Goal: Task Accomplishment & Management: Manage account settings

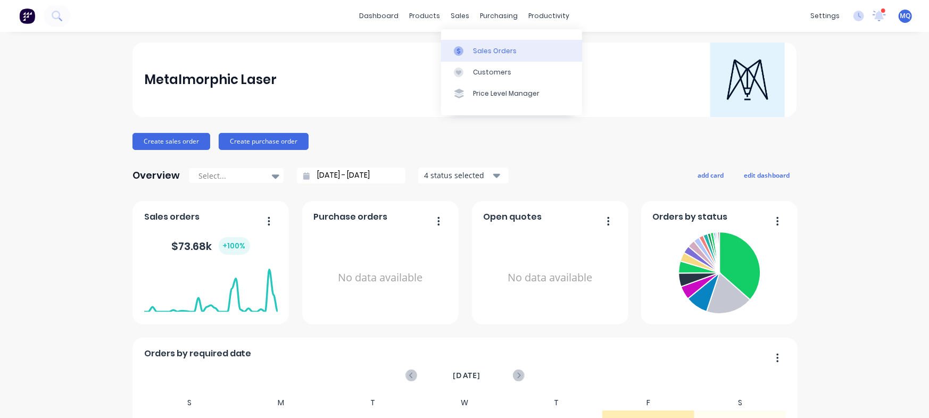
click at [450, 42] on link "Sales Orders" at bounding box center [511, 50] width 141 height 21
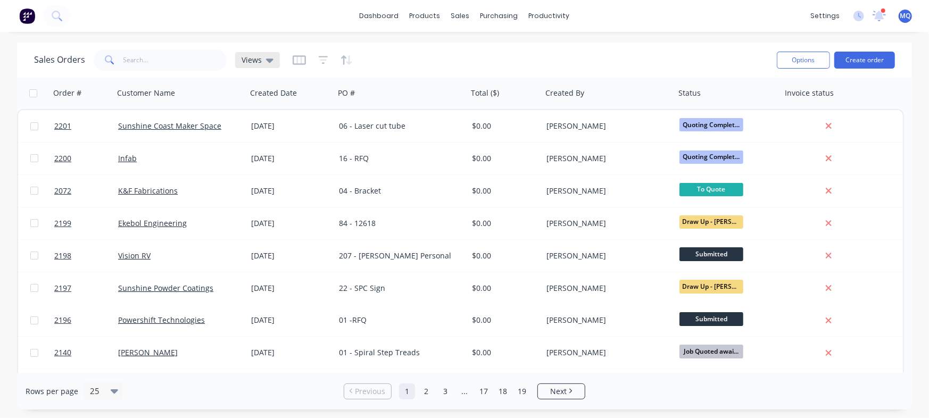
click at [268, 60] on icon at bounding box center [269, 61] width 7 height 4
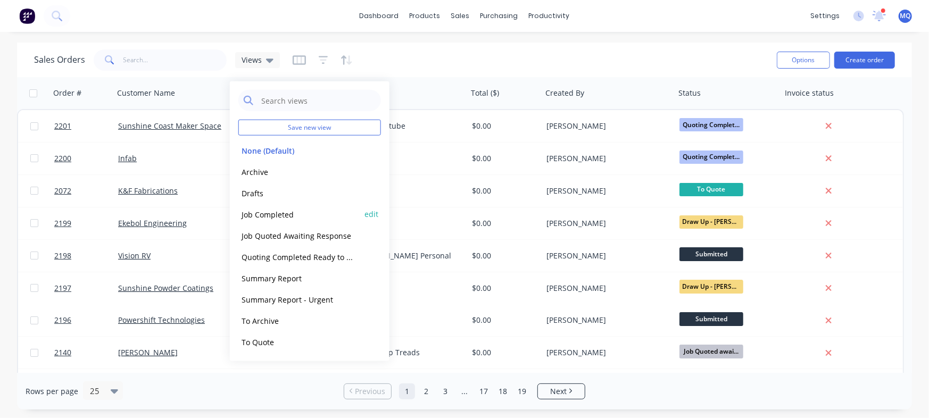
click at [285, 212] on button "Job Completed" at bounding box center [298, 214] width 121 height 12
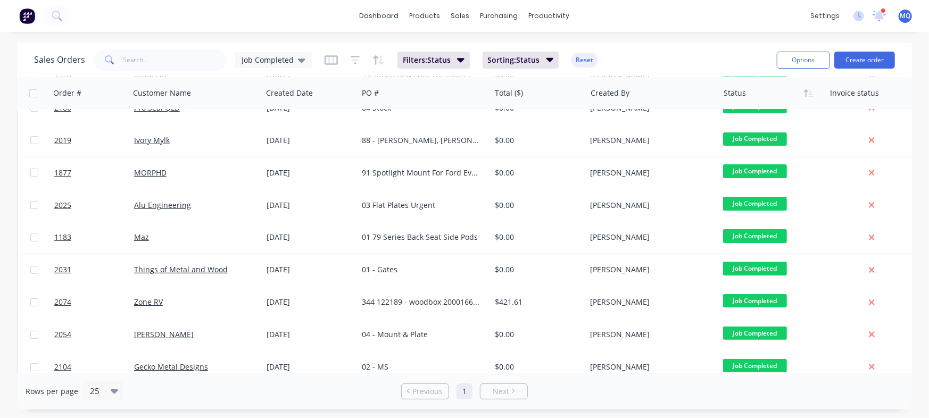
scroll to position [105, 0]
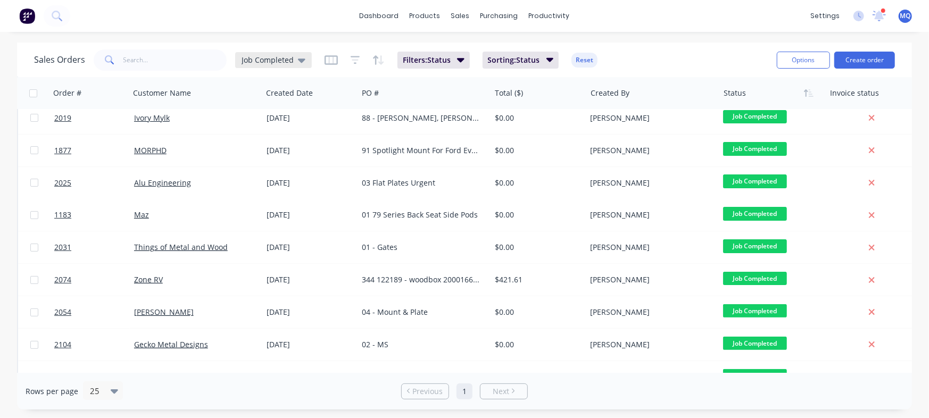
click at [260, 56] on span "Job Completed" at bounding box center [268, 59] width 52 height 11
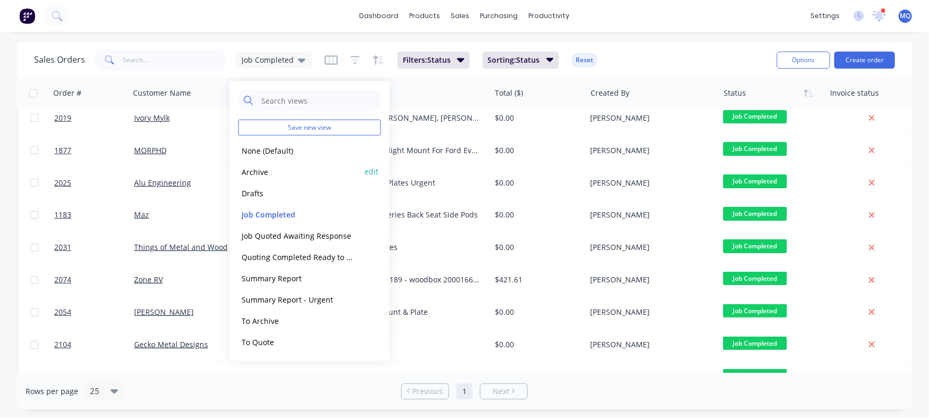
click at [259, 167] on button "Archive" at bounding box center [298, 171] width 121 height 12
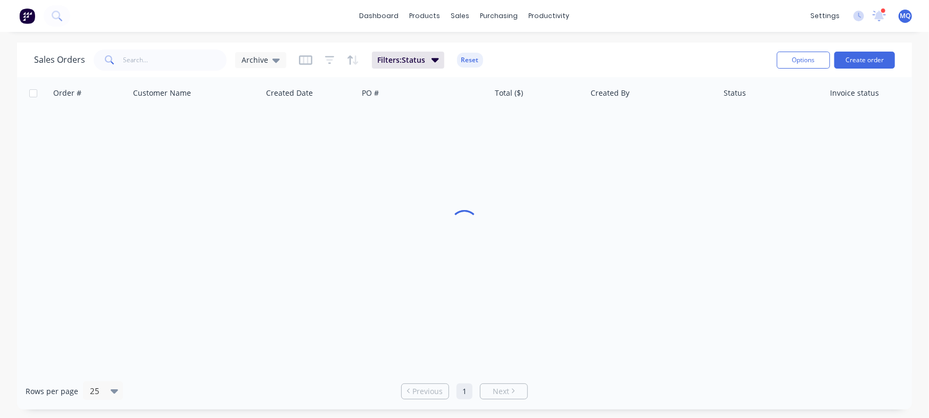
scroll to position [5, 0]
click at [168, 56] on input "text" at bounding box center [175, 59] width 104 height 21
type input "Chris"
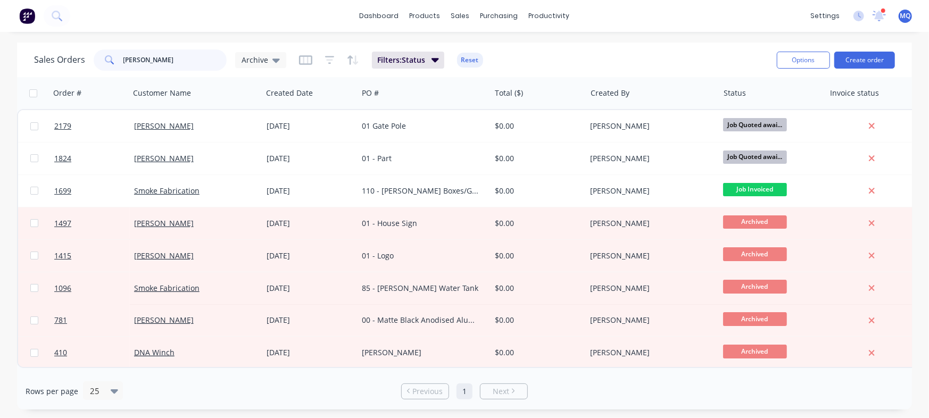
scroll to position [0, 0]
click at [254, 54] on div "Archive" at bounding box center [260, 60] width 51 height 16
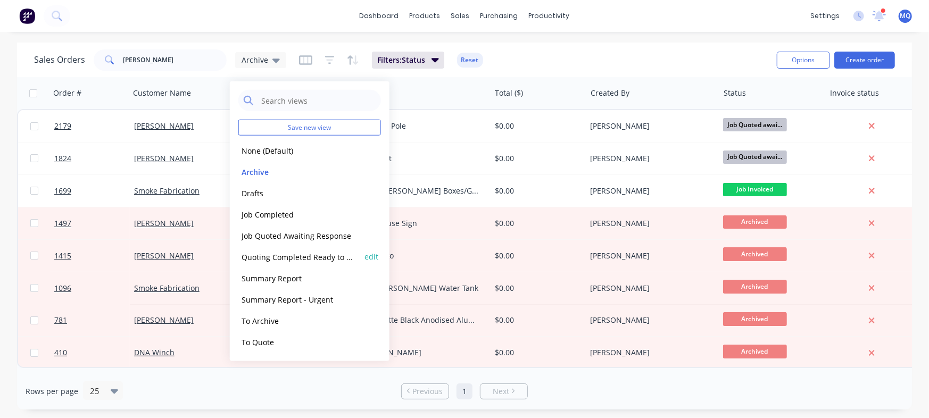
click at [248, 259] on button "Quoting Completed Ready to Send" at bounding box center [298, 257] width 121 height 12
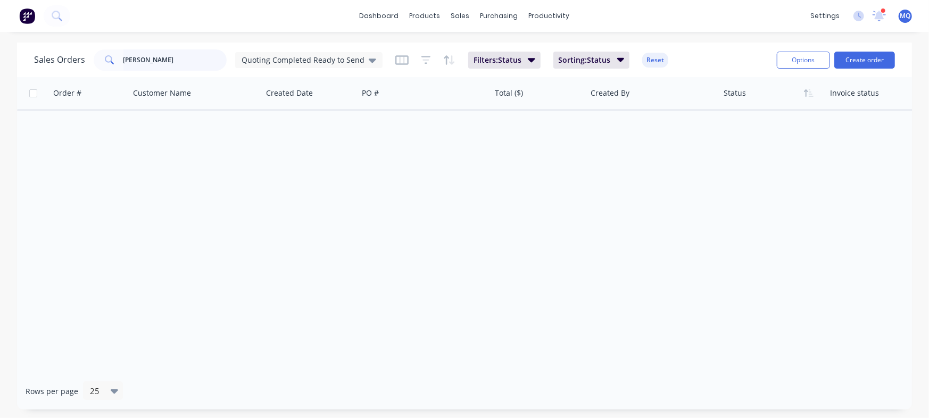
click at [129, 54] on input "Chris" at bounding box center [175, 59] width 104 height 21
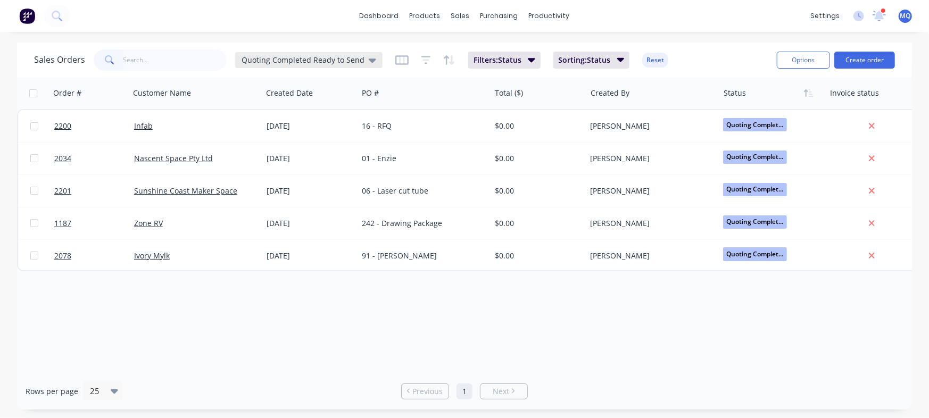
click at [271, 57] on span "Quoting Completed Ready to Send" at bounding box center [303, 59] width 123 height 11
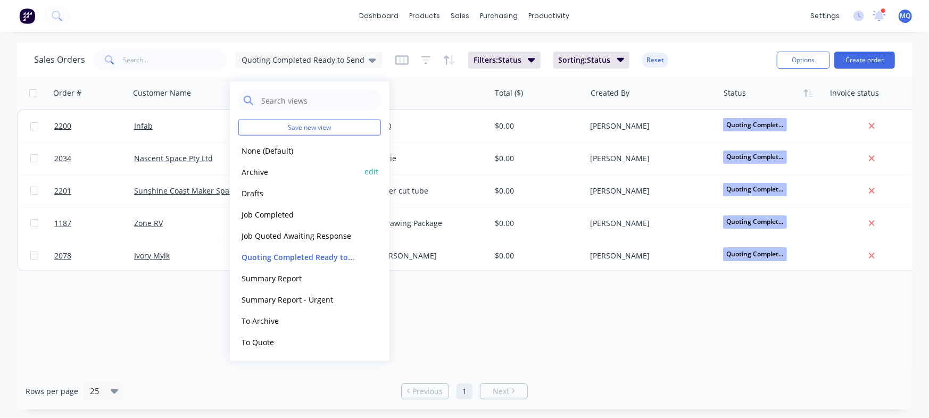
click at [264, 169] on button "Archive" at bounding box center [298, 171] width 121 height 12
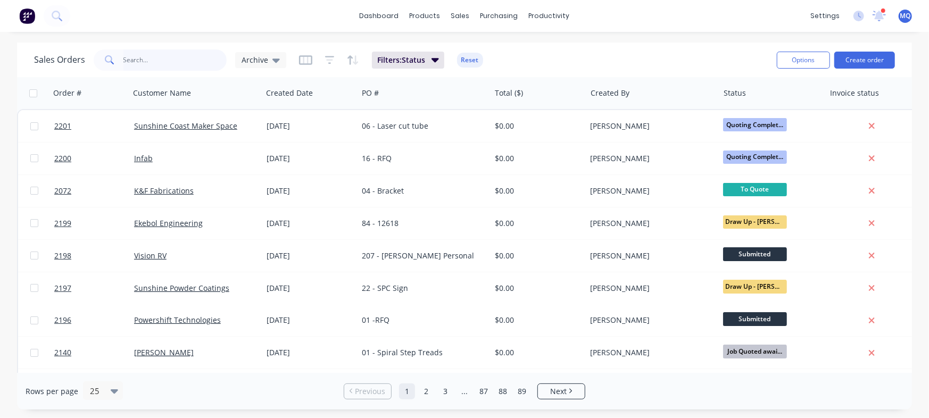
click at [141, 57] on input "text" at bounding box center [175, 59] width 104 height 21
type input "powershift"
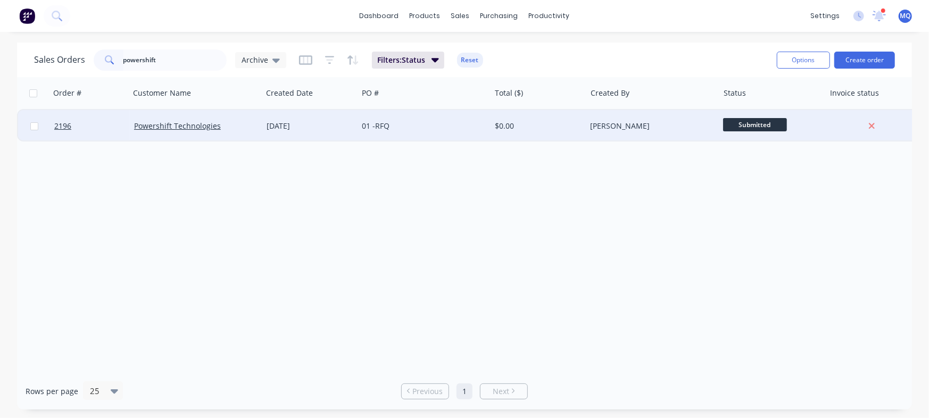
click at [225, 119] on div "Powershift Technologies" at bounding box center [196, 126] width 132 height 32
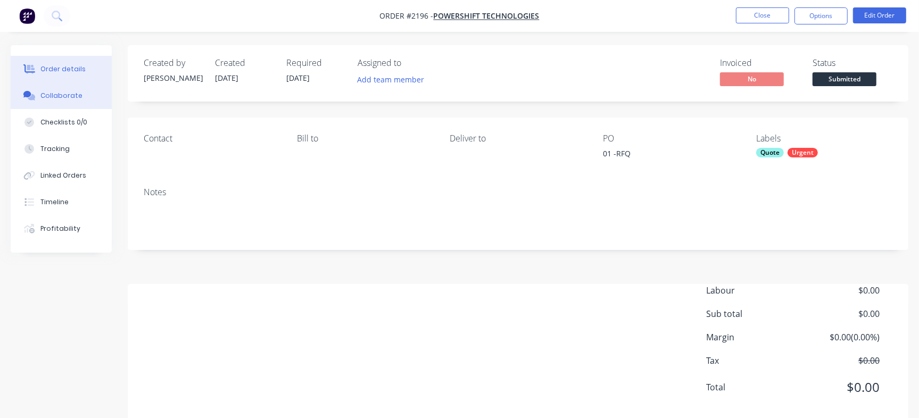
click at [31, 94] on icon at bounding box center [29, 96] width 12 height 10
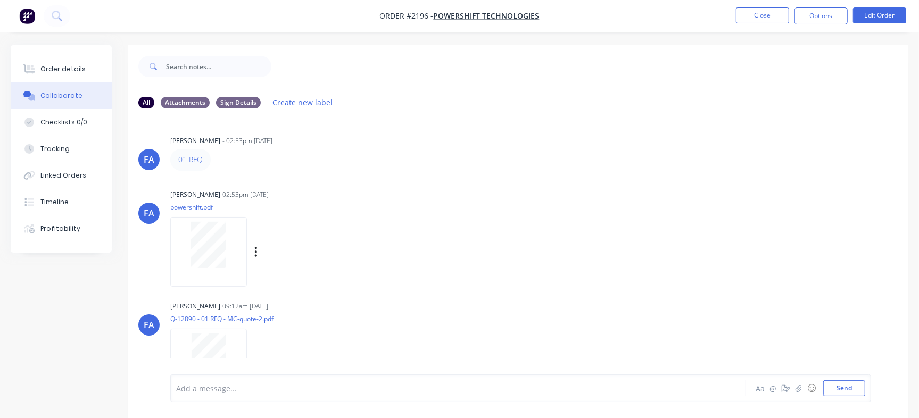
click at [237, 237] on div at bounding box center [208, 245] width 67 height 46
click at [764, 22] on button "Close" at bounding box center [762, 15] width 53 height 16
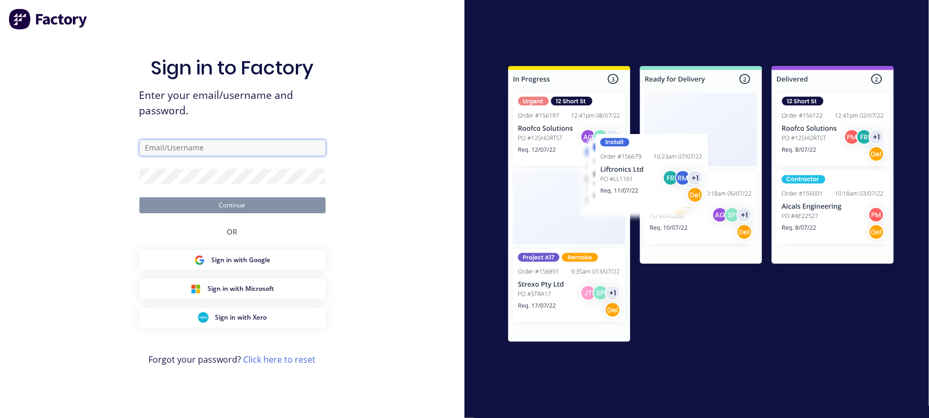
click at [235, 152] on input "text" at bounding box center [232, 148] width 186 height 16
type input "milyn@metalmorphiclaser.com.au"
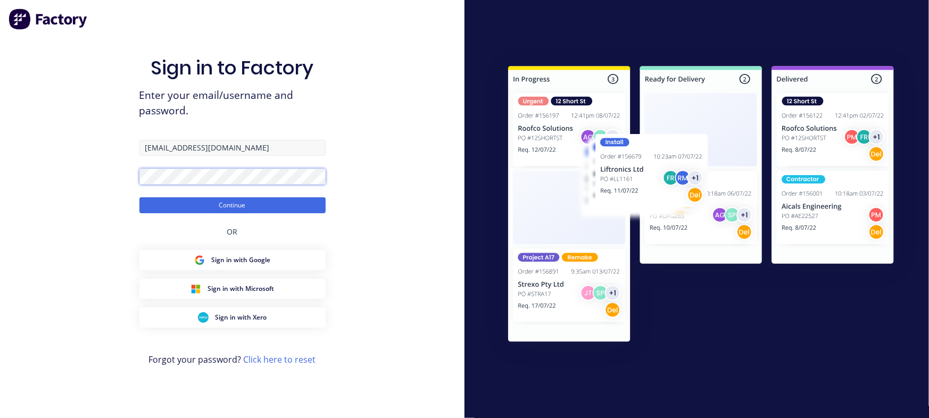
click at [139, 197] on button "Continue" at bounding box center [232, 205] width 186 height 16
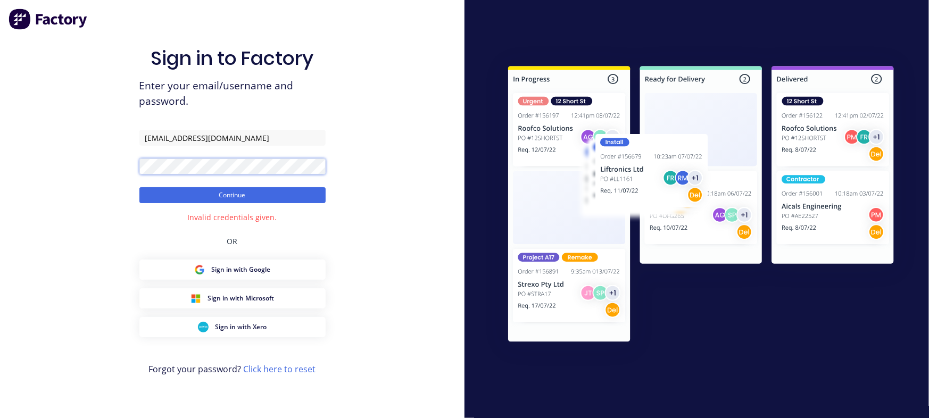
click at [139, 187] on button "Continue" at bounding box center [232, 195] width 186 height 16
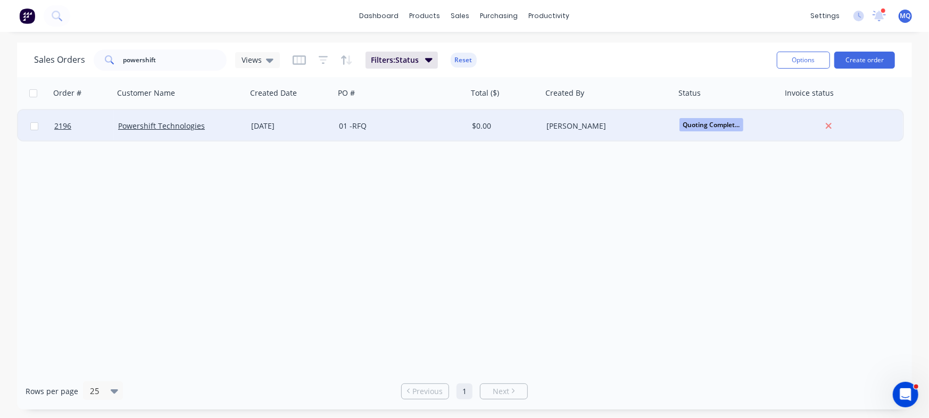
click at [309, 131] on div "28 Aug 2025" at bounding box center [290, 126] width 79 height 11
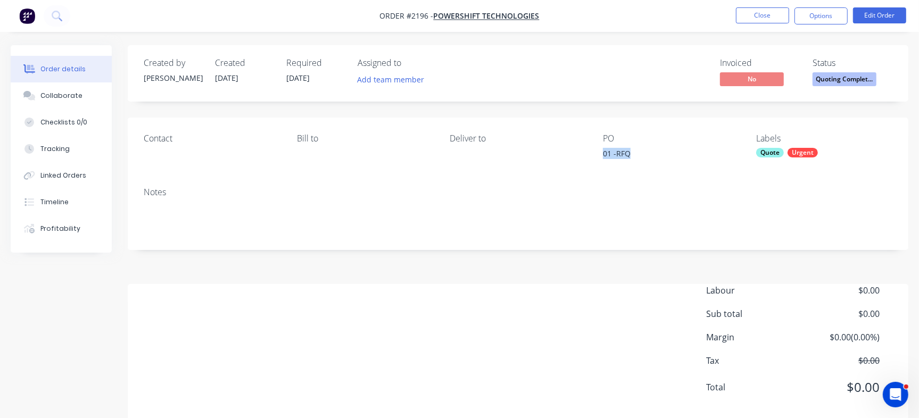
drag, startPoint x: 644, startPoint y: 157, endPoint x: 595, endPoint y: 161, distance: 49.1
click at [595, 161] on div "Contact Bill to Deliver to PO 01 -RFQ Labels Quote Urgent" at bounding box center [518, 148] width 781 height 61
copy div "01 -RFQ"
click at [765, 17] on button "Close" at bounding box center [762, 15] width 53 height 16
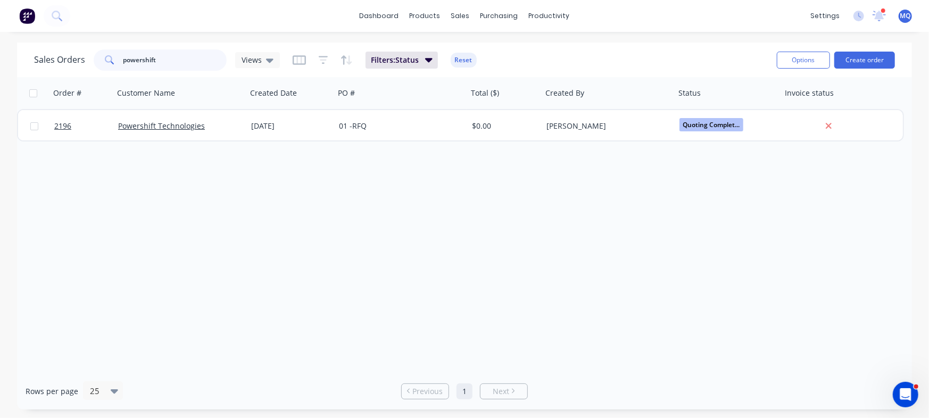
click at [203, 60] on input "powershift" at bounding box center [175, 59] width 104 height 21
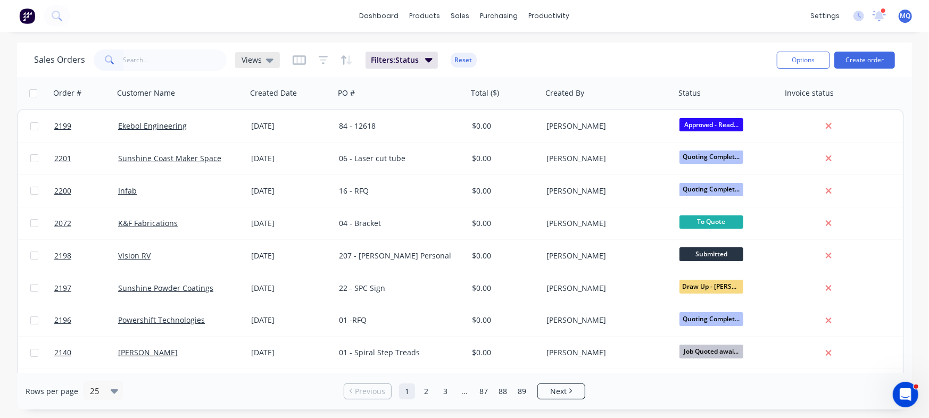
click at [262, 56] on div "Views" at bounding box center [258, 60] width 32 height 10
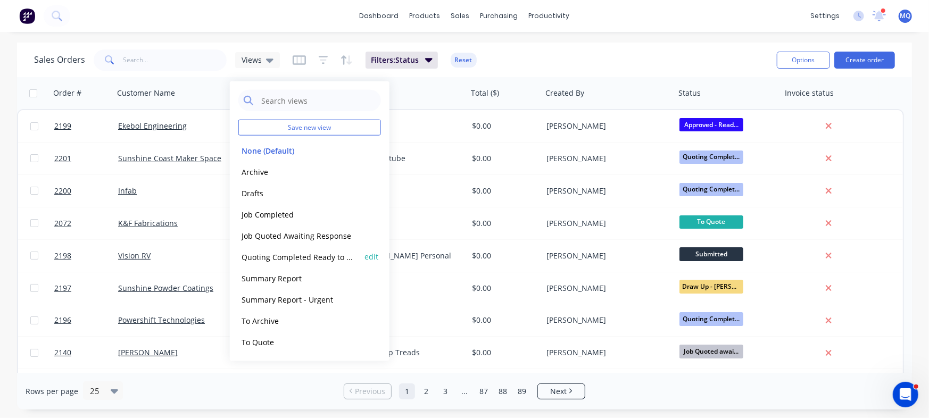
click at [267, 249] on div "Quoting Completed Ready to Send edit" at bounding box center [309, 256] width 143 height 21
click at [303, 258] on button "Quoting Completed Ready to Send" at bounding box center [298, 257] width 121 height 12
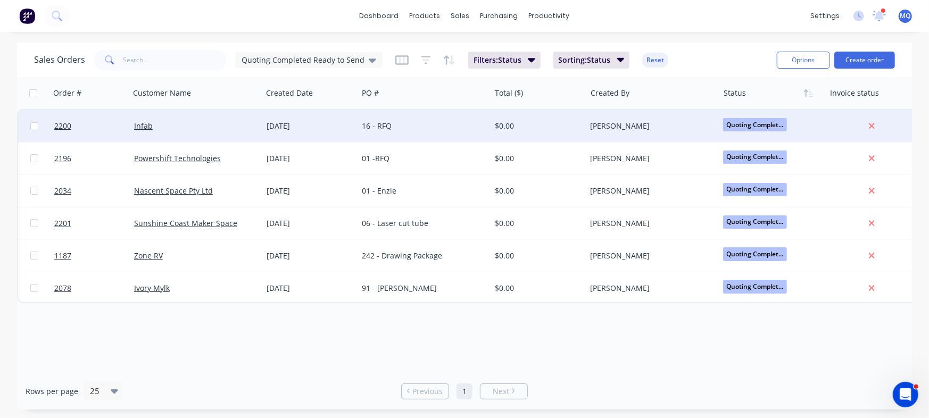
click at [272, 123] on div "28 Aug 2025" at bounding box center [310, 126] width 96 height 32
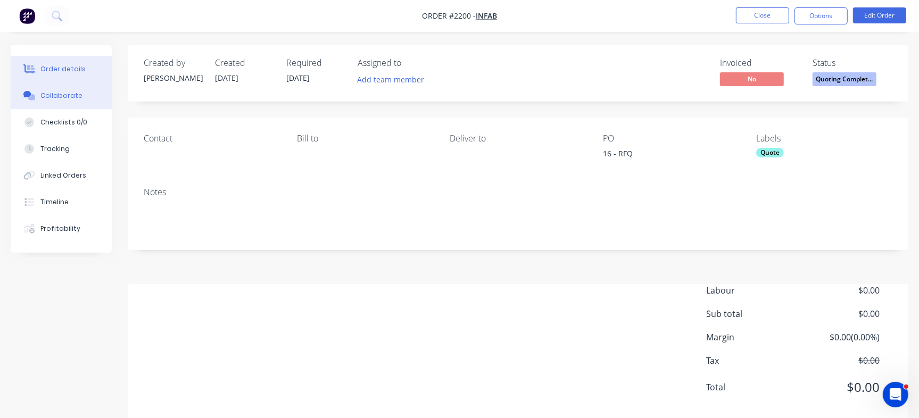
click at [79, 96] on button "Collaborate" at bounding box center [61, 95] width 101 height 27
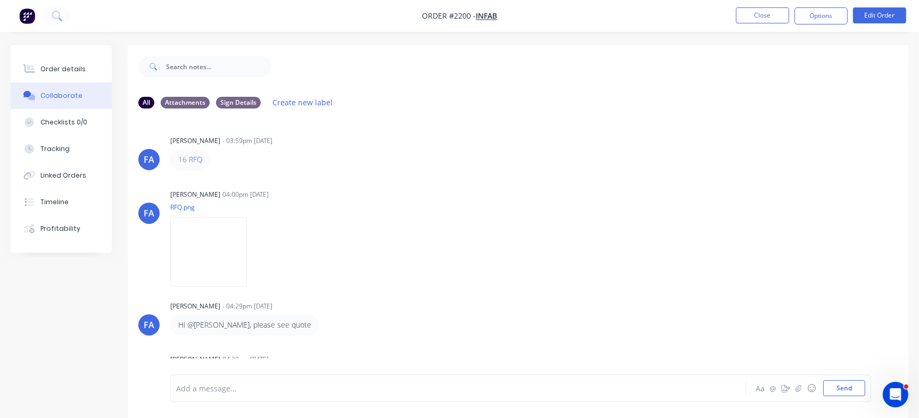
scroll to position [81, 0]
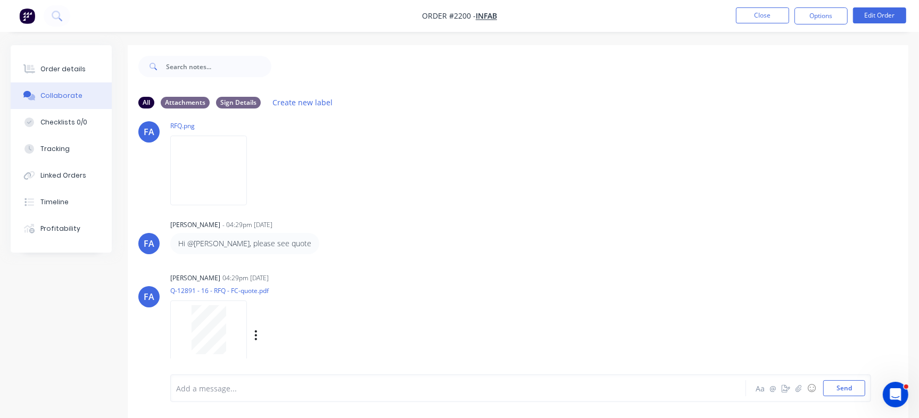
click at [239, 329] on div at bounding box center [208, 329] width 67 height 49
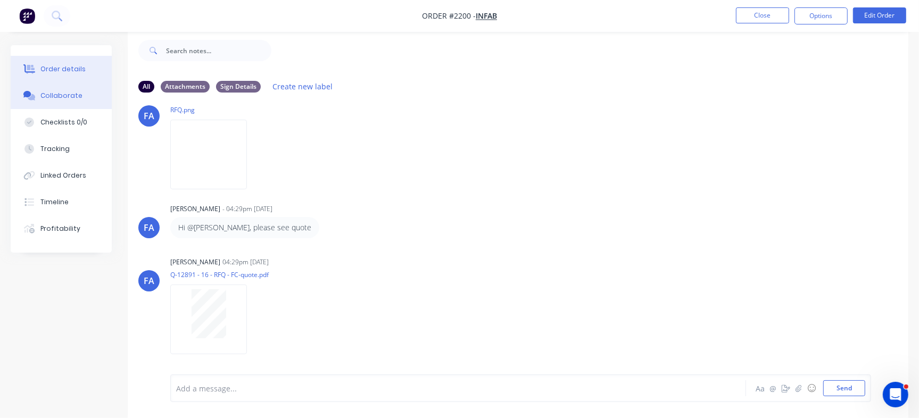
click at [43, 58] on button "Order details" at bounding box center [61, 69] width 101 height 27
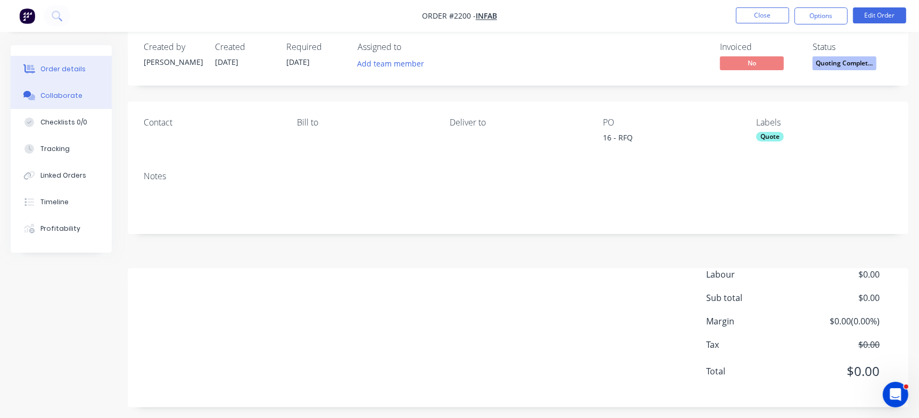
click at [34, 91] on icon at bounding box center [29, 96] width 12 height 10
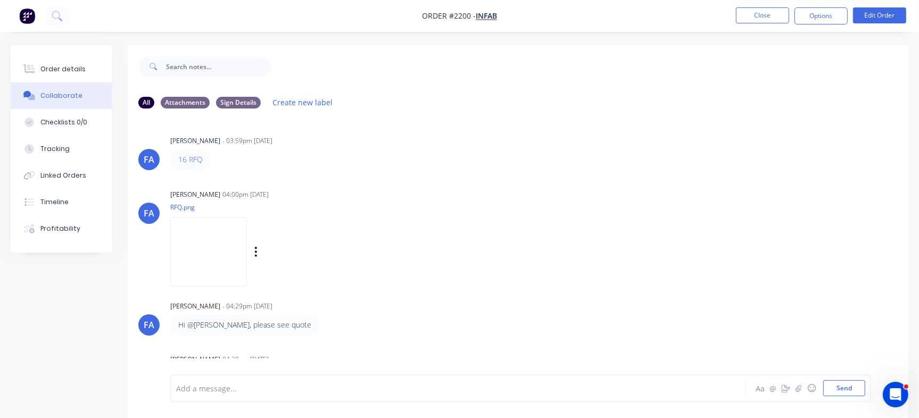
click at [239, 242] on img at bounding box center [208, 252] width 77 height 70
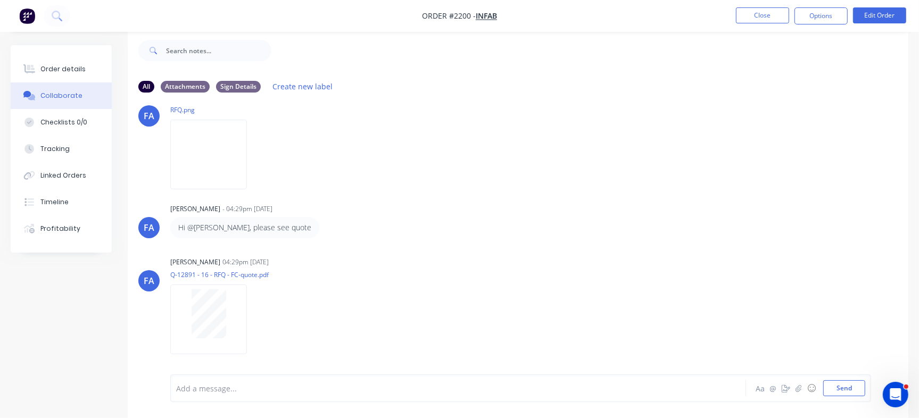
scroll to position [81, 0]
click at [231, 292] on div at bounding box center [208, 313] width 67 height 49
click at [751, 20] on button "Close" at bounding box center [762, 15] width 53 height 16
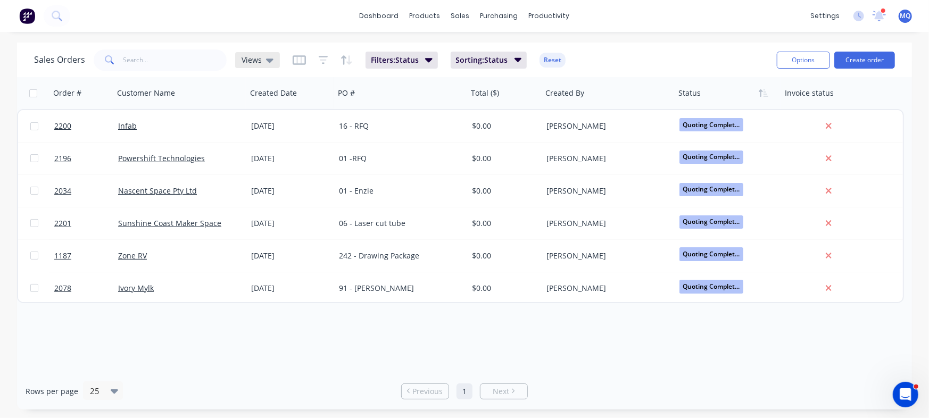
click at [254, 60] on span "Views" at bounding box center [252, 59] width 20 height 11
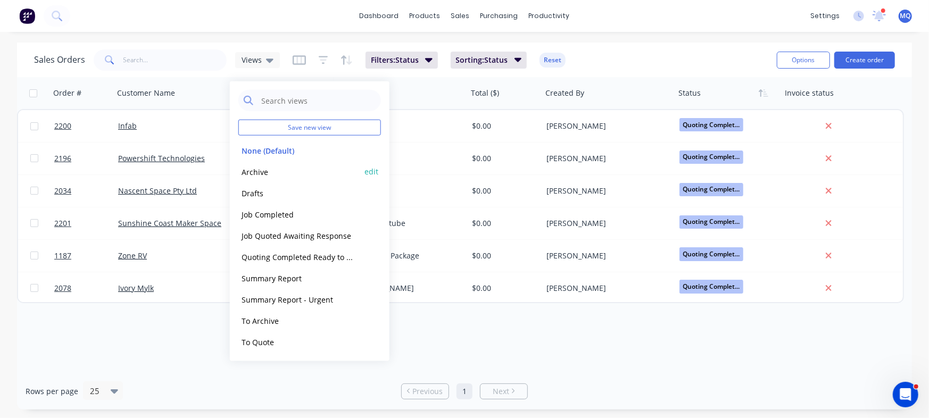
click at [261, 171] on button "Archive" at bounding box center [298, 171] width 121 height 12
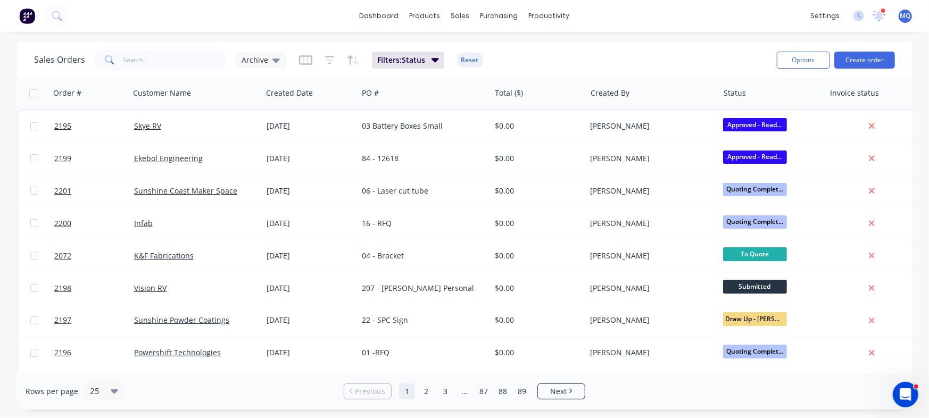
click at [685, 56] on div "Sales Orders Archive Filters: Status Reset" at bounding box center [401, 60] width 734 height 26
click at [675, 48] on div "Sales Orders Archive Filters: Status Reset" at bounding box center [401, 60] width 734 height 26
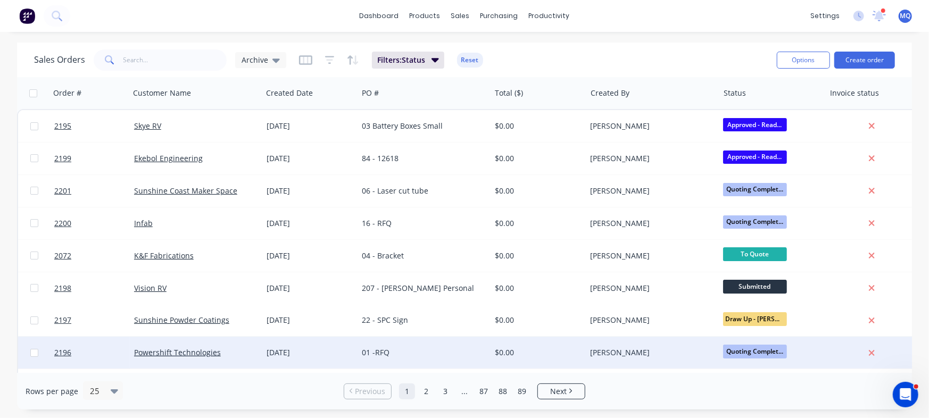
click at [412, 360] on div "01 -RFQ" at bounding box center [424, 353] width 132 height 32
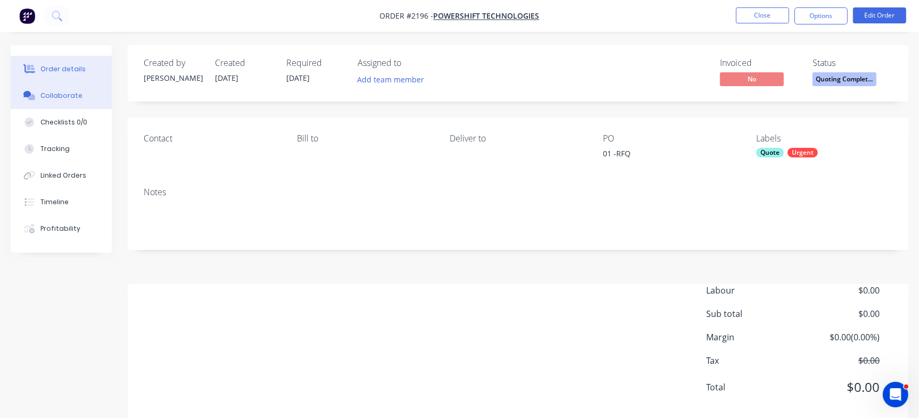
click at [47, 96] on div "Collaborate" at bounding box center [61, 96] width 42 height 10
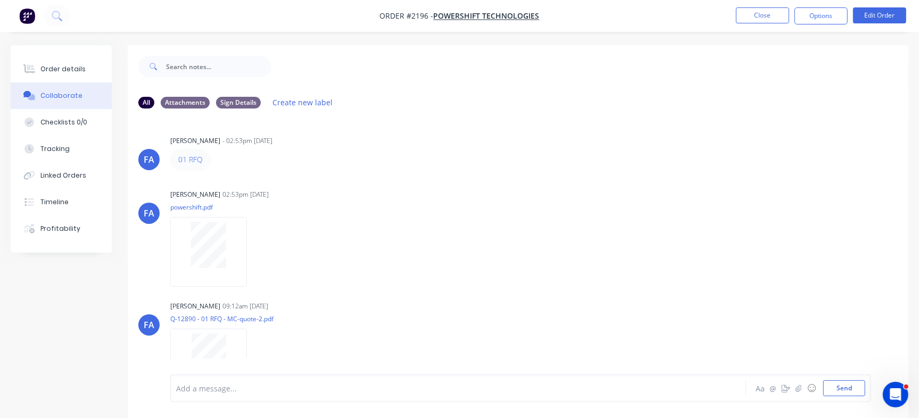
scroll to position [28, 0]
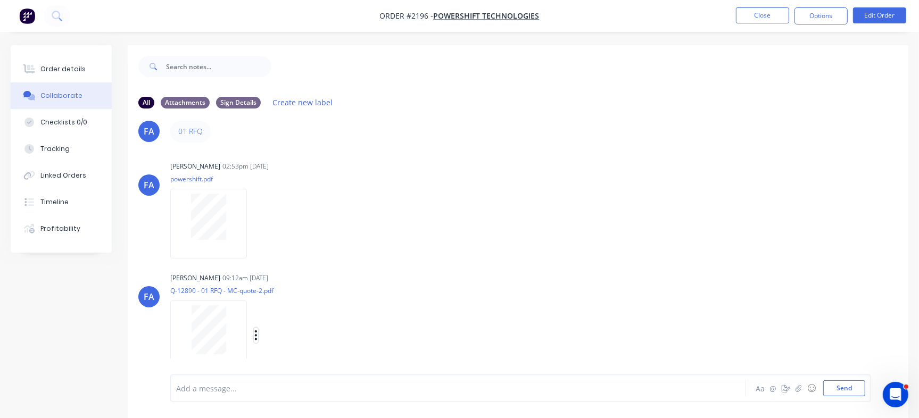
click at [254, 330] on icon "button" at bounding box center [255, 335] width 3 height 12
click at [286, 360] on button "Delete" at bounding box center [326, 361] width 120 height 24
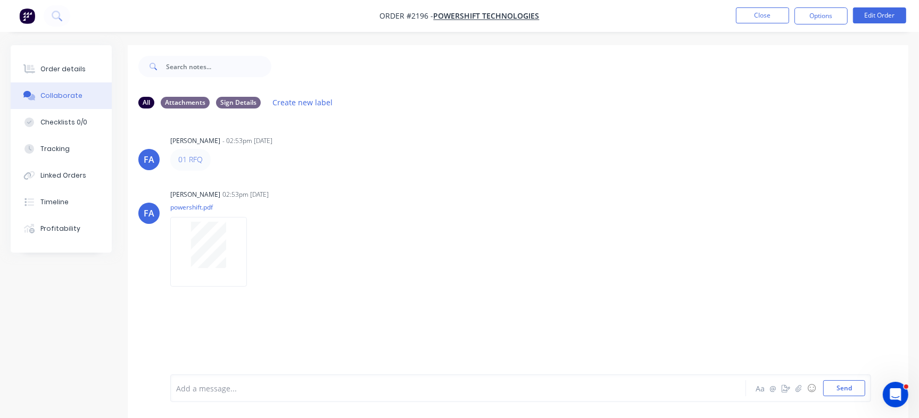
scroll to position [0, 0]
click at [848, 397] on div "Add a message... Aa @ ☺ Send" at bounding box center [520, 361] width 701 height 82
click at [846, 395] on button "Send" at bounding box center [844, 388] width 42 height 16
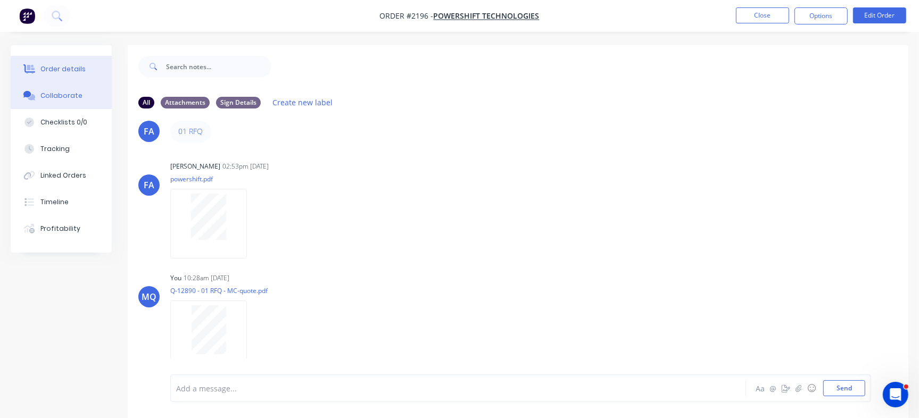
click at [96, 62] on button "Order details" at bounding box center [61, 69] width 101 height 27
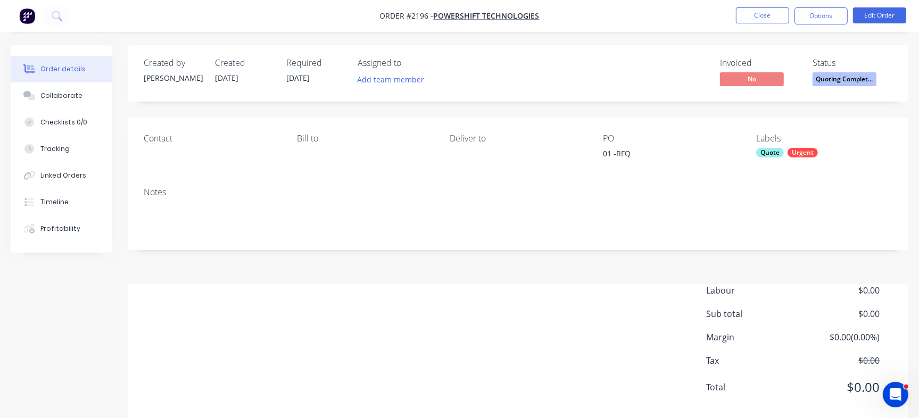
click at [769, 151] on div "Quote" at bounding box center [770, 153] width 28 height 10
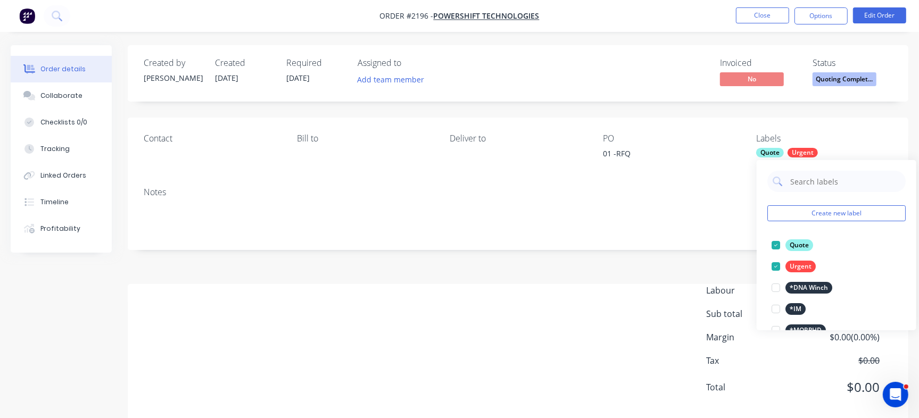
click at [778, 244] on div at bounding box center [775, 245] width 21 height 21
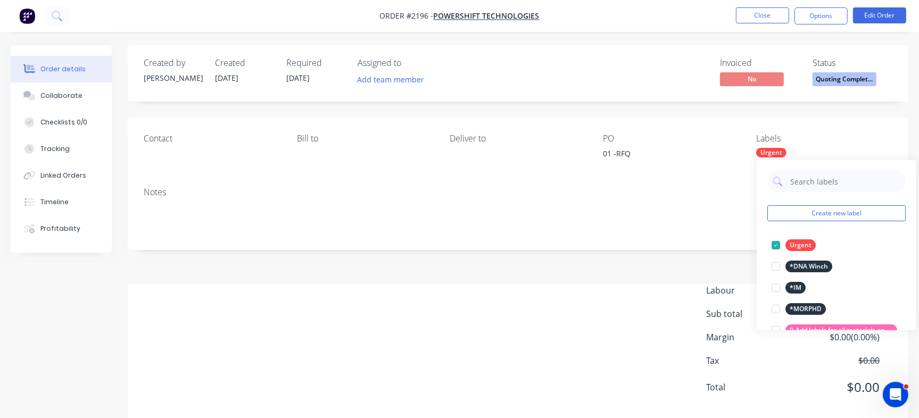
click at [662, 122] on div "Contact Bill to Deliver to PO 01 -RFQ Labels Urgent" at bounding box center [518, 148] width 781 height 61
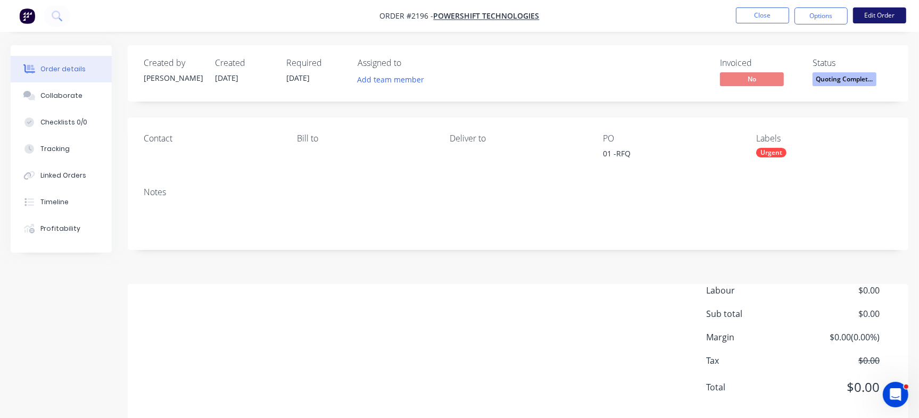
click at [885, 16] on button "Edit Order" at bounding box center [879, 15] width 53 height 16
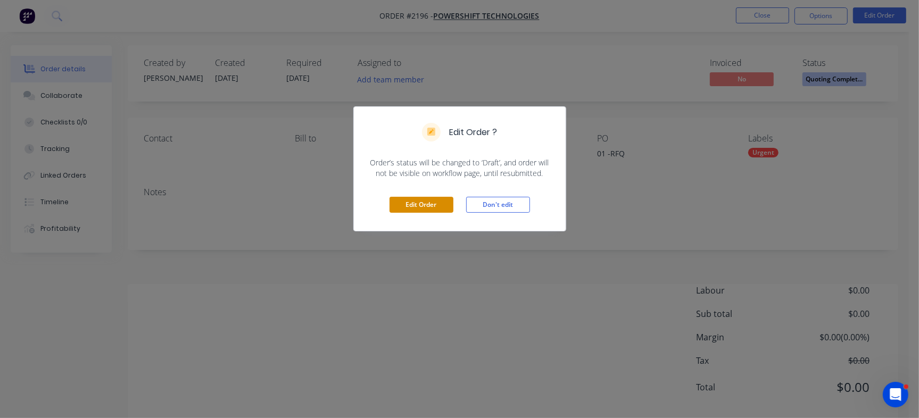
click at [445, 212] on button "Edit Order" at bounding box center [421, 205] width 64 height 16
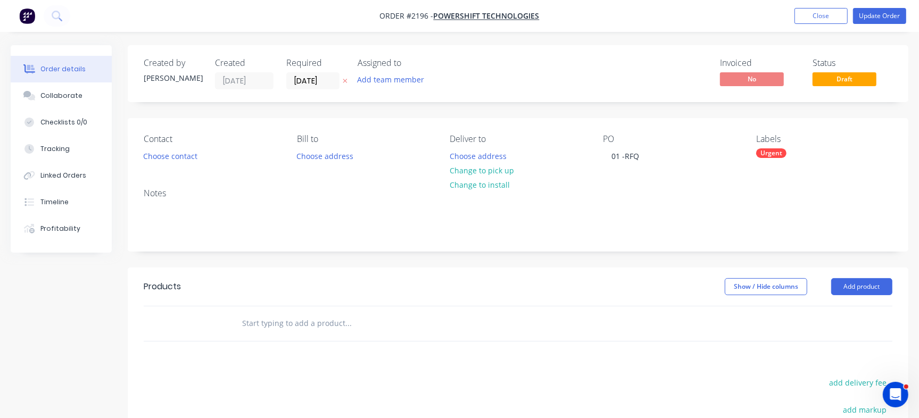
click at [295, 322] on input "text" at bounding box center [348, 323] width 213 height 21
paste input "17388-01_PST_01"
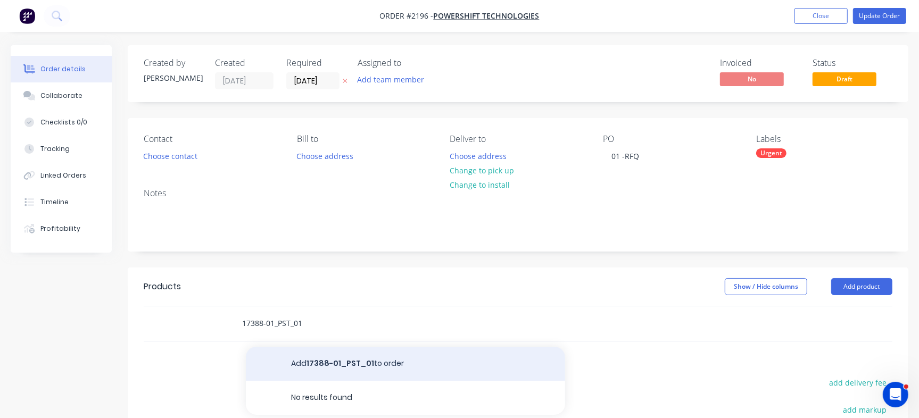
type input "17388-01_PST_01"
click at [322, 369] on button "Add 17388-01_PST_01 to order" at bounding box center [405, 364] width 319 height 34
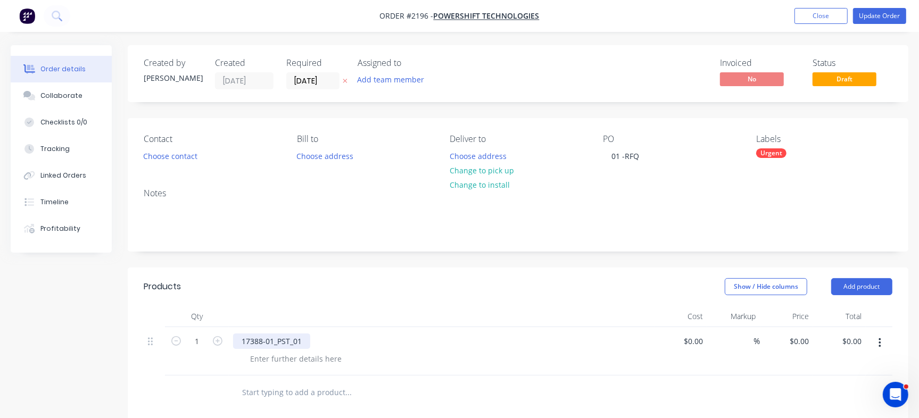
click at [258, 341] on div "17388-01_PST_01" at bounding box center [271, 341] width 77 height 15
click at [278, 390] on input "text" at bounding box center [348, 392] width 213 height 21
paste input "17388-02"
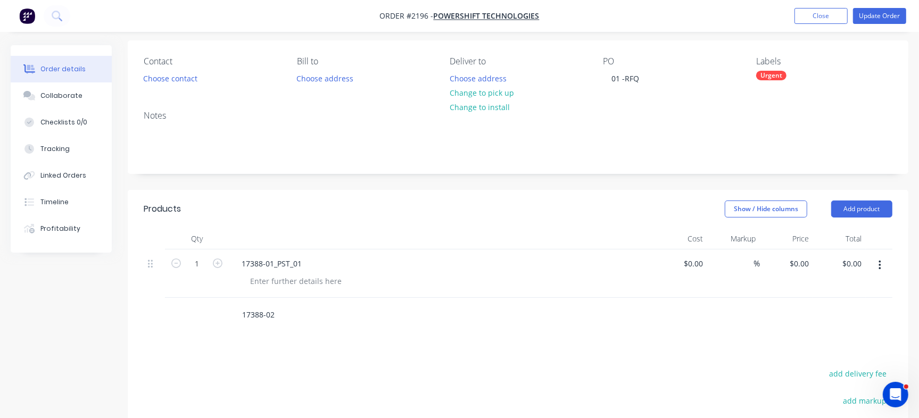
type input "17388-02"
click at [239, 312] on div "17388-02" at bounding box center [392, 314] width 319 height 21
click at [250, 313] on input "17388-02" at bounding box center [348, 314] width 213 height 21
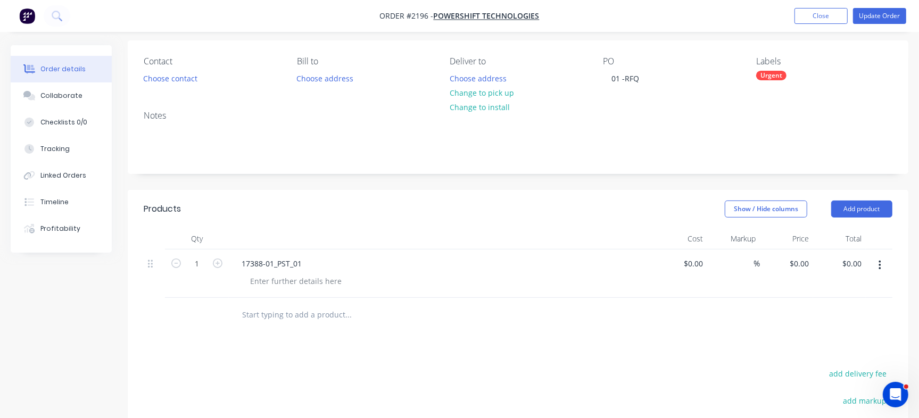
paste input "17388-02"
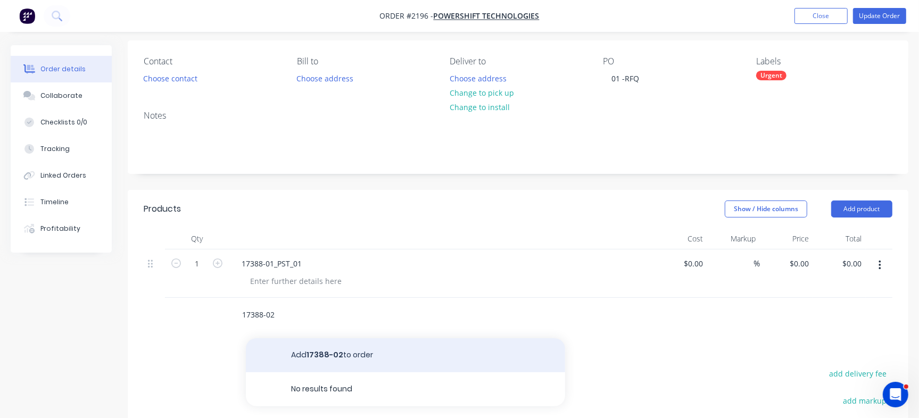
type input "17388-02"
click at [333, 361] on button "Add 17388-02 to order" at bounding box center [405, 355] width 319 height 34
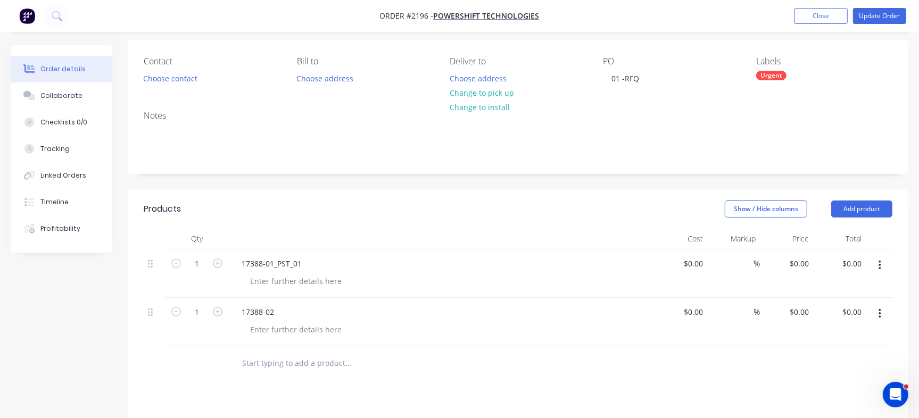
drag, startPoint x: 288, startPoint y: 362, endPoint x: 306, endPoint y: 360, distance: 18.7
click at [288, 365] on input "text" at bounding box center [348, 363] width 213 height 21
paste input "17388-03"
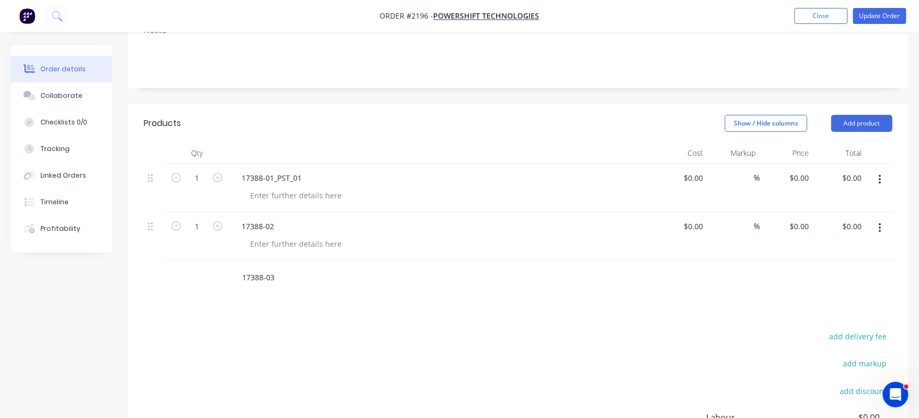
scroll to position [164, 0]
type input "17388-03"
drag, startPoint x: 280, startPoint y: 280, endPoint x: 104, endPoint y: 254, distance: 177.4
click at [104, 254] on div "Created by Francis Adrian Created 28/08/25 Required 04/09/25 Assigned to Add te…" at bounding box center [460, 223] width 898 height 685
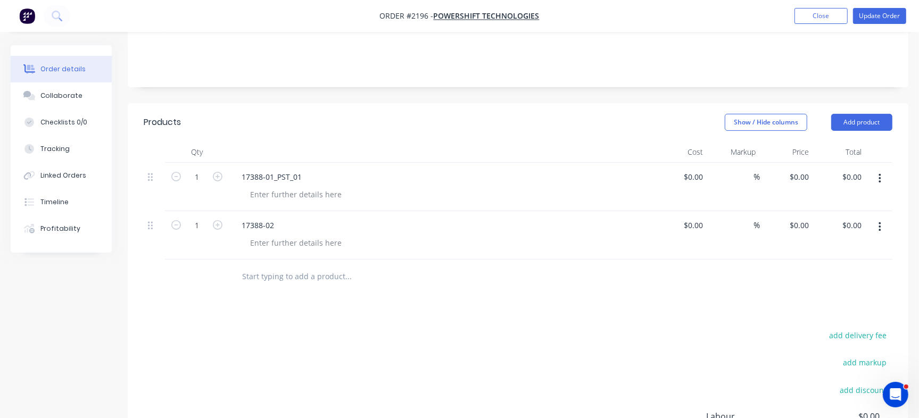
click at [255, 272] on input "text" at bounding box center [348, 276] width 213 height 21
paste input "17388-03"
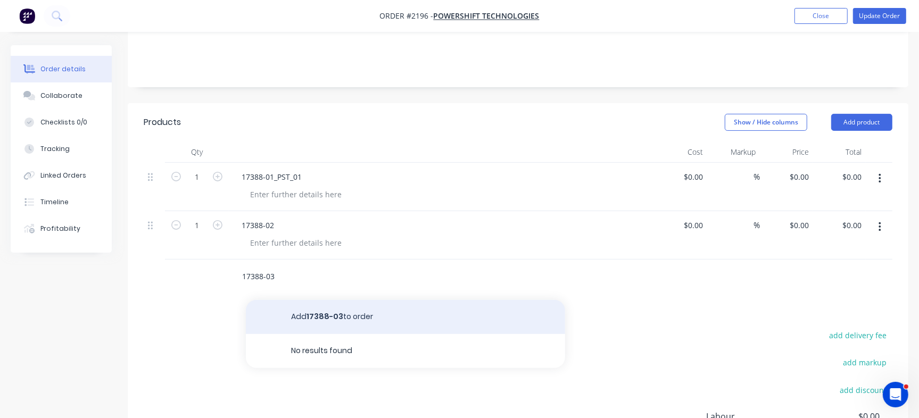
type input "17388-03"
click at [279, 307] on button "Add 17388-03 to order" at bounding box center [405, 317] width 319 height 34
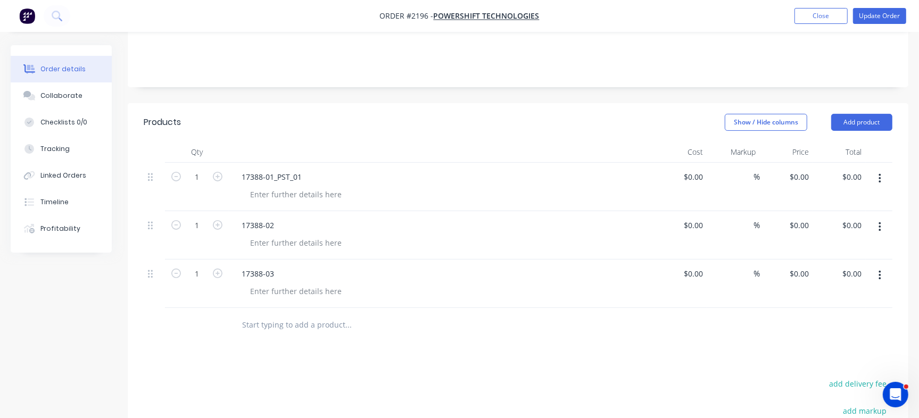
click at [284, 333] on input "text" at bounding box center [348, 324] width 213 height 21
paste input "17389-01_PST_0"
paste input "17389-01_PST_01"
click at [259, 325] on input "17389-01_PST_01" at bounding box center [348, 324] width 213 height 21
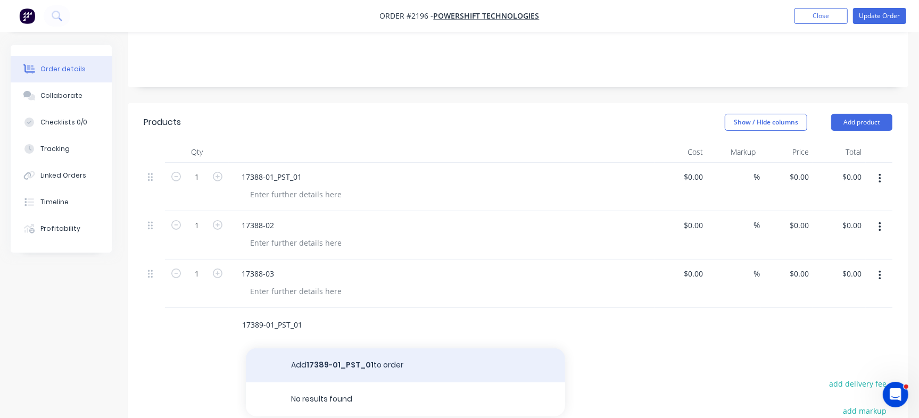
type input "17389-01_PST_01"
click at [328, 371] on button "Add 17389-01_PST_01 to order" at bounding box center [405, 366] width 319 height 34
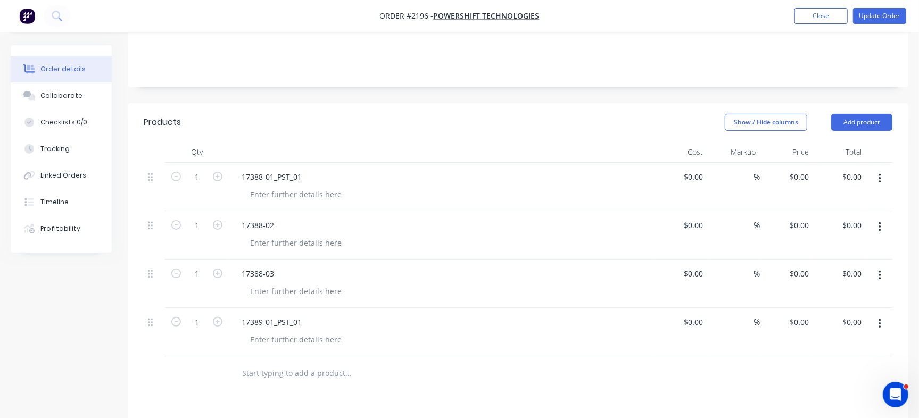
click at [280, 375] on input "text" at bounding box center [348, 373] width 213 height 21
paste input "17389-02"
click at [259, 372] on input "17389-02" at bounding box center [348, 373] width 213 height 21
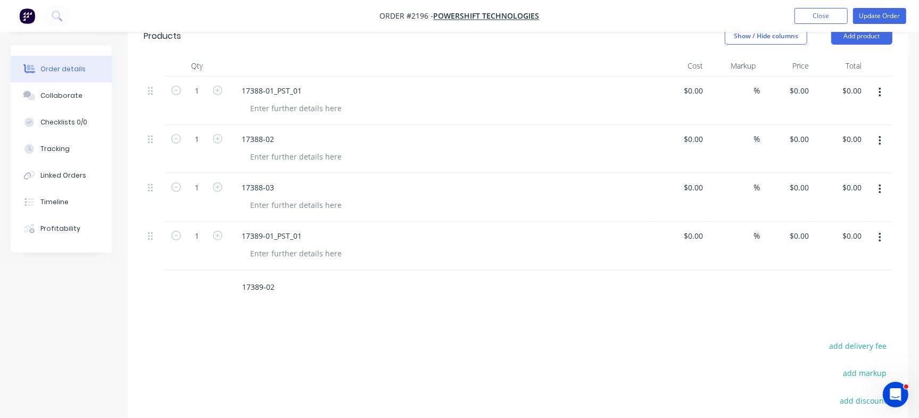
scroll to position [264, 0]
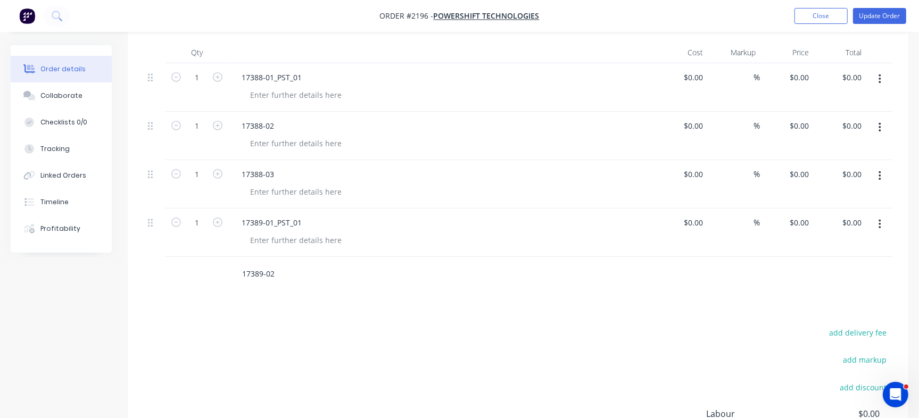
click at [260, 273] on input "17389-02" at bounding box center [348, 273] width 213 height 21
drag, startPoint x: 278, startPoint y: 271, endPoint x: 195, endPoint y: 275, distance: 83.6
click at [195, 275] on div "17389-02" at bounding box center [518, 274] width 749 height 35
type input "17389-02"
click at [269, 277] on input "17389-02" at bounding box center [348, 273] width 213 height 21
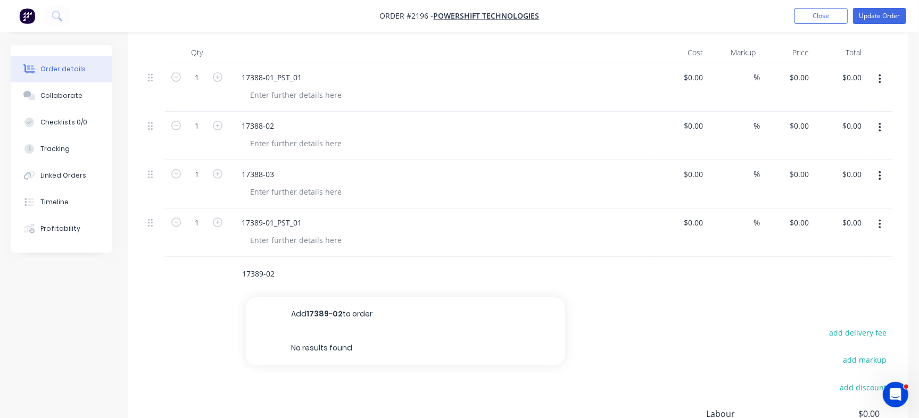
click at [269, 277] on input "17389-02" at bounding box center [348, 273] width 213 height 21
drag, startPoint x: 255, startPoint y: 272, endPoint x: 258, endPoint y: 285, distance: 12.5
click at [258, 293] on div "Products Show / Hide columns Add product Qty Cost Markup Price Total 1 17388-01…" at bounding box center [518, 275] width 781 height 543
click at [256, 271] on input "text" at bounding box center [348, 273] width 213 height 21
paste input "17389-02"
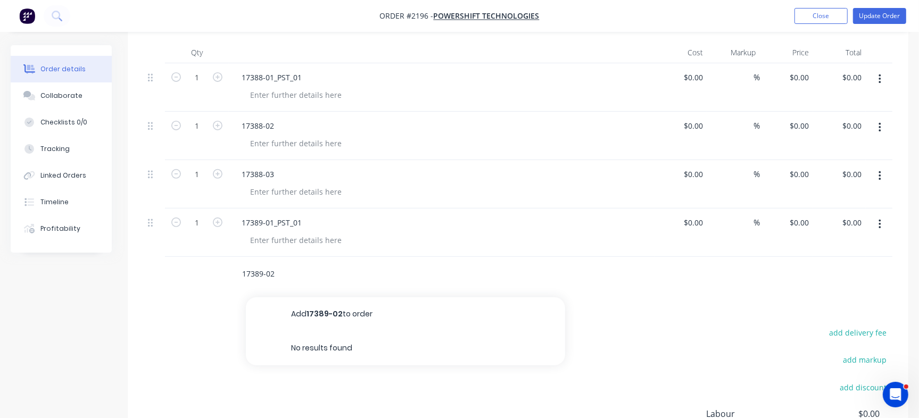
type input "17389-02"
click at [305, 306] on button "Add 17389-02 to order" at bounding box center [405, 314] width 319 height 34
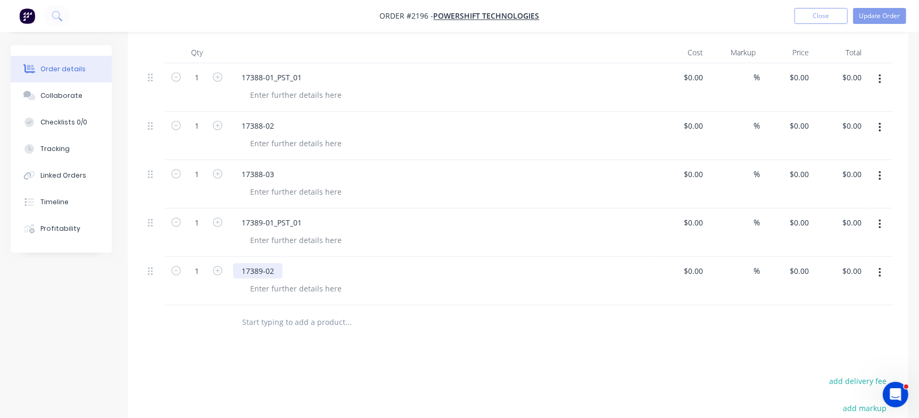
click at [258, 265] on div "17389-02" at bounding box center [257, 270] width 49 height 15
click at [260, 268] on div "17389-02" at bounding box center [257, 270] width 49 height 15
click at [276, 328] on input "text" at bounding box center [348, 322] width 213 height 21
paste input "17389-03-L_BRACKET_PST_01"
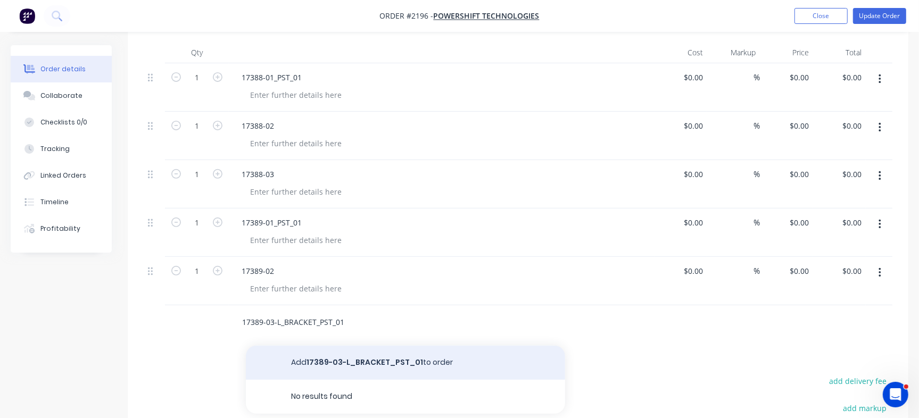
type input "17389-03-L_BRACKET_PST_01"
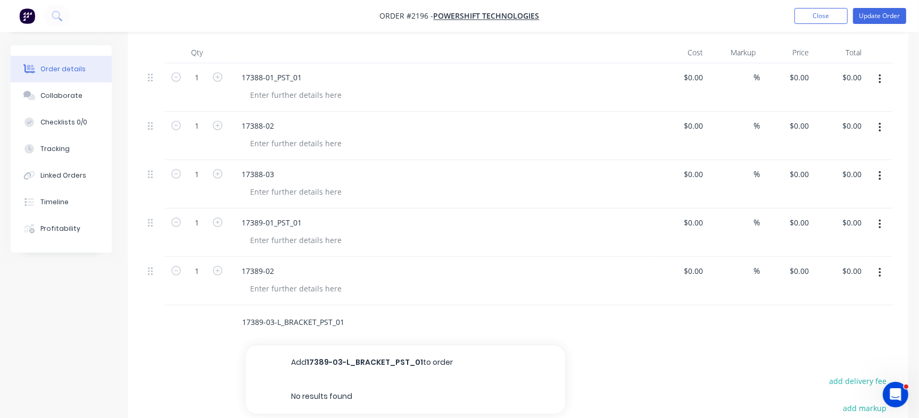
click at [337, 362] on button "Add 17389-03-L_BRACKET_PST_01 to order" at bounding box center [405, 363] width 319 height 34
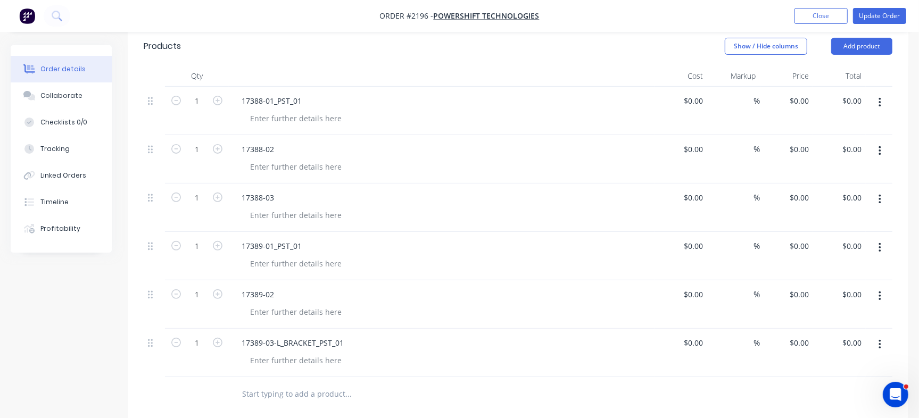
scroll to position [256, 0]
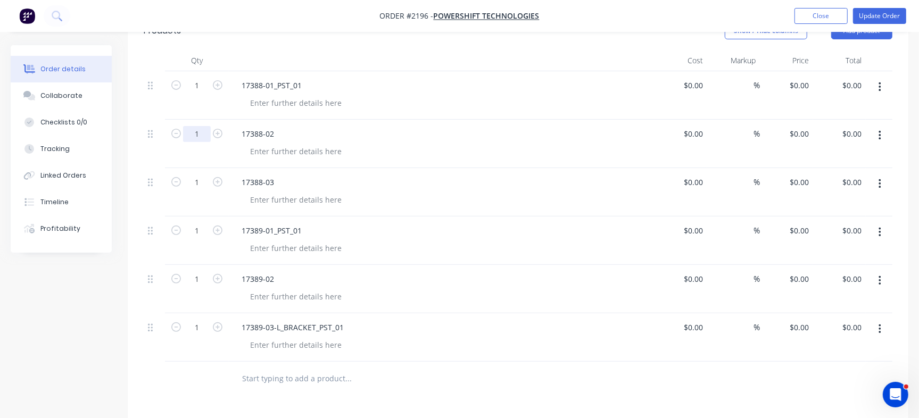
click at [204, 94] on input "1" at bounding box center [197, 86] width 28 height 16
type input "2"
click at [367, 120] on div "17388-02" at bounding box center [442, 144] width 426 height 48
drag, startPoint x: 195, startPoint y: 179, endPoint x: 213, endPoint y: 178, distance: 18.1
click at [195, 94] on input "1" at bounding box center [197, 86] width 28 height 16
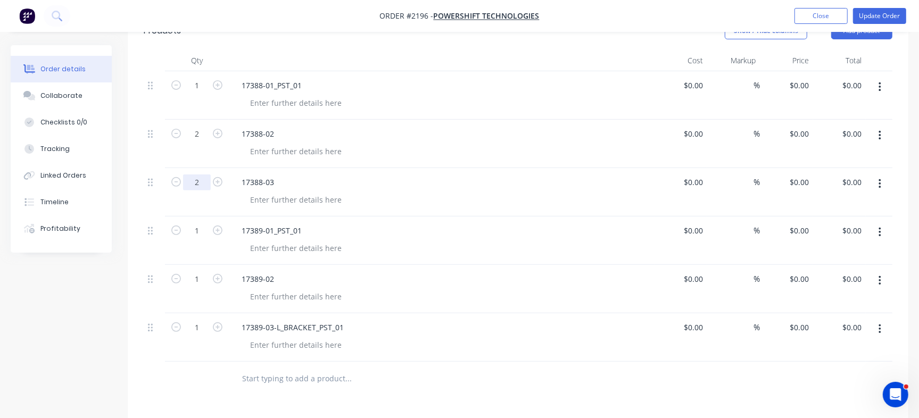
type input "2"
click at [436, 151] on div at bounding box center [446, 151] width 409 height 15
click at [74, 130] on button "Checklists 0/0" at bounding box center [61, 122] width 101 height 27
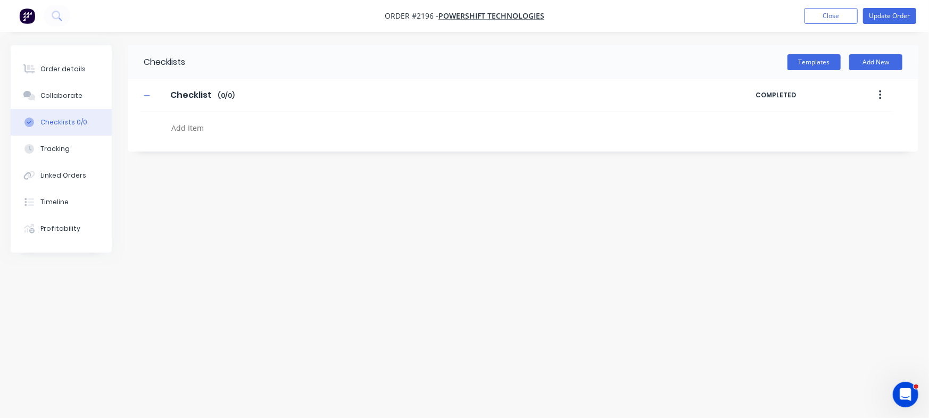
click at [204, 126] on textarea at bounding box center [409, 127] width 484 height 15
paste textarea "QU-1387"
type textarea "QU-1387"
type textarea "Cut"
type textarea "Fold"
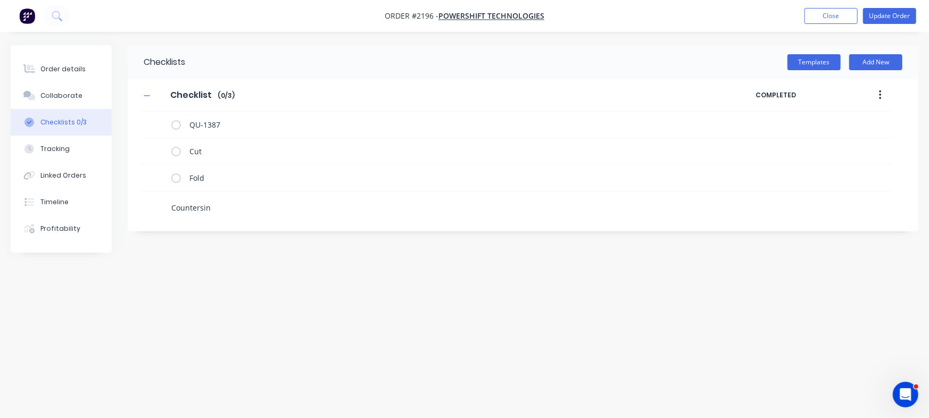
type textarea "Countersink"
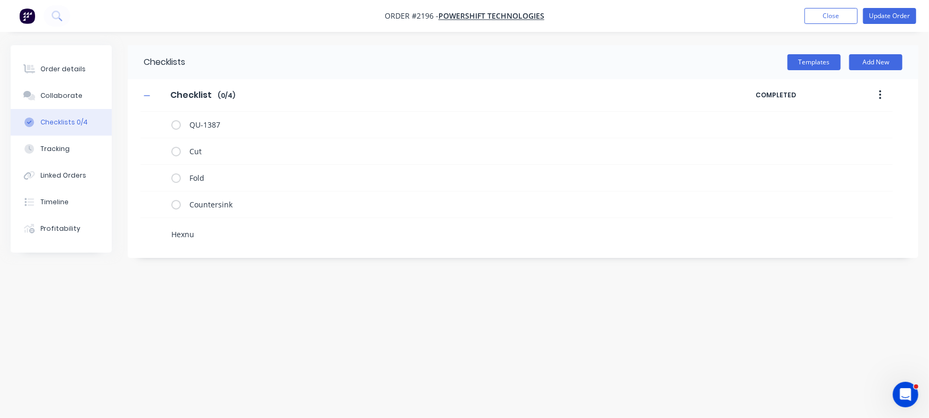
type textarea "Hexnut"
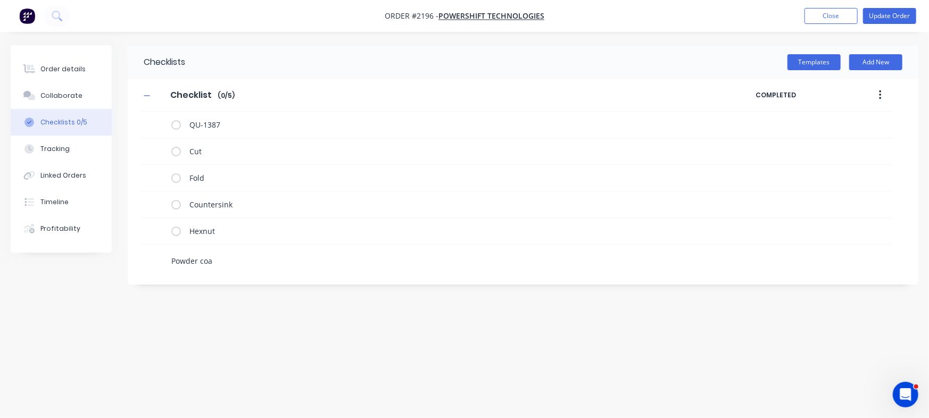
type textarea "Powder coat"
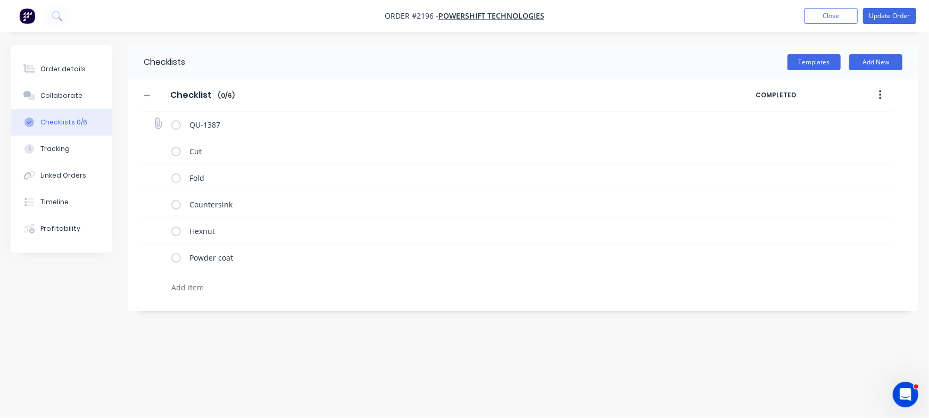
click at [160, 125] on icon at bounding box center [158, 124] width 14 height 14
click at [153, 118] on input "file" at bounding box center [153, 118] width 0 height 0
type input "C:\fakepath\Q-12890 - 01 RFQ - MC-quote.pdf"
click at [889, 126] on icon at bounding box center [887, 123] width 10 height 11
click at [795, 146] on link "Q-12890 - 01 RFQ - MC-quote.pdf" at bounding box center [801, 147] width 124 height 11
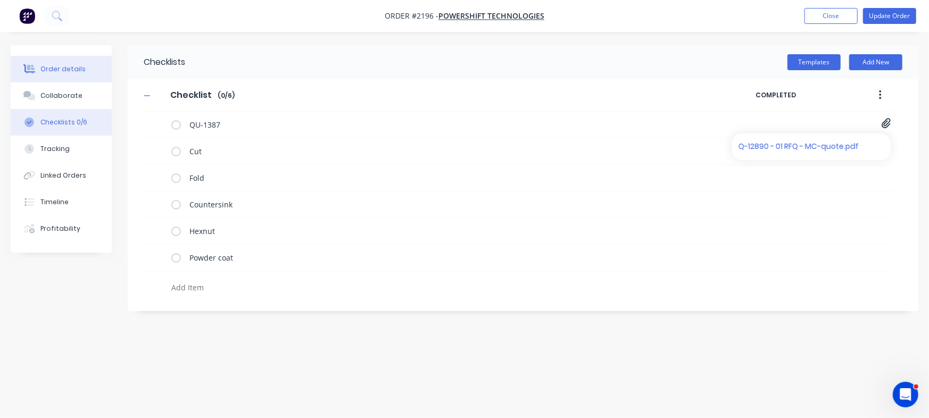
click at [66, 66] on div "Order details" at bounding box center [62, 69] width 45 height 10
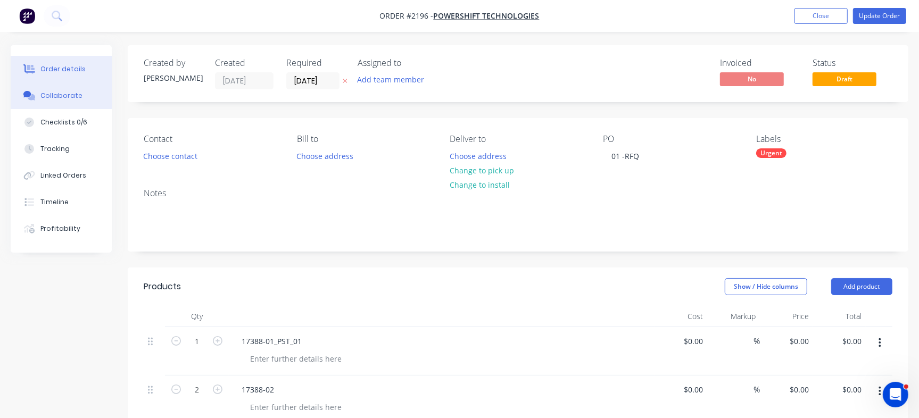
click at [72, 92] on div "Collaborate" at bounding box center [61, 96] width 42 height 10
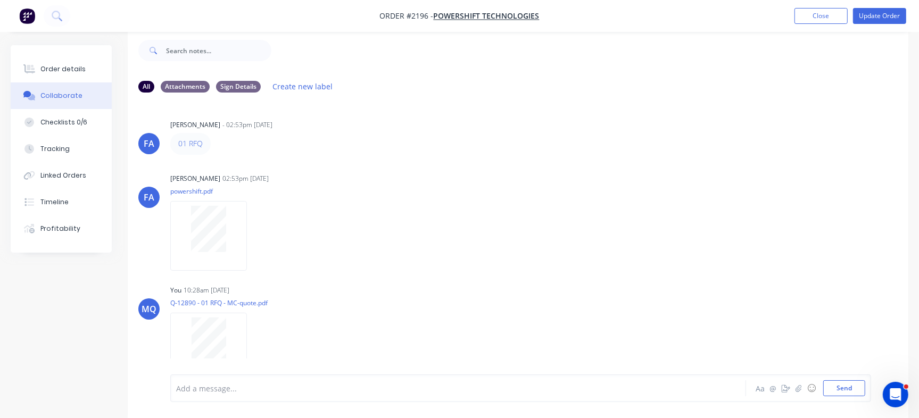
scroll to position [28, 0]
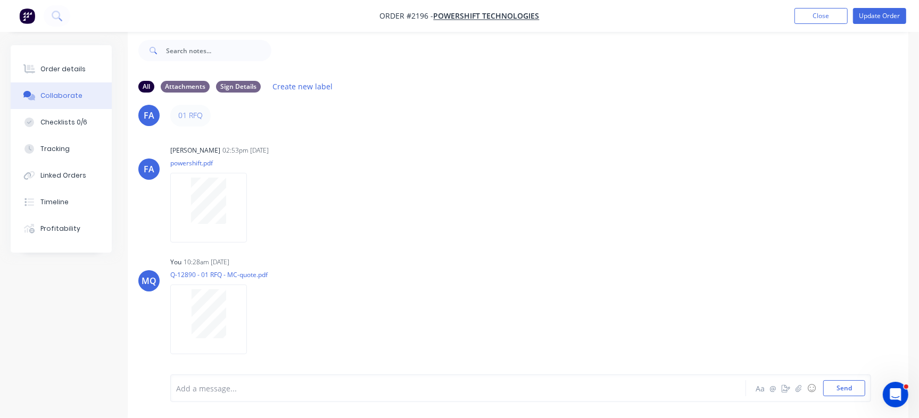
click at [899, 186] on div "FA Francis Adrian Candido - 02:53pm 28/08/25 01 RFQ Labels Edit Delete FA Franc…" at bounding box center [518, 230] width 781 height 258
click at [330, 392] on div at bounding box center [435, 388] width 516 height 11
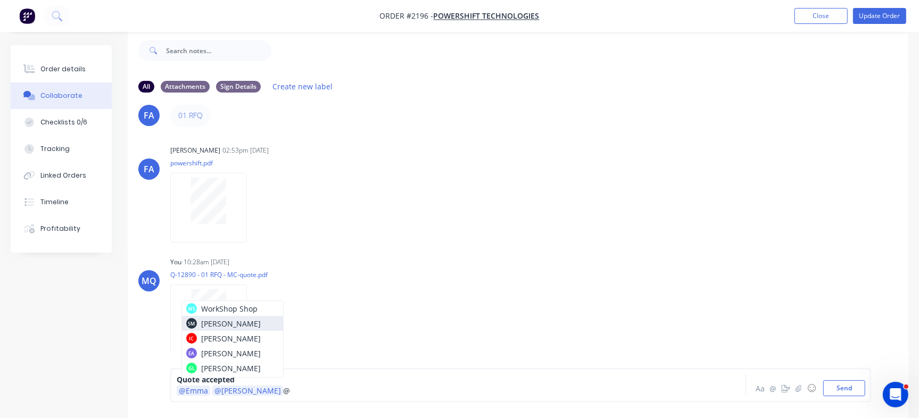
scroll to position [29, 0]
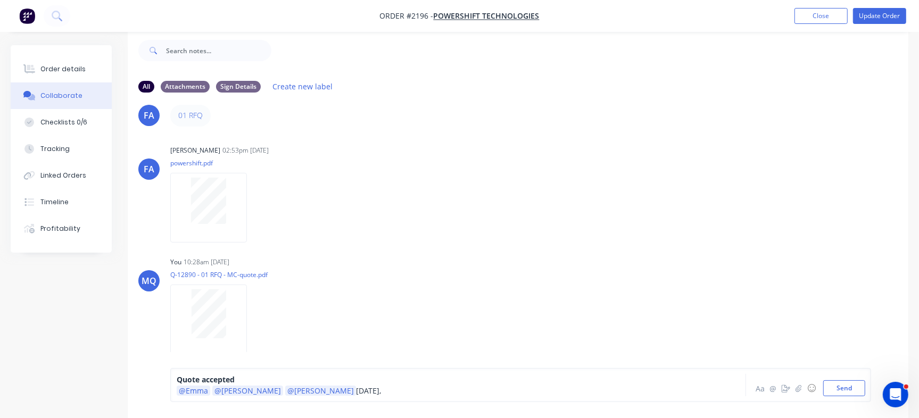
click at [364, 386] on div "@Emma @Izaak @Greg Tuesday," at bounding box center [435, 390] width 516 height 11
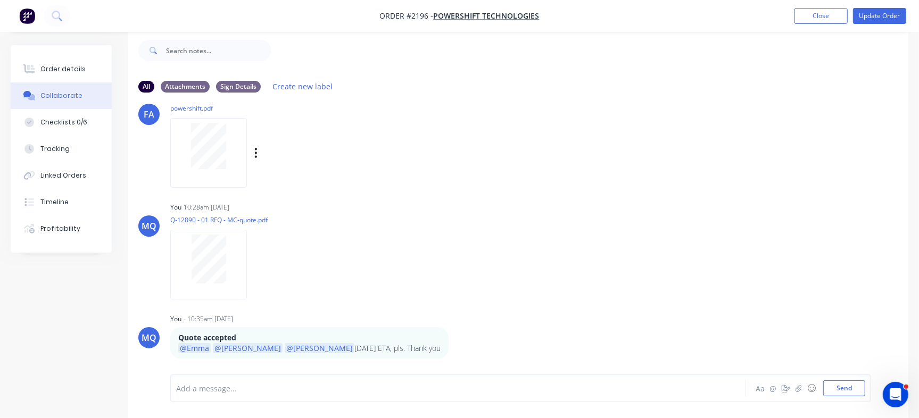
click at [828, 132] on div "FA Francis Adrian Candido 02:53pm 28/08/25 powershift.pdf Labels Download Delete" at bounding box center [518, 136] width 781 height 96
click at [416, 344] on div "Quote accepted @Emma @Izaak @Greg Tuesday, 2nd Sept ETA, pls. Thank you Labels …" at bounding box center [336, 343] width 333 height 32
click at [454, 342] on icon "button" at bounding box center [455, 343] width 3 height 12
click at [461, 328] on button "Edit" at bounding box center [494, 330] width 67 height 18
click at [339, 392] on span "Tuesday, 2nd Sept ETA, pls. Thank you" at bounding box center [386, 391] width 94 height 10
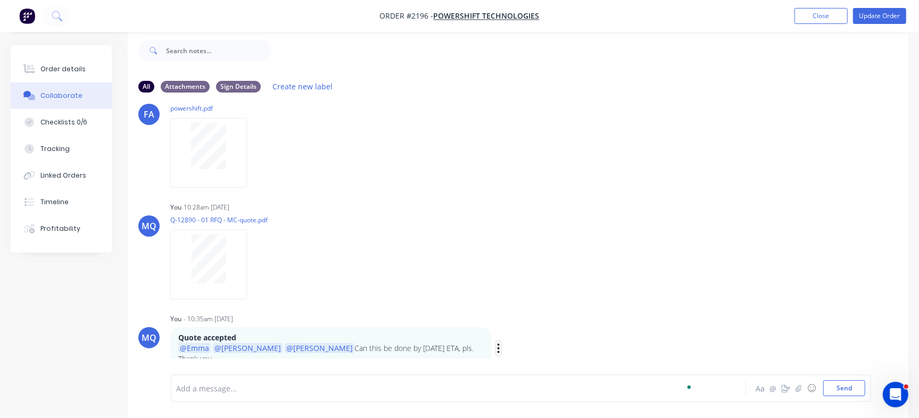
click at [497, 344] on icon "button" at bounding box center [498, 349] width 2 height 10
click at [504, 331] on button "Edit" at bounding box center [537, 336] width 67 height 18
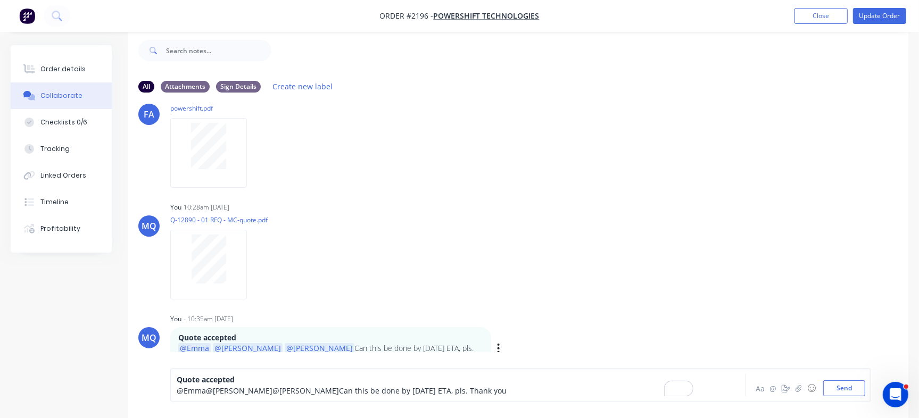
click at [419, 392] on span "Can this be done by Tuesday, 2nd Sept ETA, pls. Thank you" at bounding box center [423, 391] width 168 height 10
drag, startPoint x: 404, startPoint y: 393, endPoint x: 523, endPoint y: 392, distance: 118.7
click at [523, 392] on div "@Emma @Izaak @Greg Can this be done by Tuesday, 2nd Sept ETA, pls. Thank you" at bounding box center [435, 390] width 516 height 11
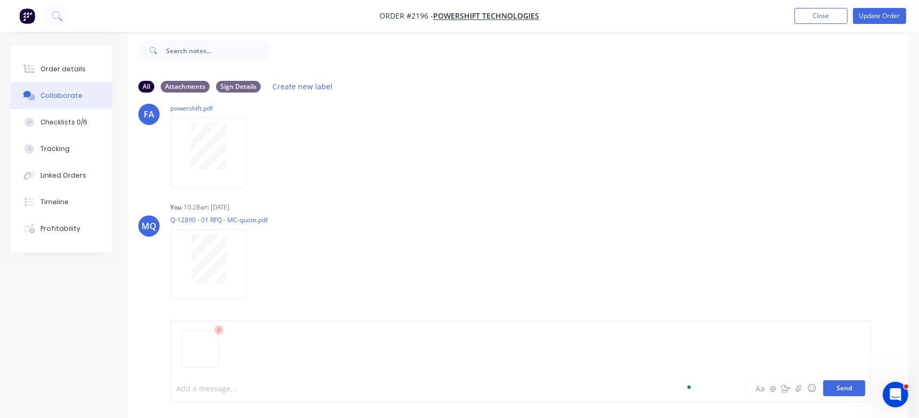
click at [856, 391] on button "Send" at bounding box center [844, 388] width 42 height 16
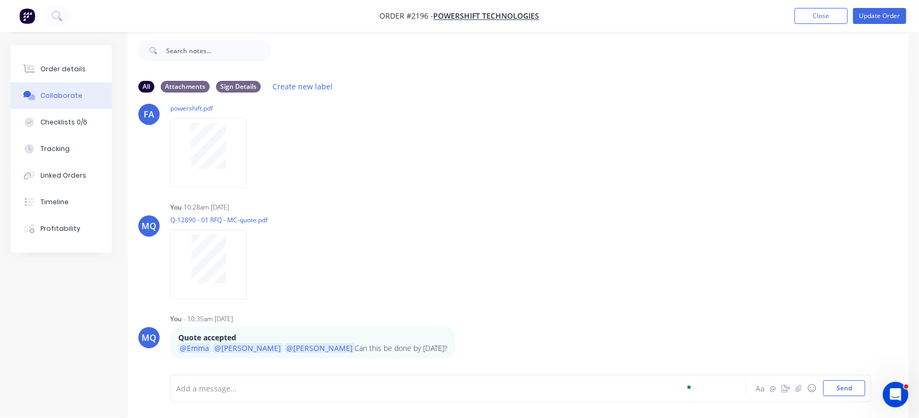
scroll to position [187, 0]
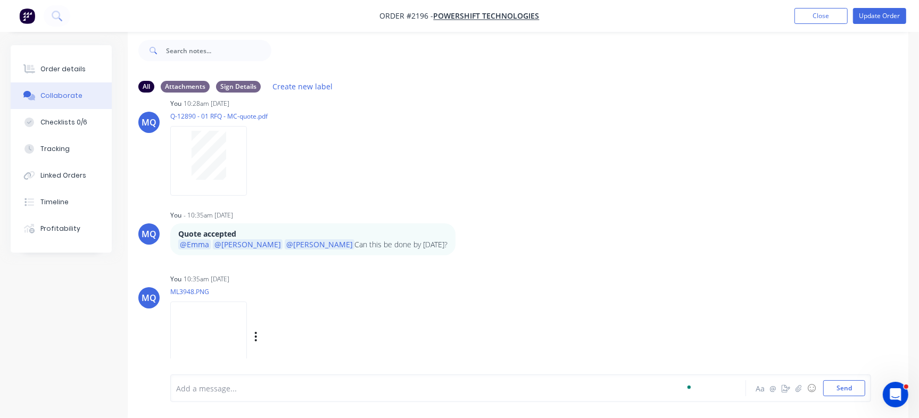
click at [208, 326] on img at bounding box center [208, 337] width 77 height 70
click at [64, 67] on div "Order details" at bounding box center [62, 69] width 45 height 10
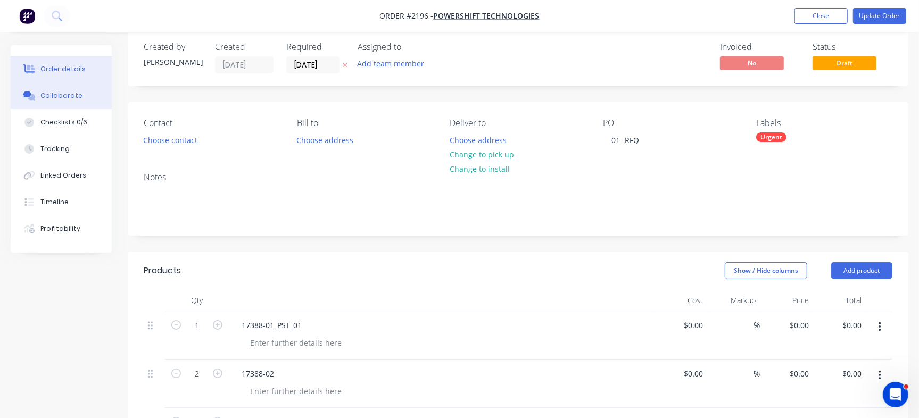
click at [61, 98] on div "Collaborate" at bounding box center [61, 96] width 42 height 10
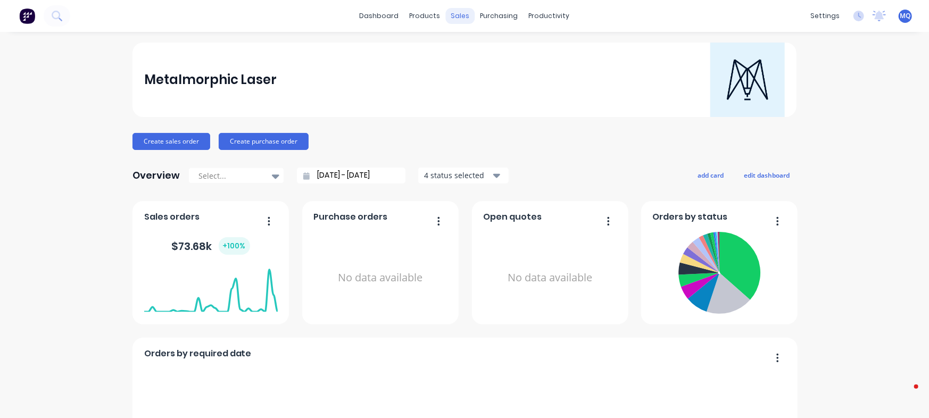
click at [449, 14] on div "sales" at bounding box center [460, 16] width 29 height 16
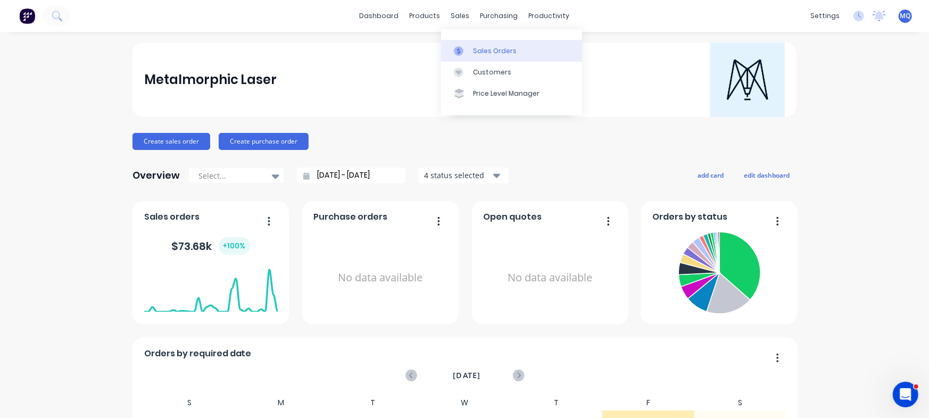
click at [462, 47] on icon at bounding box center [459, 51] width 10 height 10
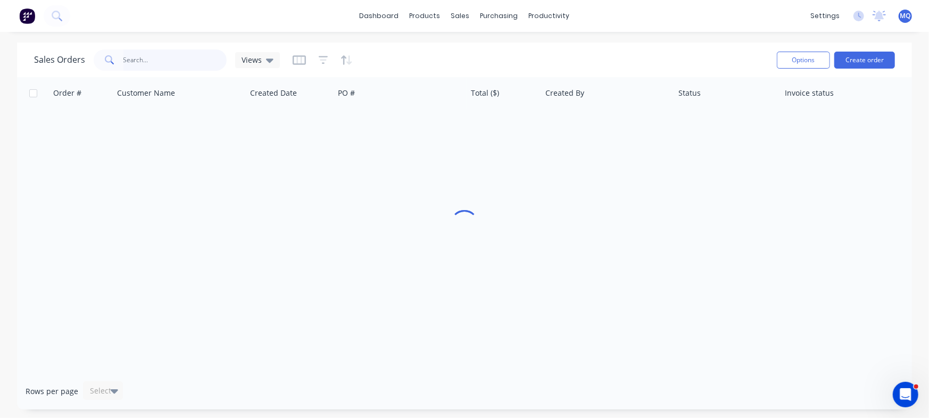
click at [167, 58] on input "text" at bounding box center [175, 59] width 104 height 21
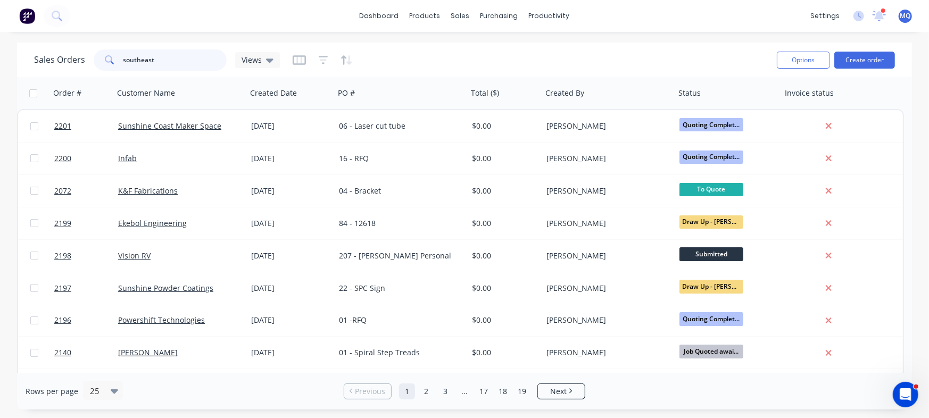
type input "southeast"
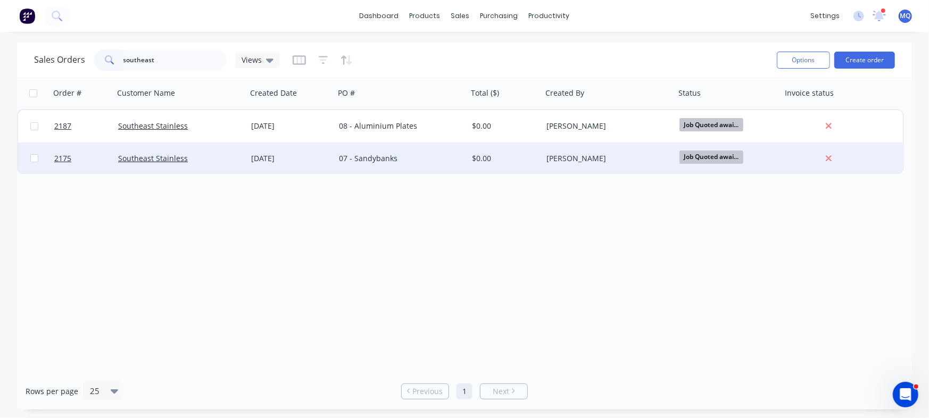
click at [383, 168] on div "07 - Sandybanks" at bounding box center [401, 159] width 133 height 32
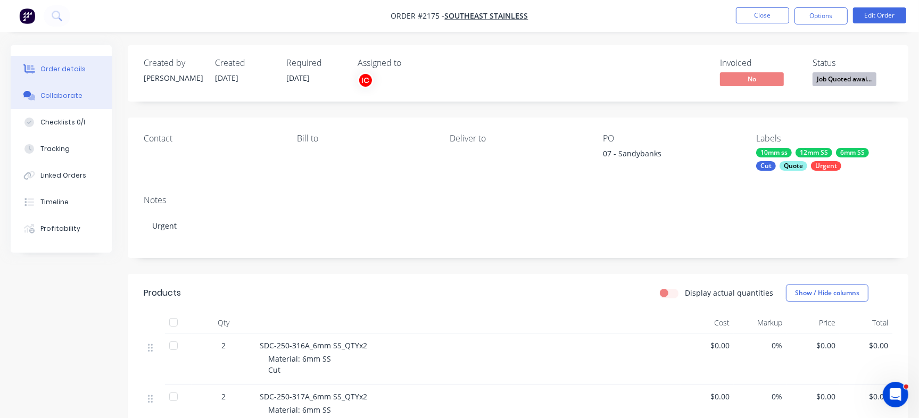
click at [53, 102] on button "Collaborate" at bounding box center [61, 95] width 101 height 27
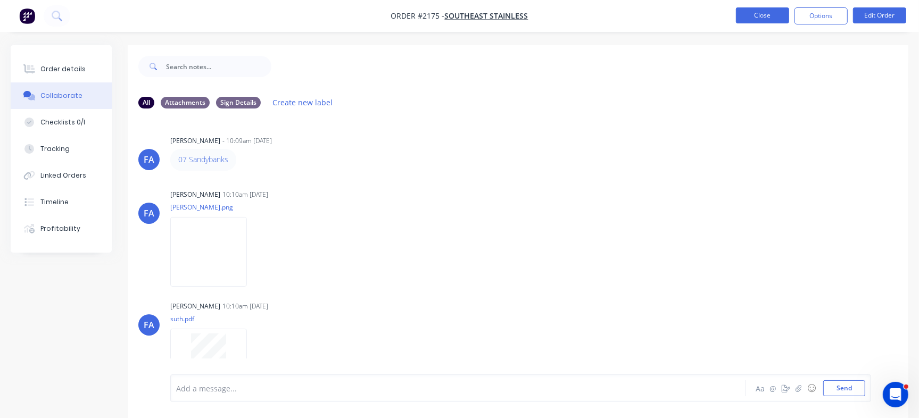
click at [760, 15] on button "Close" at bounding box center [762, 15] width 53 height 16
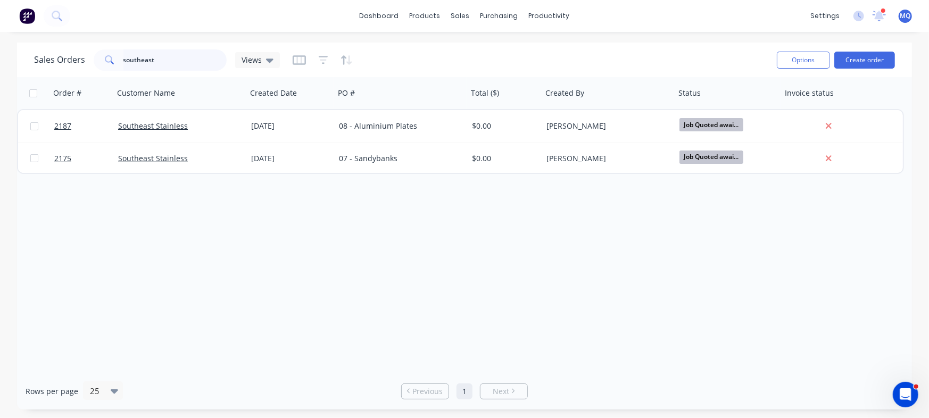
click at [171, 56] on input "southeast" at bounding box center [175, 59] width 104 height 21
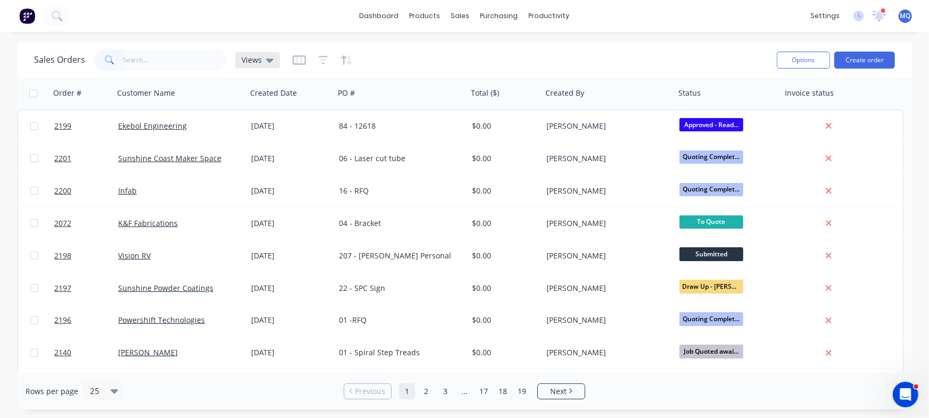
click at [247, 54] on div "Views" at bounding box center [257, 60] width 45 height 16
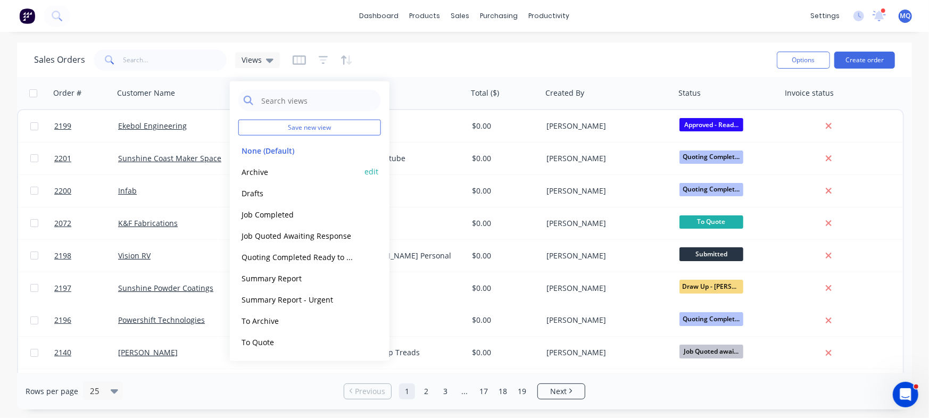
click at [276, 171] on button "Archive" at bounding box center [298, 171] width 121 height 12
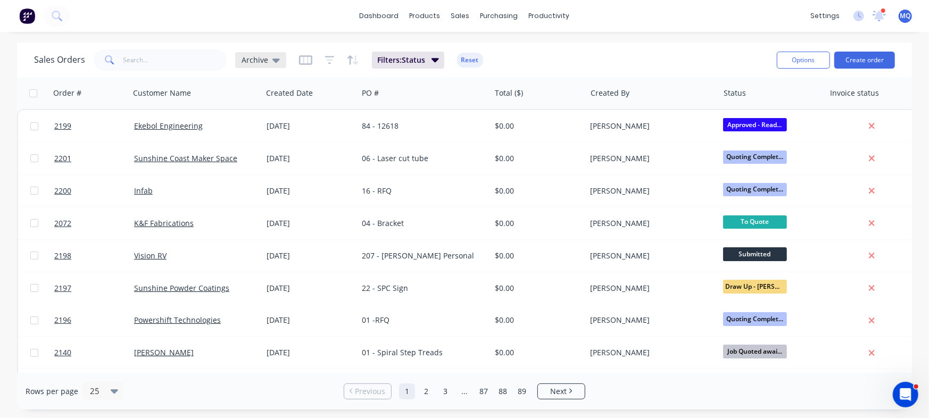
click at [259, 56] on span "Archive" at bounding box center [255, 59] width 27 height 11
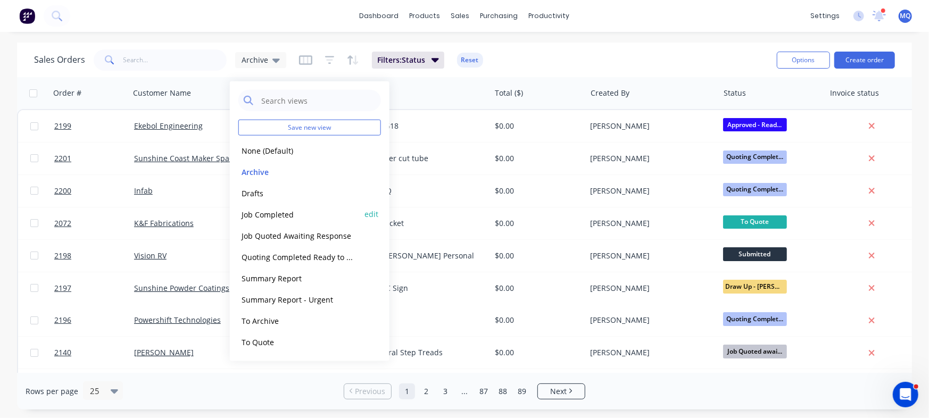
click at [249, 217] on button "Job Completed" at bounding box center [298, 214] width 121 height 12
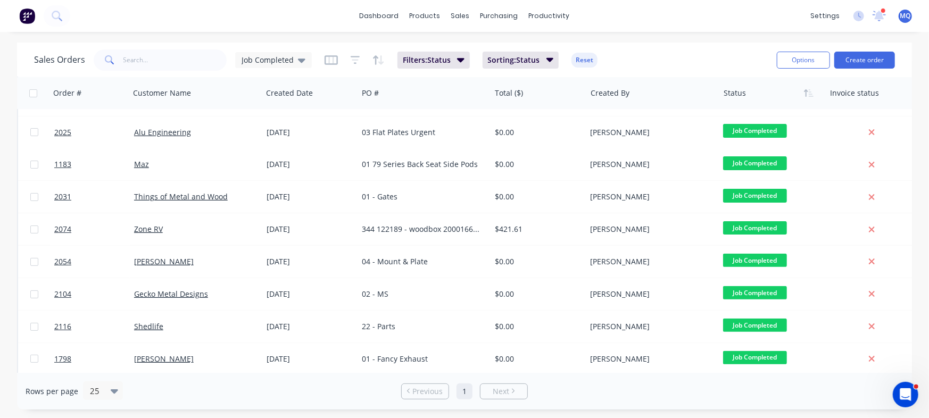
scroll to position [195, 0]
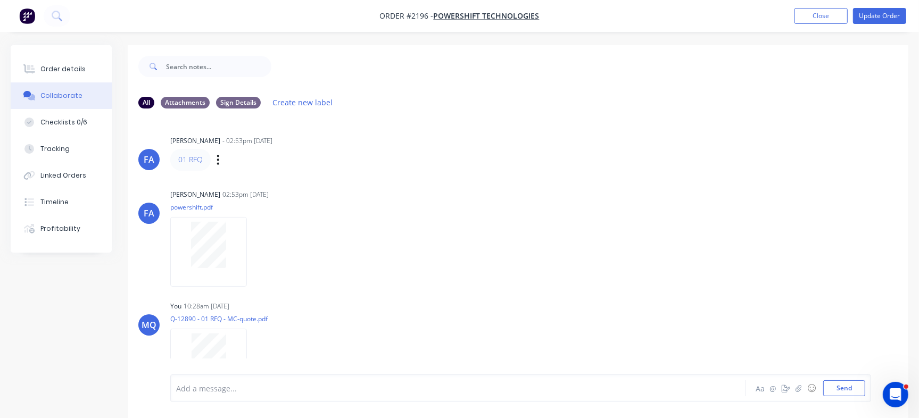
click at [220, 162] on div "Labels Edit Delete" at bounding box center [219, 159] width 6 height 15
click at [217, 161] on icon "button" at bounding box center [218, 160] width 3 height 12
click at [239, 175] on button "Edit" at bounding box center [256, 179] width 67 height 18
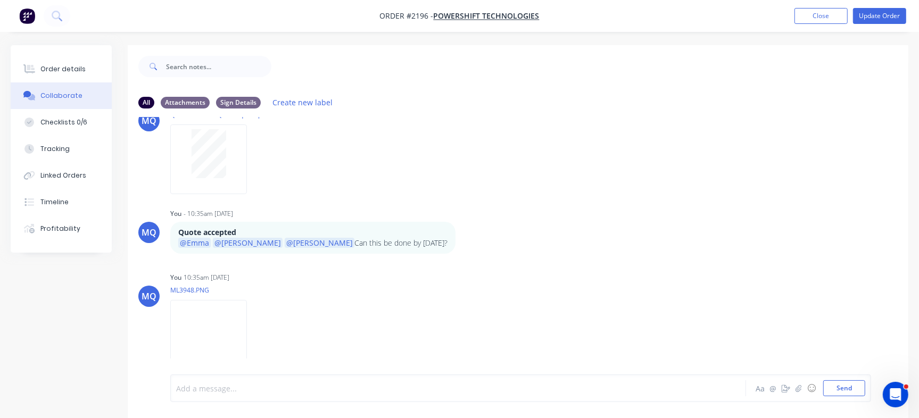
drag, startPoint x: 902, startPoint y: 250, endPoint x: 3, endPoint y: 14, distance: 930.1
click at [59, 54] on div "Order details Collaborate Checklists 0/6 Tracking Linked Orders Timeline Profit…" at bounding box center [61, 149] width 101 height 208
click at [883, 21] on button "Update Order" at bounding box center [879, 16] width 53 height 16
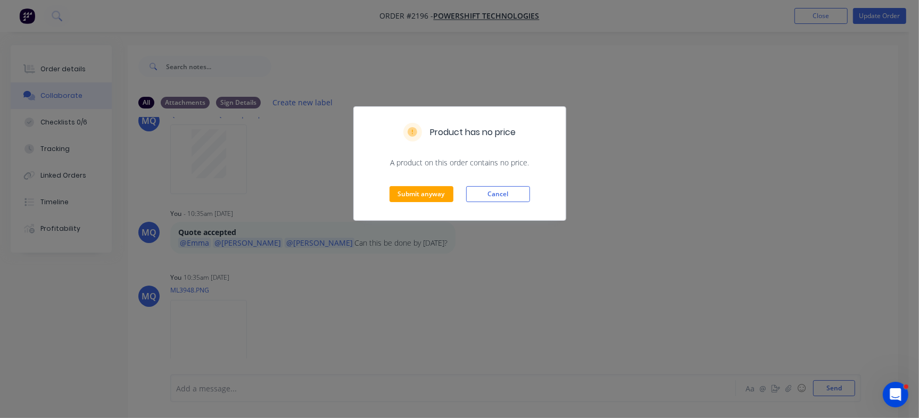
click at [415, 179] on div "Submit anyway Cancel" at bounding box center [460, 194] width 212 height 52
click at [418, 197] on button "Submit anyway" at bounding box center [421, 194] width 64 height 16
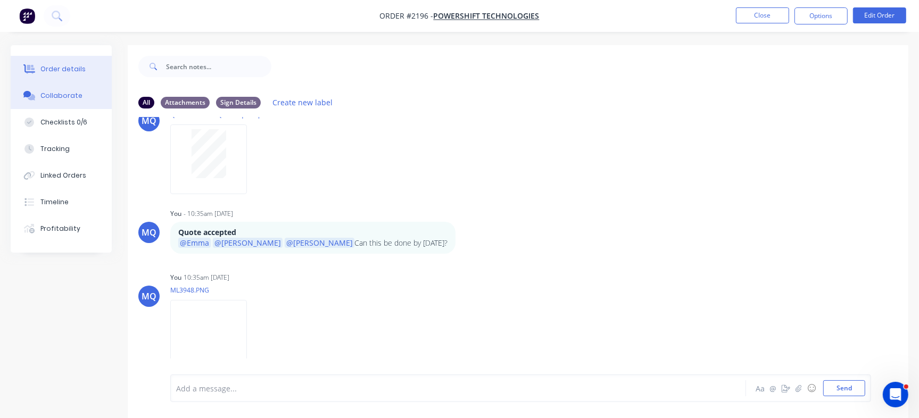
click at [60, 62] on button "Order details" at bounding box center [61, 69] width 101 height 27
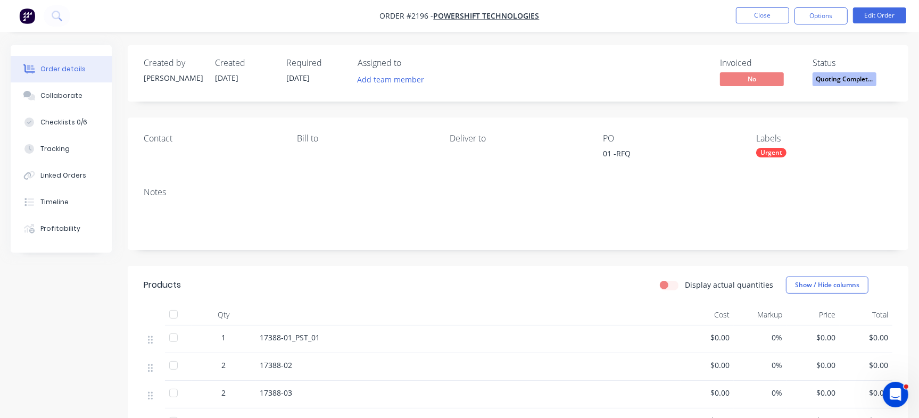
click at [859, 78] on span "Quoting Complet..." at bounding box center [844, 78] width 64 height 13
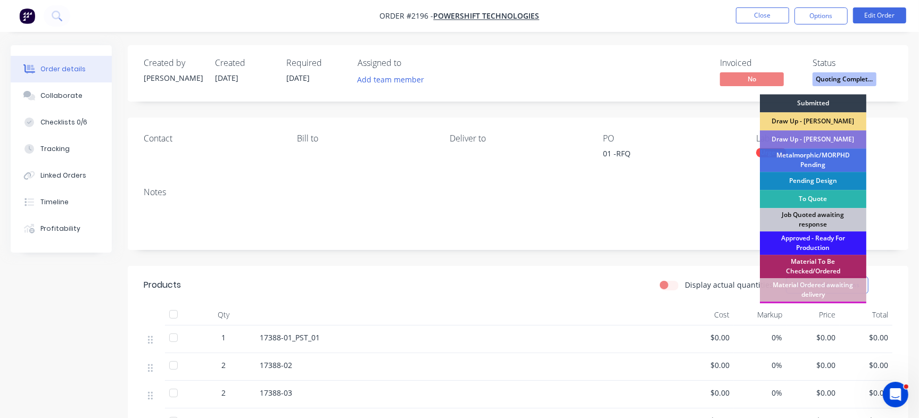
click at [643, 73] on div "Invoiced No Status Quoting Complet... Submitted Draw Up - Izaak Draw Up - Emma …" at bounding box center [678, 73] width 428 height 31
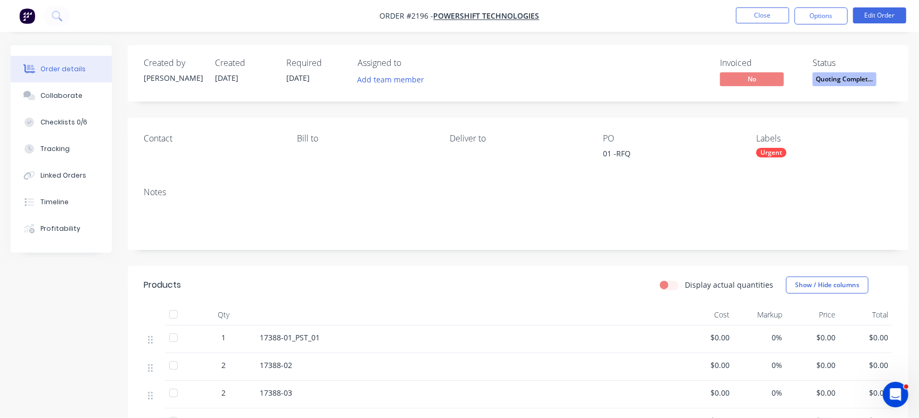
click at [778, 155] on div "Urgent" at bounding box center [771, 153] width 30 height 10
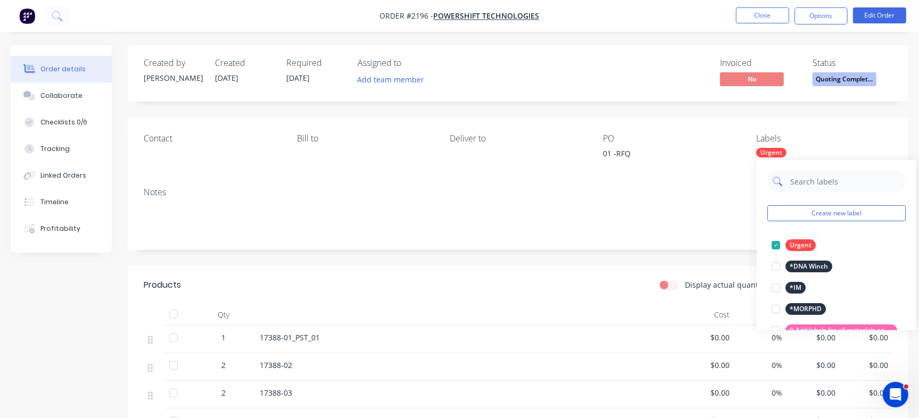
click at [826, 181] on input "text" at bounding box center [844, 181] width 111 height 21
drag, startPoint x: 593, startPoint y: 51, endPoint x: 618, endPoint y: 79, distance: 37.7
click at [593, 51] on div "Created by Francis Adrian Created 28/08/25 Required 04/09/25 Assigned to Add te…" at bounding box center [518, 73] width 781 height 56
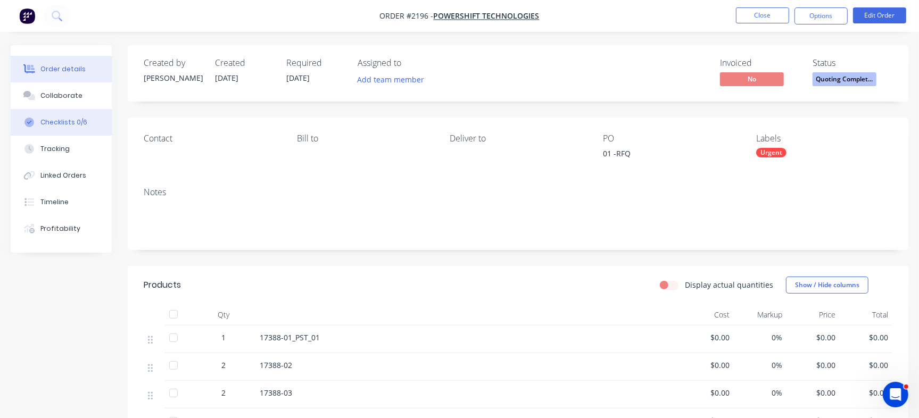
click at [59, 115] on button "Checklists 0/6" at bounding box center [61, 122] width 101 height 27
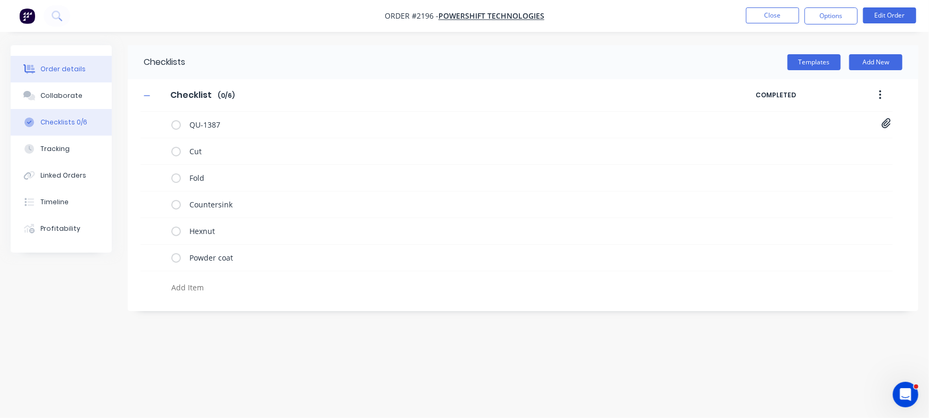
click at [57, 71] on div "Order details" at bounding box center [62, 69] width 45 height 10
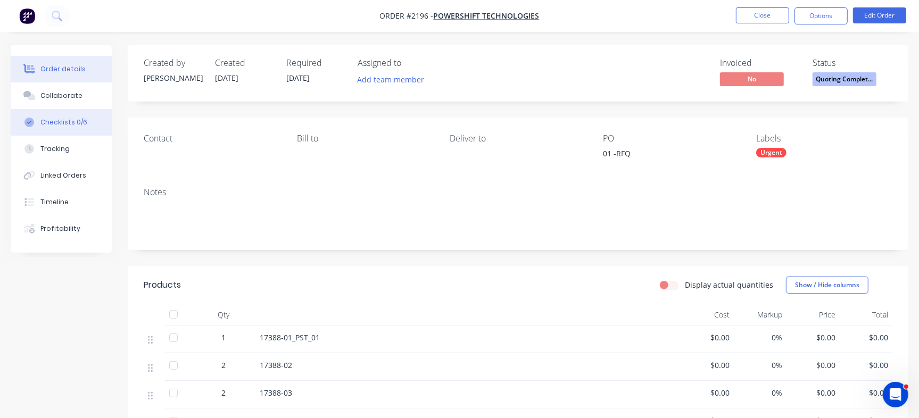
click at [97, 110] on button "Checklists 0/6" at bounding box center [61, 122] width 101 height 27
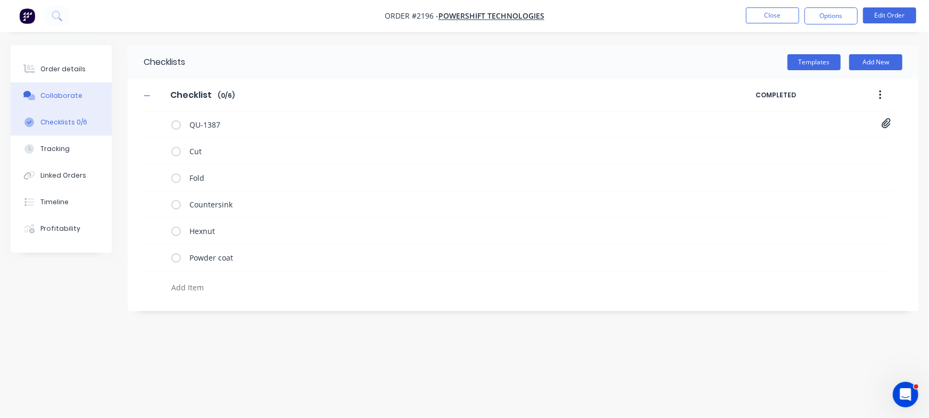
click at [97, 97] on button "Collaborate" at bounding box center [61, 95] width 101 height 27
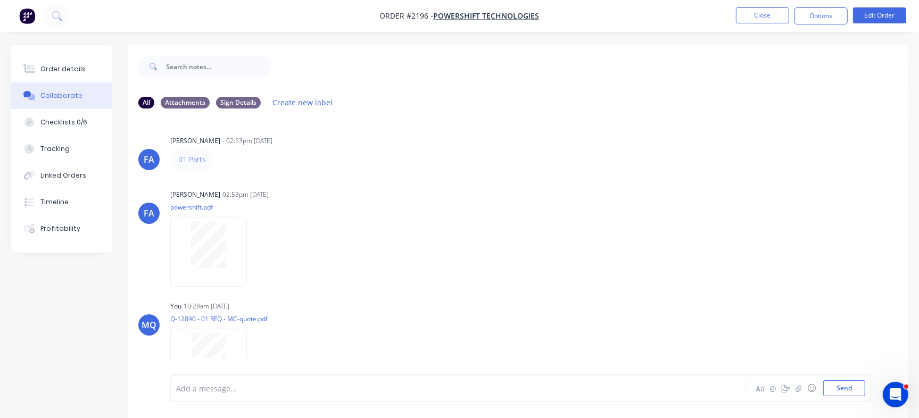
scroll to position [204, 0]
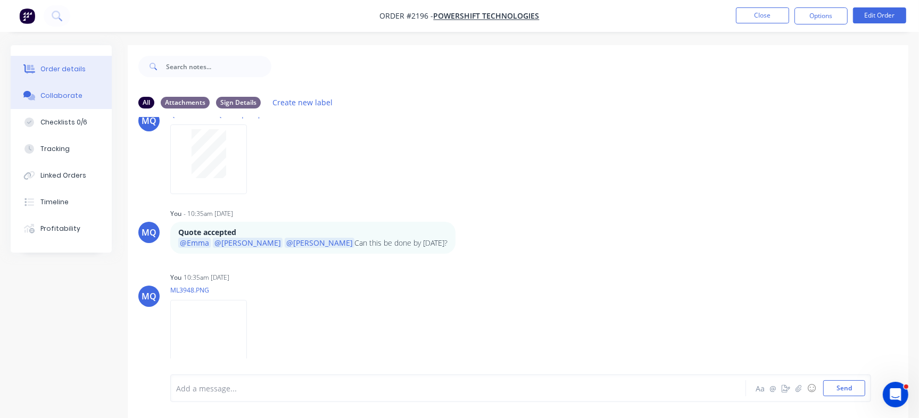
click at [83, 71] on button "Order details" at bounding box center [61, 69] width 101 height 27
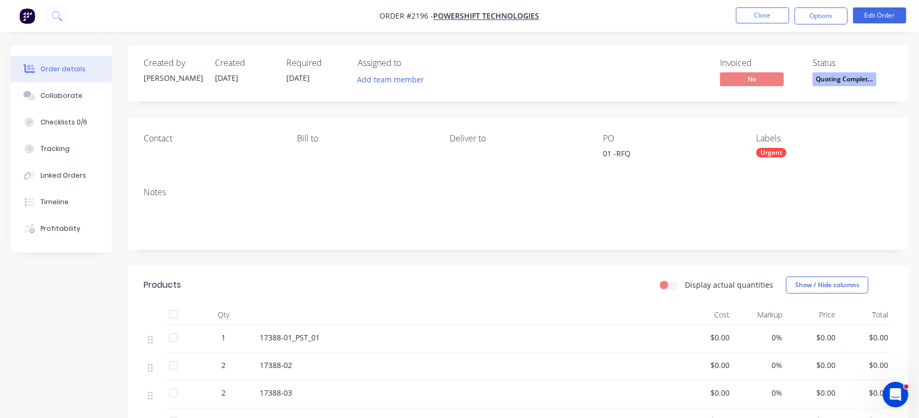
click at [826, 81] on span "Quoting Complet..." at bounding box center [844, 78] width 64 height 13
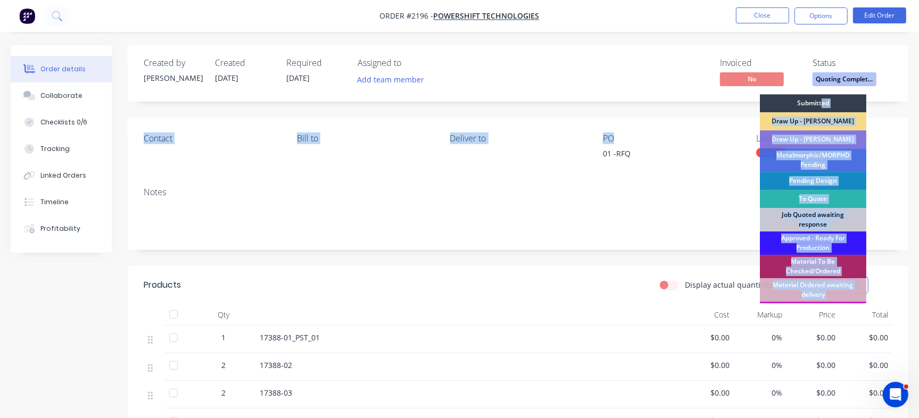
drag, startPoint x: 823, startPoint y: 103, endPoint x: 615, endPoint y: 88, distance: 208.6
click at [635, 117] on div "Created by Francis Adrian Created 28/08/25 Required 04/09/25 Assigned to Add te…" at bounding box center [518, 355] width 781 height 620
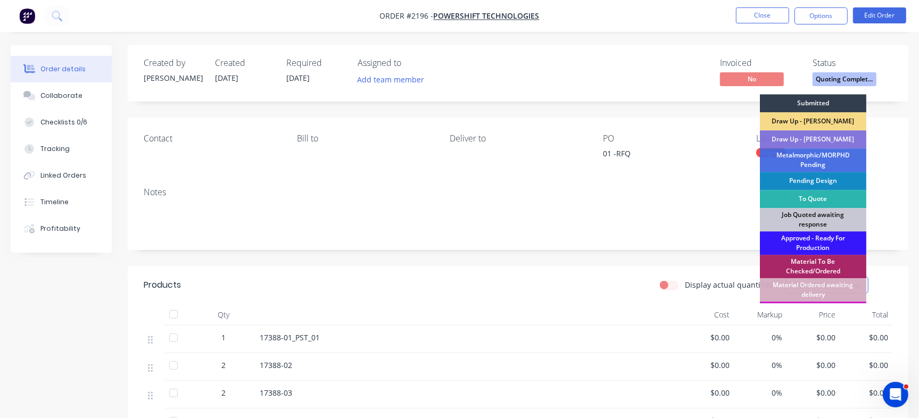
click at [602, 75] on div "Invoiced No Status Quoting Complet... Submitted Draw Up - Izaak Draw Up - Emma …" at bounding box center [678, 73] width 428 height 31
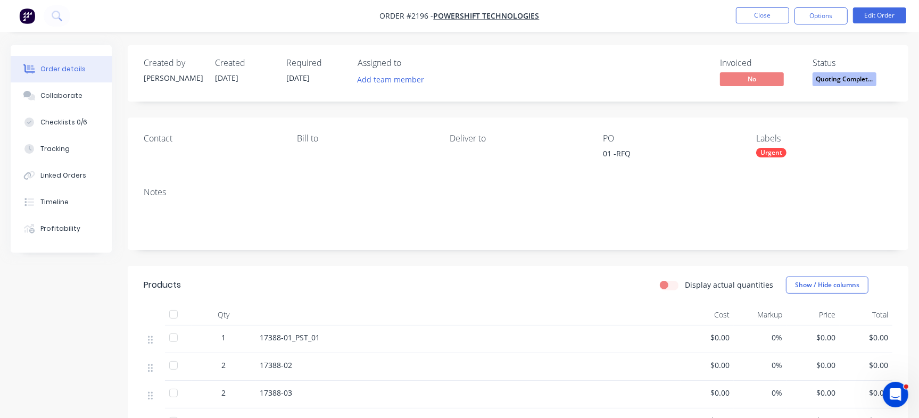
click at [836, 89] on div "Created by Francis Adrian Created 28/08/25 Required 04/09/25 Assigned to Add te…" at bounding box center [518, 73] width 781 height 56
click at [839, 80] on span "Quoting Complet..." at bounding box center [844, 78] width 64 height 13
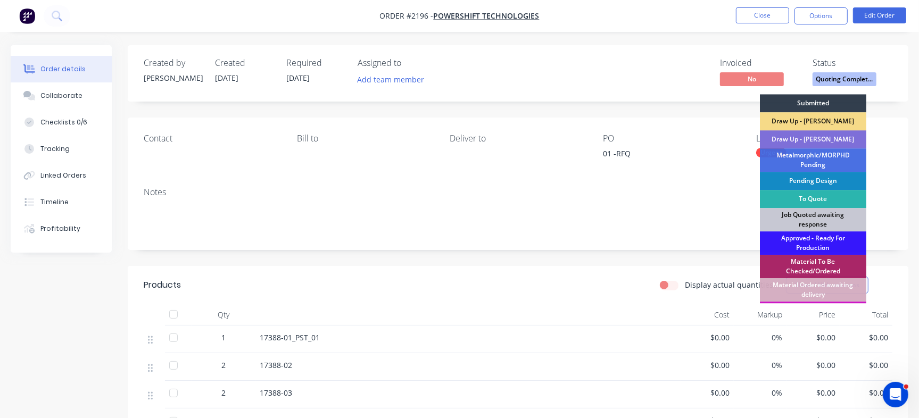
click at [821, 137] on div "Draw Up - [PERSON_NAME]" at bounding box center [813, 139] width 106 height 18
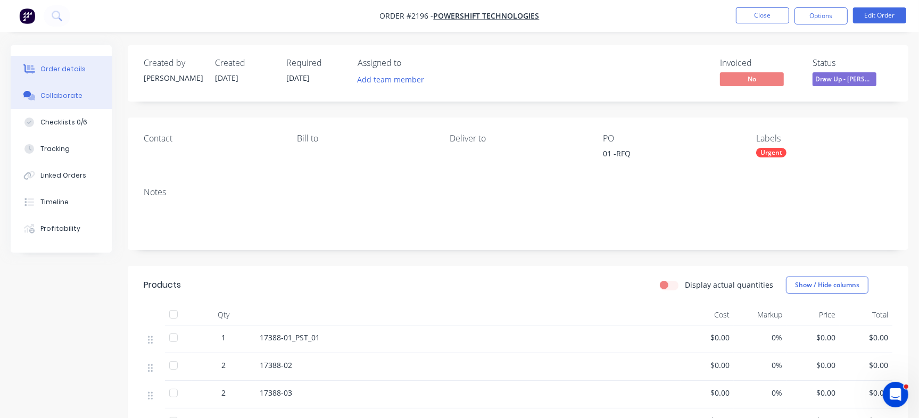
click at [67, 97] on div "Collaborate" at bounding box center [61, 96] width 42 height 10
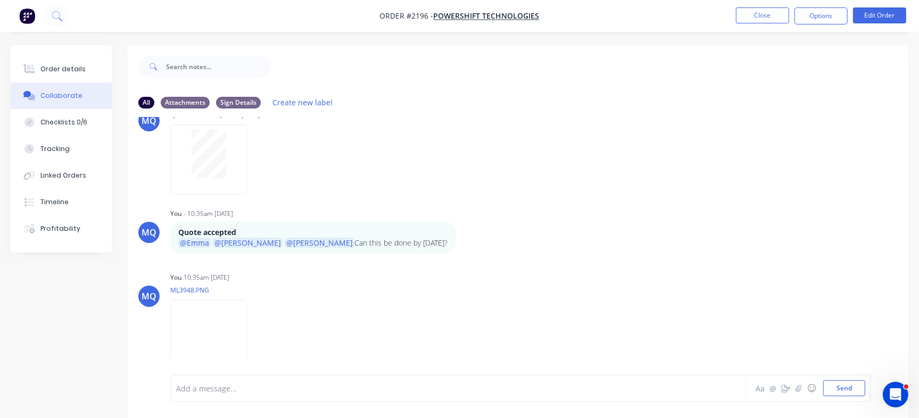
scroll to position [73, 0]
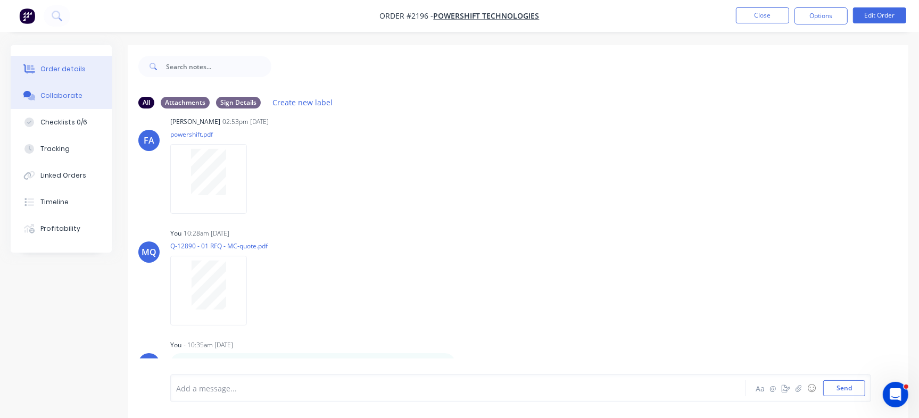
click at [58, 67] on div "Order details" at bounding box center [62, 69] width 45 height 10
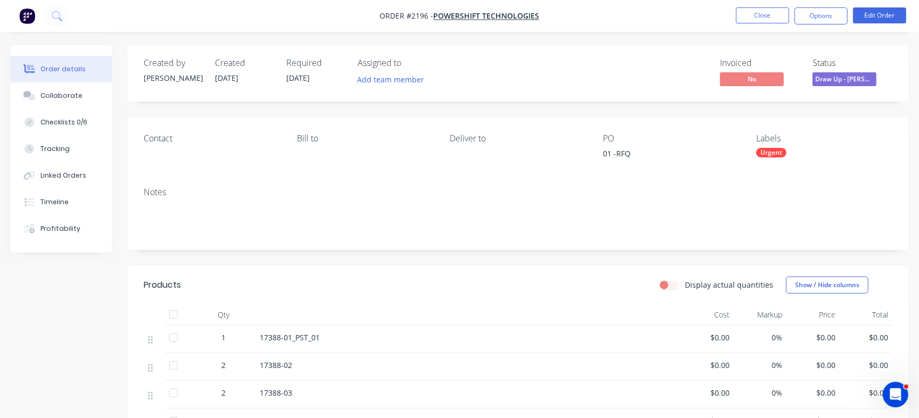
click at [751, 6] on nav "Order #2196 - Powershift Technologies Close Options Edit Order" at bounding box center [459, 16] width 919 height 32
click at [756, 14] on button "Close" at bounding box center [762, 15] width 53 height 16
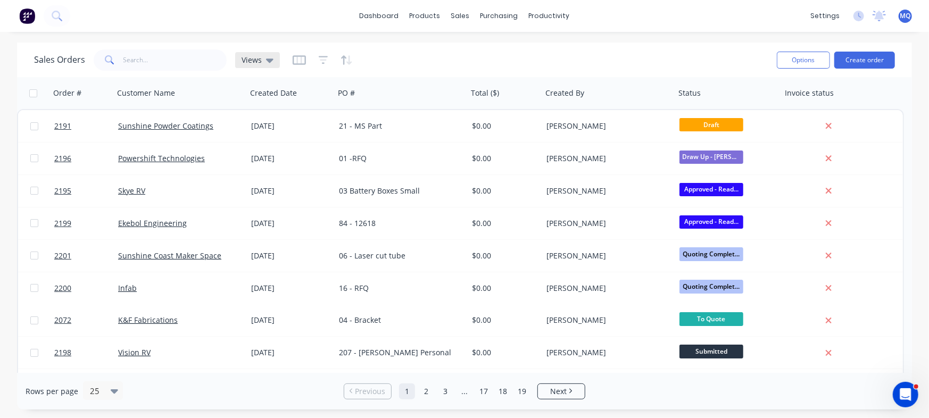
click at [260, 57] on div "Views" at bounding box center [258, 60] width 32 height 10
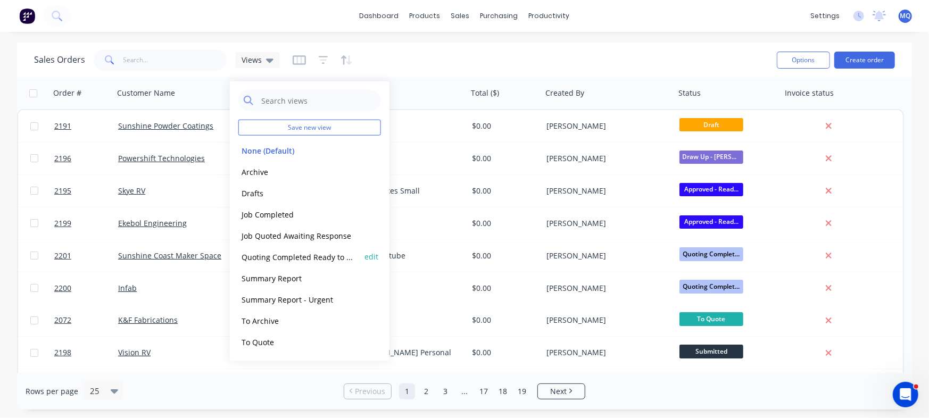
click at [275, 256] on button "Quoting Completed Ready to Send" at bounding box center [298, 257] width 121 height 12
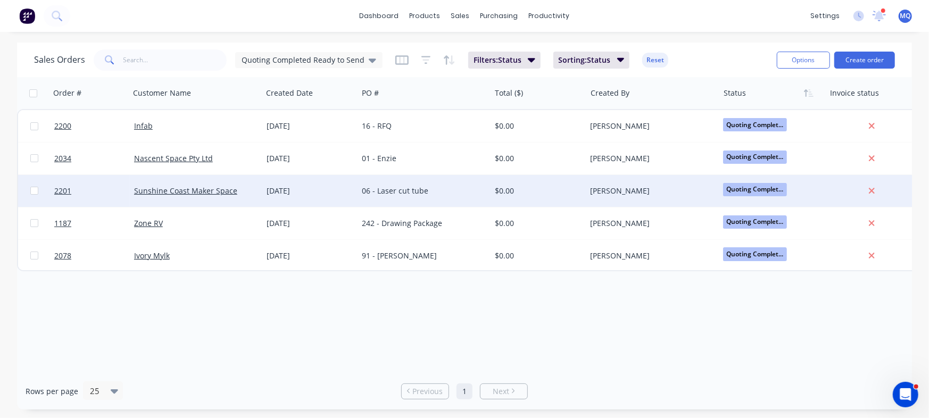
click at [250, 192] on div "Sunshine Coast Maker Space" at bounding box center [193, 191] width 118 height 11
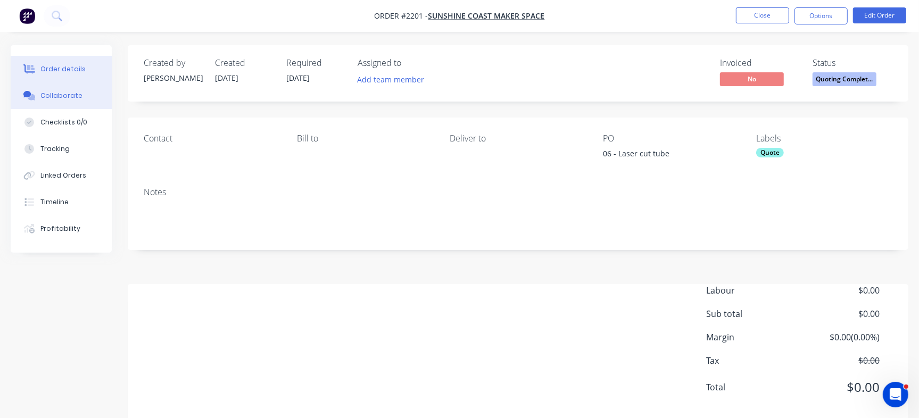
click at [71, 96] on div "Collaborate" at bounding box center [61, 96] width 42 height 10
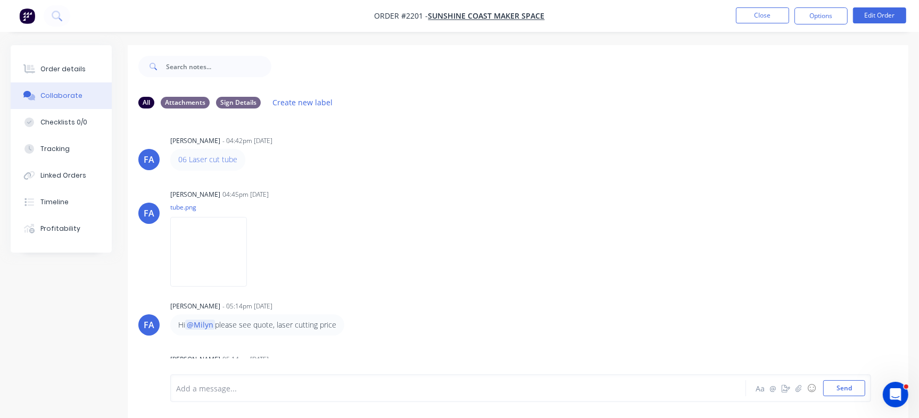
scroll to position [81, 0]
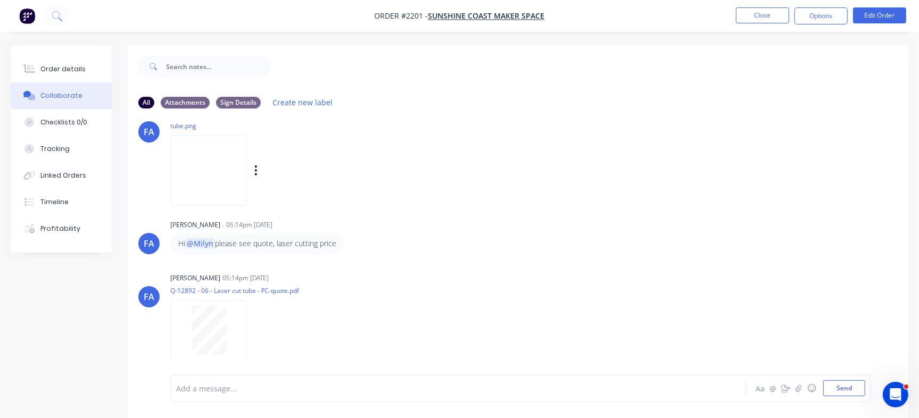
click at [188, 175] on img at bounding box center [208, 171] width 77 height 70
click at [230, 319] on div at bounding box center [208, 329] width 67 height 49
click at [254, 335] on button "button" at bounding box center [256, 335] width 4 height 15
click at [296, 363] on button "Delete" at bounding box center [326, 361] width 120 height 24
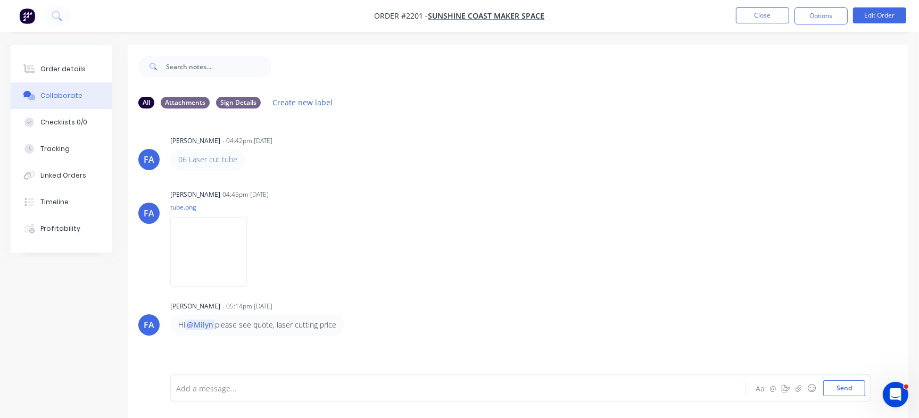
scroll to position [0, 0]
click at [232, 263] on img at bounding box center [208, 252] width 77 height 70
click at [51, 59] on button "Order details" at bounding box center [61, 69] width 101 height 27
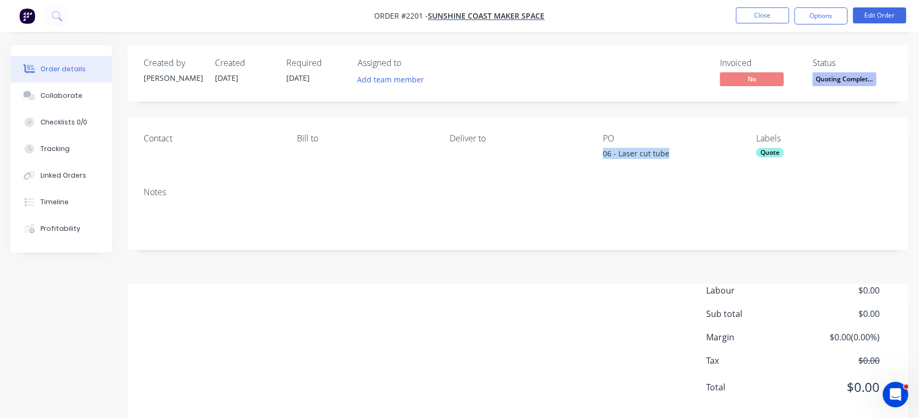
drag, startPoint x: 601, startPoint y: 157, endPoint x: 678, endPoint y: 157, distance: 76.6
click at [678, 157] on div "Contact Bill to Deliver to PO 06 - Laser cut tube Labels Quote" at bounding box center [518, 148] width 781 height 61
copy div "06 - Laser cut tube"
click at [80, 120] on div "Checklists 0/0" at bounding box center [63, 123] width 47 height 10
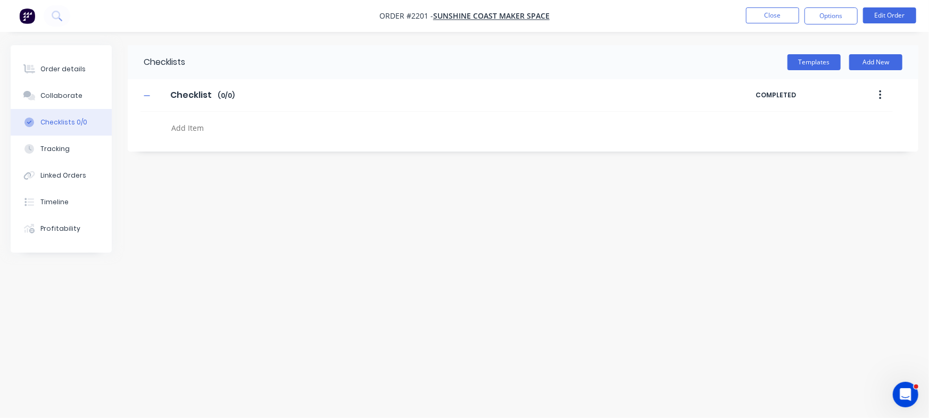
click at [205, 118] on div at bounding box center [403, 125] width 527 height 27
click at [213, 127] on textarea at bounding box center [409, 127] width 484 height 15
paste textarea "QU-1388"
type textarea "x"
type textarea "QU-1388"
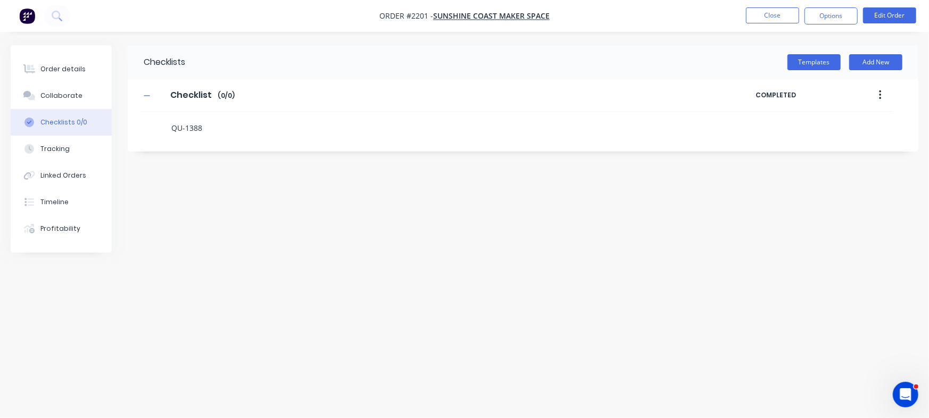
type textarea "x"
drag, startPoint x: 43, startPoint y: 57, endPoint x: 86, endPoint y: 57, distance: 43.1
click at [43, 57] on button "Order details" at bounding box center [61, 69] width 101 height 27
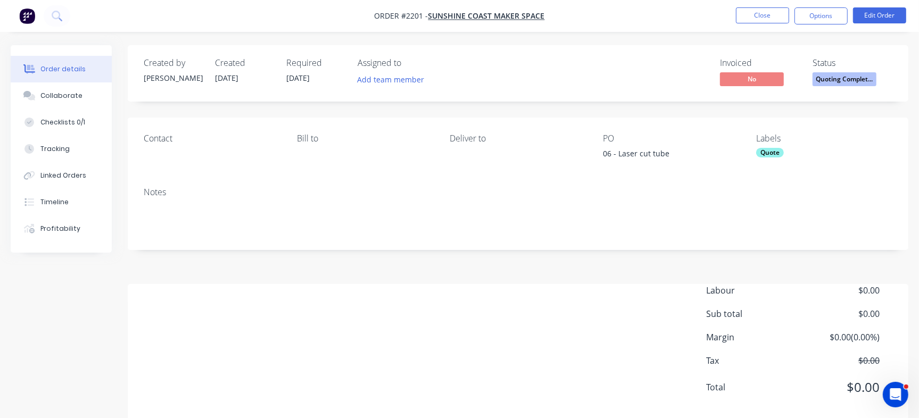
click at [853, 76] on span "Quoting Complet..." at bounding box center [844, 78] width 64 height 13
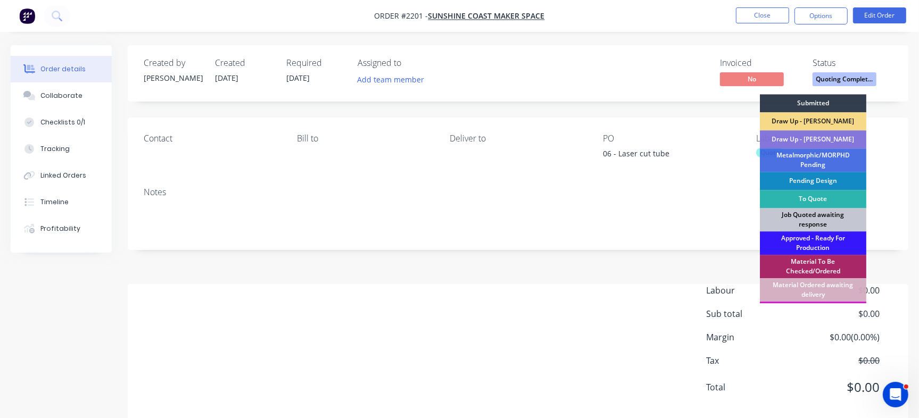
click at [825, 217] on div "Job Quoted awaiting response" at bounding box center [813, 219] width 106 height 23
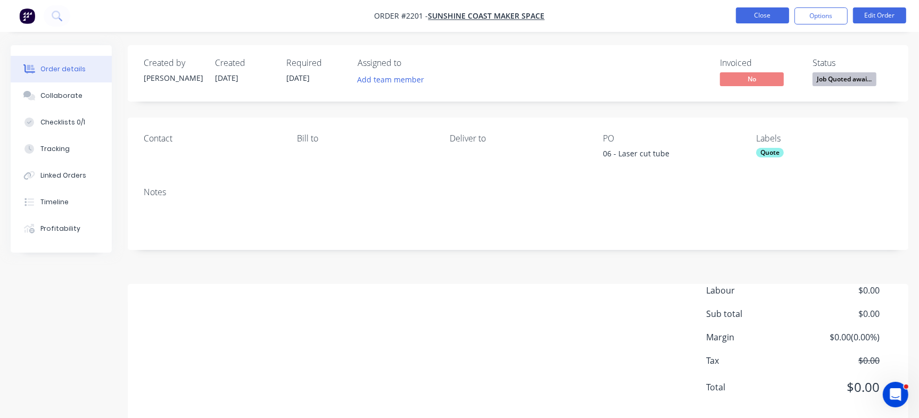
click at [748, 15] on button "Close" at bounding box center [762, 15] width 53 height 16
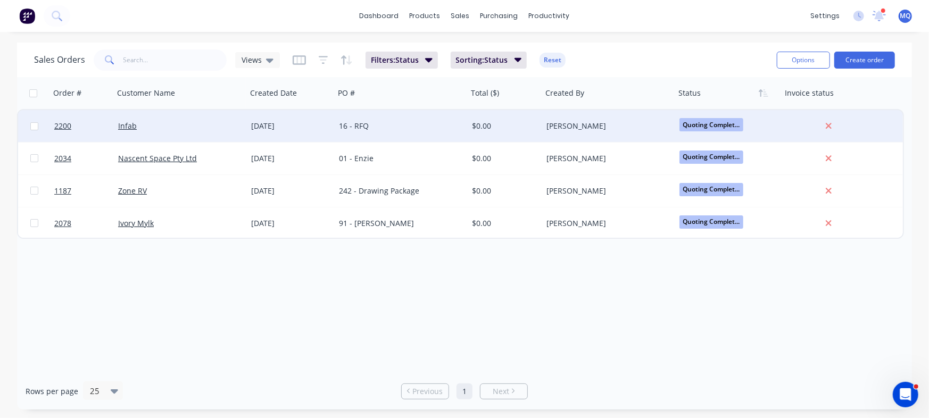
click at [272, 119] on div "[DATE]" at bounding box center [291, 126] width 88 height 32
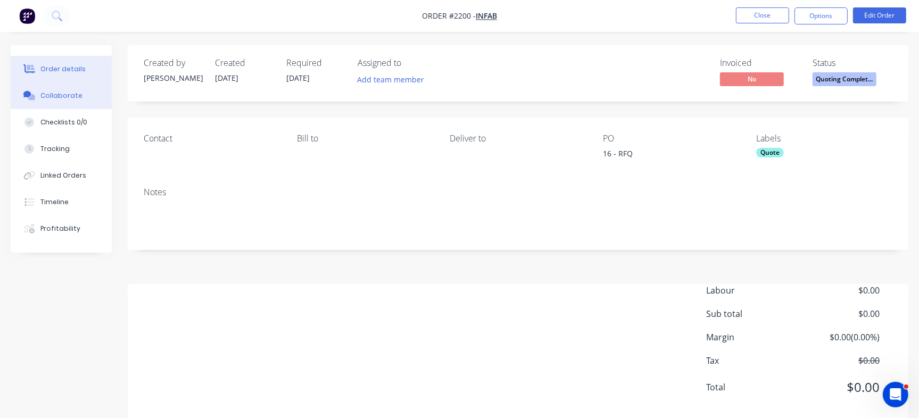
click at [69, 89] on button "Collaborate" at bounding box center [61, 95] width 101 height 27
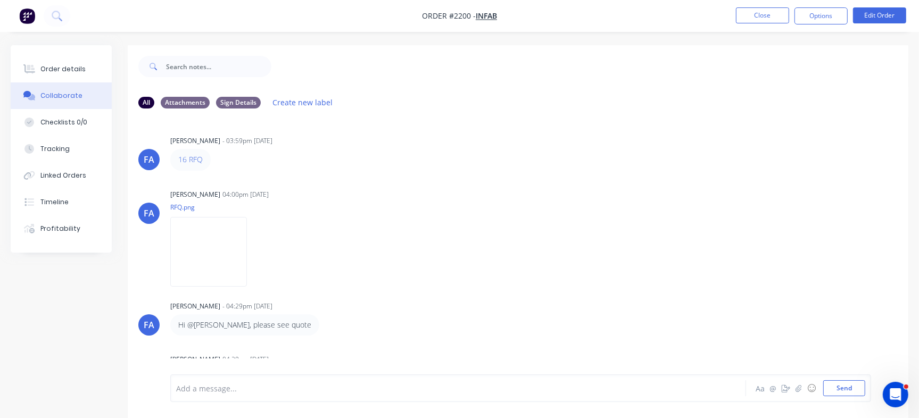
scroll to position [81, 0]
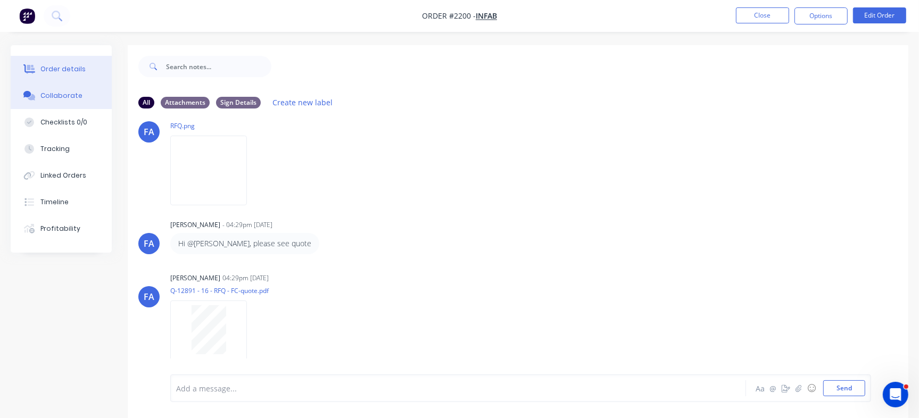
click at [52, 63] on button "Order details" at bounding box center [61, 69] width 101 height 27
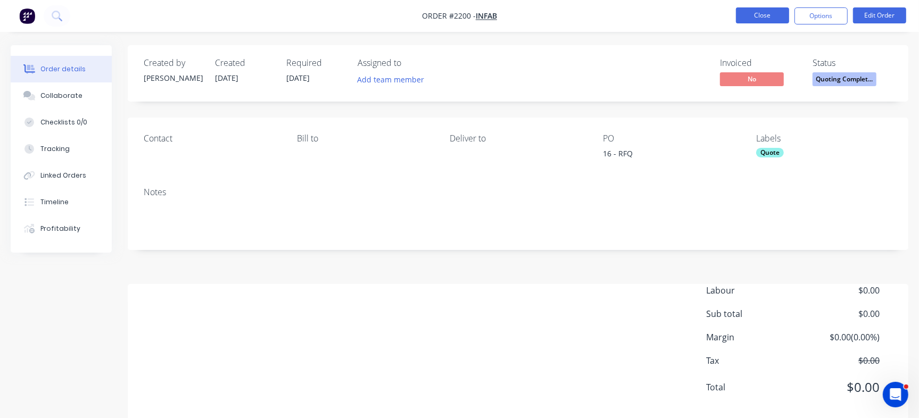
click at [752, 12] on button "Close" at bounding box center [762, 15] width 53 height 16
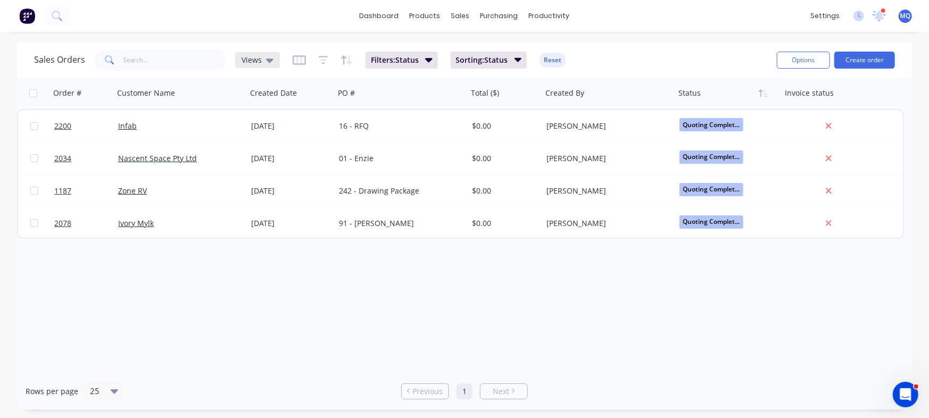
click at [247, 60] on span "Views" at bounding box center [252, 59] width 20 height 11
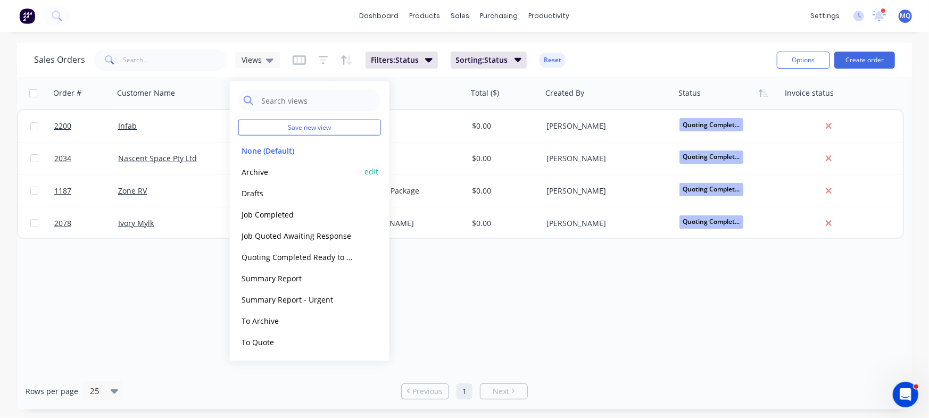
click at [257, 165] on button "Archive" at bounding box center [298, 171] width 121 height 12
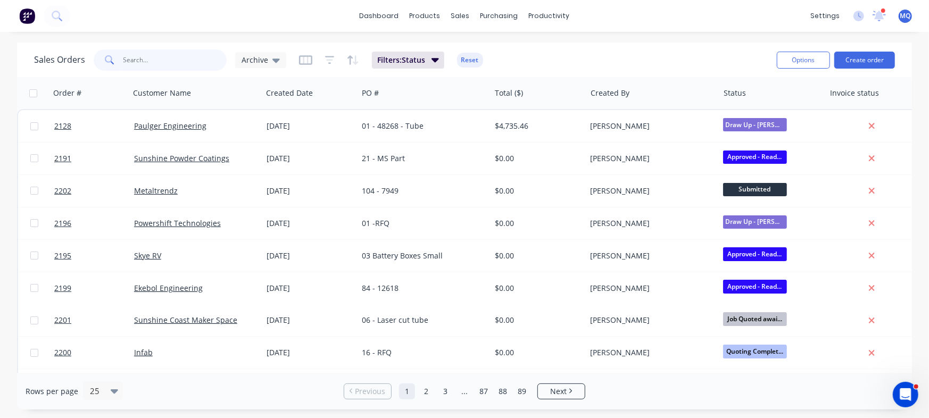
click at [188, 62] on input "text" at bounding box center [175, 59] width 104 height 21
type input "paulger"
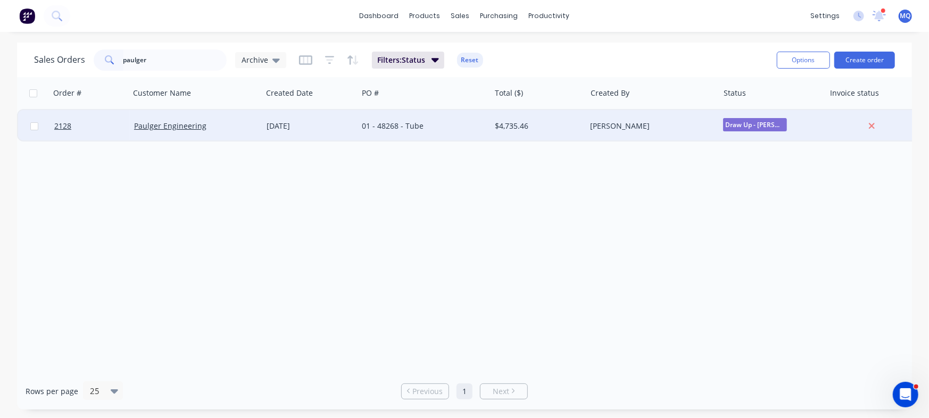
click at [366, 130] on div "01 - 48268 - Tube" at bounding box center [421, 126] width 118 height 11
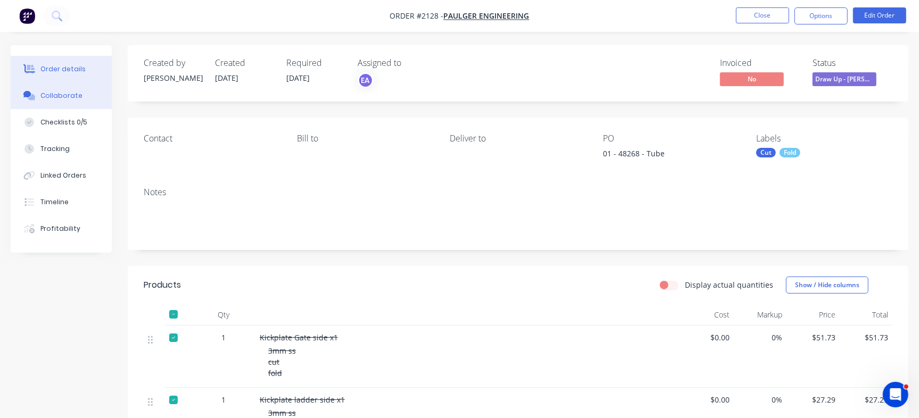
click at [84, 105] on button "Collaborate" at bounding box center [61, 95] width 101 height 27
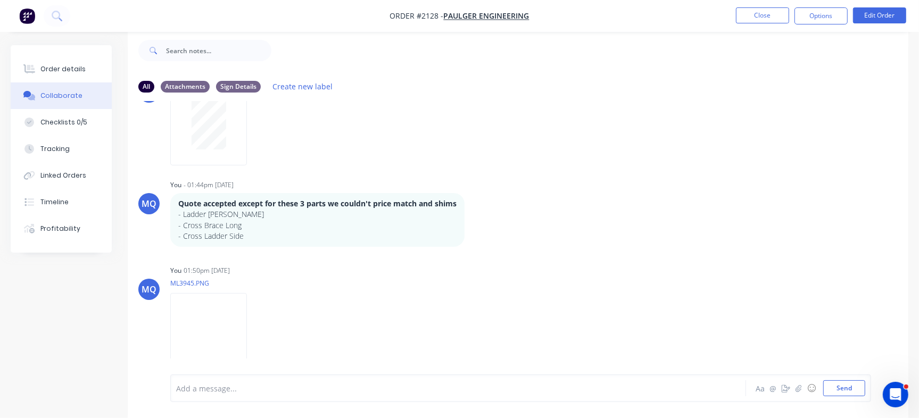
scroll to position [1644, 0]
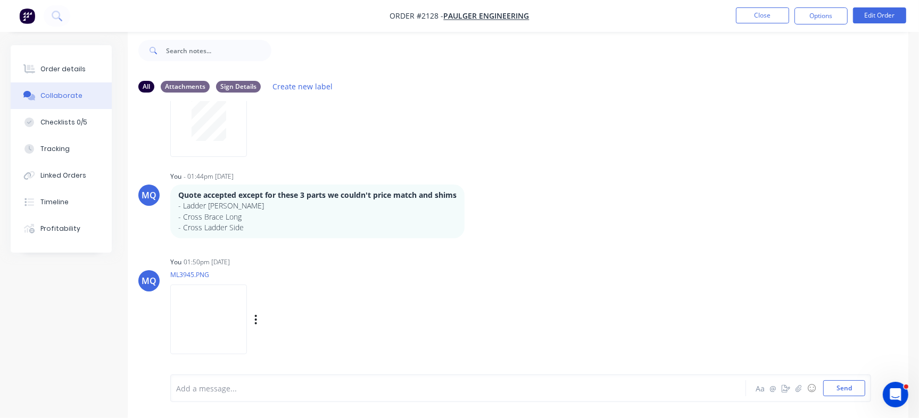
click at [663, 295] on div "MQ You 01:50pm 28/08/25 ML3945.PNG Labels Download Delete" at bounding box center [518, 302] width 781 height 96
click at [235, 319] on img at bounding box center [208, 320] width 77 height 70
click at [69, 71] on div "Order details" at bounding box center [62, 69] width 45 height 10
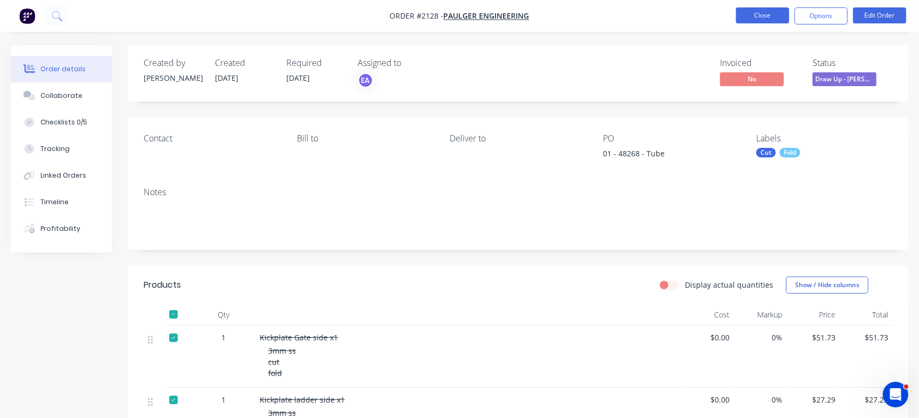
click at [762, 15] on button "Close" at bounding box center [762, 15] width 53 height 16
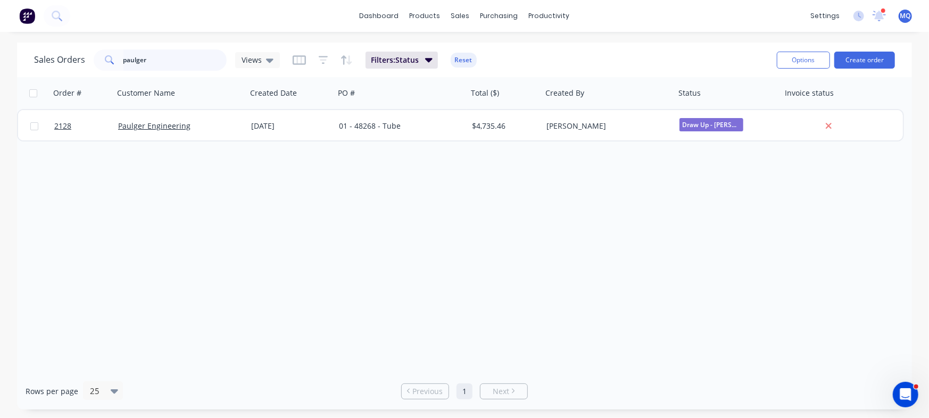
click at [189, 62] on input "paulger" at bounding box center [175, 59] width 104 height 21
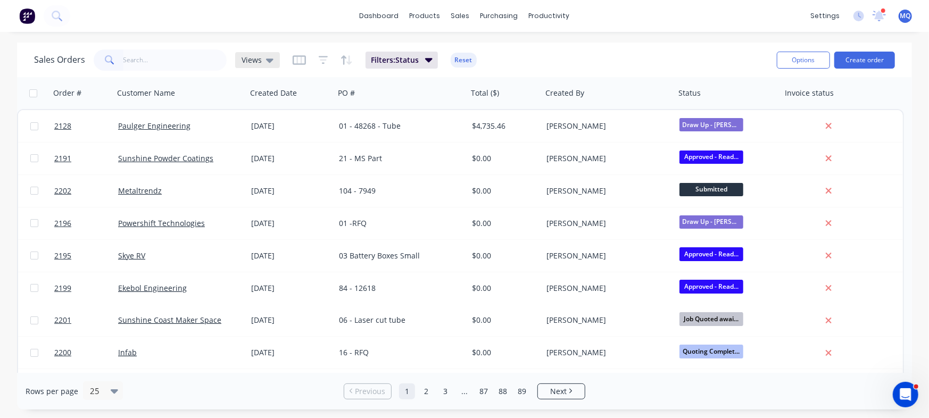
click at [255, 60] on span "Views" at bounding box center [252, 59] width 20 height 11
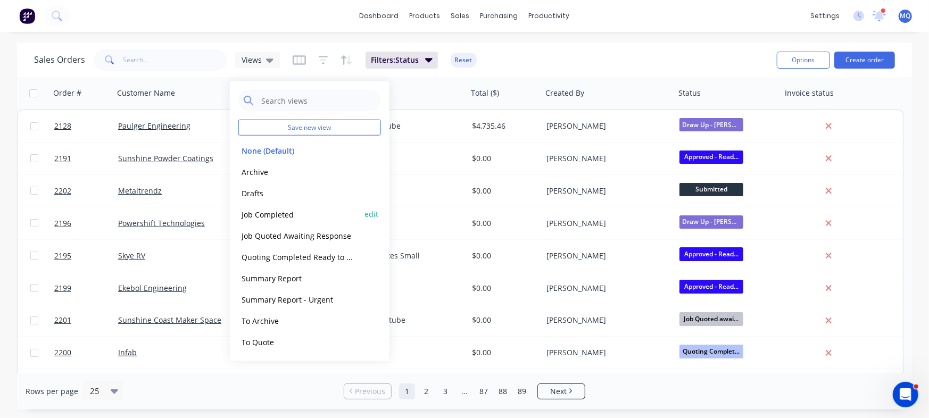
click at [270, 216] on button "Job Completed" at bounding box center [298, 214] width 121 height 12
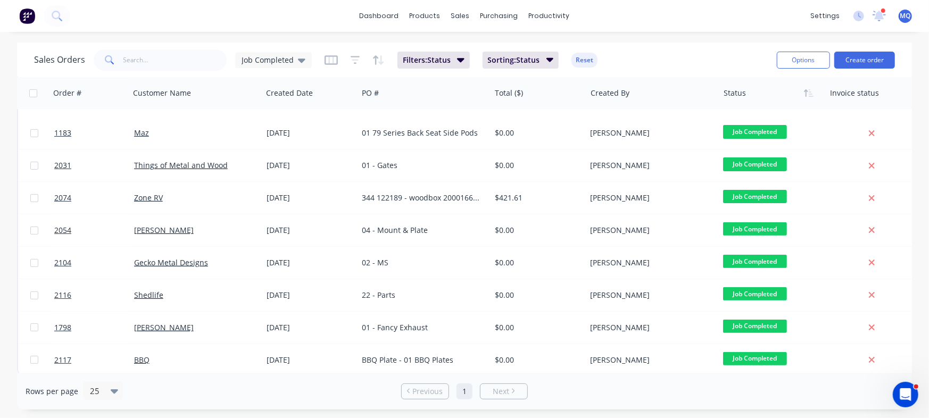
scroll to position [195, 0]
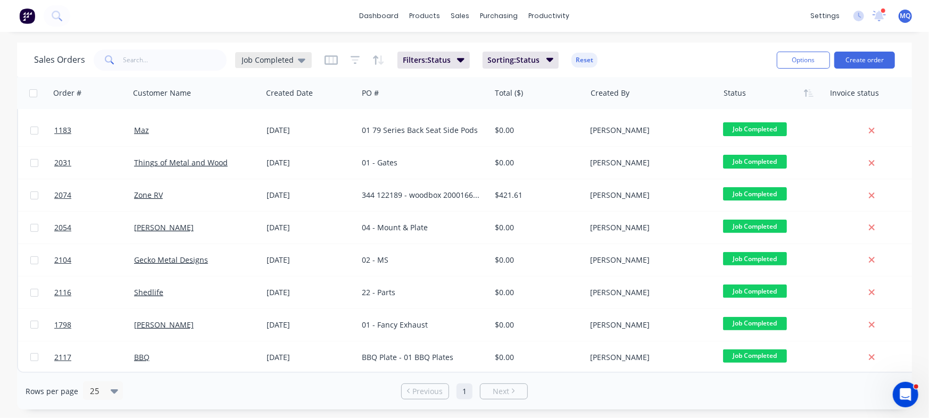
click at [275, 64] on span "Job Completed" at bounding box center [268, 59] width 52 height 11
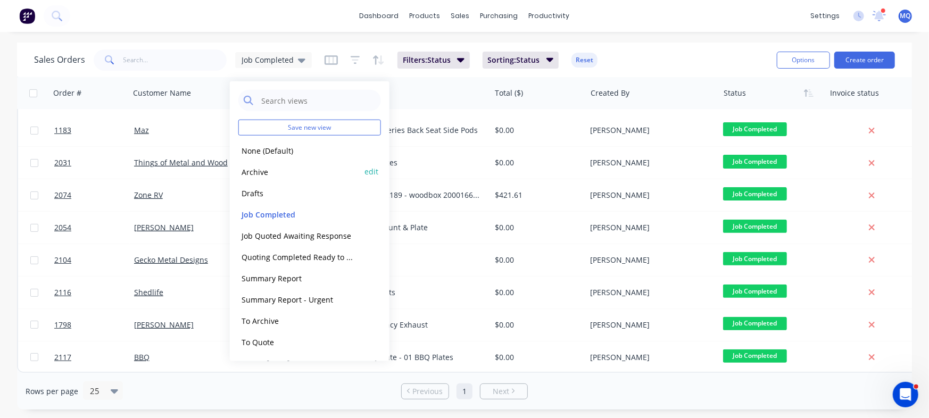
click at [268, 174] on button "Archive" at bounding box center [298, 171] width 121 height 12
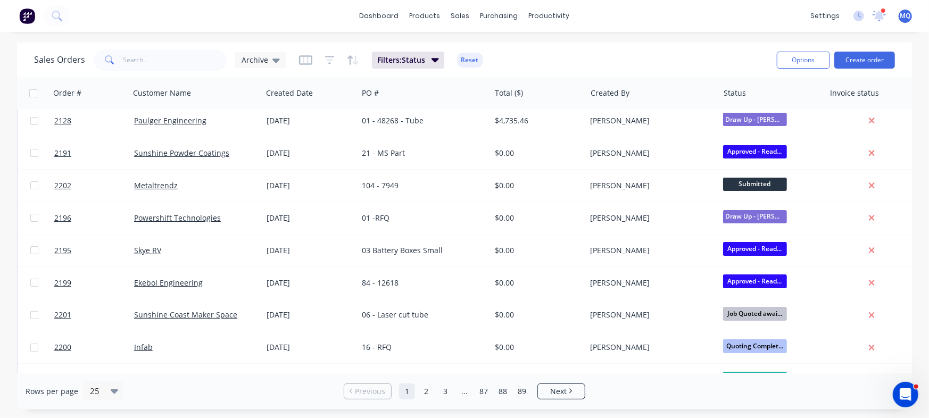
scroll to position [0, 0]
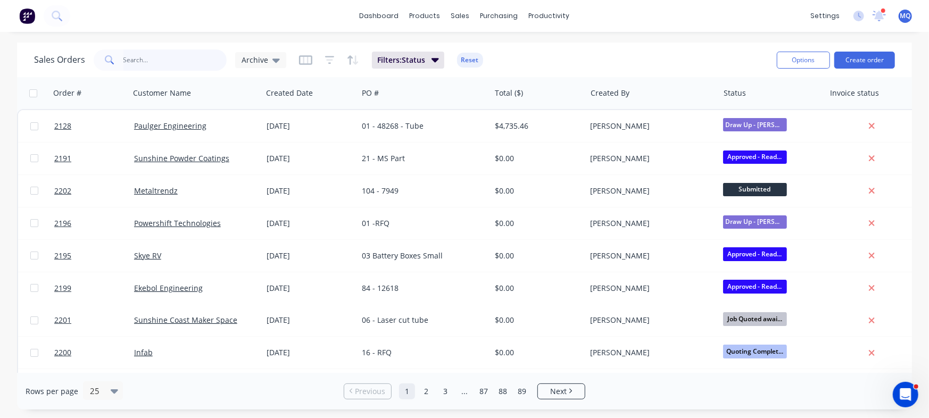
click at [175, 64] on input "text" at bounding box center [175, 59] width 104 height 21
type input "paulger"
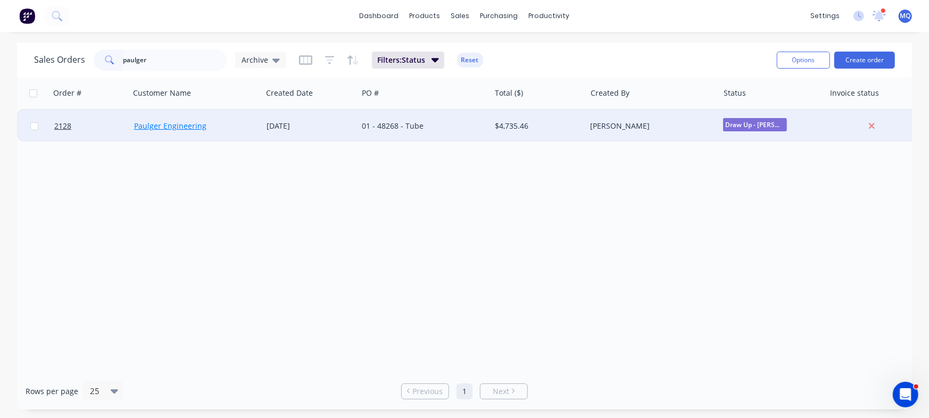
click at [186, 126] on link "Paulger Engineering" at bounding box center [170, 126] width 72 height 10
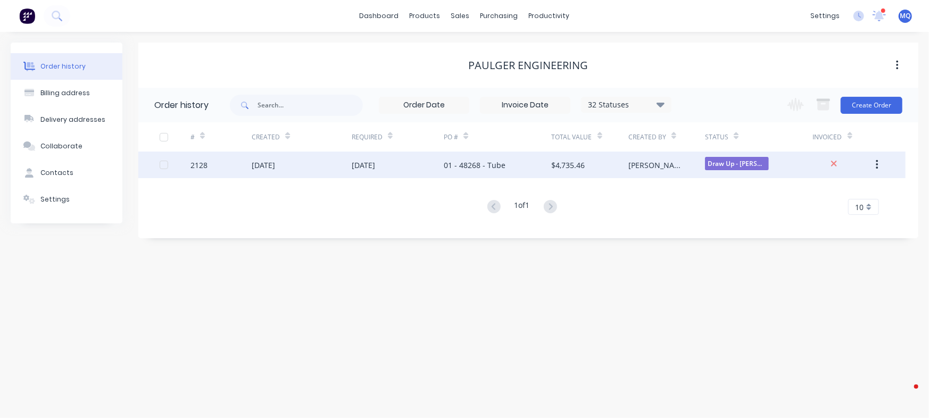
click at [512, 163] on div "01 - 48268 - Tube" at bounding box center [497, 165] width 107 height 27
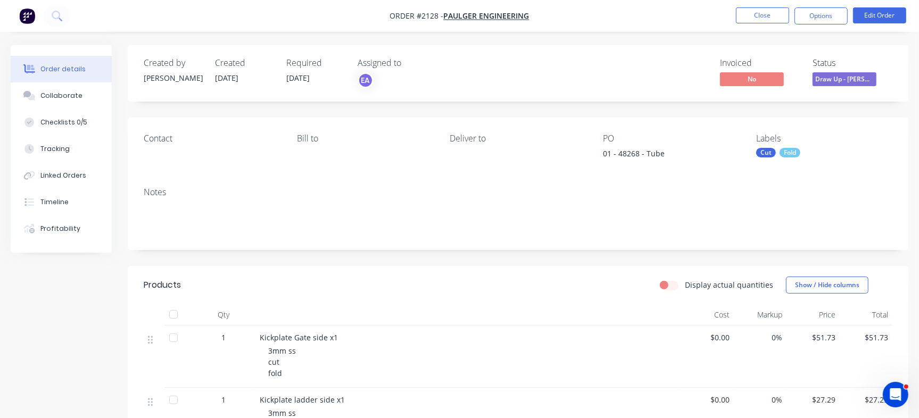
click at [790, 152] on div "Fold" at bounding box center [789, 153] width 21 height 10
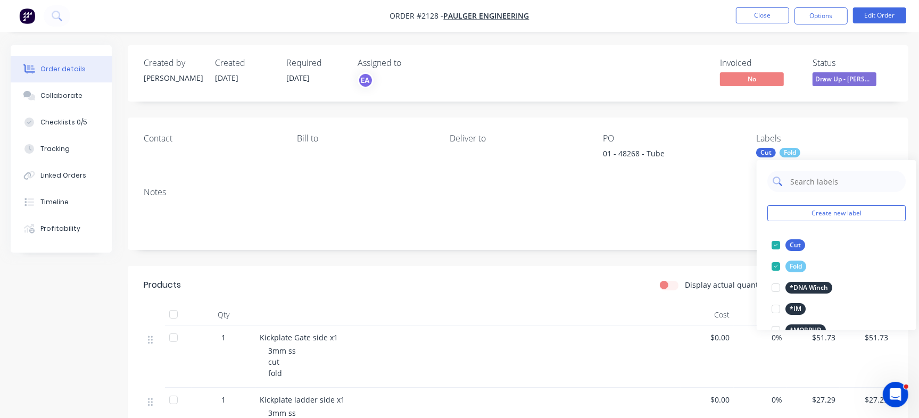
click at [830, 183] on input "text" at bounding box center [844, 181] width 111 height 21
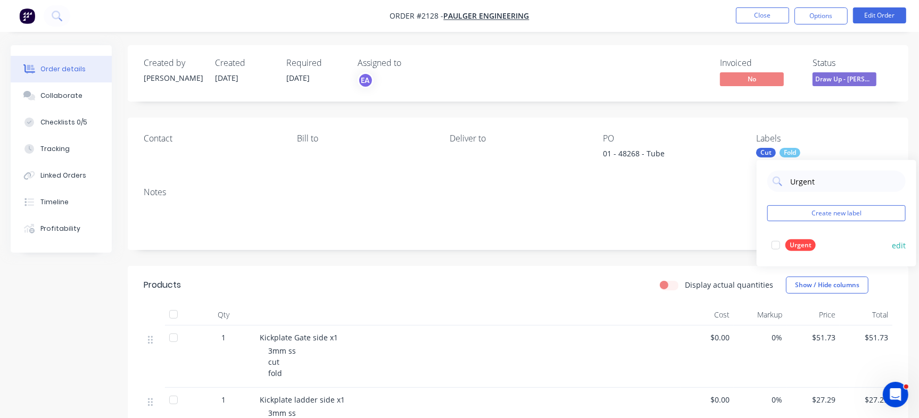
type input "Urgent"
drag, startPoint x: 806, startPoint y: 242, endPoint x: 733, endPoint y: 243, distance: 72.4
click at [806, 242] on div "Urgent" at bounding box center [800, 245] width 30 height 12
click at [380, 195] on div "Notes" at bounding box center [518, 192] width 749 height 10
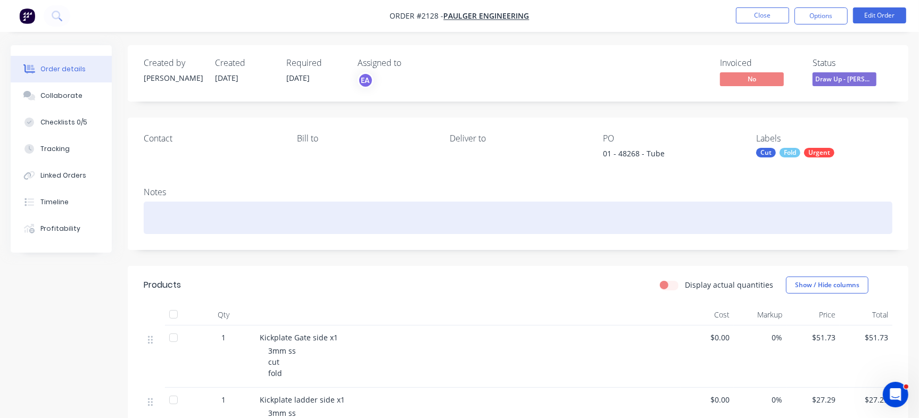
click at [379, 221] on div at bounding box center [518, 218] width 749 height 32
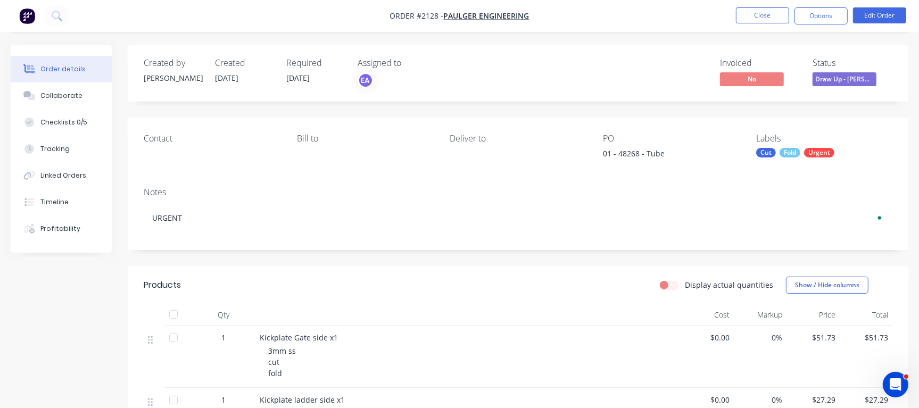
click at [317, 80] on div "Required [DATE]" at bounding box center [315, 73] width 59 height 31
click at [304, 77] on span "[DATE]" at bounding box center [297, 78] width 23 height 10
click at [884, 14] on button "Edit Order" at bounding box center [879, 15] width 53 height 16
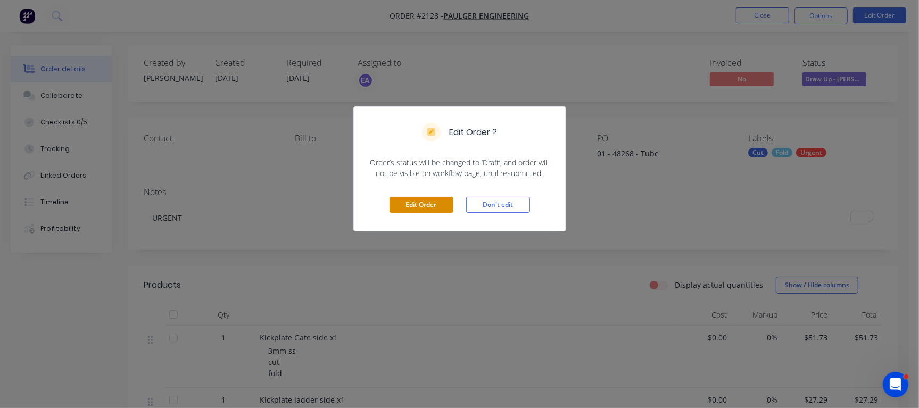
click at [426, 211] on button "Edit Order" at bounding box center [421, 205] width 64 height 16
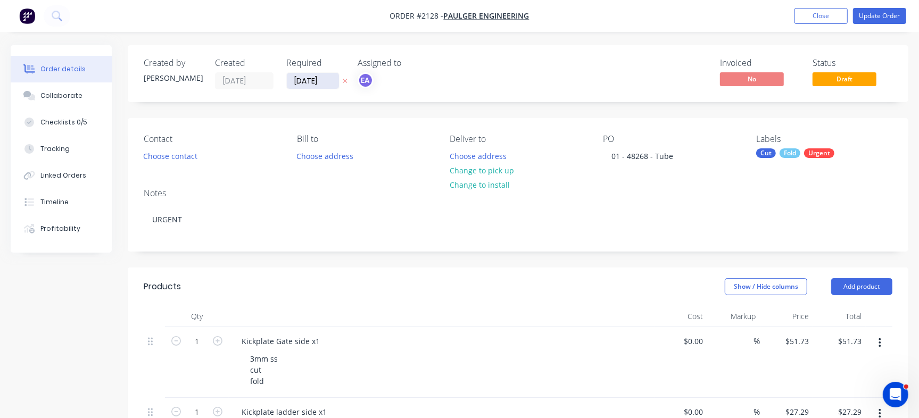
click at [312, 83] on input "[DATE]" at bounding box center [313, 81] width 52 height 16
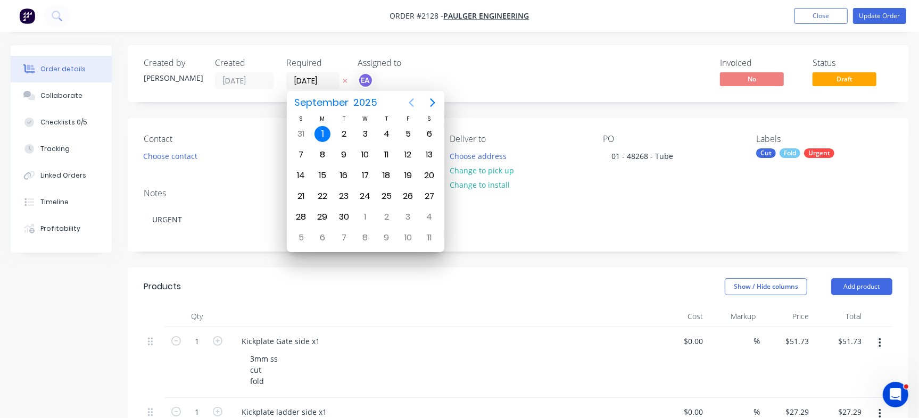
click at [409, 101] on icon "Previous page" at bounding box center [411, 102] width 13 height 13
click at [431, 103] on icon "Next page" at bounding box center [432, 102] width 13 height 13
click at [339, 156] on div "9" at bounding box center [344, 155] width 16 height 16
type input "[DATE]"
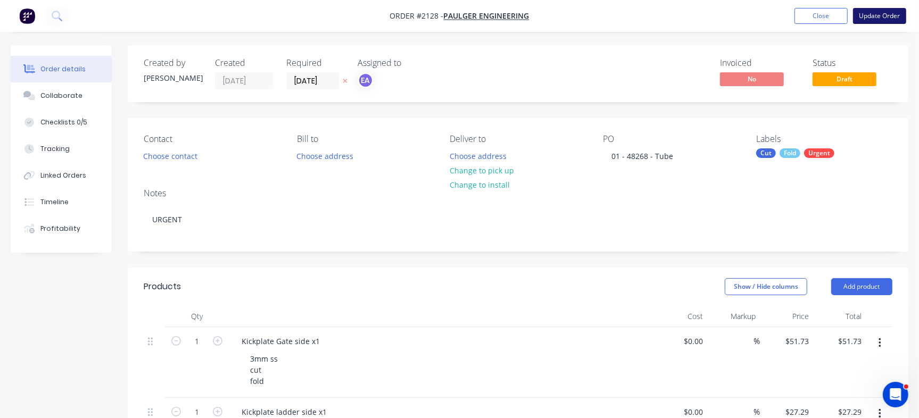
click at [879, 10] on button "Update Order" at bounding box center [879, 16] width 53 height 16
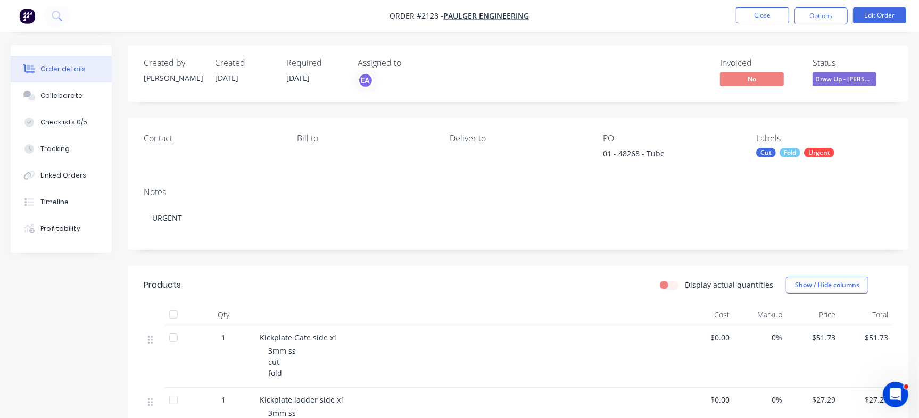
click at [615, 77] on div "Invoiced No Status Draw Up - [PERSON_NAME]" at bounding box center [678, 73] width 428 height 31
click at [753, 19] on button "Close" at bounding box center [762, 15] width 53 height 16
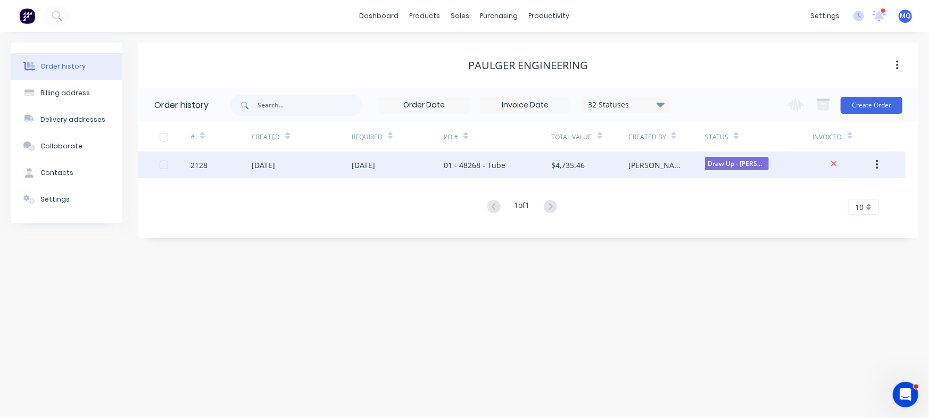
click at [504, 166] on div "01 - 48268 - Tube" at bounding box center [497, 165] width 107 height 27
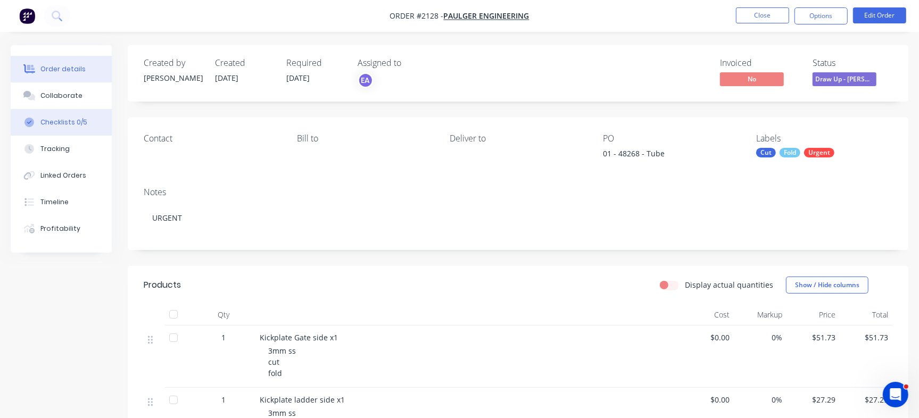
click at [82, 117] on button "Checklists 0/5" at bounding box center [61, 122] width 101 height 27
type textarea "x"
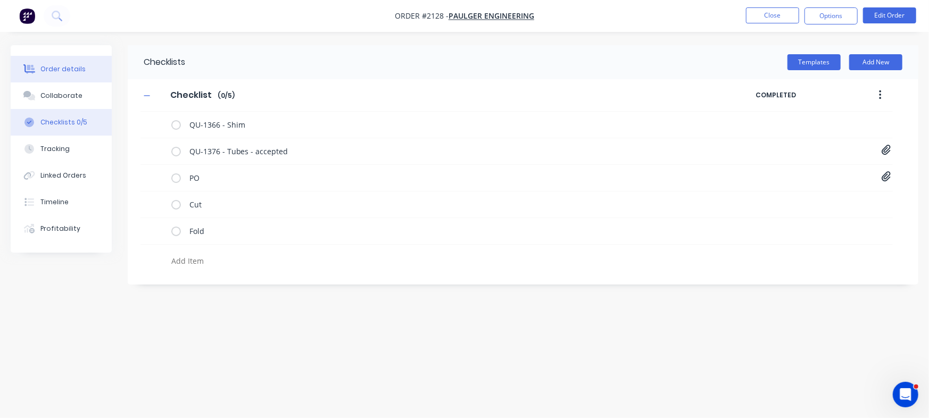
click at [85, 61] on button "Order details" at bounding box center [61, 69] width 101 height 27
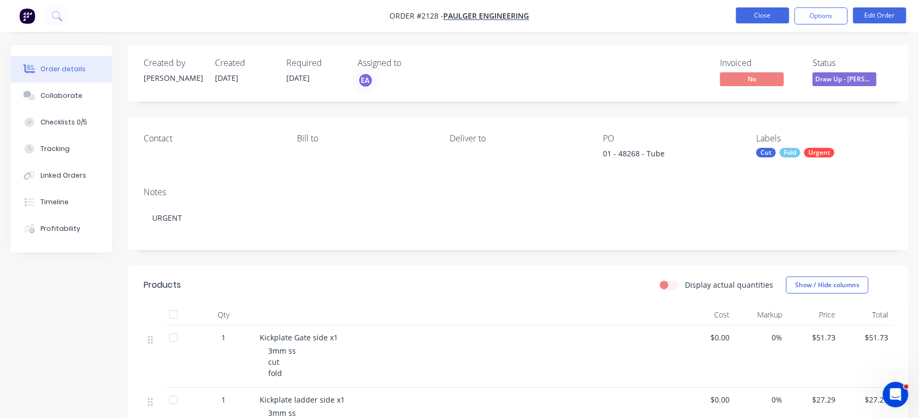
click at [770, 23] on button "Close" at bounding box center [762, 15] width 53 height 16
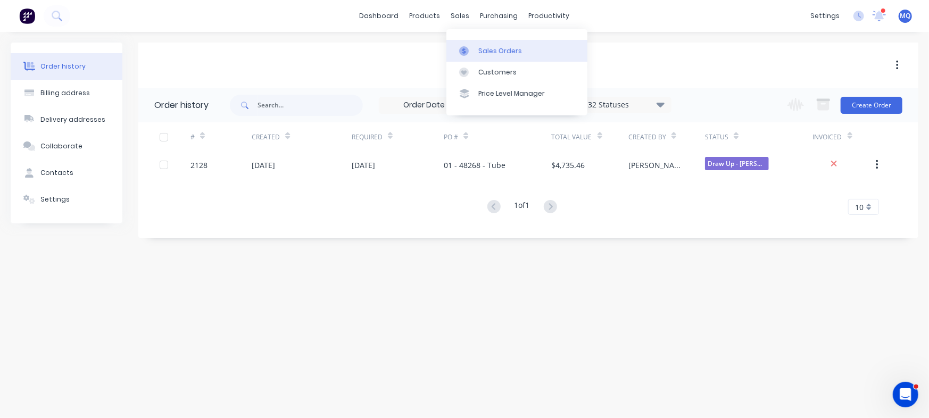
click at [479, 50] on div "Sales Orders" at bounding box center [500, 51] width 44 height 10
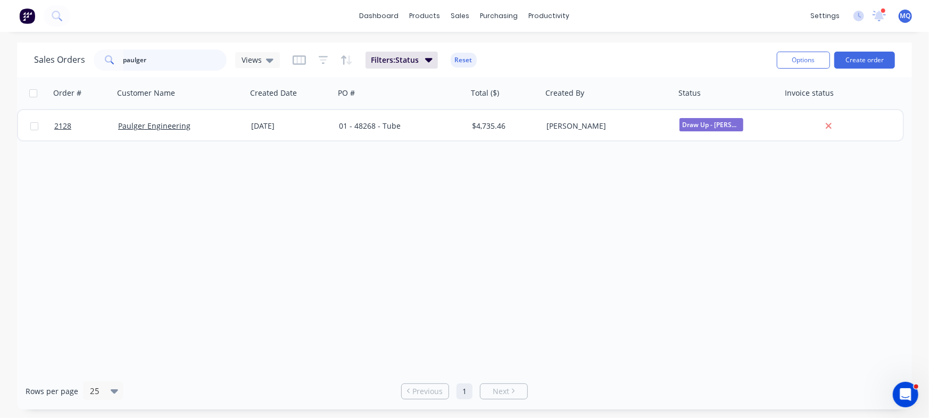
click at [148, 51] on input "paulger" at bounding box center [175, 59] width 104 height 21
click at [176, 59] on input "paulger" at bounding box center [175, 59] width 104 height 21
click at [260, 53] on div "Views" at bounding box center [257, 60] width 45 height 16
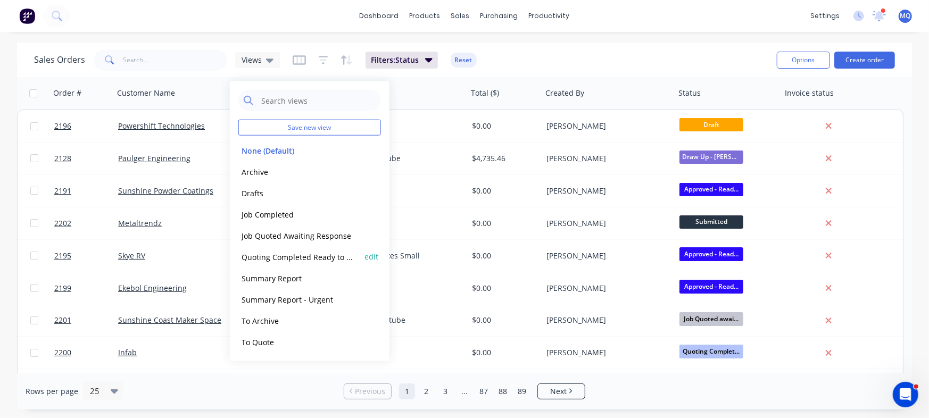
click at [254, 263] on div "Quoting Completed Ready to Send edit" at bounding box center [309, 256] width 143 height 21
click at [256, 259] on button "Quoting Completed Ready to Send" at bounding box center [298, 257] width 121 height 12
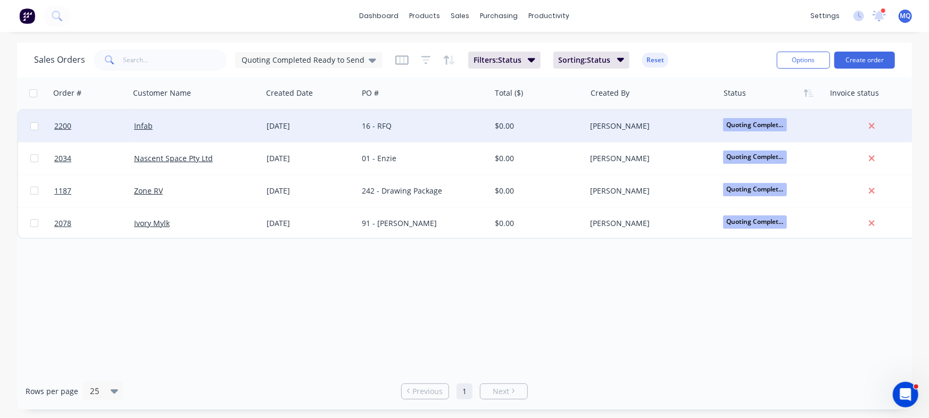
click at [271, 124] on div "28 Aug 2025" at bounding box center [310, 126] width 87 height 11
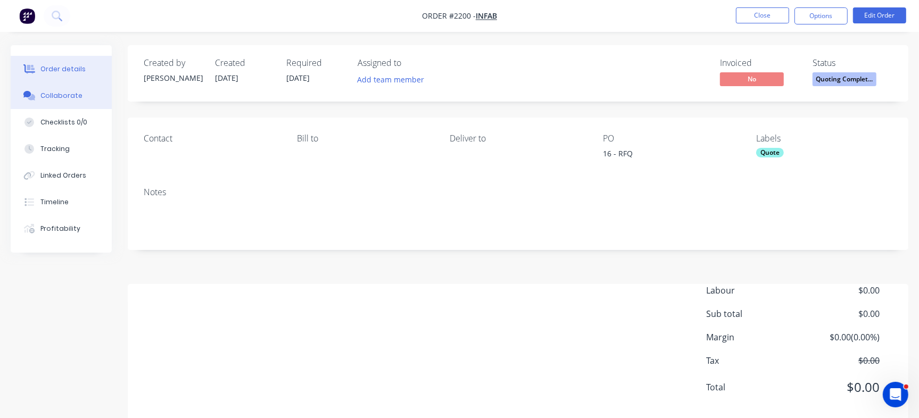
click at [81, 93] on button "Collaborate" at bounding box center [61, 95] width 101 height 27
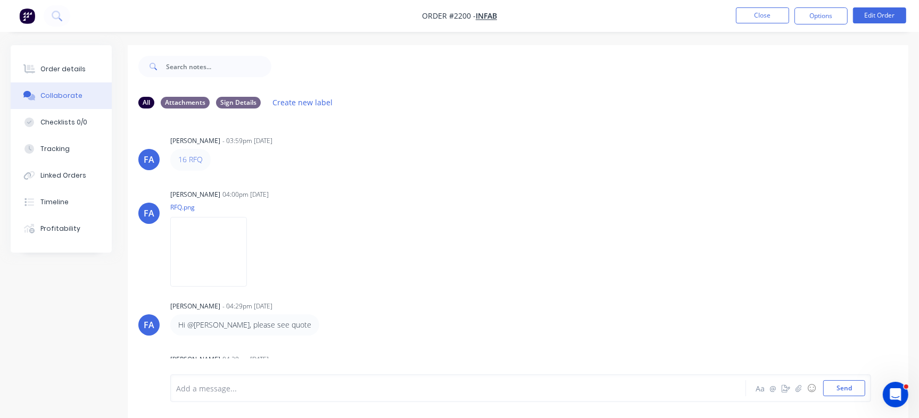
scroll to position [81, 0]
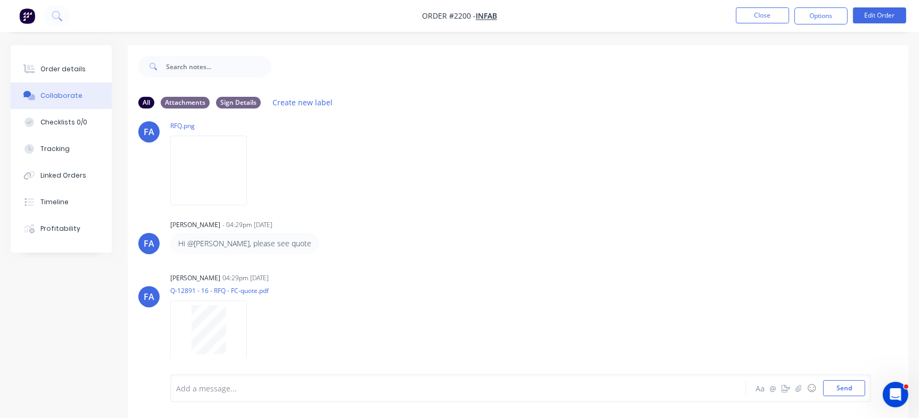
drag, startPoint x: 902, startPoint y: 151, endPoint x: 24, endPoint y: 13, distance: 888.6
click at [766, 14] on button "Close" at bounding box center [762, 15] width 53 height 16
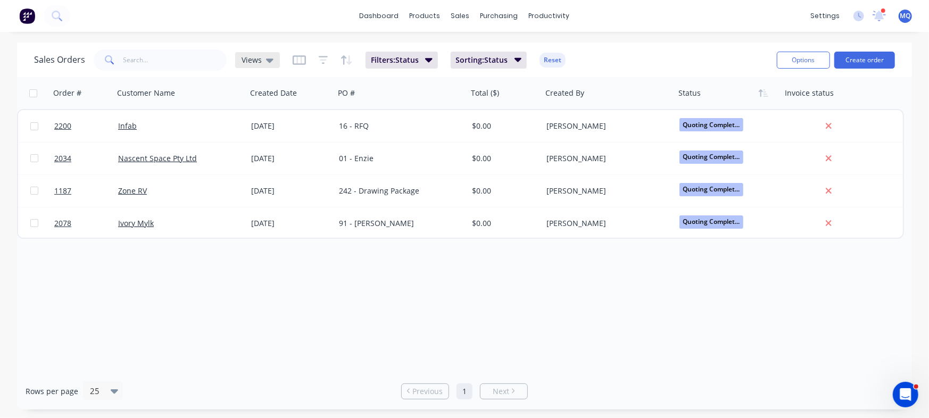
click at [262, 61] on div "Views" at bounding box center [258, 60] width 32 height 10
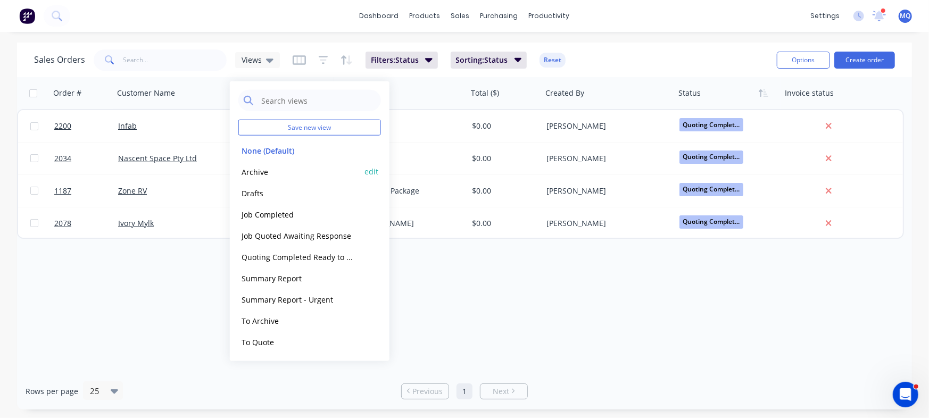
click at [269, 171] on button "Archive" at bounding box center [298, 171] width 121 height 12
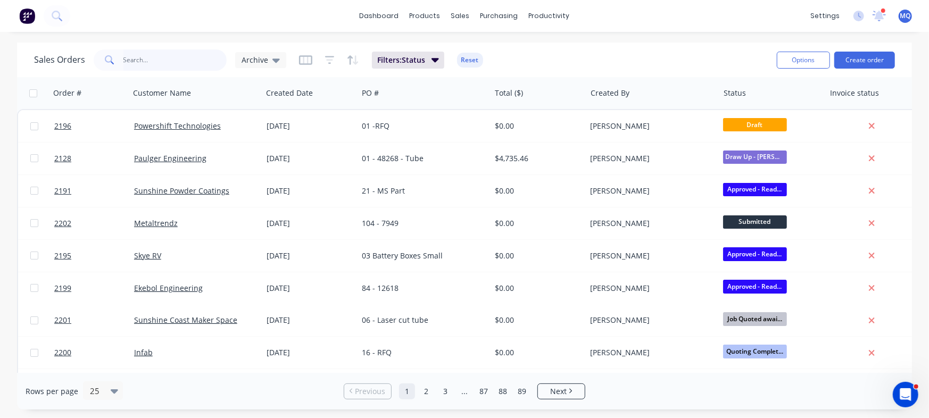
click at [181, 67] on input "text" at bounding box center [175, 59] width 104 height 21
type input "metaltrendz"
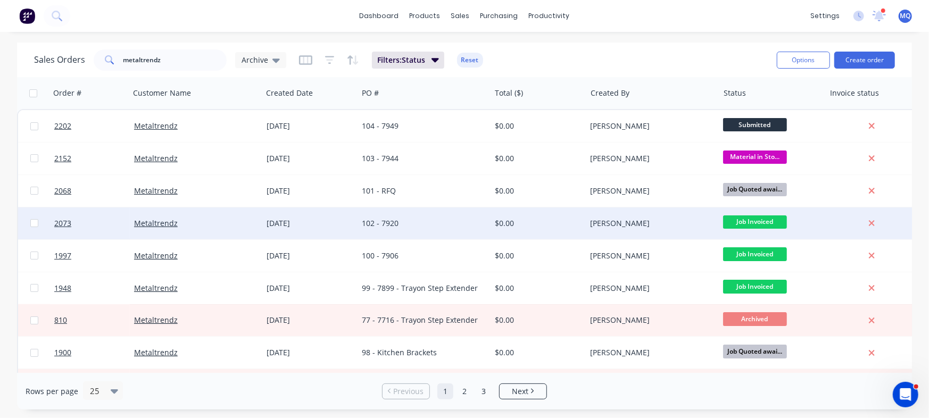
drag, startPoint x: 344, startPoint y: 191, endPoint x: 336, endPoint y: 217, distance: 27.3
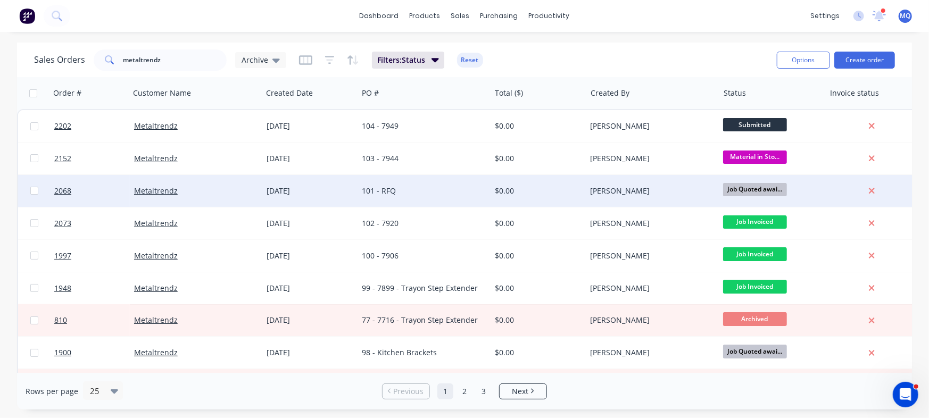
click at [344, 198] on div "06 Aug 2025" at bounding box center [310, 191] width 96 height 32
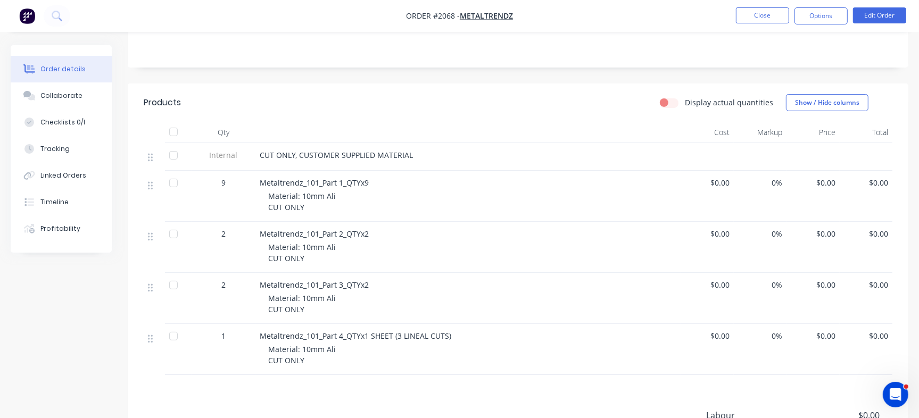
scroll to position [209, 0]
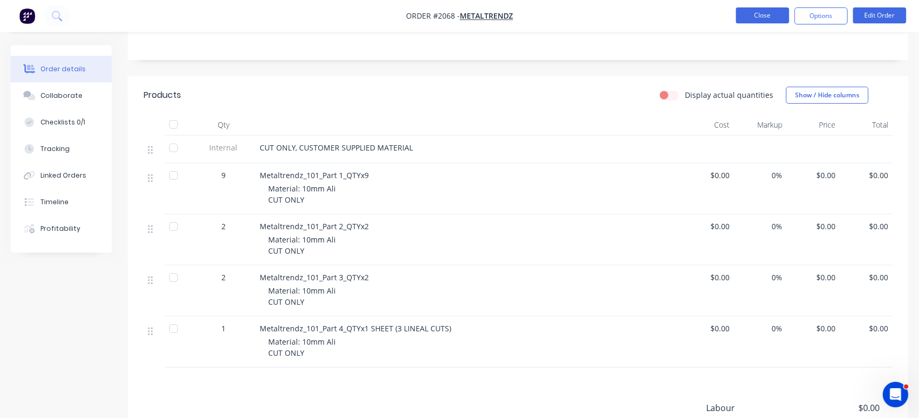
click at [756, 13] on button "Close" at bounding box center [762, 15] width 53 height 16
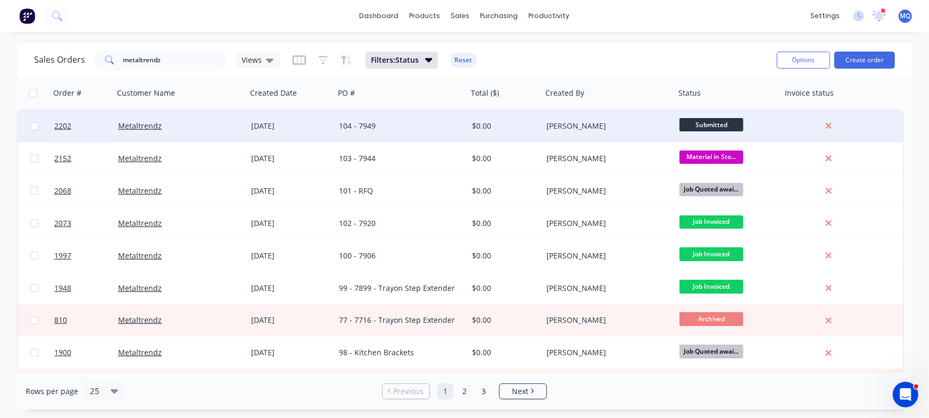
click at [383, 136] on div "104 - 7949" at bounding box center [401, 126] width 133 height 32
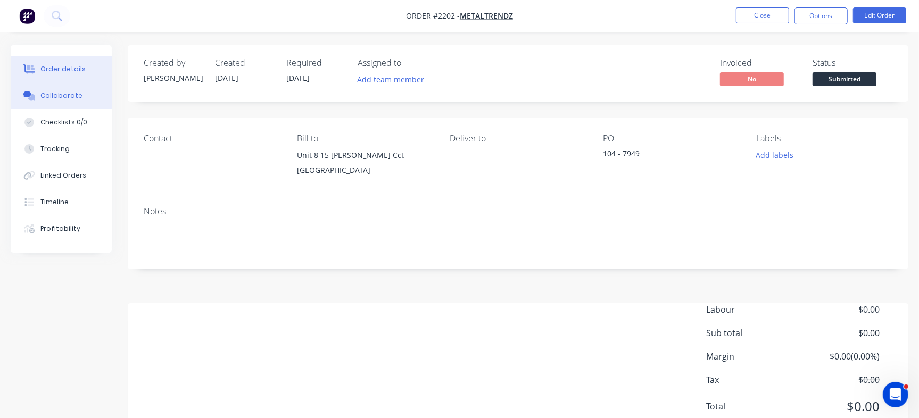
click at [56, 101] on button "Collaborate" at bounding box center [61, 95] width 101 height 27
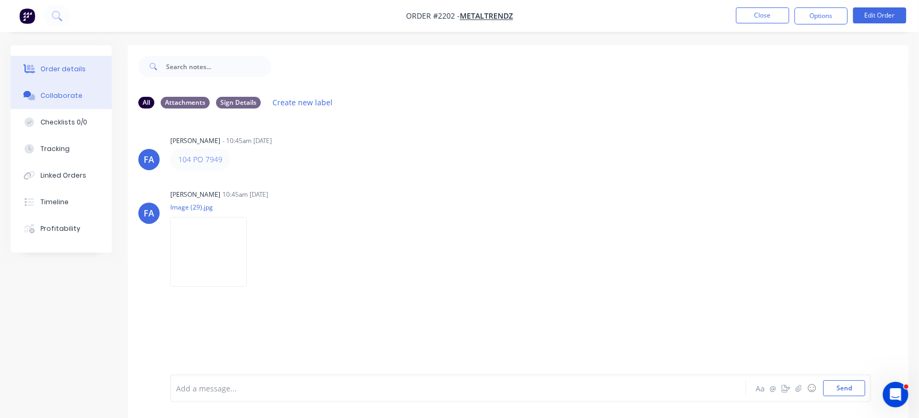
click at [69, 73] on div "Order details" at bounding box center [62, 69] width 45 height 10
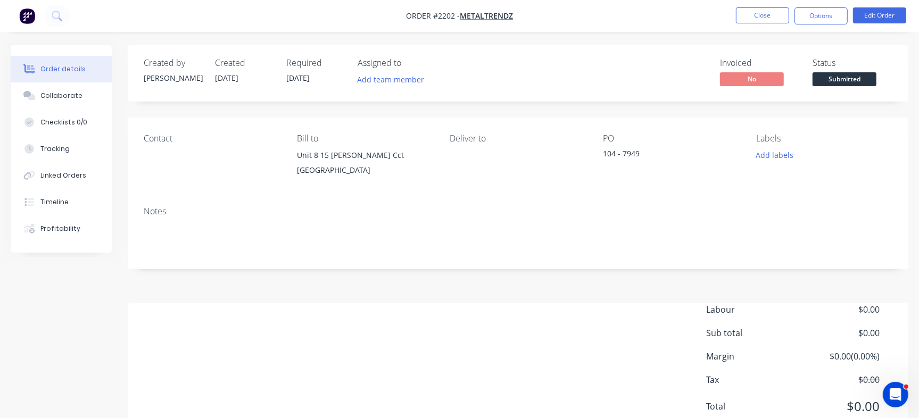
click at [52, 69] on div "Order details" at bounding box center [62, 69] width 45 height 10
click at [867, 13] on button "Edit Order" at bounding box center [879, 15] width 53 height 16
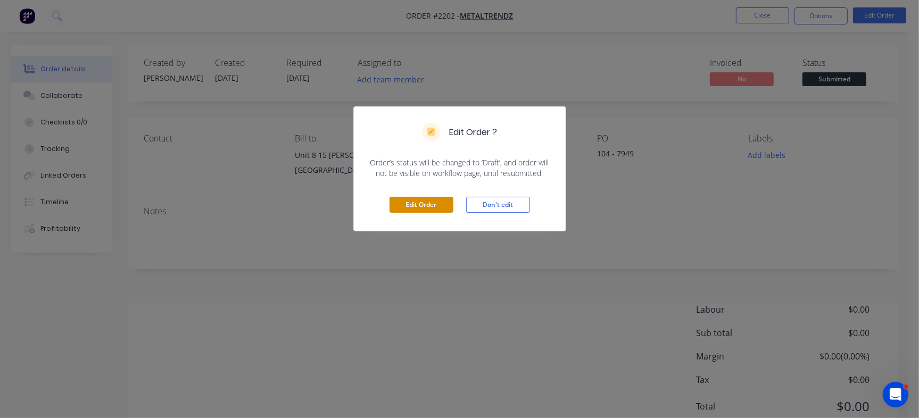
click at [427, 197] on button "Edit Order" at bounding box center [421, 205] width 64 height 16
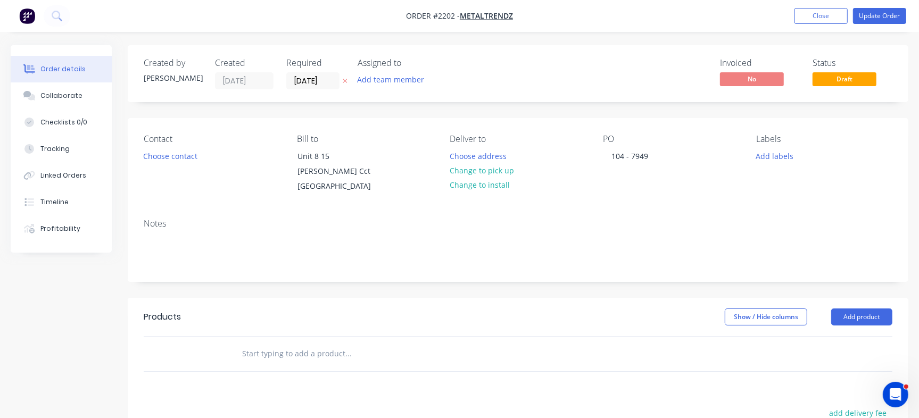
click at [294, 350] on input "text" at bounding box center [348, 353] width 213 height 21
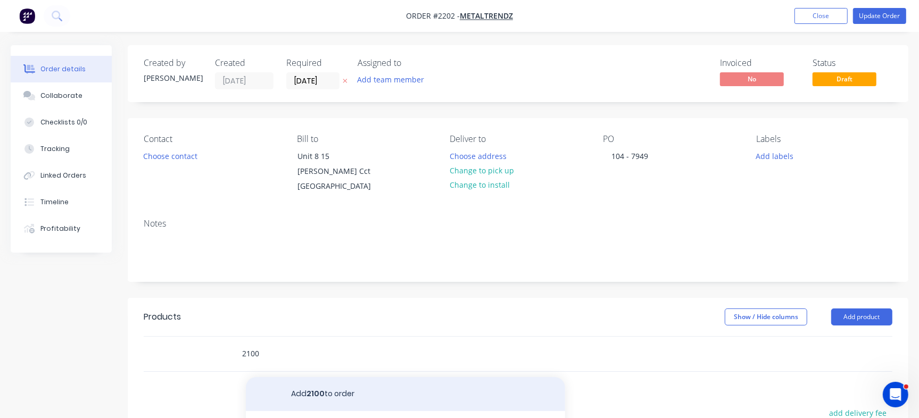
type input "2100"
click at [291, 393] on button "Add 2100 to order" at bounding box center [405, 394] width 319 height 34
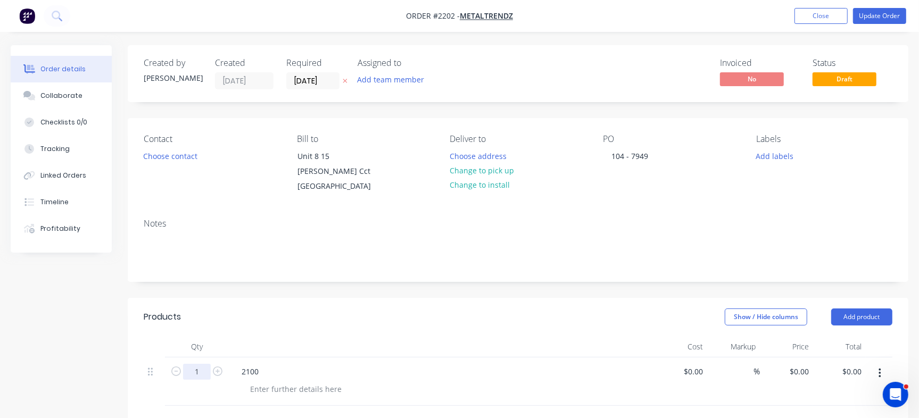
click at [192, 368] on input "1" at bounding box center [197, 372] width 28 height 16
type input "3"
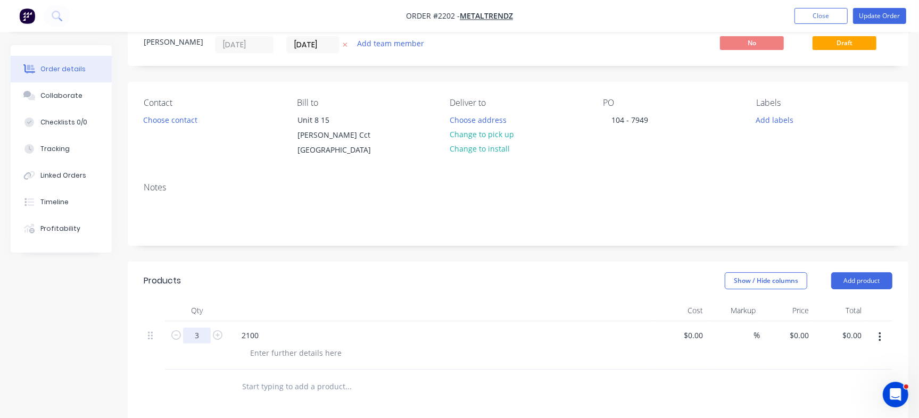
scroll to position [135, 0]
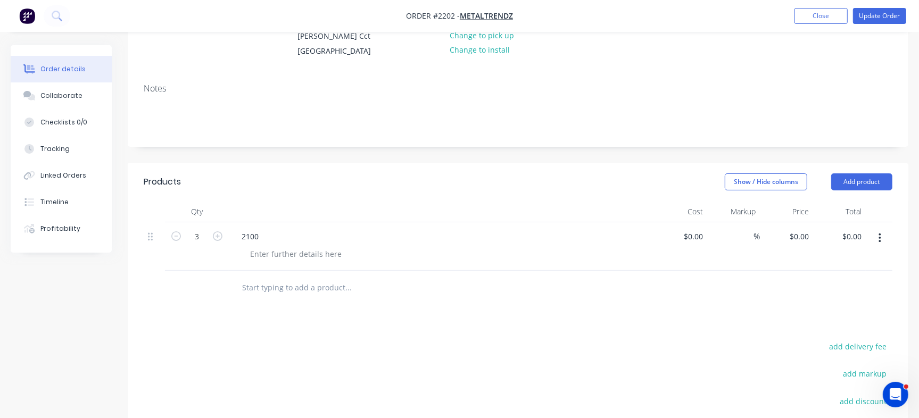
click at [317, 294] on input "text" at bounding box center [348, 287] width 213 height 21
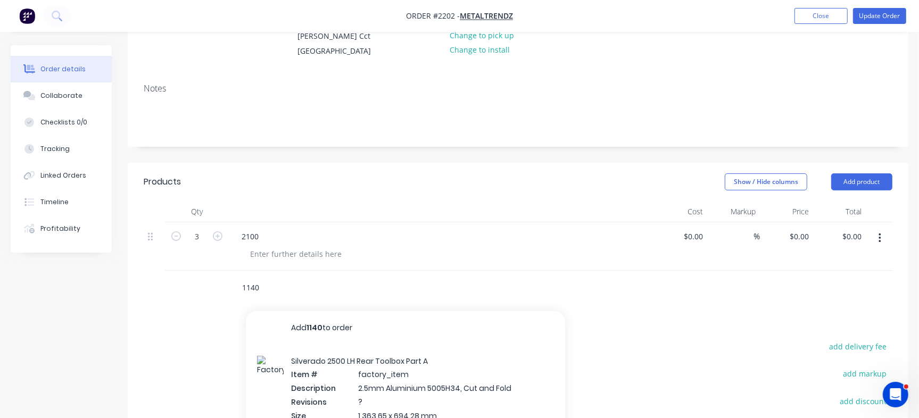
click at [312, 288] on input "1140" at bounding box center [348, 287] width 213 height 21
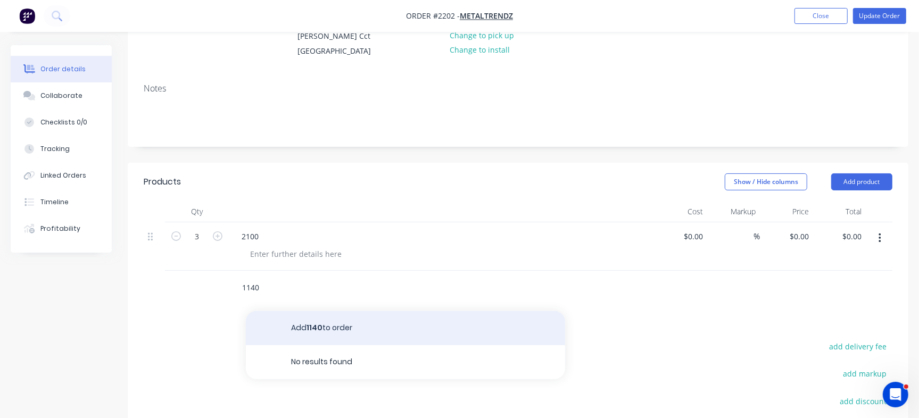
type input "1140"
click at [297, 337] on button "Add 1140 to order" at bounding box center [405, 328] width 319 height 34
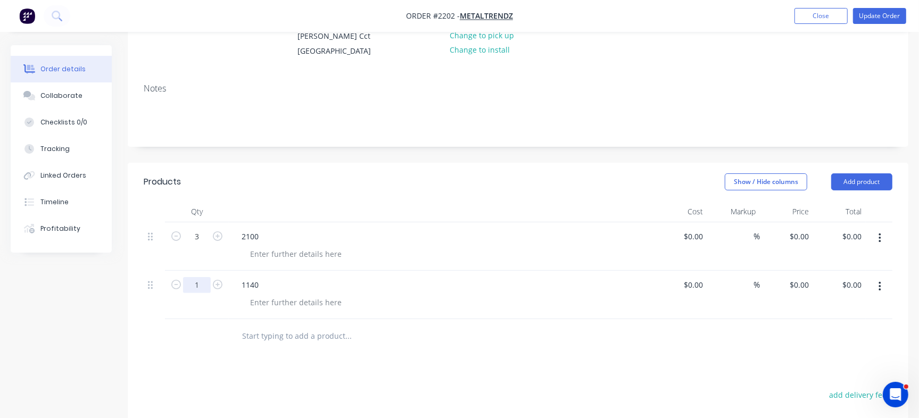
drag, startPoint x: 195, startPoint y: 284, endPoint x: 204, endPoint y: 289, distance: 10.3
click at [195, 245] on input "1" at bounding box center [197, 237] width 28 height 16
type input "5"
click at [429, 136] on div "Notes" at bounding box center [518, 110] width 781 height 71
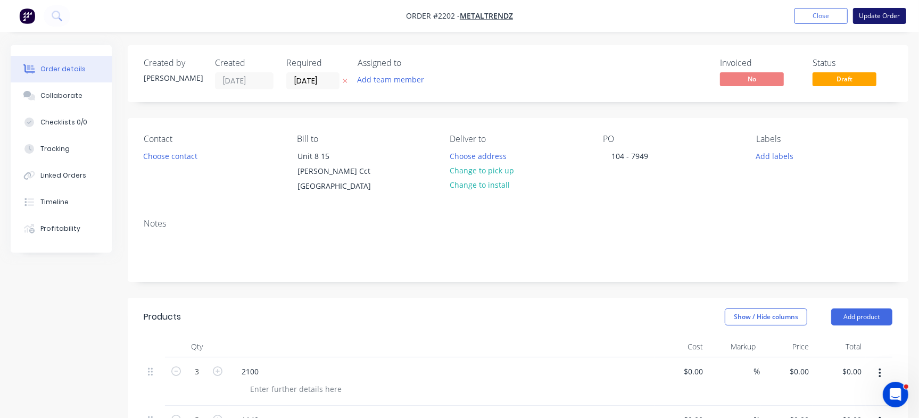
click at [876, 13] on button "Update Order" at bounding box center [879, 16] width 53 height 16
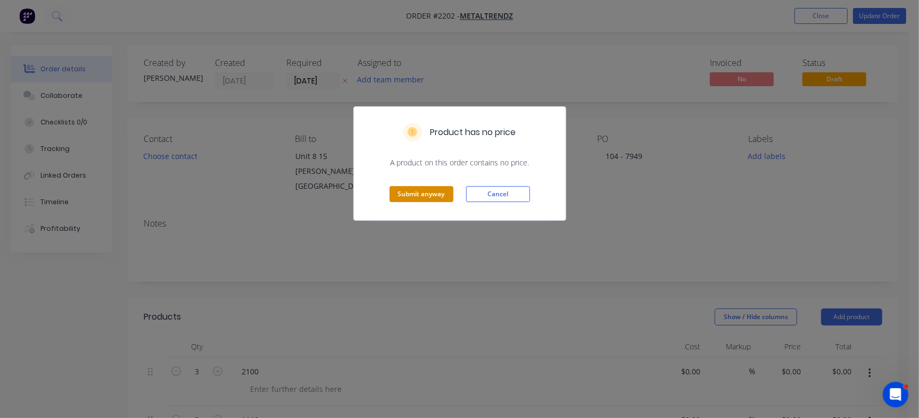
click at [412, 198] on button "Submit anyway" at bounding box center [421, 194] width 64 height 16
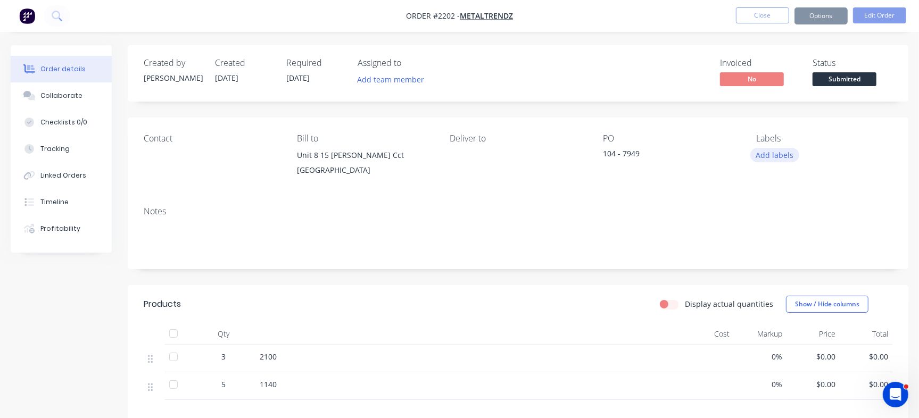
click at [786, 157] on button "Add labels" at bounding box center [774, 155] width 49 height 14
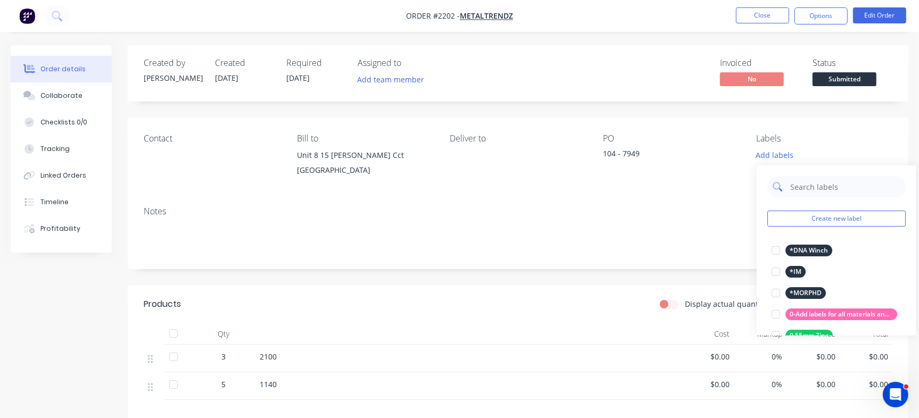
click at [798, 178] on input "text" at bounding box center [844, 186] width 111 height 21
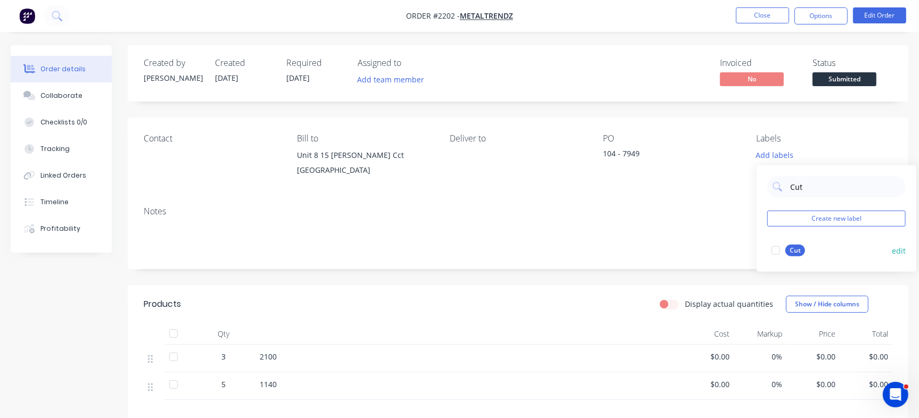
type input "Cut"
click at [793, 246] on div "Cut" at bounding box center [795, 251] width 20 height 12
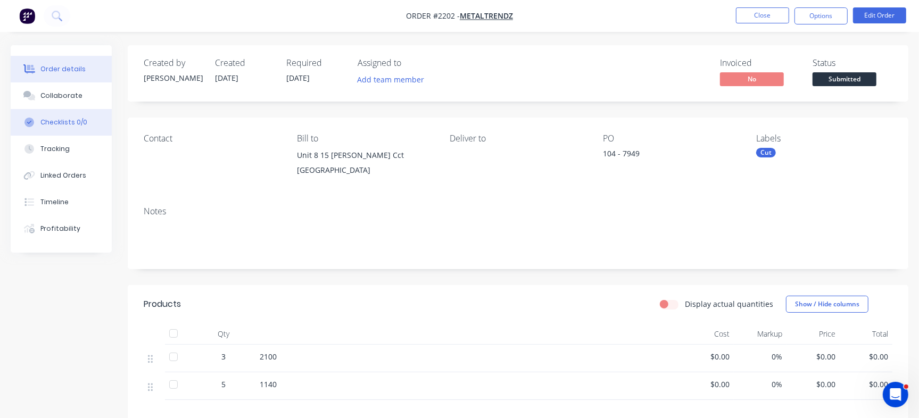
click at [77, 126] on div "Checklists 0/0" at bounding box center [63, 123] width 47 height 10
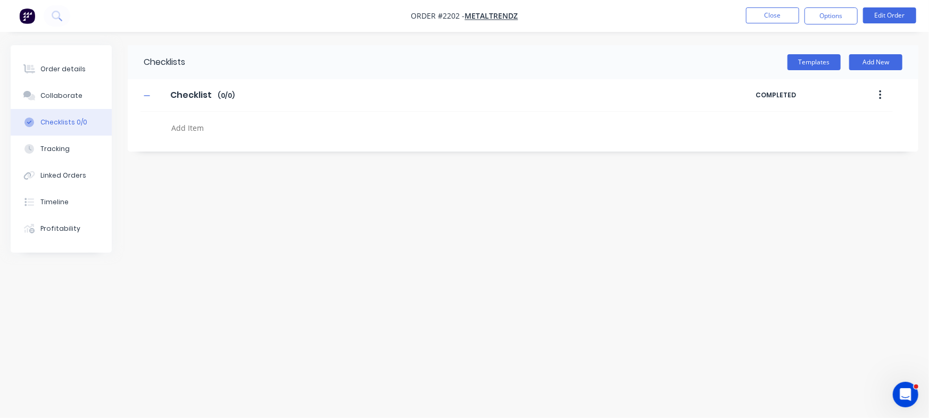
click at [232, 138] on div at bounding box center [409, 129] width 484 height 19
click at [240, 126] on textarea at bounding box center [409, 127] width 484 height 15
type textarea "x"
type textarea "P"
type textarea "x"
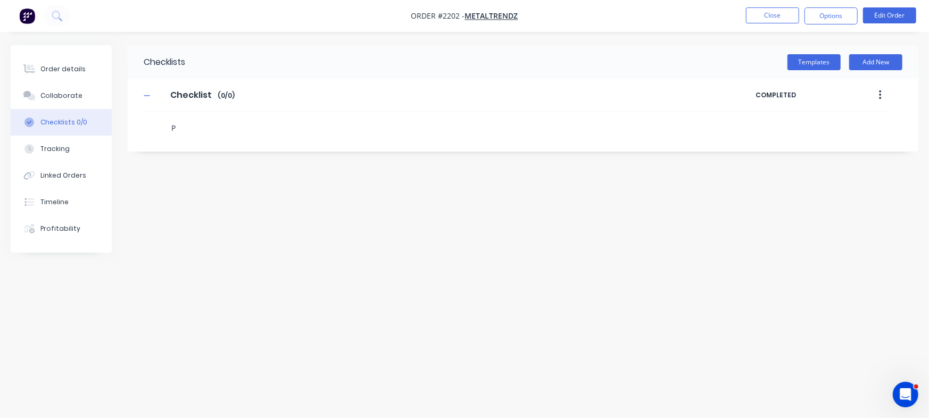
type textarea "PO"
type textarea "x"
type textarea "C"
type textarea "x"
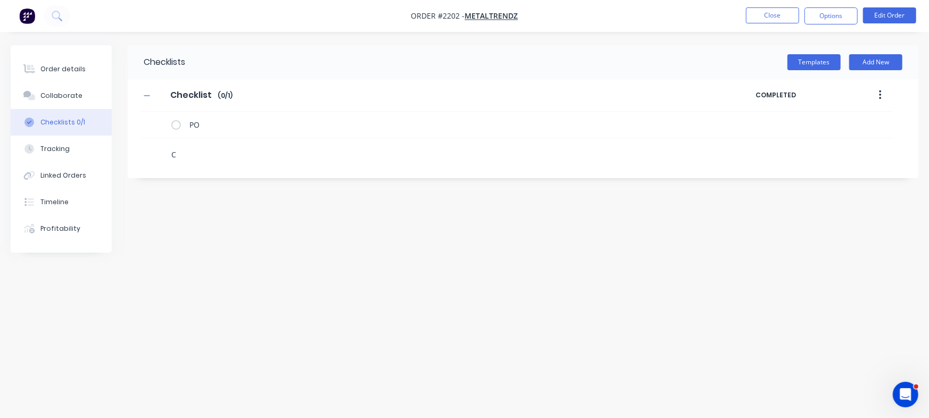
type textarea "Cu"
type textarea "x"
type textarea "Cut"
type textarea "x"
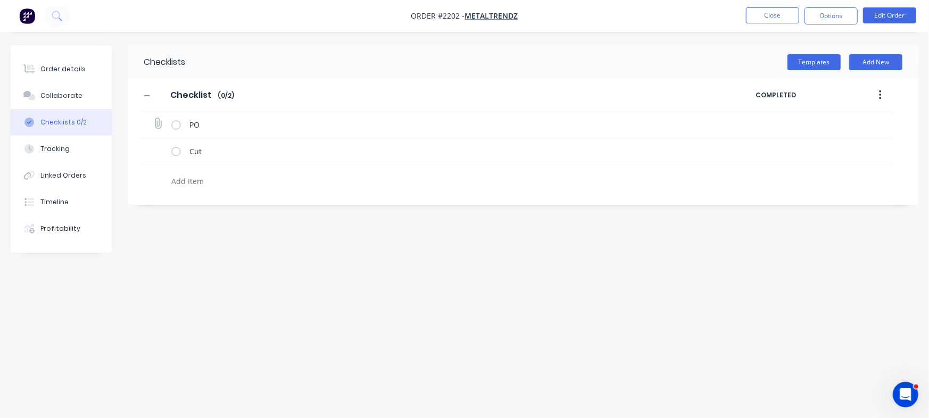
type textarea "x"
click at [160, 125] on icon at bounding box center [158, 124] width 14 height 14
click at [153, 118] on input "file" at bounding box center [153, 118] width 0 height 0
type input "C:\fakepath\Image - 2025-08-29T091223.119.jpeg"
type textarea "x"
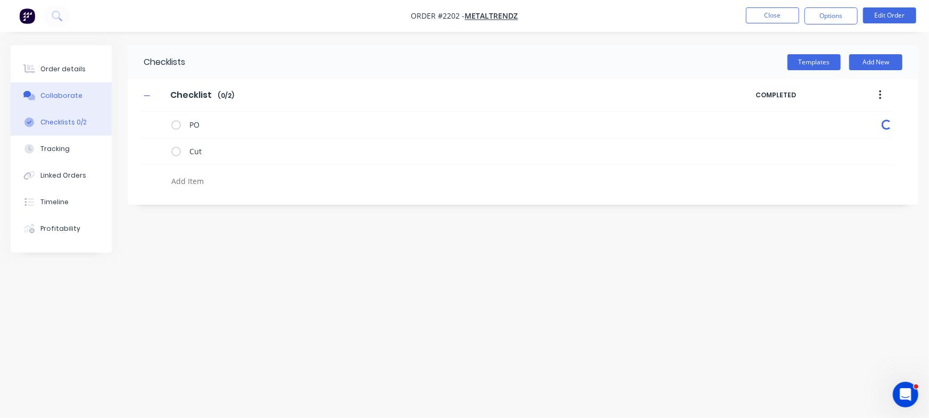
click at [82, 98] on button "Collaborate" at bounding box center [61, 95] width 101 height 27
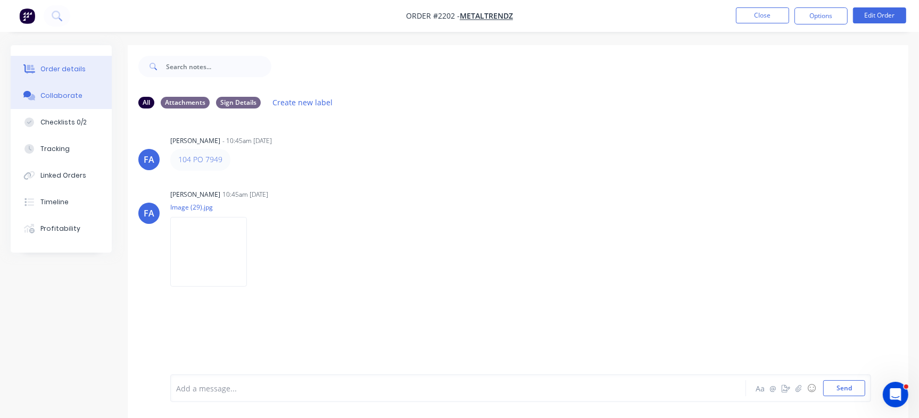
click at [59, 70] on div "Order details" at bounding box center [62, 69] width 45 height 10
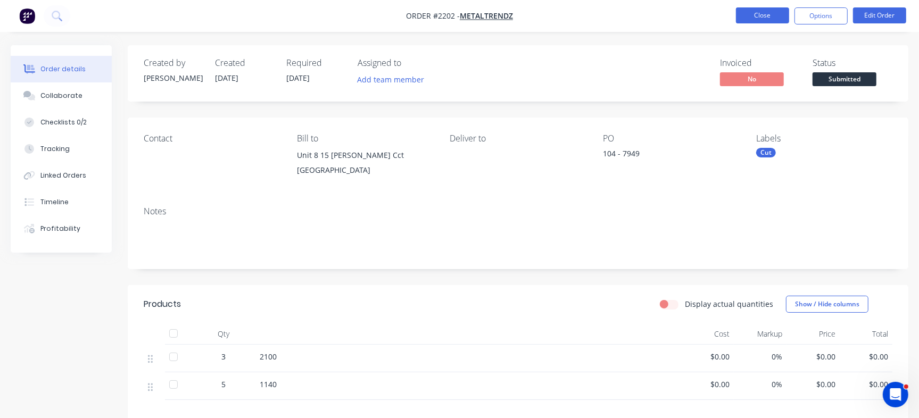
click at [761, 19] on button "Close" at bounding box center [762, 15] width 53 height 16
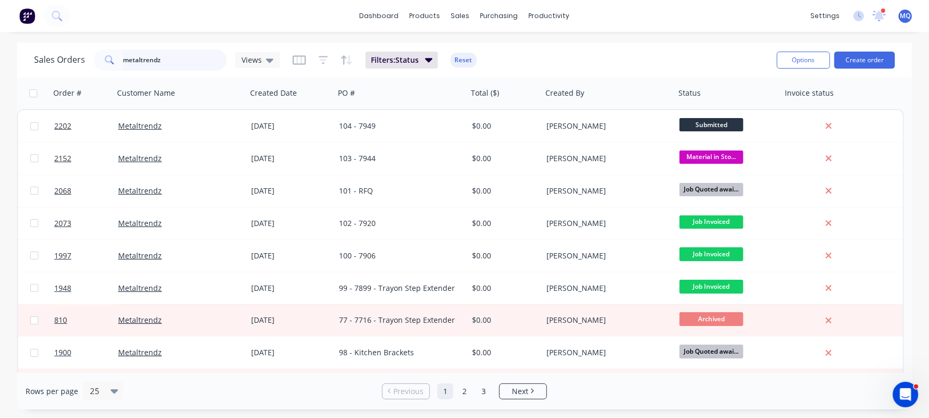
click at [205, 65] on input "metaltrendz" at bounding box center [175, 59] width 104 height 21
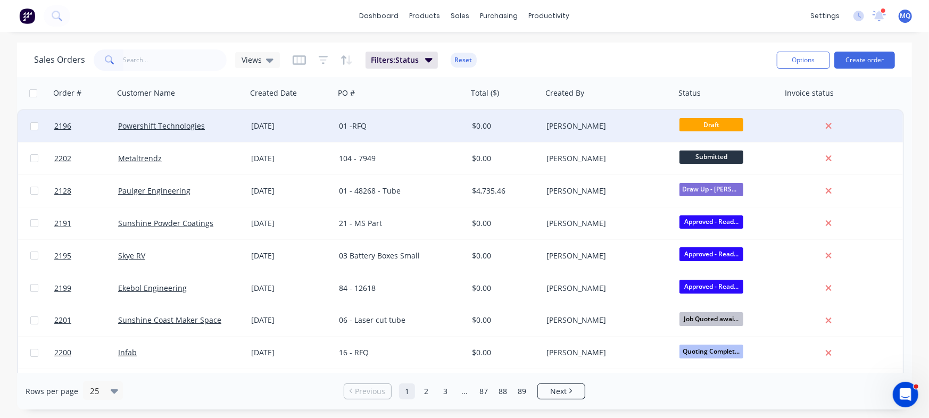
click at [545, 126] on div "[PERSON_NAME]" at bounding box center [608, 126] width 133 height 32
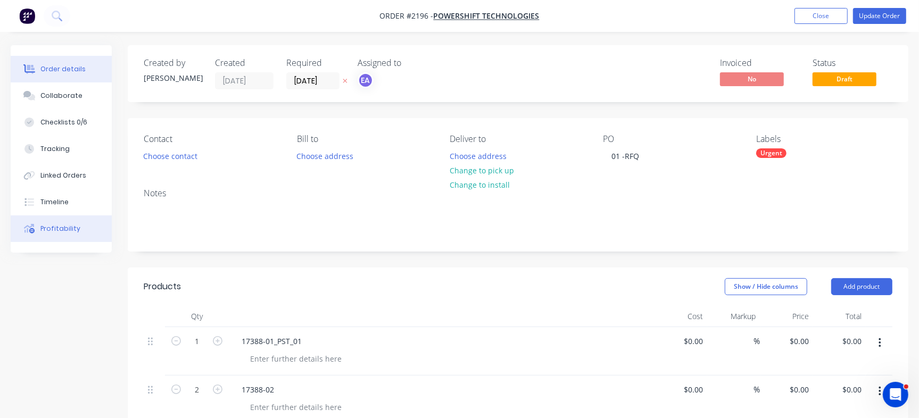
click at [65, 229] on div "Profitability" at bounding box center [60, 229] width 40 height 10
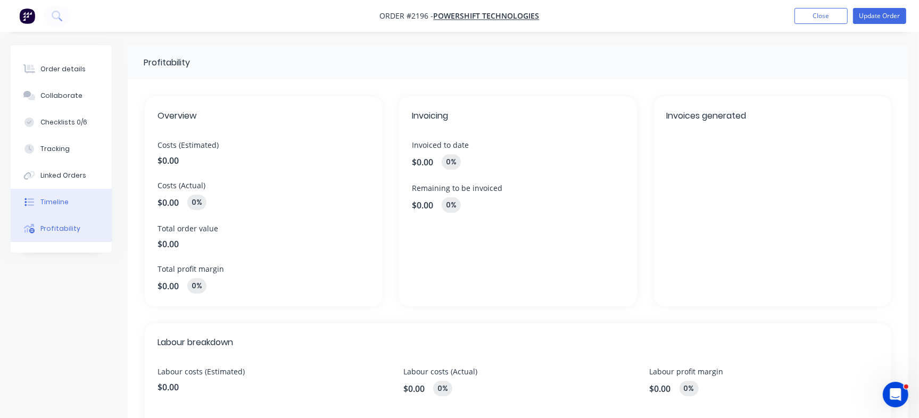
click at [59, 189] on button "Timeline" at bounding box center [61, 202] width 101 height 27
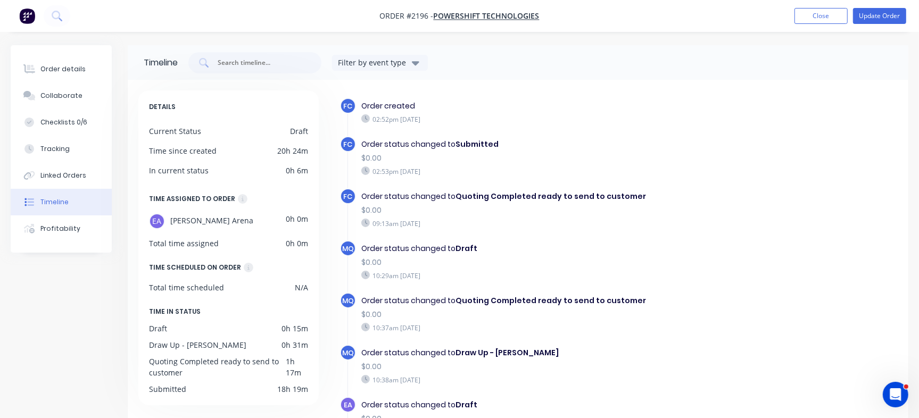
scroll to position [41, 0]
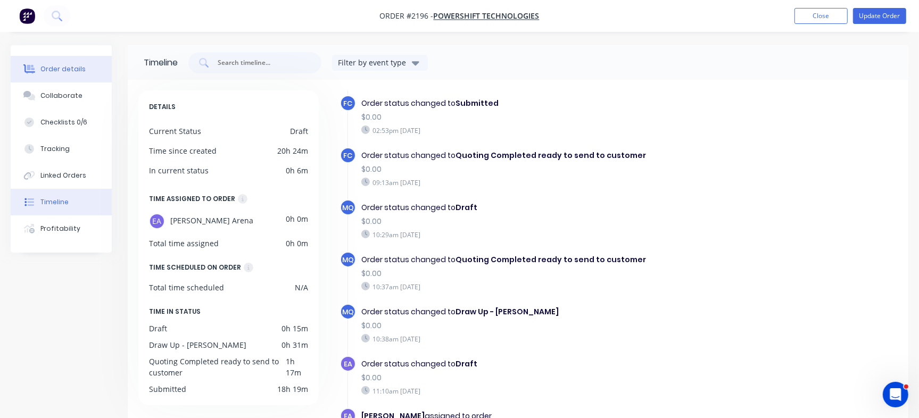
click at [49, 68] on div "Order details" at bounding box center [62, 69] width 45 height 10
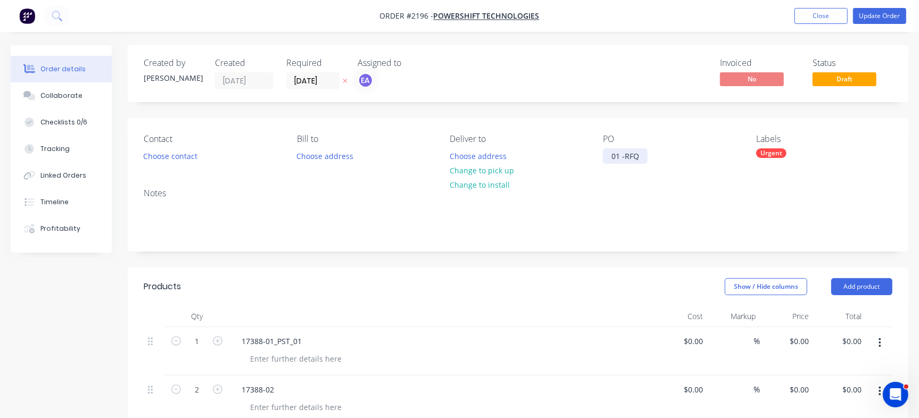
click at [628, 160] on div "01 -RFQ" at bounding box center [625, 155] width 45 height 15
click at [69, 95] on div "Collaborate" at bounding box center [61, 96] width 42 height 10
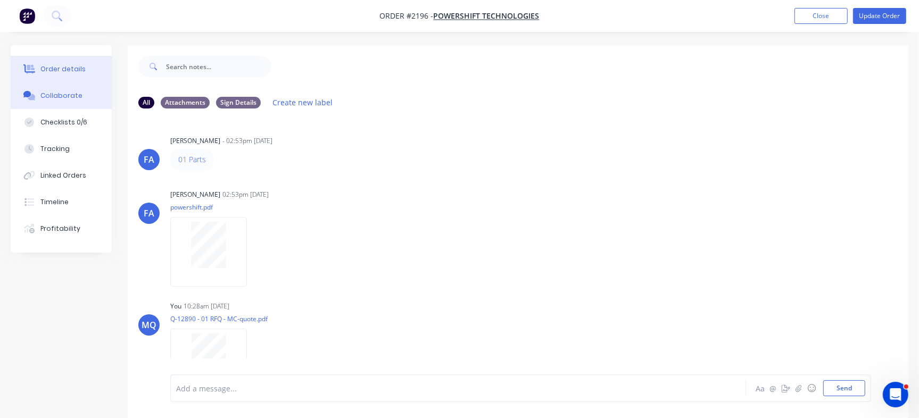
click at [86, 67] on button "Order details" at bounding box center [61, 69] width 101 height 27
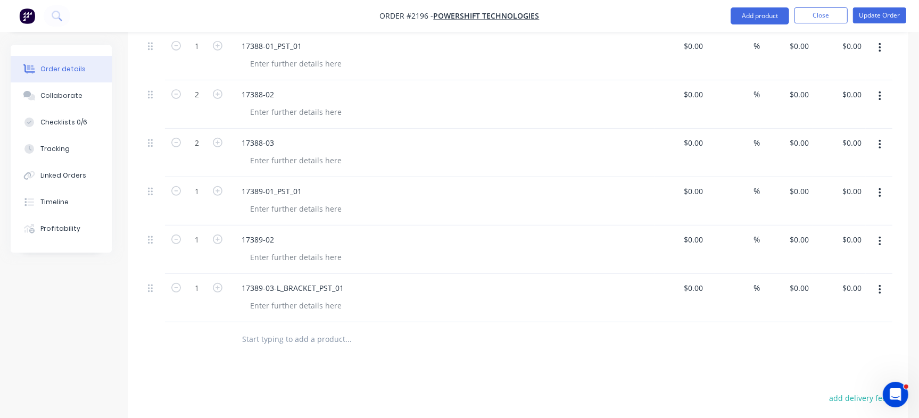
scroll to position [310, 0]
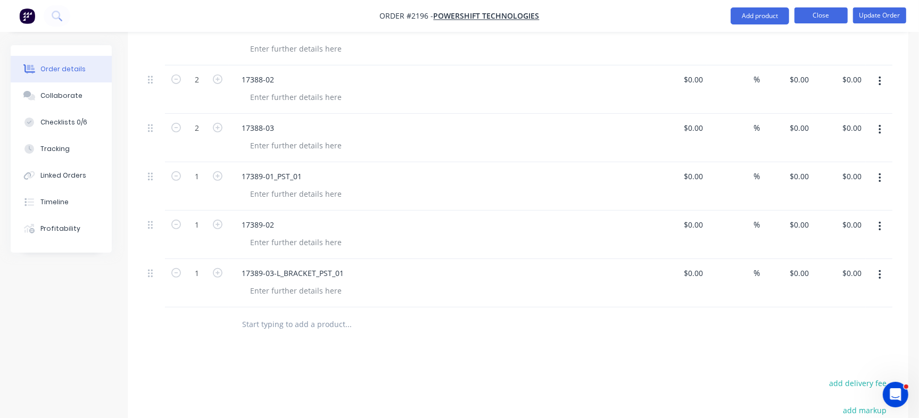
click at [829, 22] on button "Close" at bounding box center [820, 15] width 53 height 16
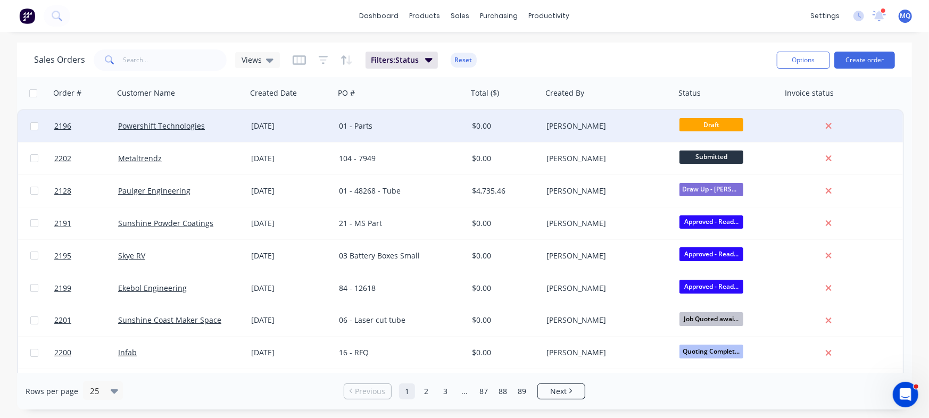
click at [408, 134] on div "01 - Parts" at bounding box center [401, 126] width 133 height 32
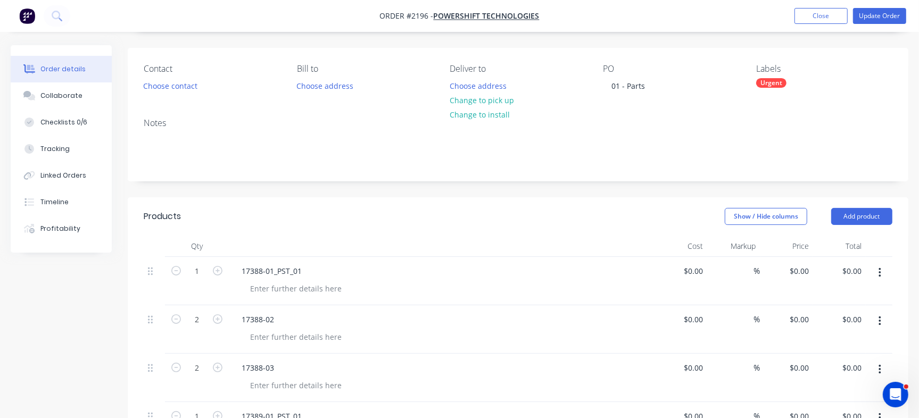
scroll to position [37, 0]
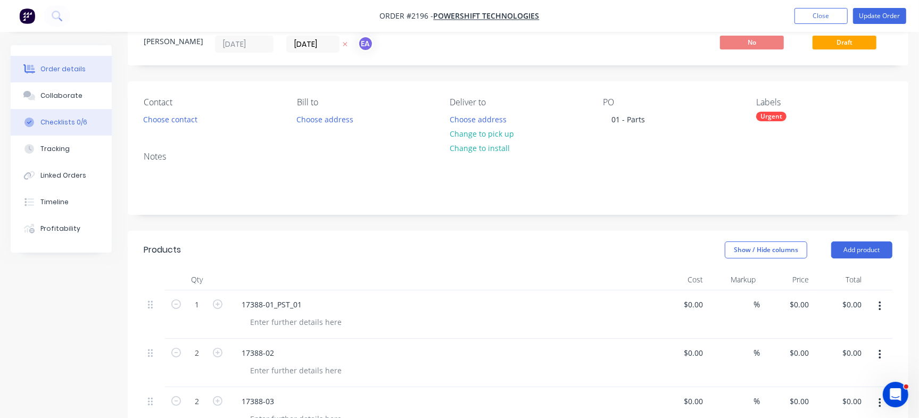
click at [68, 121] on div "Checklists 0/6" at bounding box center [63, 123] width 47 height 10
type textarea "x"
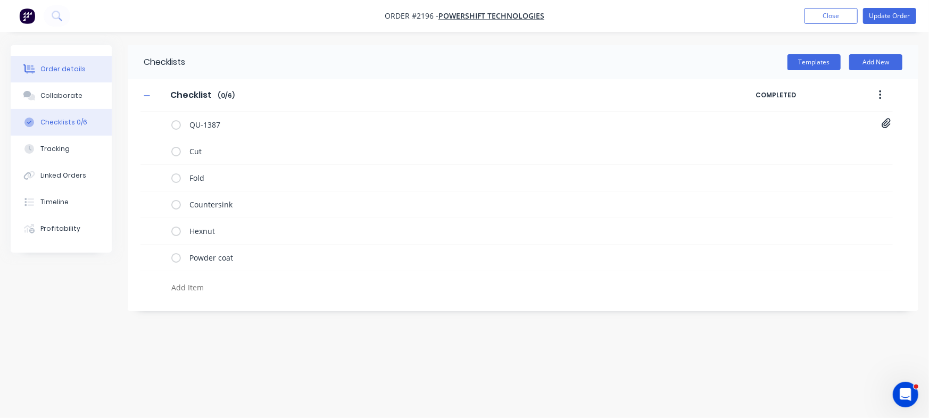
click at [85, 68] on button "Order details" at bounding box center [61, 69] width 101 height 27
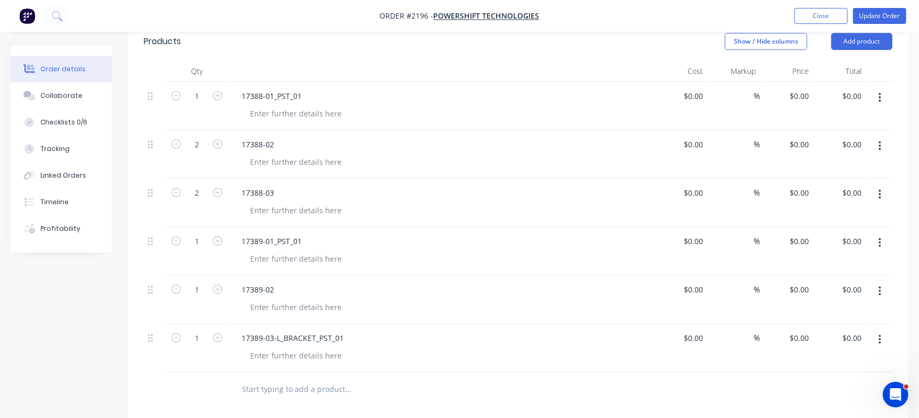
scroll to position [261, 0]
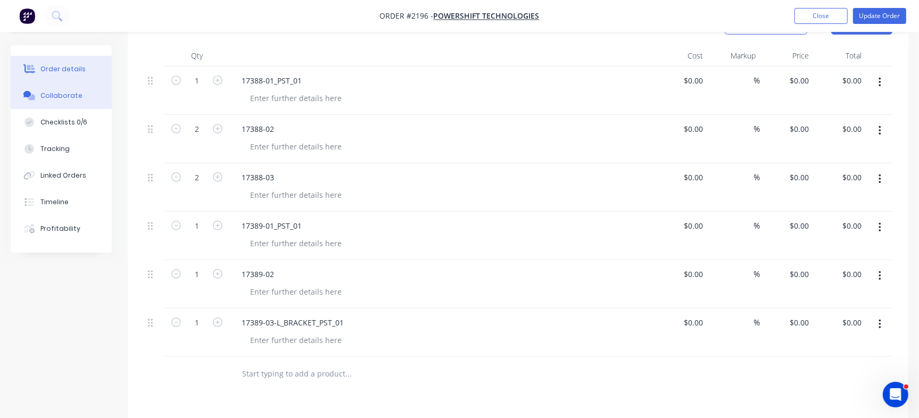
click at [69, 101] on button "Collaborate" at bounding box center [61, 95] width 101 height 27
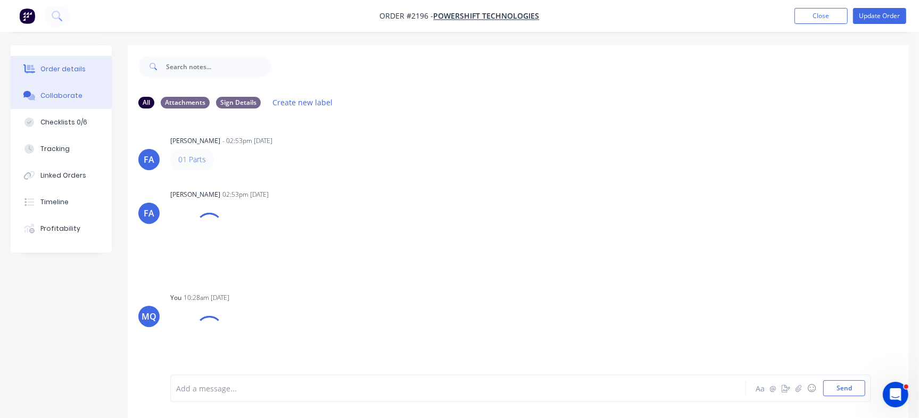
click at [59, 67] on div "Order details" at bounding box center [62, 69] width 45 height 10
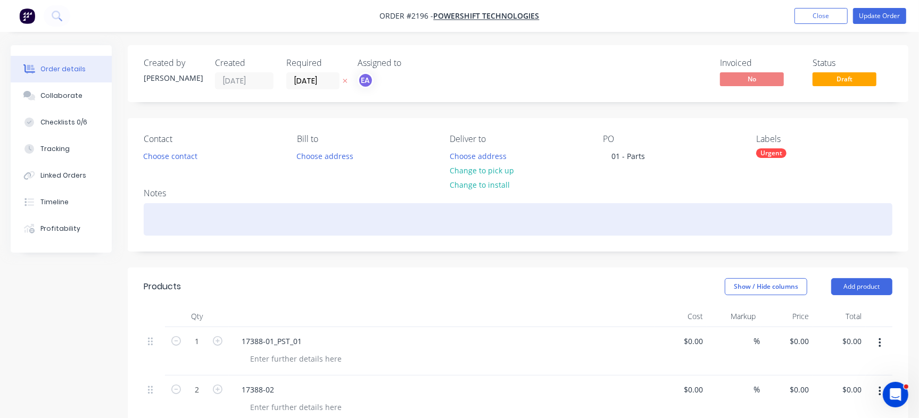
click at [186, 228] on div at bounding box center [518, 219] width 749 height 32
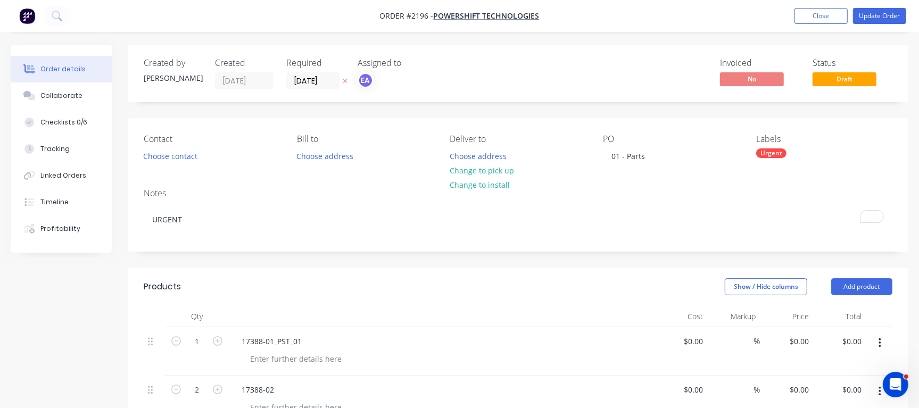
click at [517, 67] on div "Invoiced No Status Draft" at bounding box center [678, 73] width 428 height 31
click at [42, 97] on div "Collaborate" at bounding box center [61, 96] width 42 height 10
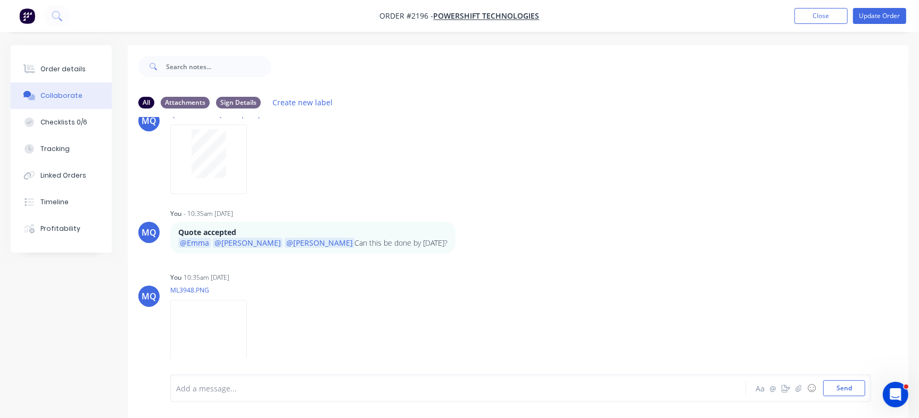
scroll to position [16, 0]
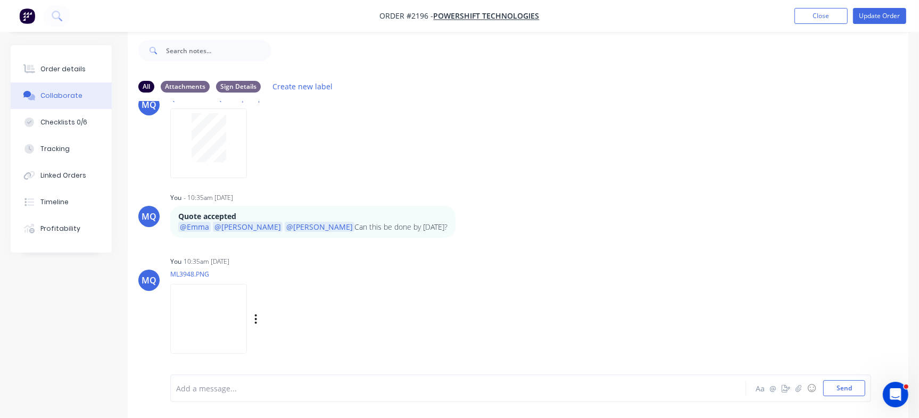
click at [205, 321] on img at bounding box center [208, 319] width 77 height 70
click at [65, 64] on div "Order details" at bounding box center [62, 69] width 45 height 10
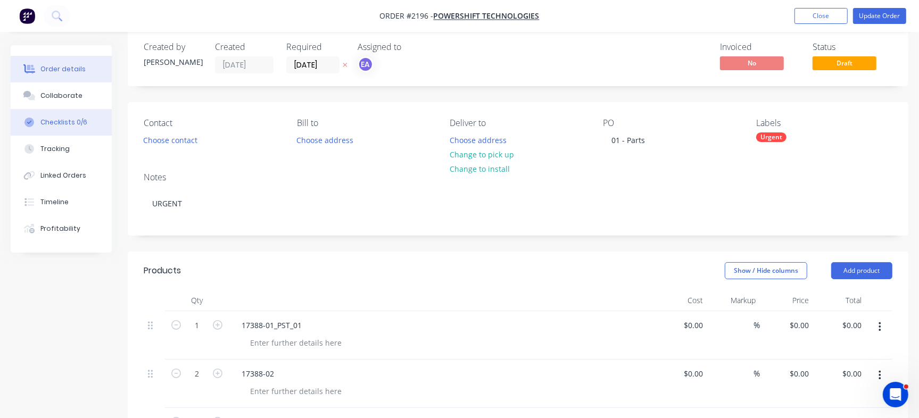
click at [53, 118] on div "Checklists 0/6" at bounding box center [63, 123] width 47 height 10
type textarea "x"
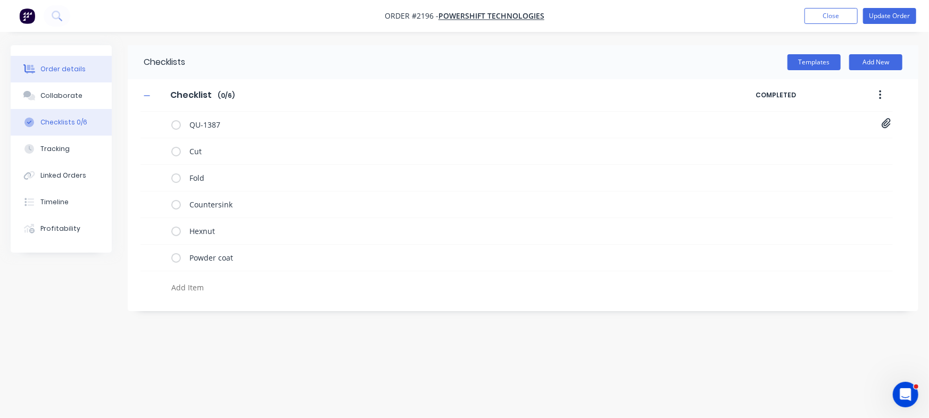
click at [76, 69] on div "Order details" at bounding box center [62, 69] width 45 height 10
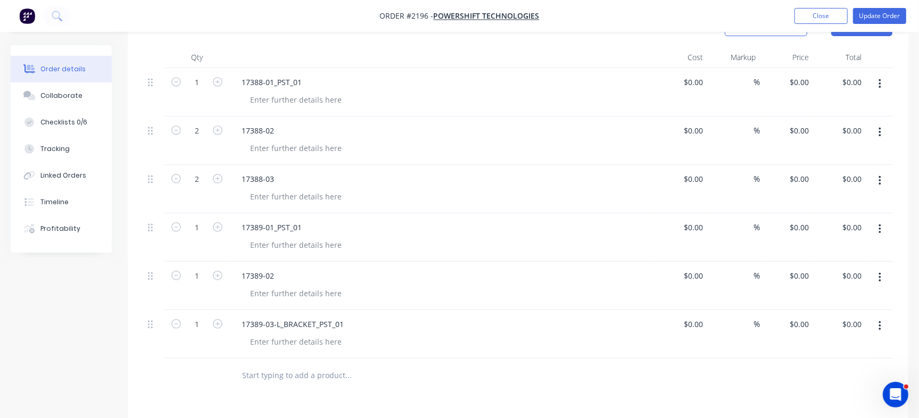
scroll to position [247, 0]
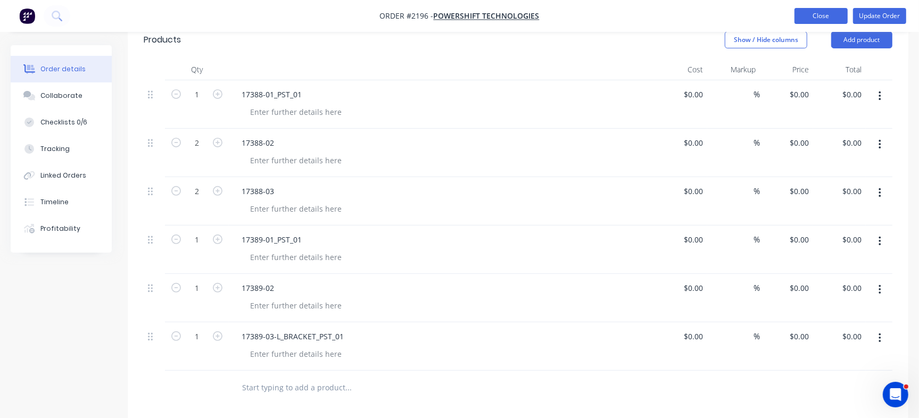
click at [818, 12] on button "Close" at bounding box center [820, 16] width 53 height 16
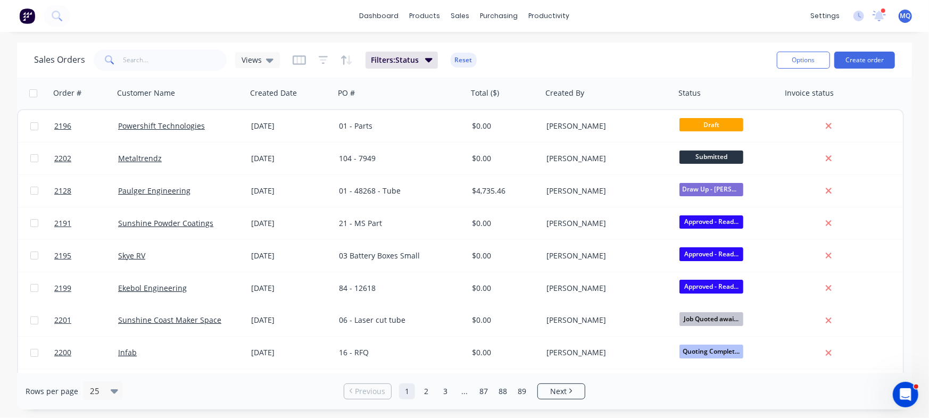
drag, startPoint x: 913, startPoint y: 127, endPoint x: 911, endPoint y: 138, distance: 10.8
click at [911, 138] on div "Sales Orders Views Filters: Status Reset Options Create order Order # Customer …" at bounding box center [464, 226] width 929 height 367
click at [268, 64] on icon at bounding box center [269, 60] width 7 height 12
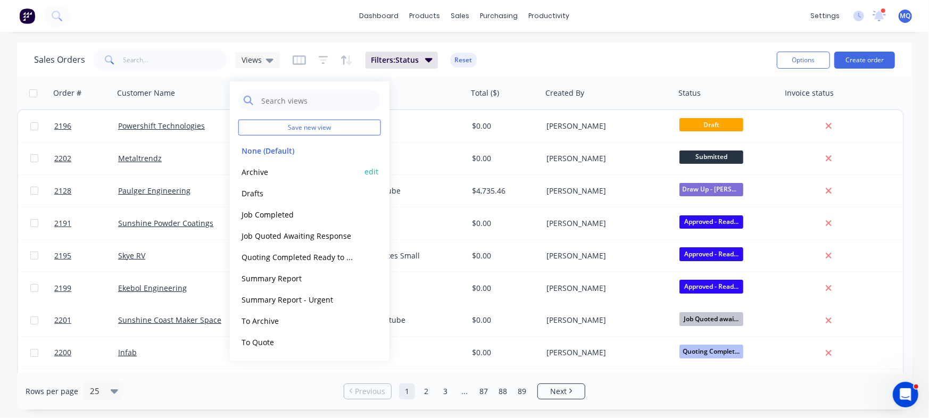
click at [273, 172] on button "Archive" at bounding box center [298, 171] width 121 height 12
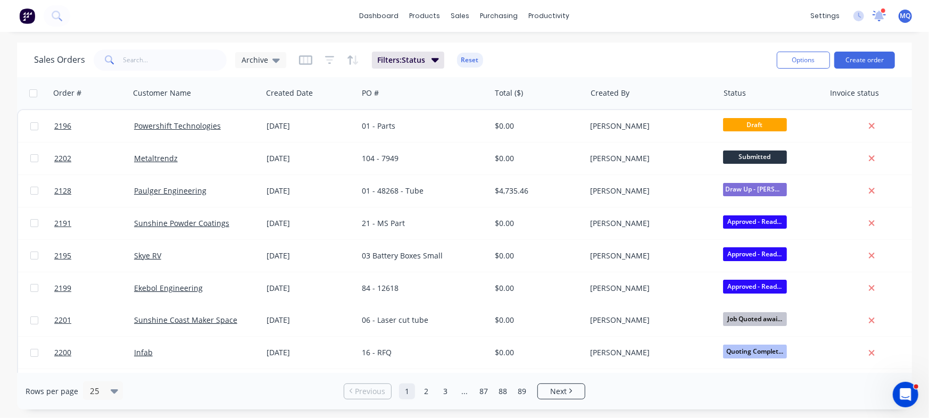
click at [877, 10] on icon at bounding box center [879, 16] width 14 height 12
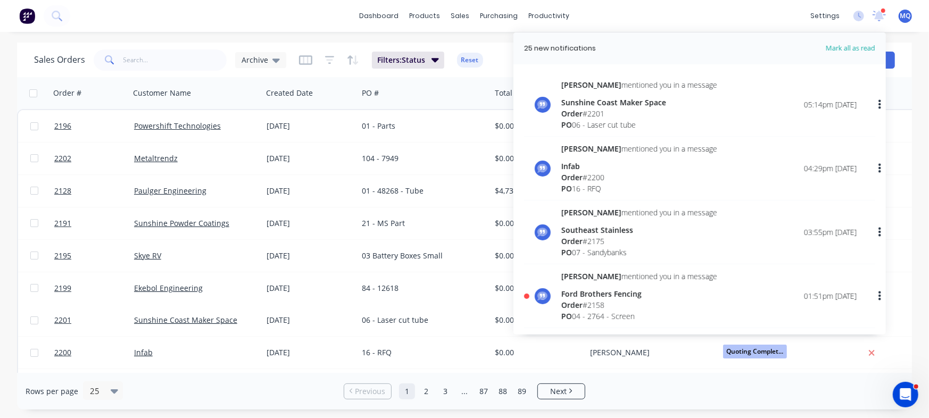
click at [658, 281] on div "Greg mentioned you in a message" at bounding box center [639, 276] width 156 height 11
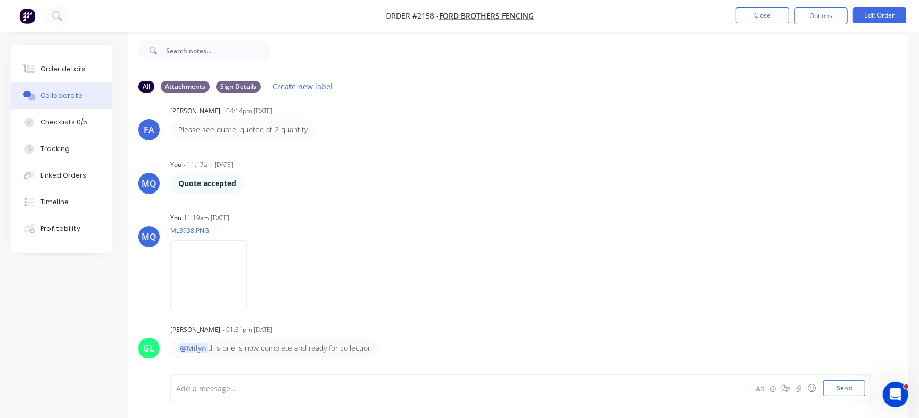
scroll to position [117, 0]
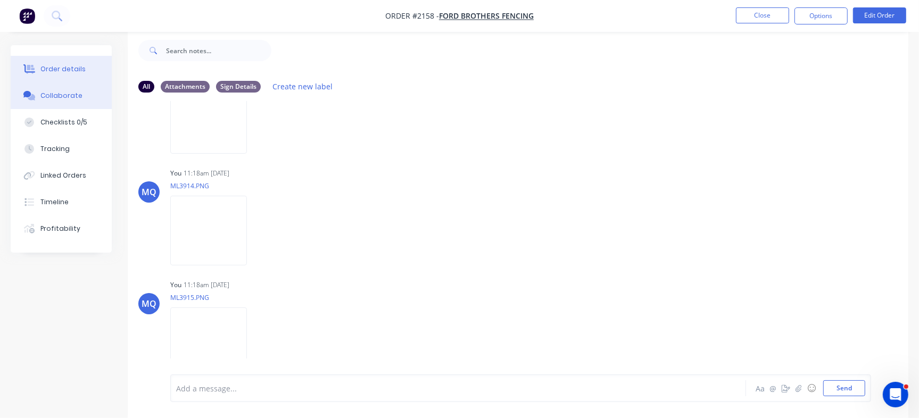
click at [60, 72] on div "Order details" at bounding box center [62, 69] width 45 height 10
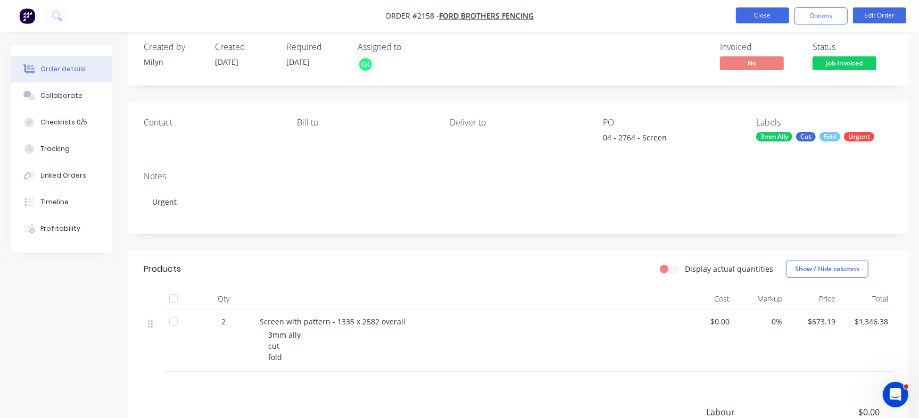
click at [773, 18] on button "Close" at bounding box center [762, 15] width 53 height 16
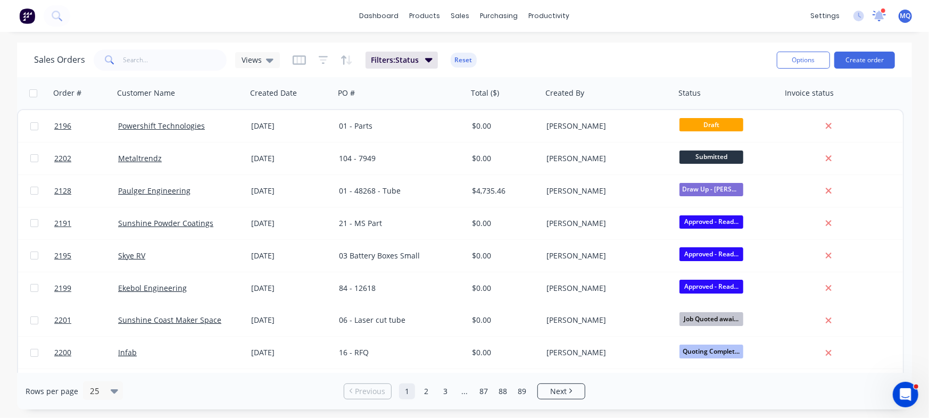
click at [881, 14] on icon at bounding box center [879, 15] width 10 height 10
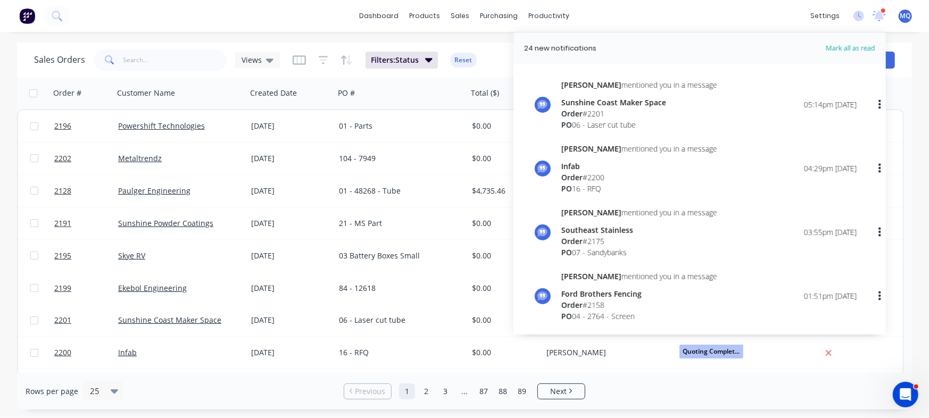
click at [314, 11] on div "dashboard products sales purchasing productivity dashboard products Product Cat…" at bounding box center [464, 16] width 929 height 32
click at [752, 16] on div "dashboard products sales purchasing productivity dashboard products Product Cat…" at bounding box center [464, 16] width 929 height 32
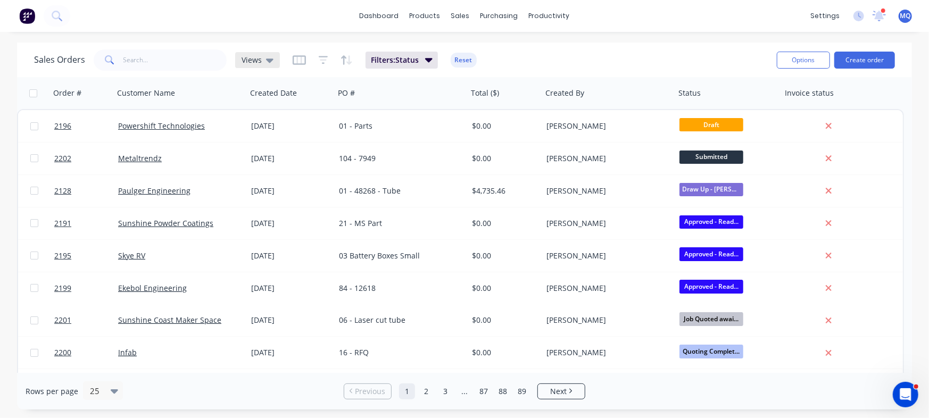
click at [250, 62] on span "Views" at bounding box center [252, 59] width 20 height 11
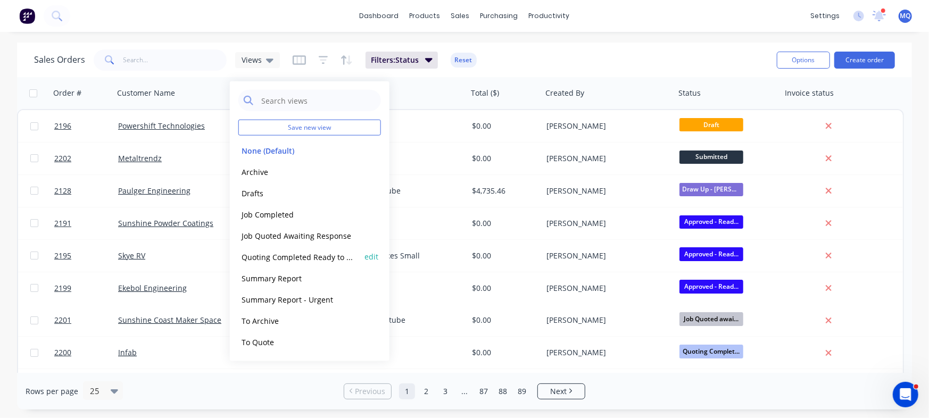
click at [305, 256] on button "Quoting Completed Ready to Send" at bounding box center [298, 257] width 121 height 12
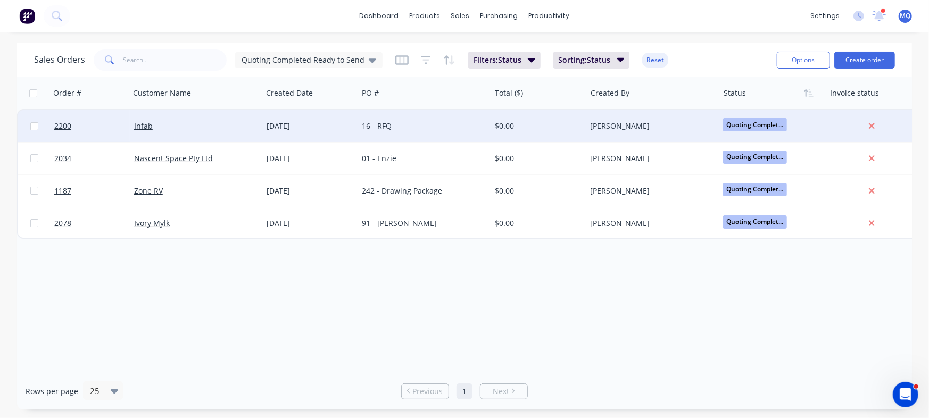
click at [444, 134] on div "16 - RFQ" at bounding box center [424, 126] width 132 height 32
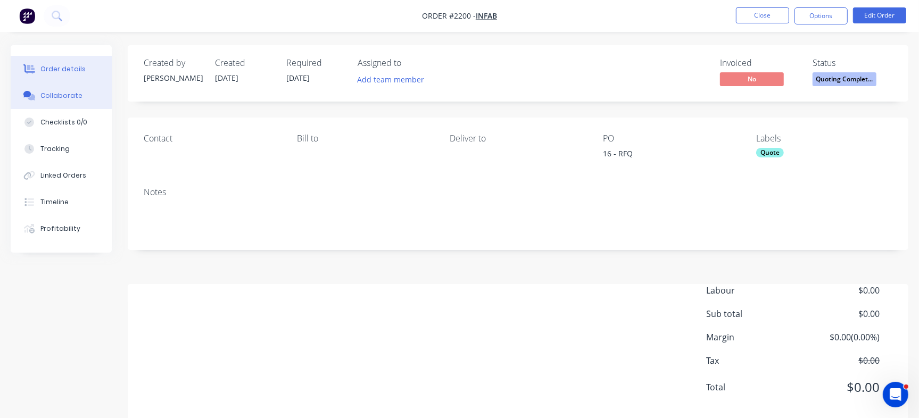
click at [79, 105] on button "Collaborate" at bounding box center [61, 95] width 101 height 27
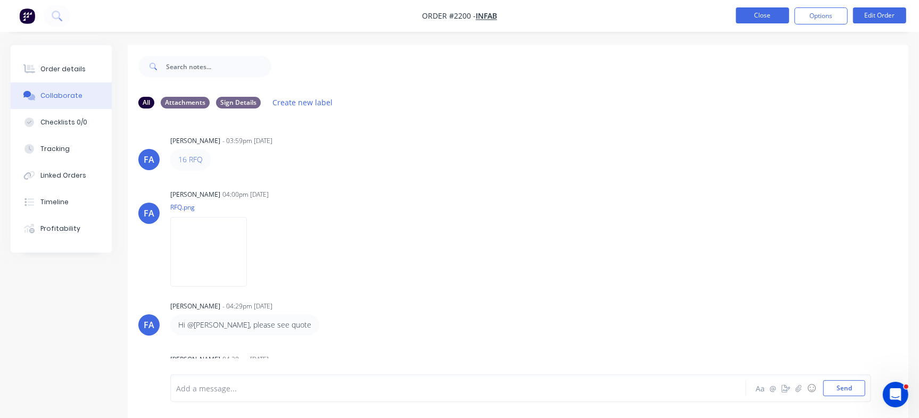
click at [769, 11] on button "Close" at bounding box center [762, 15] width 53 height 16
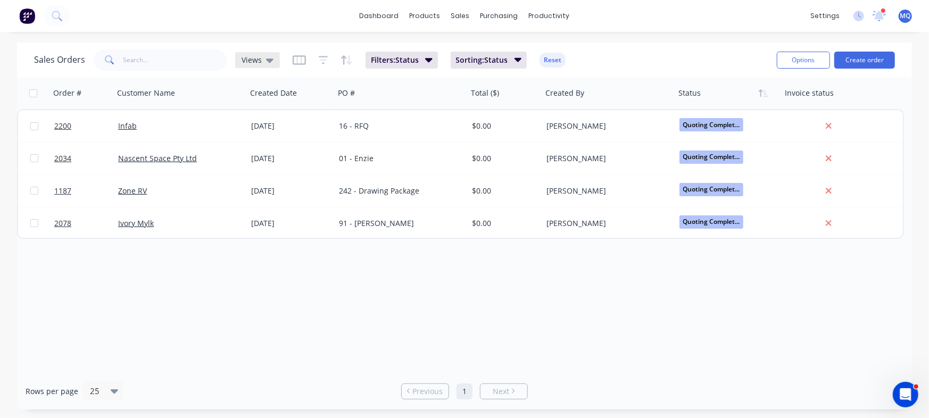
click at [263, 62] on div "Views" at bounding box center [258, 60] width 32 height 10
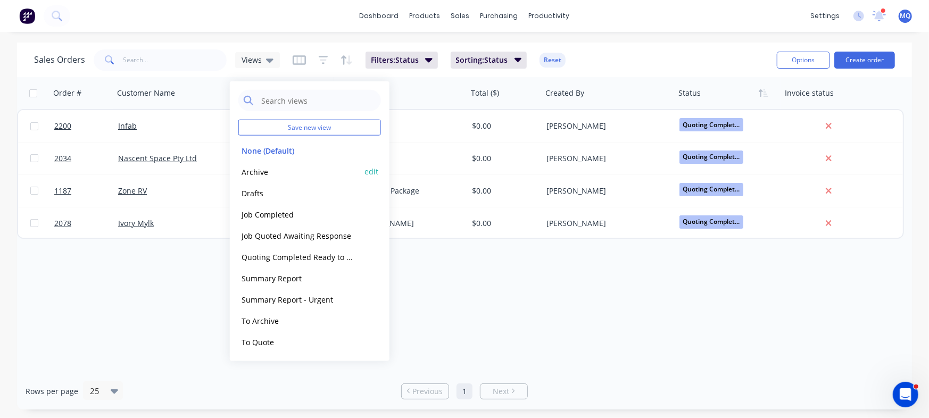
click at [280, 169] on button "Archive" at bounding box center [298, 171] width 121 height 12
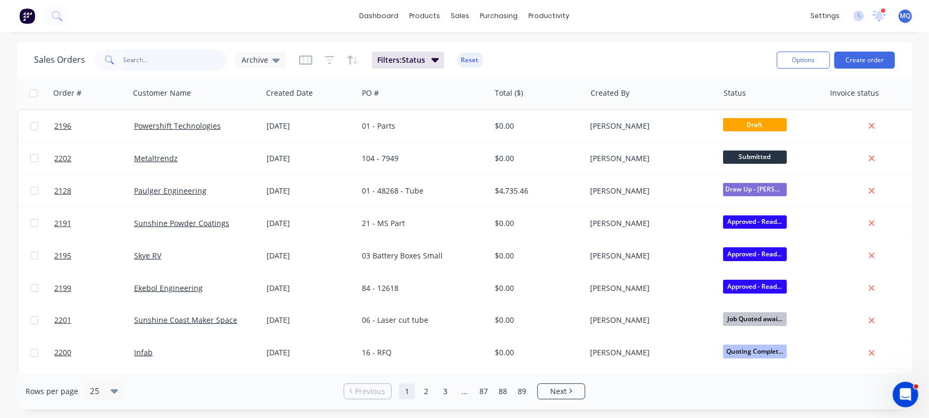
click at [161, 61] on input "text" at bounding box center [175, 59] width 104 height 21
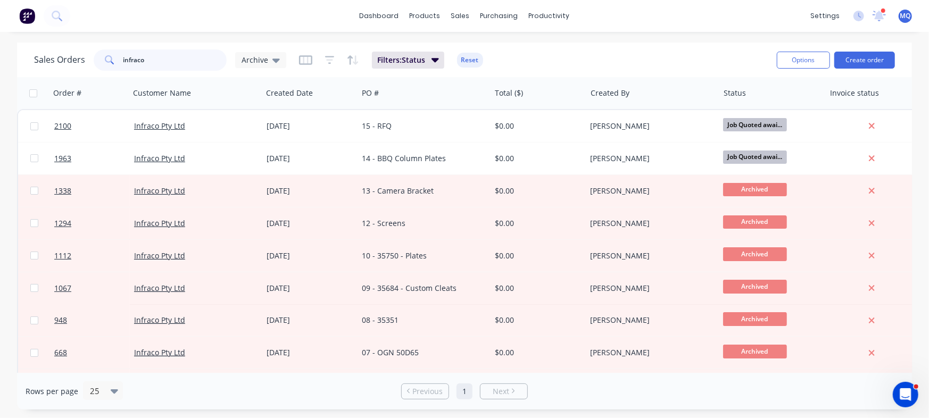
click at [176, 59] on input "infraco" at bounding box center [175, 59] width 104 height 21
type input "infab"
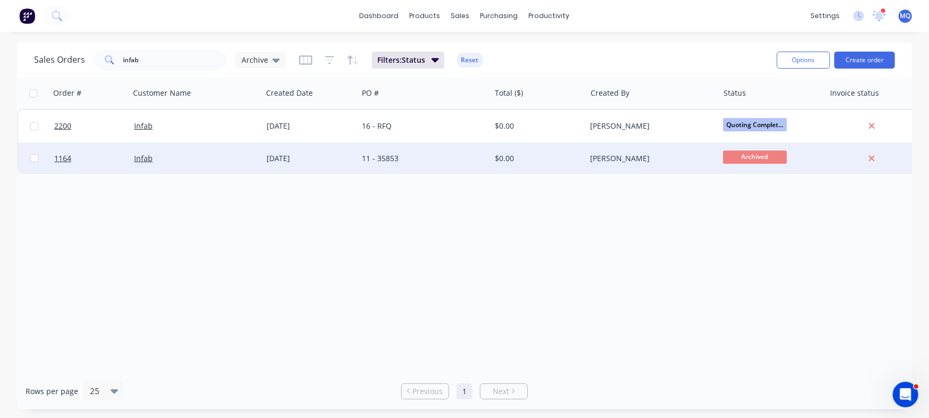
click at [470, 157] on div "11 - 35853" at bounding box center [421, 158] width 118 height 11
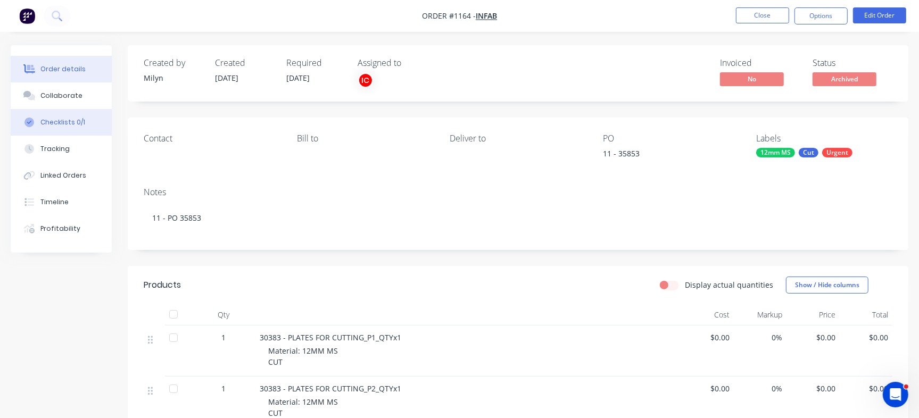
click at [66, 123] on div "Checklists 0/1" at bounding box center [62, 123] width 45 height 10
type textarea "x"
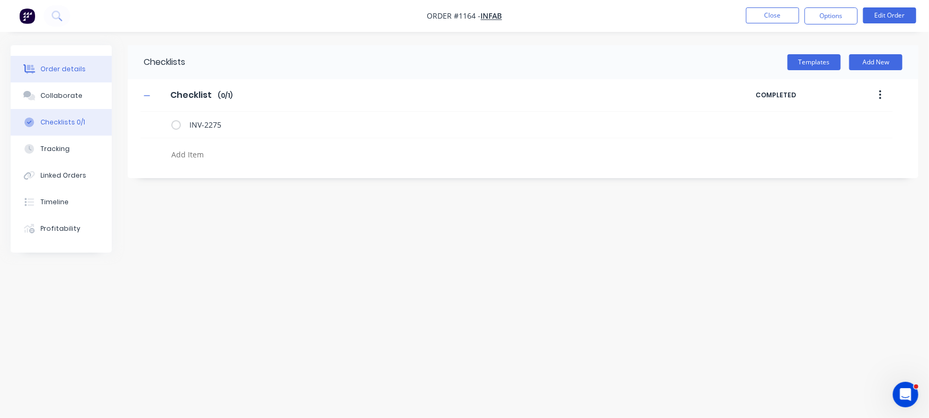
click at [76, 65] on div "Order details" at bounding box center [62, 69] width 45 height 10
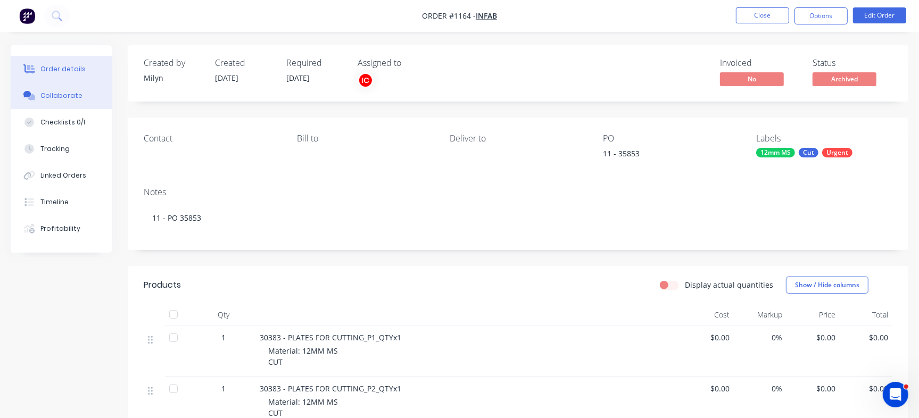
click at [65, 94] on div "Collaborate" at bounding box center [61, 96] width 42 height 10
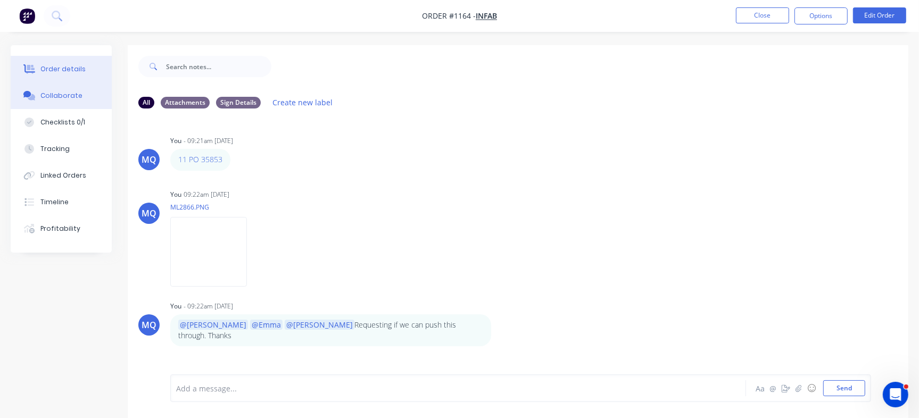
click at [57, 67] on div "Order details" at bounding box center [62, 69] width 45 height 10
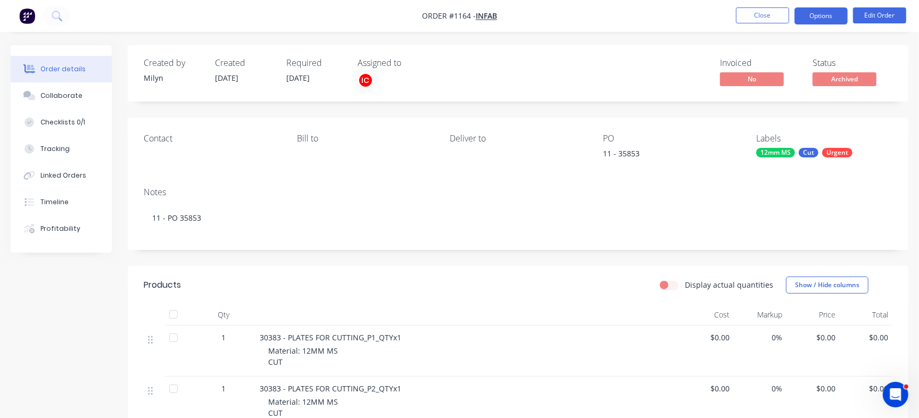
click at [816, 15] on button "Options" at bounding box center [820, 15] width 53 height 17
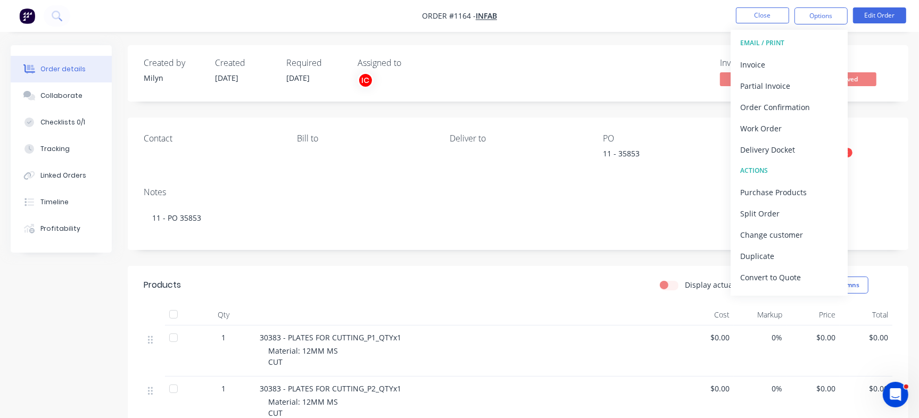
scroll to position [16, 0]
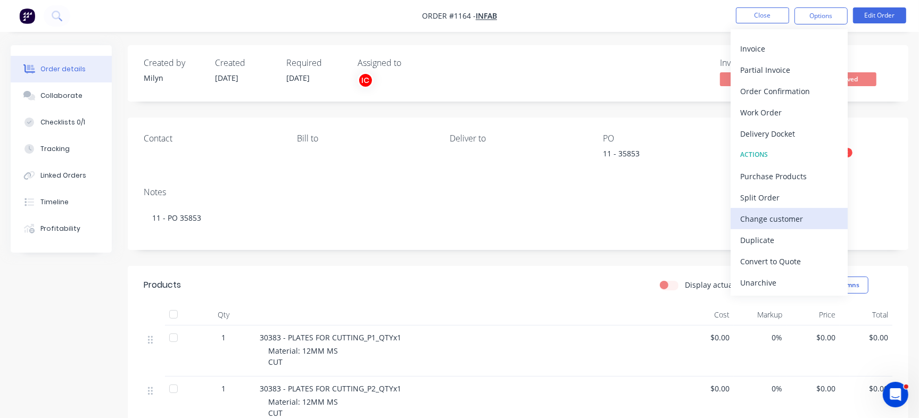
click at [781, 218] on div "Change customer" at bounding box center [789, 218] width 98 height 15
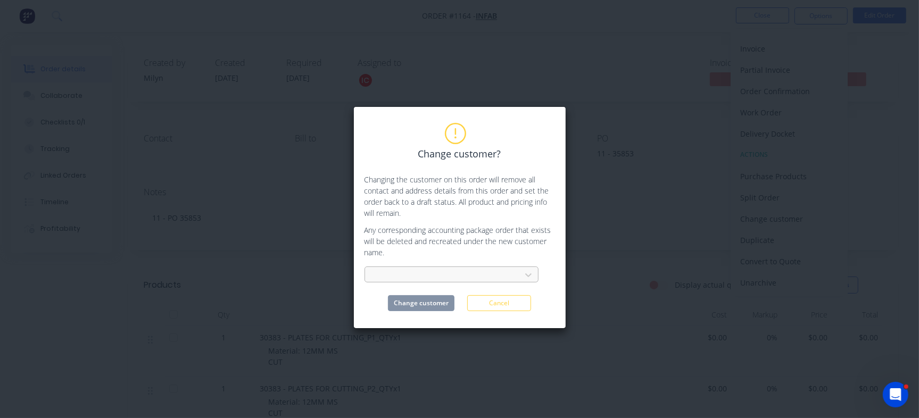
click at [510, 270] on div at bounding box center [445, 275] width 142 height 13
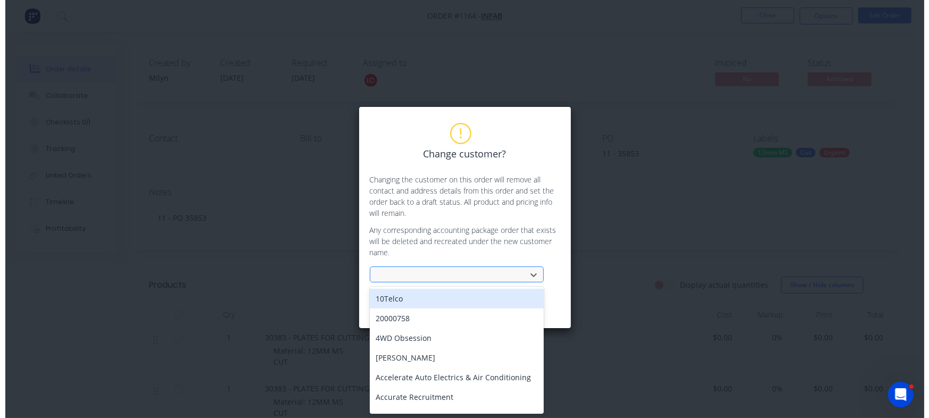
scroll to position [0, 0]
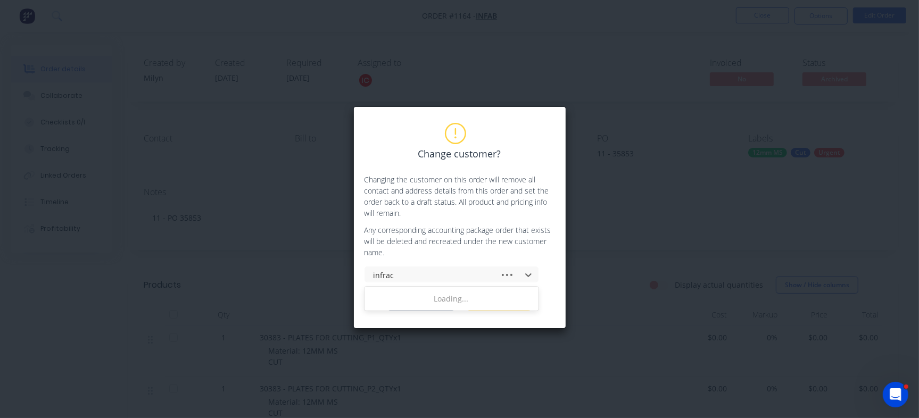
type input "infraco"
click at [444, 298] on div "Infraco Pty Ltd" at bounding box center [451, 299] width 174 height 20
click at [424, 303] on button "Change customer" at bounding box center [421, 303] width 67 height 16
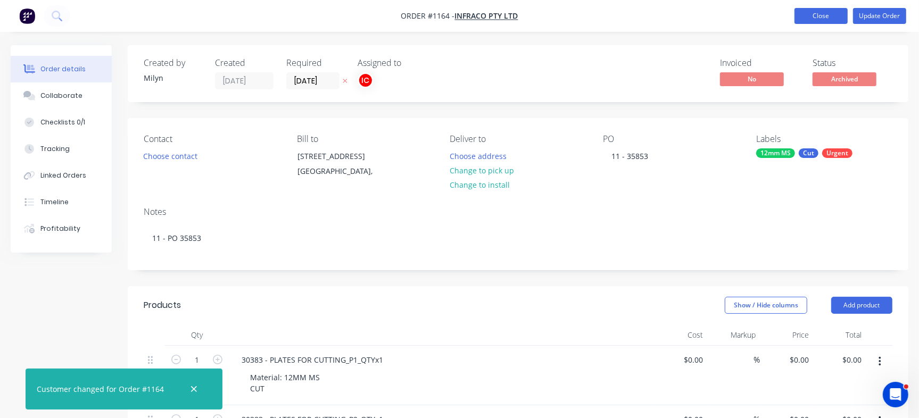
click at [816, 9] on button "Close" at bounding box center [820, 16] width 53 height 16
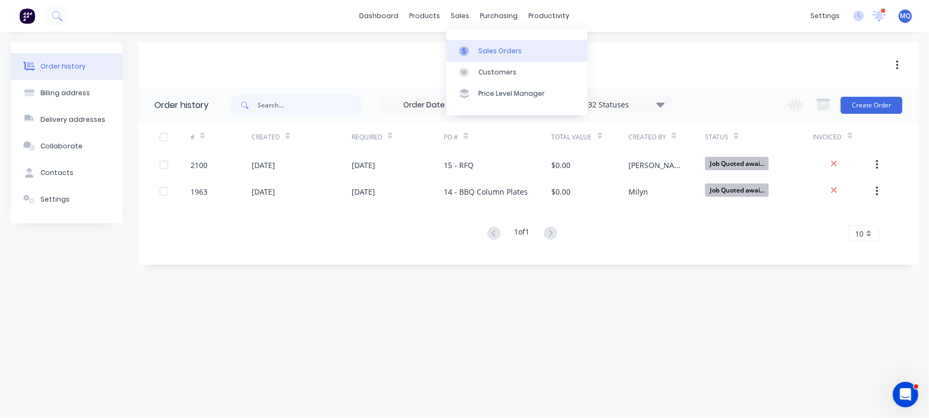
click at [475, 47] on div at bounding box center [467, 51] width 16 height 10
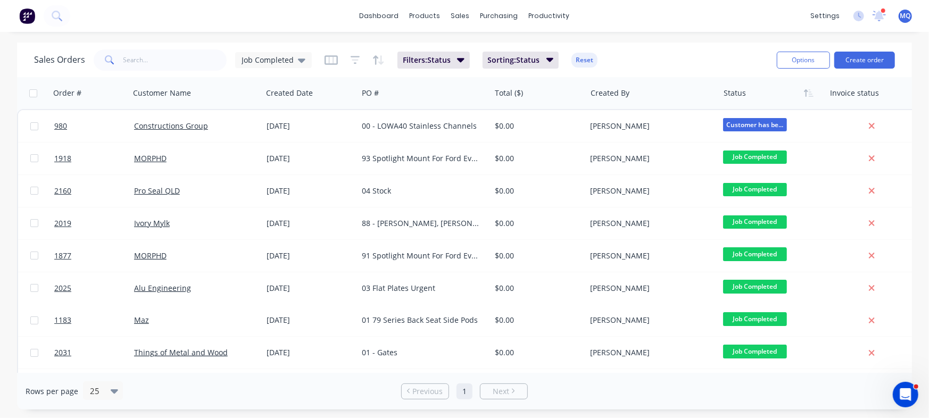
scroll to position [195, 0]
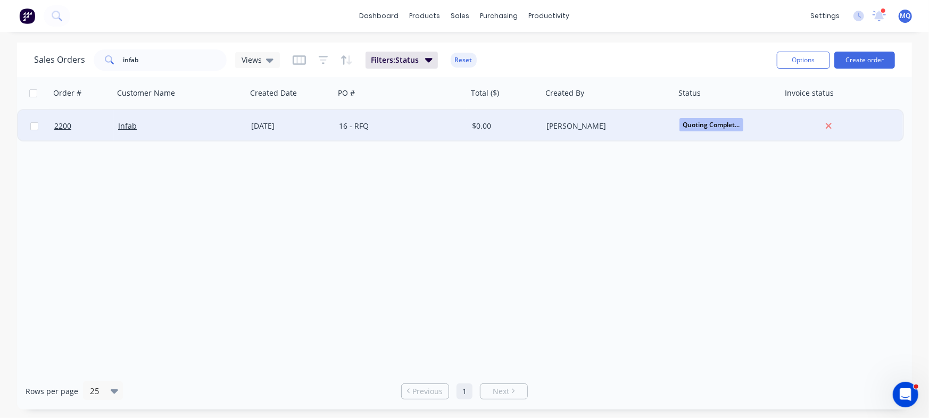
click at [547, 129] on div "[PERSON_NAME]" at bounding box center [605, 126] width 118 height 11
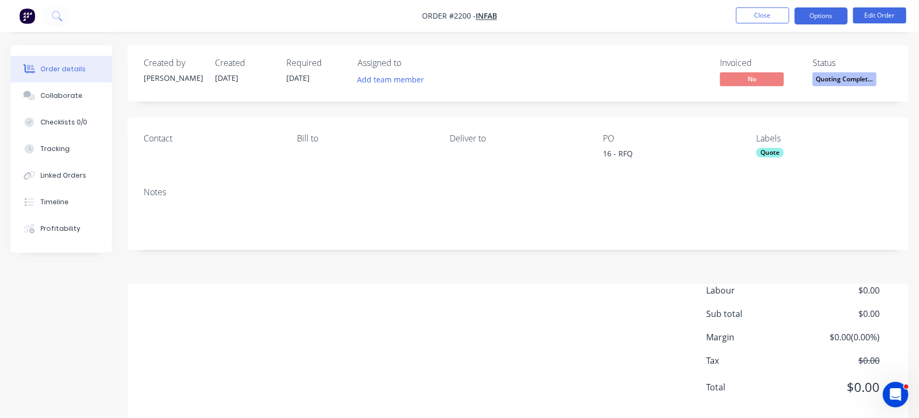
click at [823, 14] on button "Options" at bounding box center [820, 15] width 53 height 17
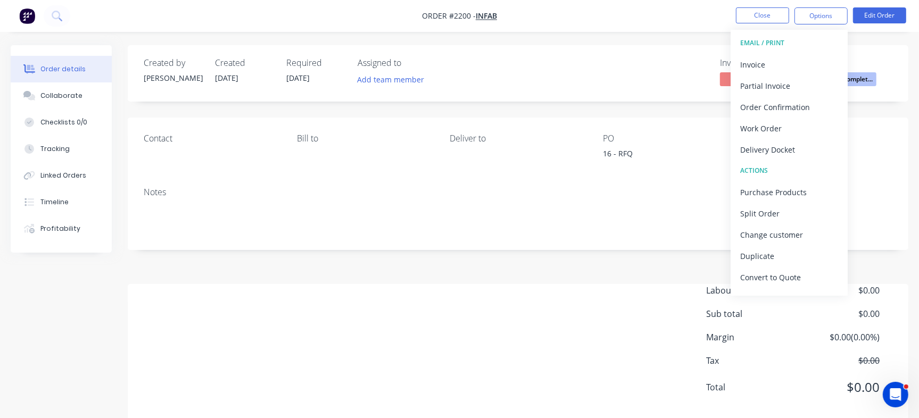
scroll to position [16, 0]
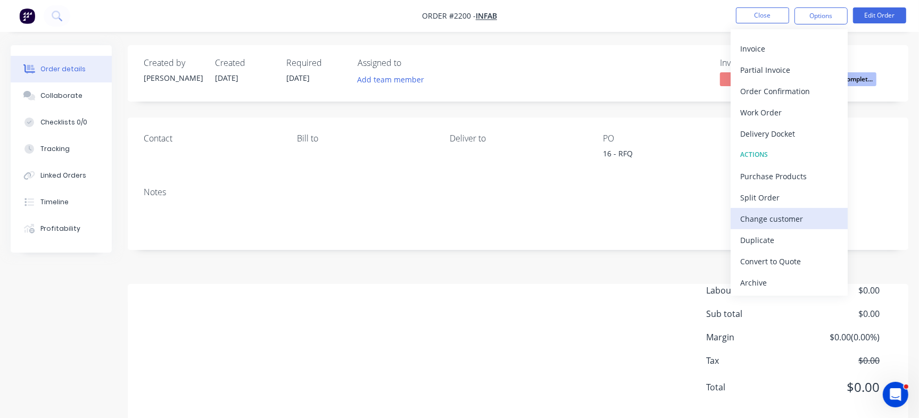
click at [782, 221] on div "Change customer" at bounding box center [789, 218] width 98 height 15
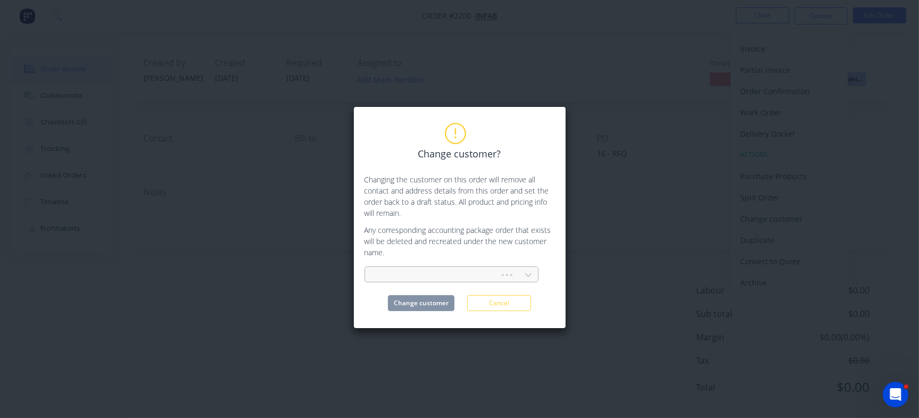
click at [454, 279] on div at bounding box center [434, 275] width 121 height 13
type input "infab"
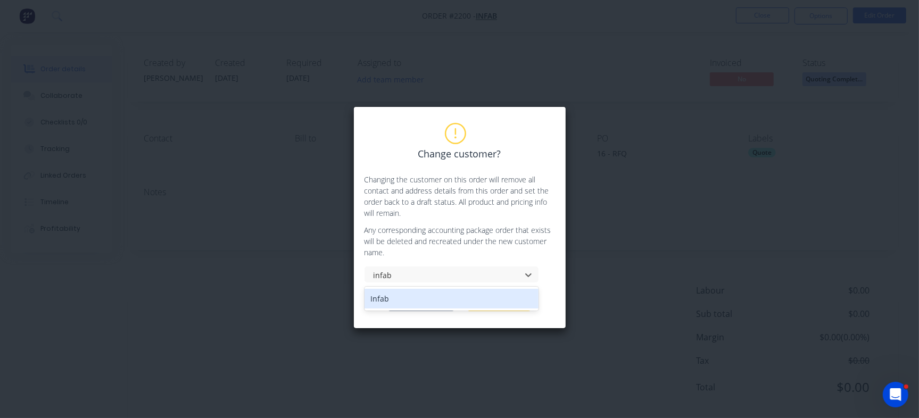
click at [412, 301] on div "Infab" at bounding box center [451, 299] width 174 height 20
click at [444, 275] on div at bounding box center [445, 275] width 142 height 13
type input "infraco"
click at [418, 301] on div "Infraco Pty Ltd" at bounding box center [451, 299] width 174 height 20
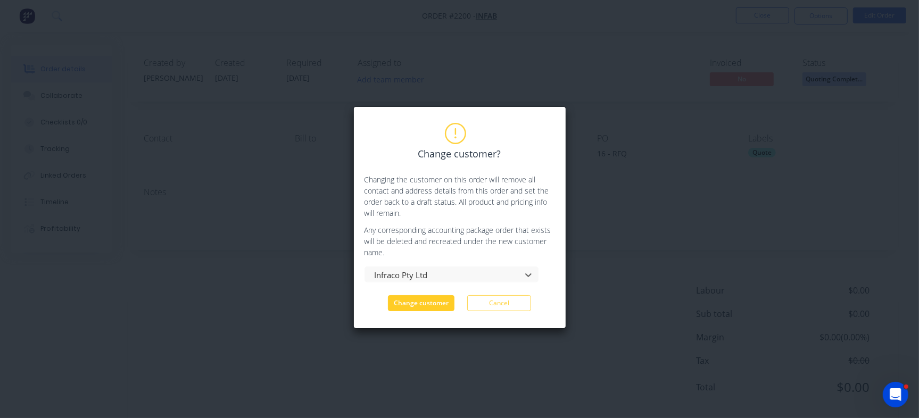
click at [426, 301] on button "Change customer" at bounding box center [421, 303] width 67 height 16
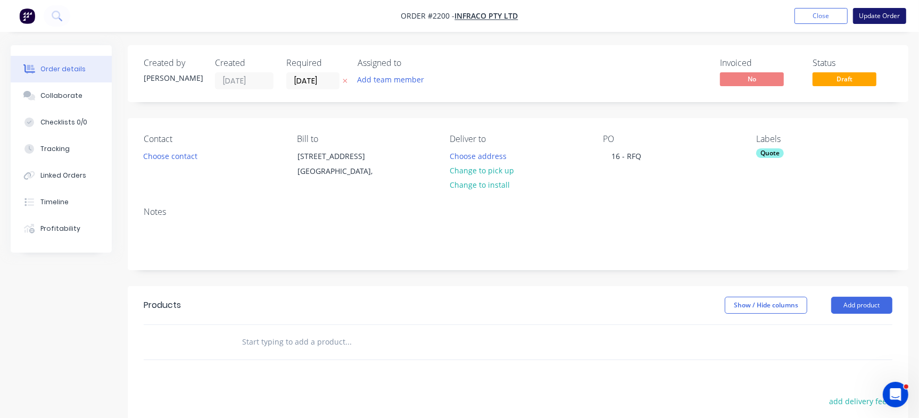
click at [880, 15] on button "Update Order" at bounding box center [879, 16] width 53 height 16
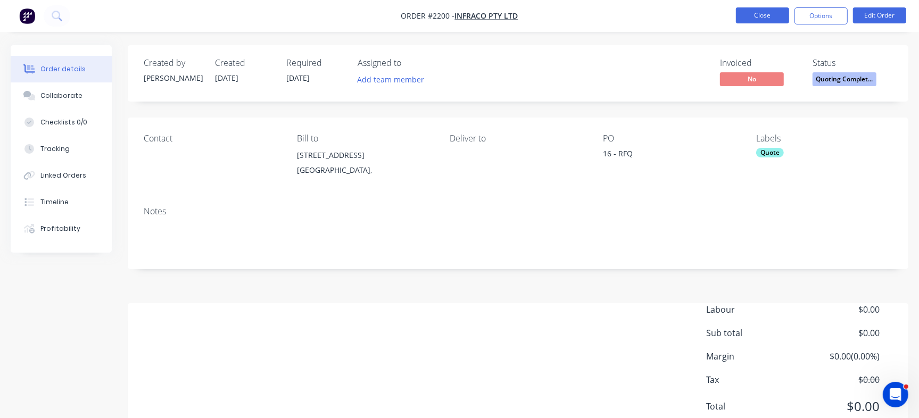
click at [760, 14] on button "Close" at bounding box center [762, 15] width 53 height 16
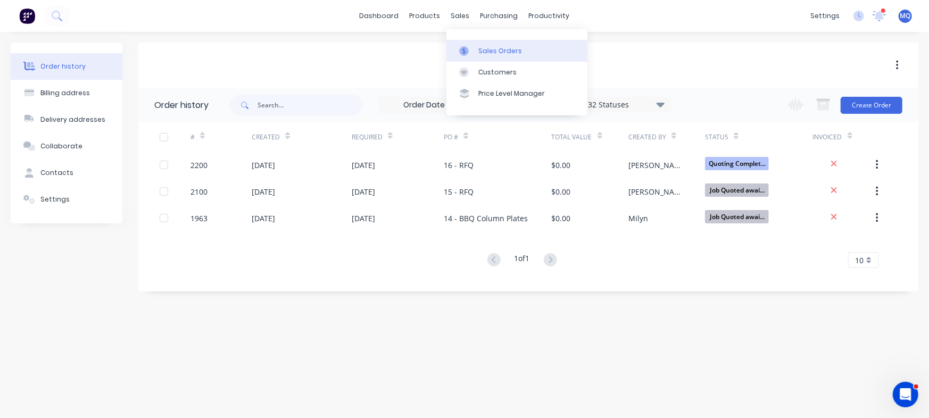
click at [459, 57] on link "Sales Orders" at bounding box center [516, 50] width 141 height 21
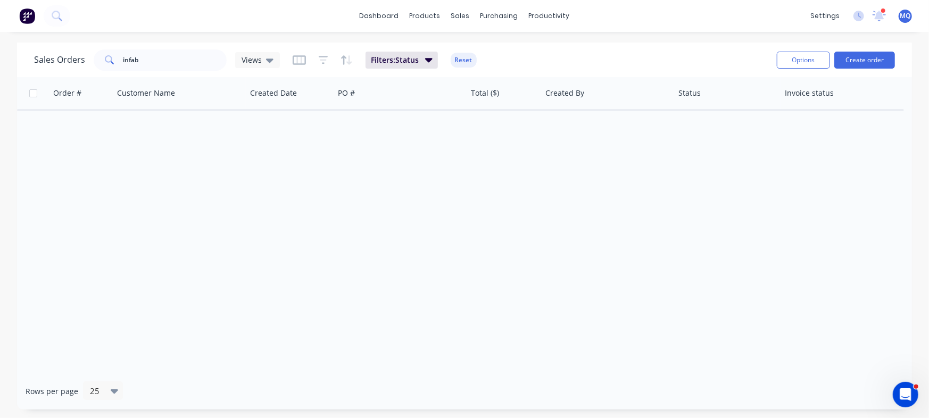
click at [175, 45] on div "Sales Orders infab Views Filters: Status Reset Options Create order" at bounding box center [464, 60] width 895 height 35
click at [177, 49] on input "infab" at bounding box center [175, 59] width 104 height 21
click at [179, 49] on input "infab" at bounding box center [175, 59] width 104 height 21
type input "i"
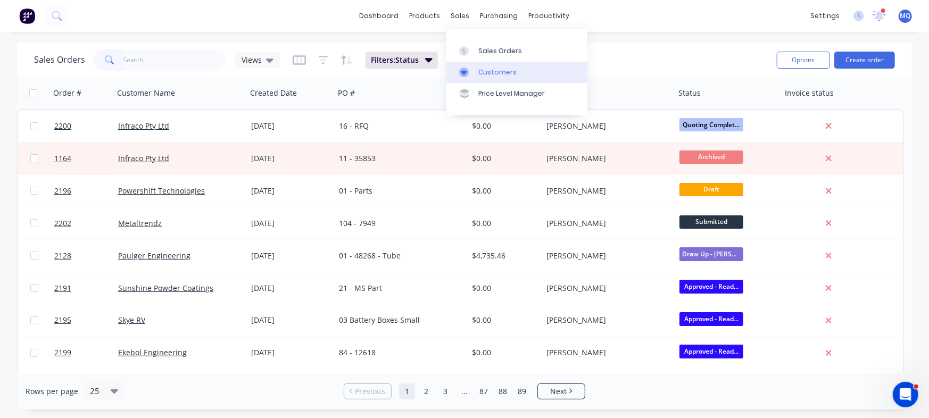
click at [474, 73] on div at bounding box center [467, 73] width 16 height 10
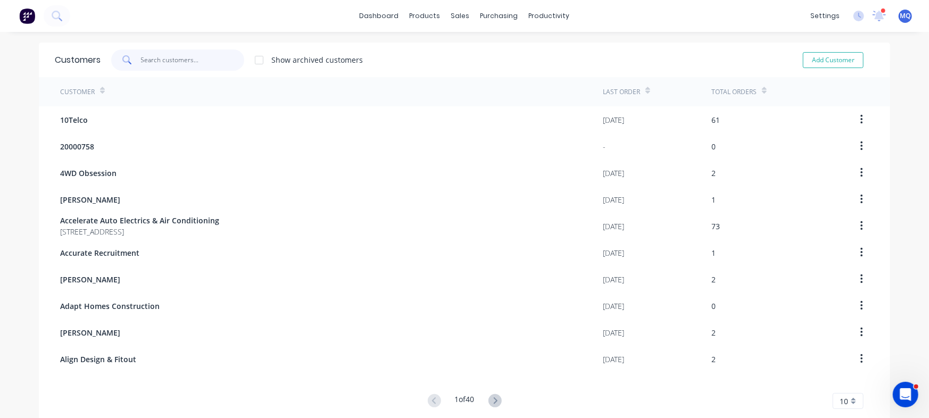
click at [170, 60] on input "text" at bounding box center [193, 59] width 104 height 21
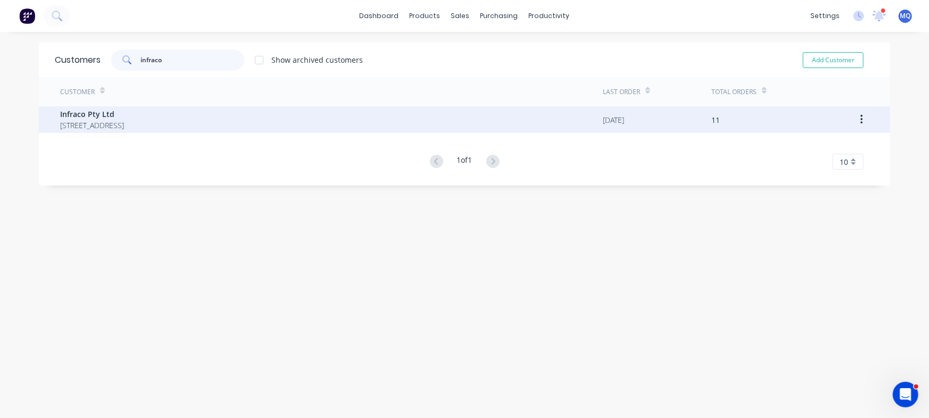
type input "infraco"
click at [124, 126] on span "2/4 Endeavour Drive Kunda Park QLD 4556 PO Box 5358 Maroochydore QLD 4558 Queen…" at bounding box center [92, 125] width 64 height 11
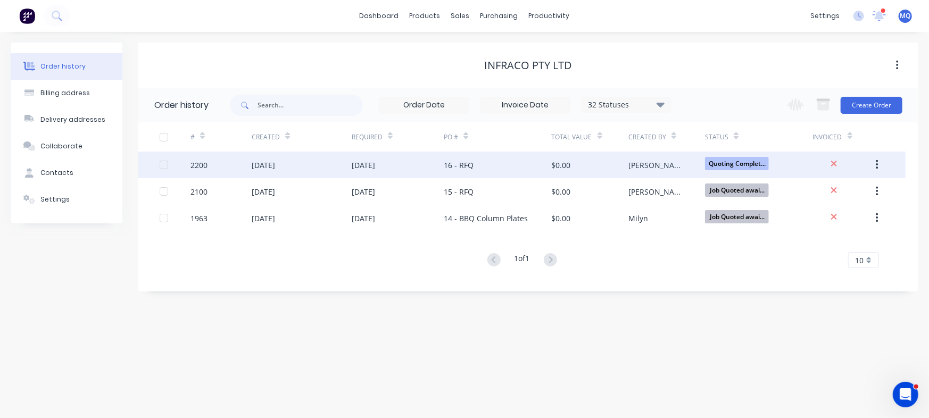
click at [437, 163] on div "04 Sep 2025" at bounding box center [398, 165] width 92 height 27
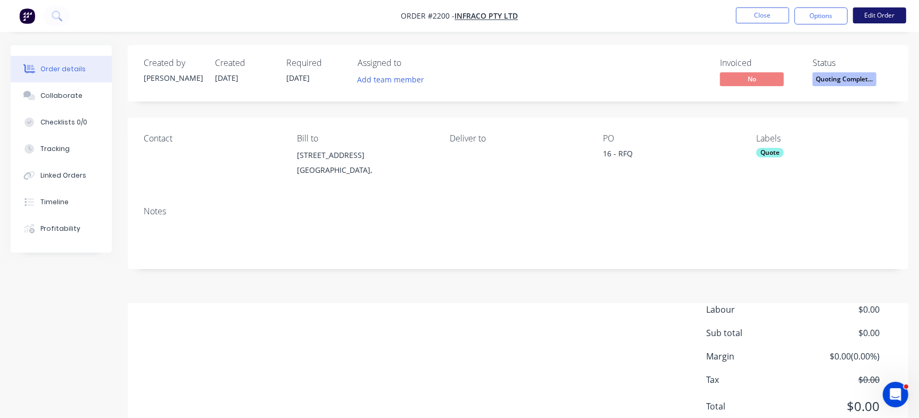
click at [867, 19] on button "Edit Order" at bounding box center [879, 15] width 53 height 16
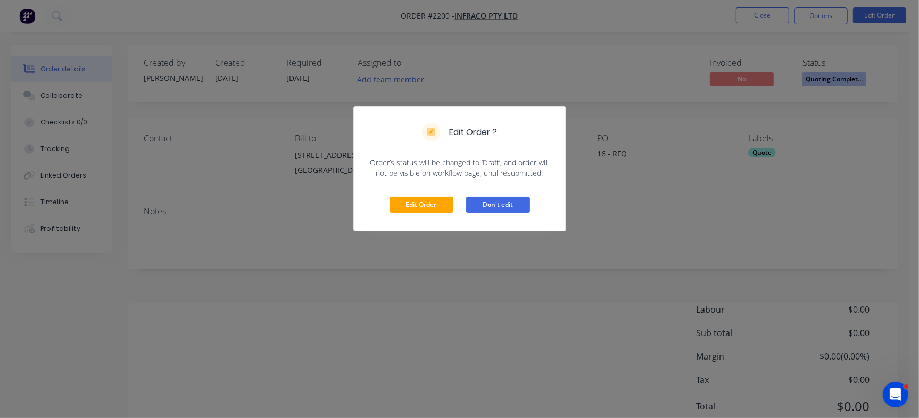
click at [508, 209] on button "Don't edit" at bounding box center [498, 205] width 64 height 16
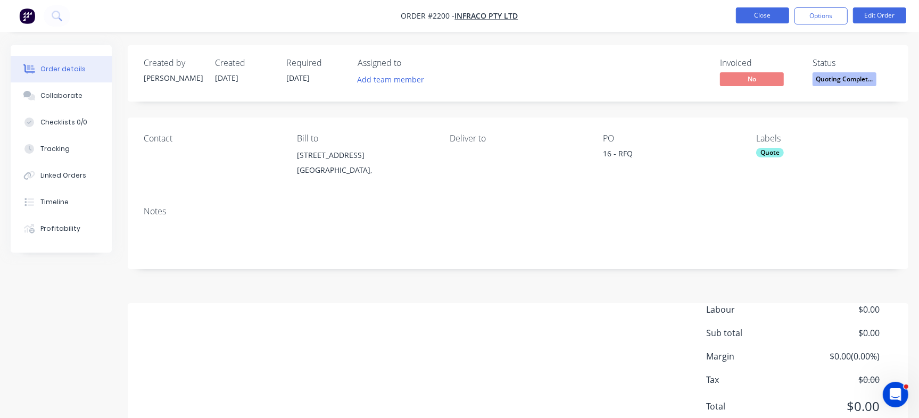
click at [749, 11] on button "Close" at bounding box center [762, 15] width 53 height 16
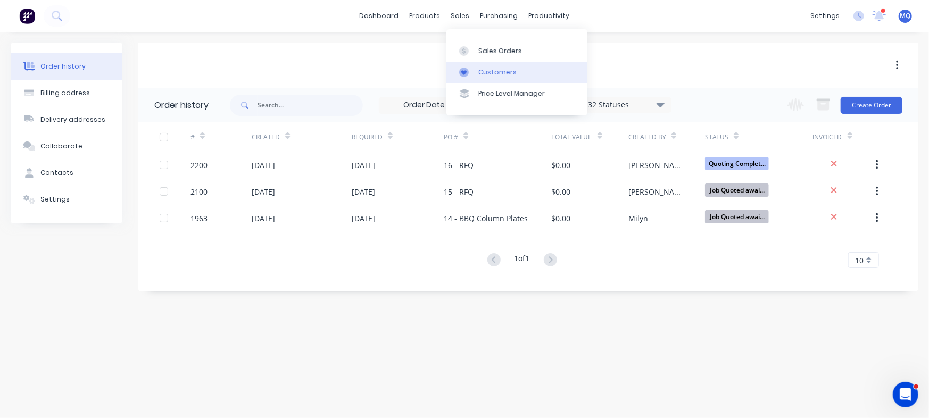
click at [483, 69] on div "Customers" at bounding box center [497, 73] width 38 height 10
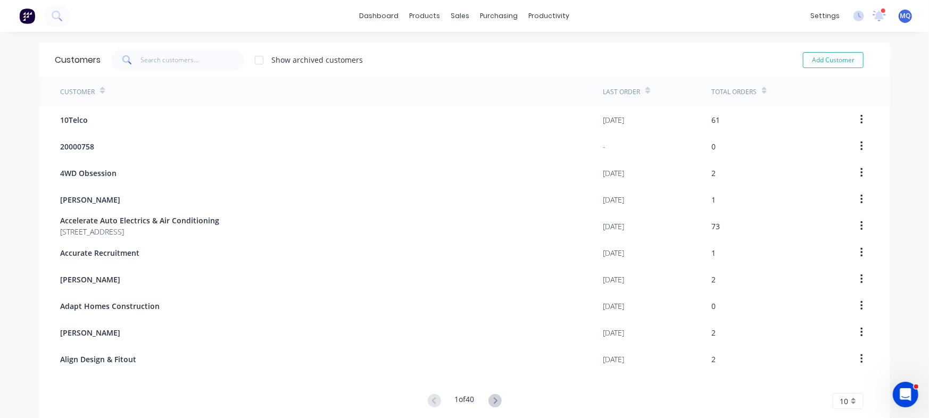
click at [196, 48] on div "Customers Show archived customers Add Customer" at bounding box center [464, 60] width 851 height 35
click at [184, 62] on input "text" at bounding box center [193, 59] width 104 height 21
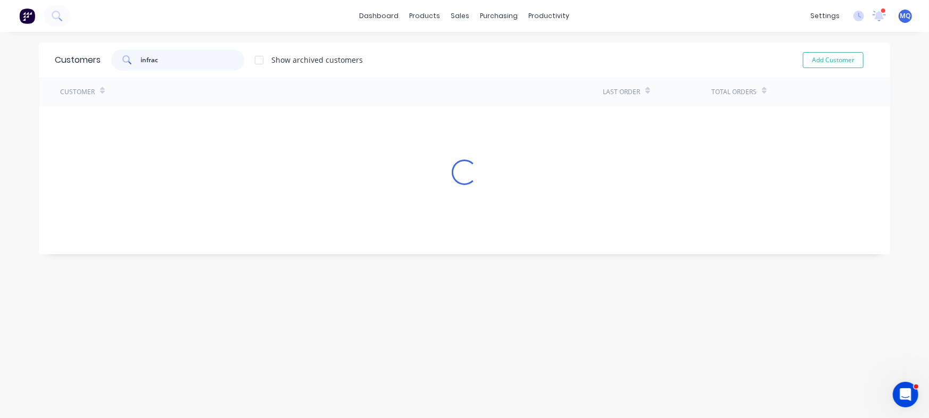
type input "infraco"
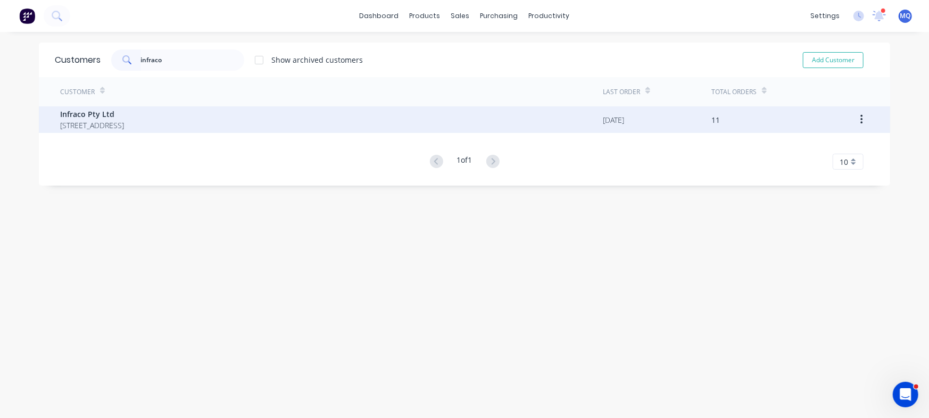
click at [124, 123] on span "2/4 Endeavour Drive Kunda Park QLD 4556 PO Box 5358 Maroochydore QLD 4558 Queen…" at bounding box center [92, 125] width 64 height 11
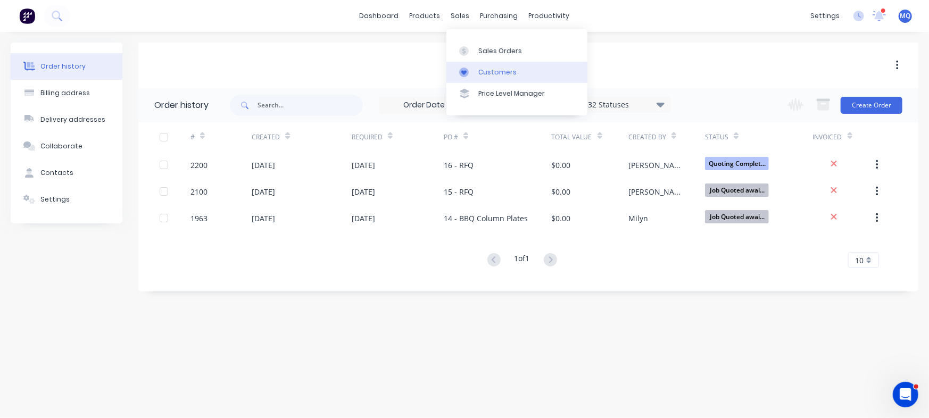
click at [467, 73] on icon at bounding box center [464, 73] width 10 height 10
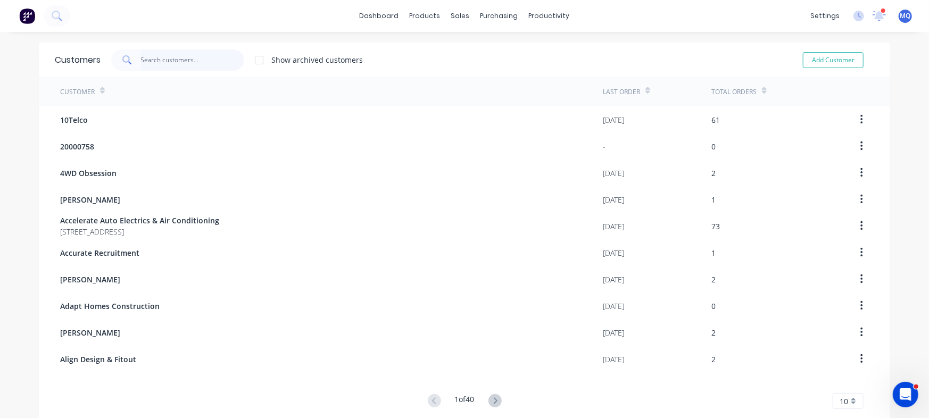
click at [151, 52] on input "text" at bounding box center [193, 59] width 104 height 21
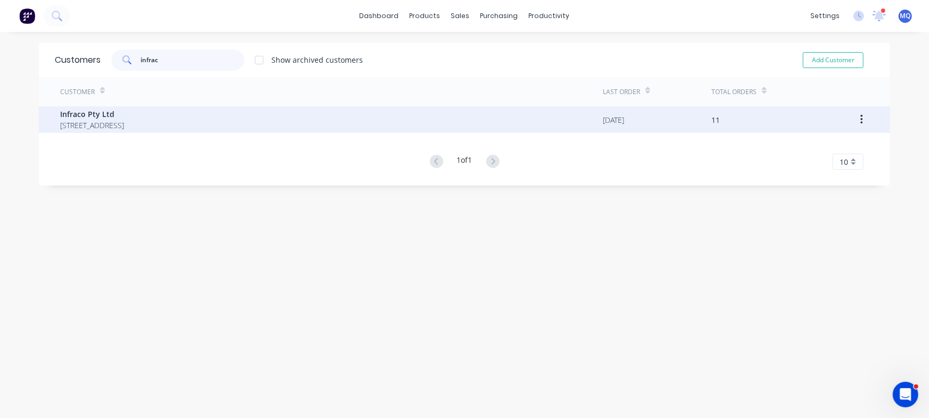
type input "infrac"
click at [124, 117] on span "Infraco Pty Ltd" at bounding box center [92, 114] width 64 height 11
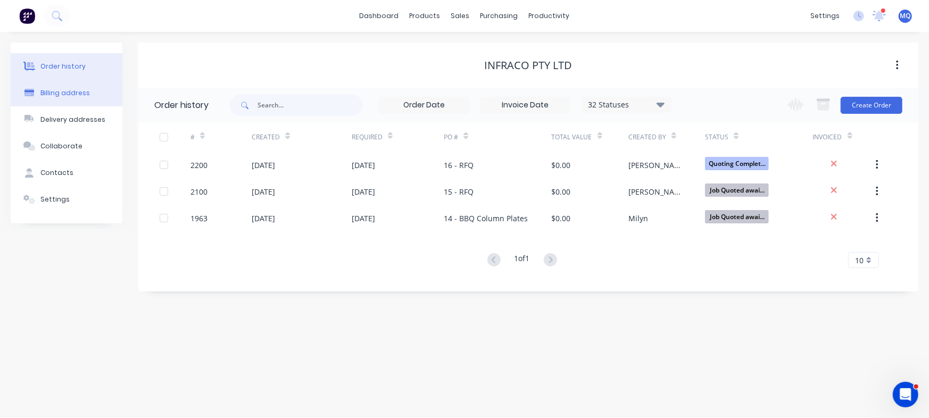
click at [98, 93] on button "Billing address" at bounding box center [67, 93] width 112 height 27
select select "AU"
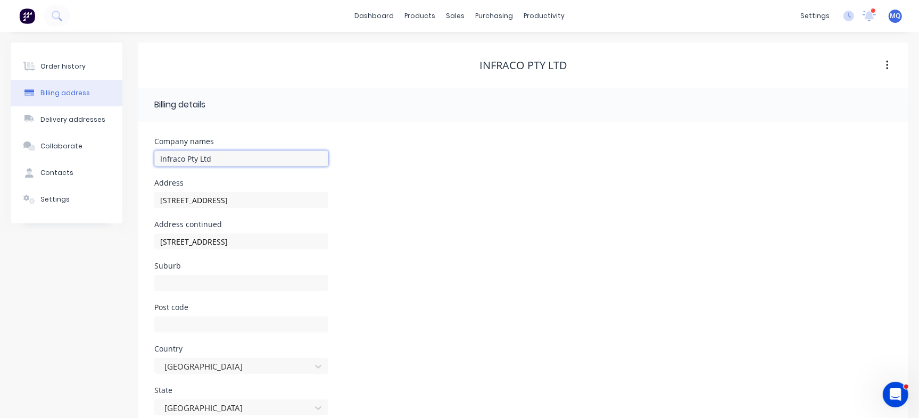
click at [250, 157] on input "Infraco Pty Ltd" at bounding box center [241, 159] width 174 height 16
type input "Infraco Pty Ltd (Infab)"
click at [713, 119] on header "Billing details" at bounding box center [523, 105] width 770 height 34
click at [55, 59] on button "Order history" at bounding box center [67, 66] width 112 height 27
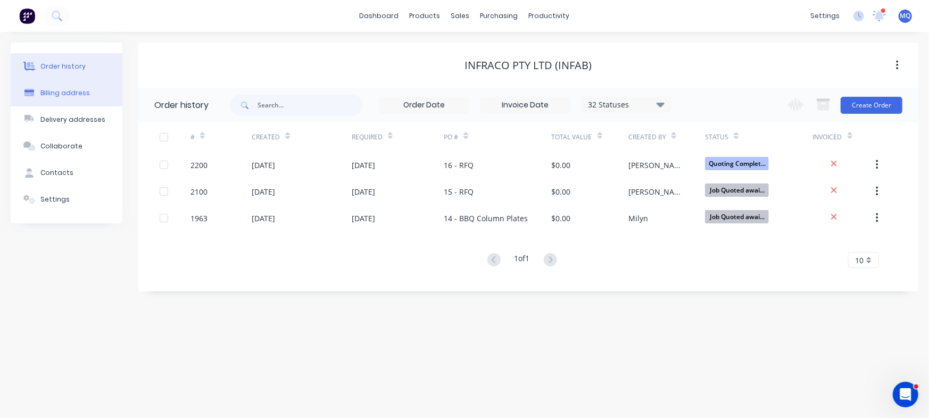
click at [92, 95] on button "Billing address" at bounding box center [67, 93] width 112 height 27
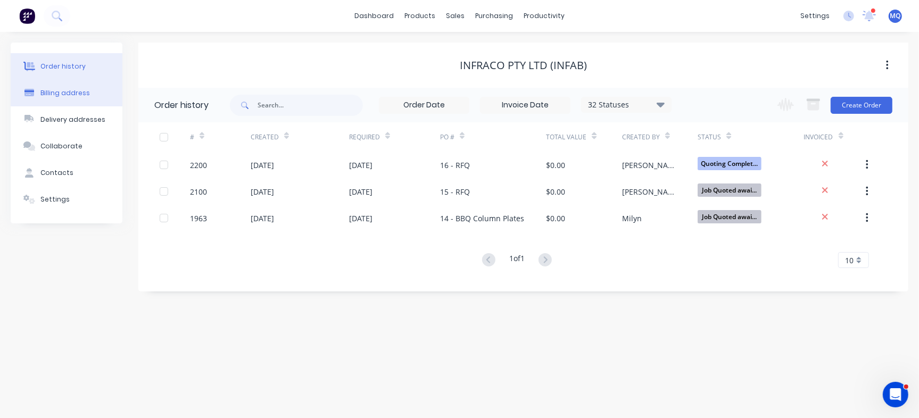
select select "AU"
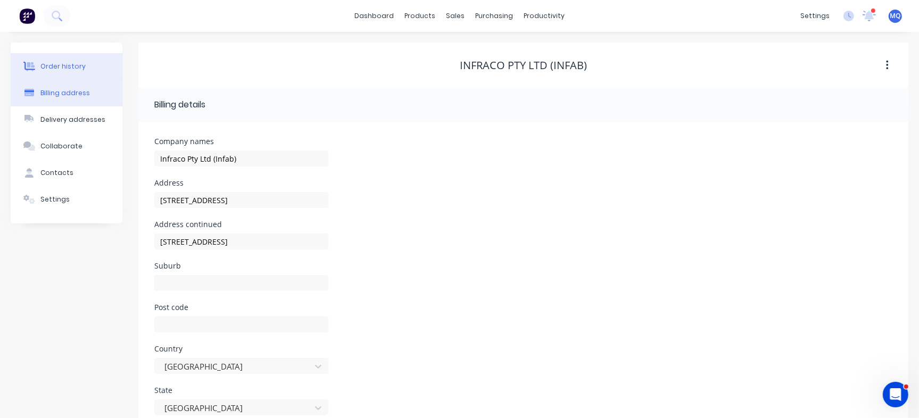
click at [62, 71] on div "Order history" at bounding box center [62, 67] width 45 height 10
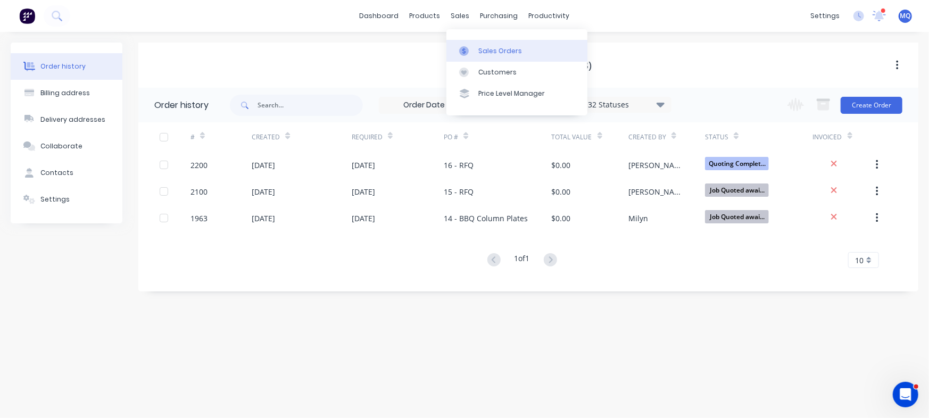
click at [464, 47] on icon at bounding box center [464, 51] width 10 height 10
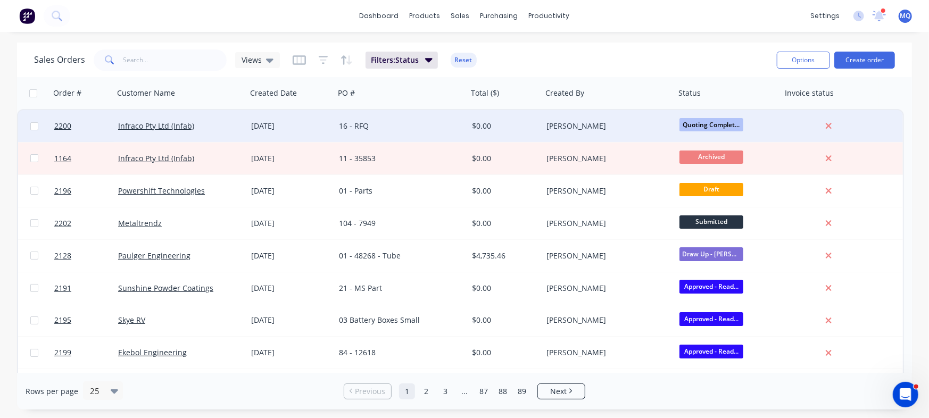
click at [421, 128] on div "16 - RFQ" at bounding box center [398, 126] width 118 height 11
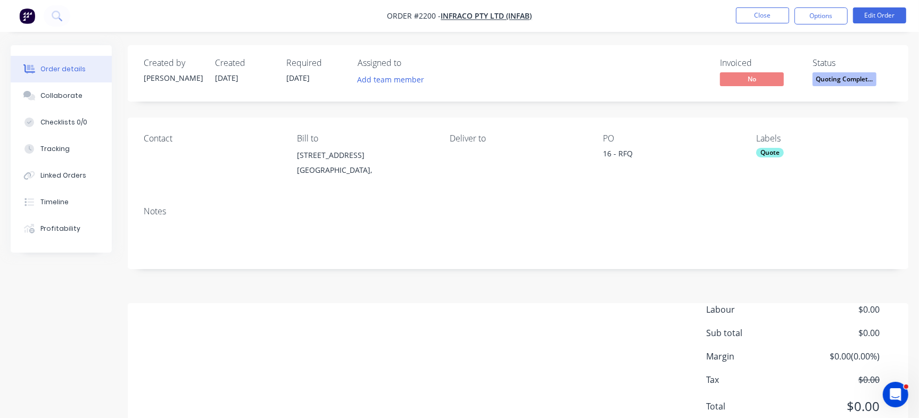
click at [81, 93] on button "Collaborate" at bounding box center [61, 95] width 101 height 27
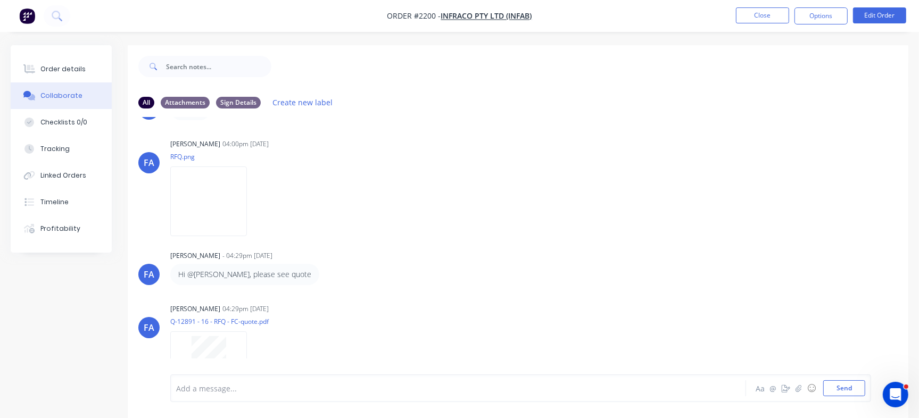
scroll to position [81, 0]
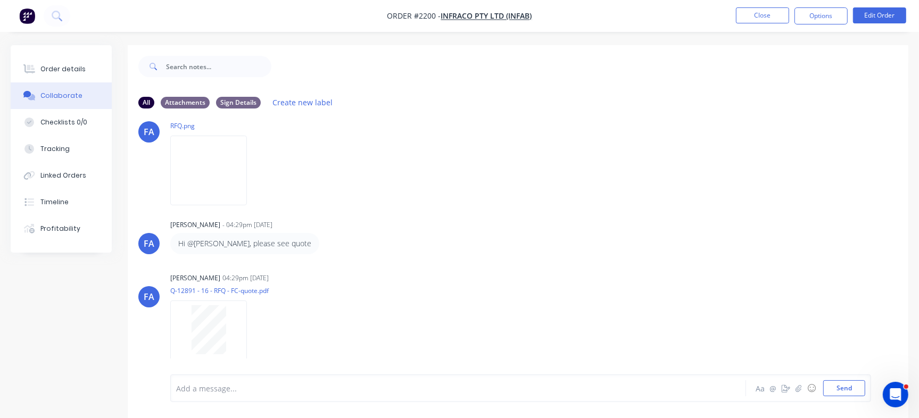
drag, startPoint x: 901, startPoint y: 230, endPoint x: 17, endPoint y: 9, distance: 911.1
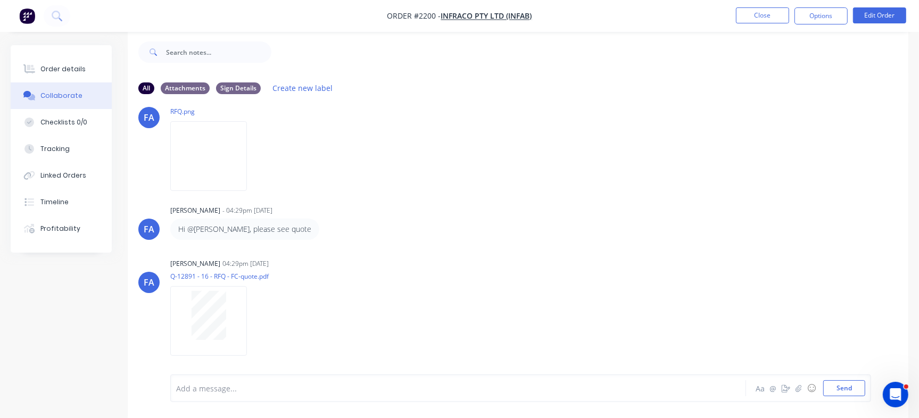
click at [354, 386] on div at bounding box center [435, 388] width 516 height 11
click at [101, 64] on button "Order details" at bounding box center [61, 69] width 101 height 27
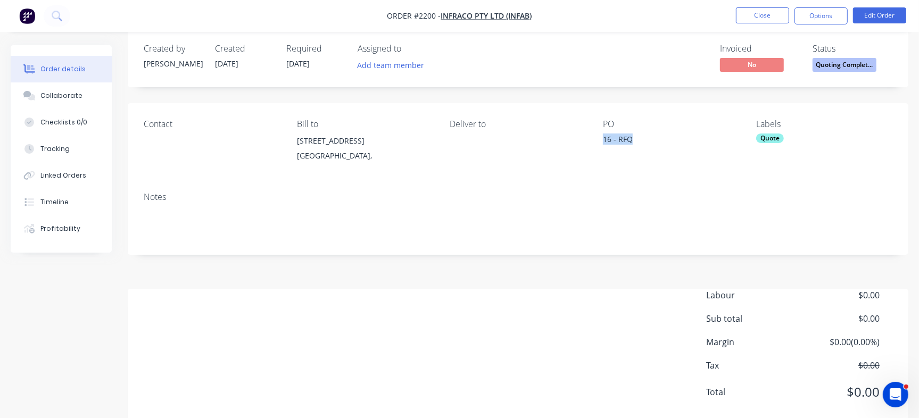
drag, startPoint x: 606, startPoint y: 142, endPoint x: 648, endPoint y: 142, distance: 41.5
click at [648, 142] on div "16 - RFQ" at bounding box center [669, 141] width 133 height 15
copy div "16 - RFQ"
click at [80, 104] on button "Collaborate" at bounding box center [61, 95] width 101 height 27
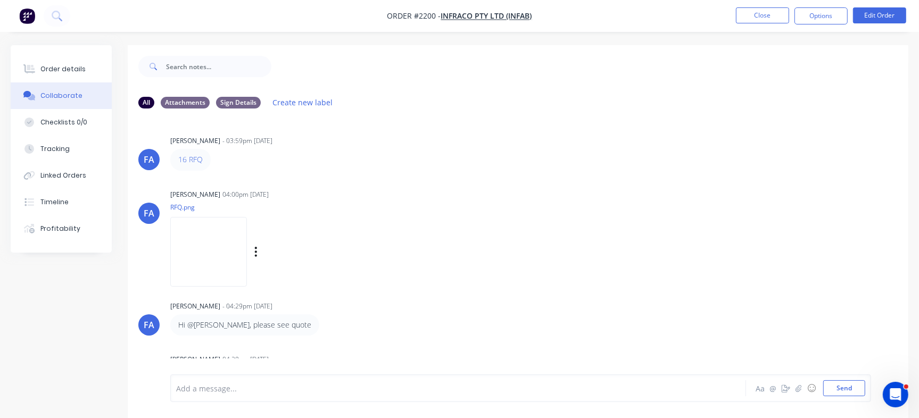
click at [219, 252] on img at bounding box center [208, 252] width 77 height 70
click at [70, 115] on button "Checklists 0/0" at bounding box center [61, 122] width 101 height 27
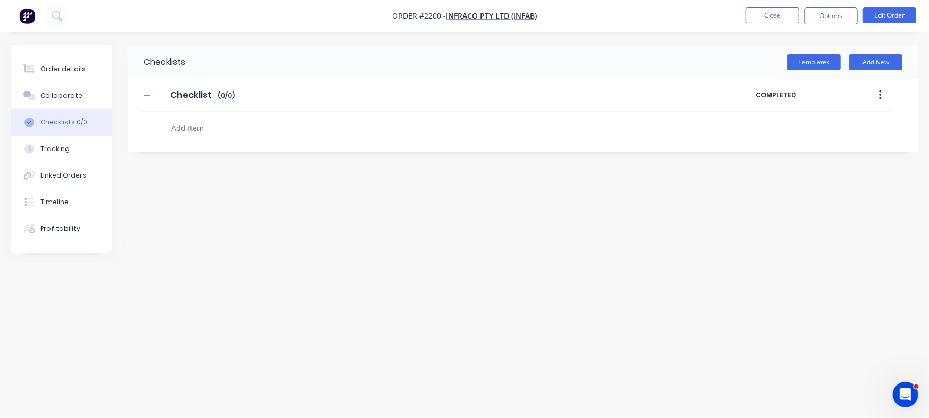
click at [233, 127] on textarea at bounding box center [409, 127] width 484 height 15
paste textarea "QU-1389"
type textarea "QU-1389"
click at [74, 69] on div "Order details" at bounding box center [62, 69] width 45 height 10
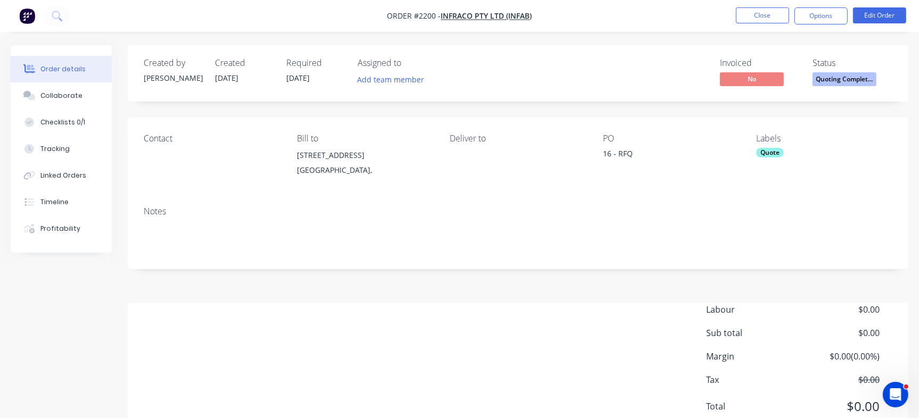
click at [859, 79] on span "Quoting Complet..." at bounding box center [844, 78] width 64 height 13
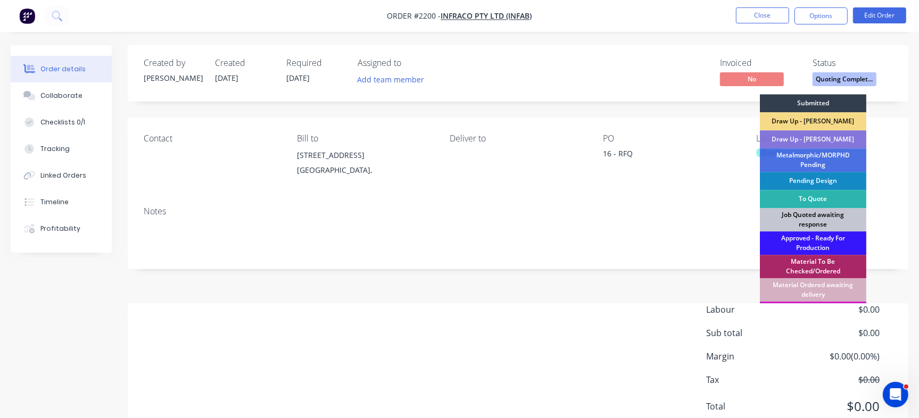
click at [816, 221] on div "Job Quoted awaiting response" at bounding box center [813, 219] width 106 height 23
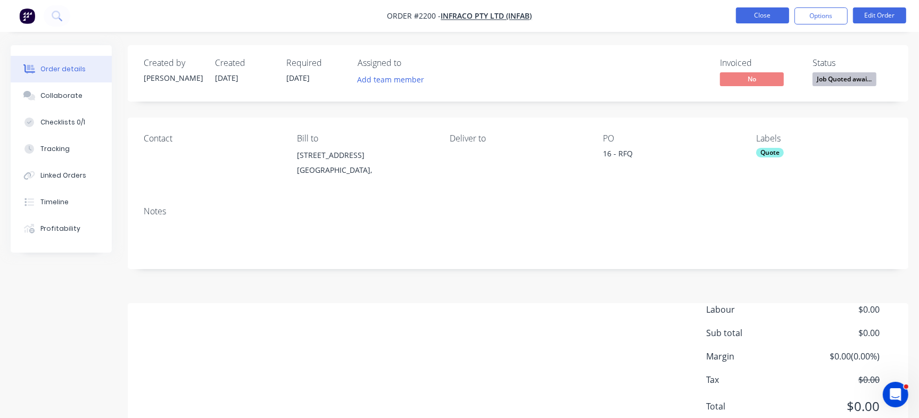
click at [754, 10] on button "Close" at bounding box center [762, 15] width 53 height 16
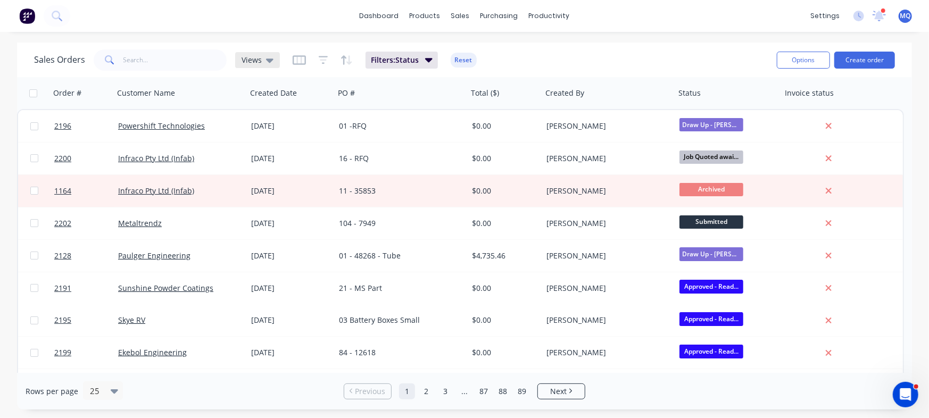
click at [266, 64] on icon at bounding box center [269, 60] width 7 height 12
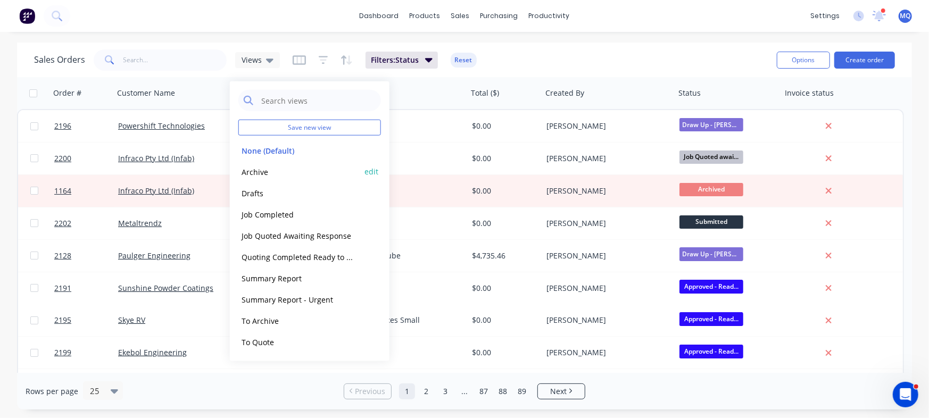
click at [278, 174] on button "Archive" at bounding box center [298, 171] width 121 height 12
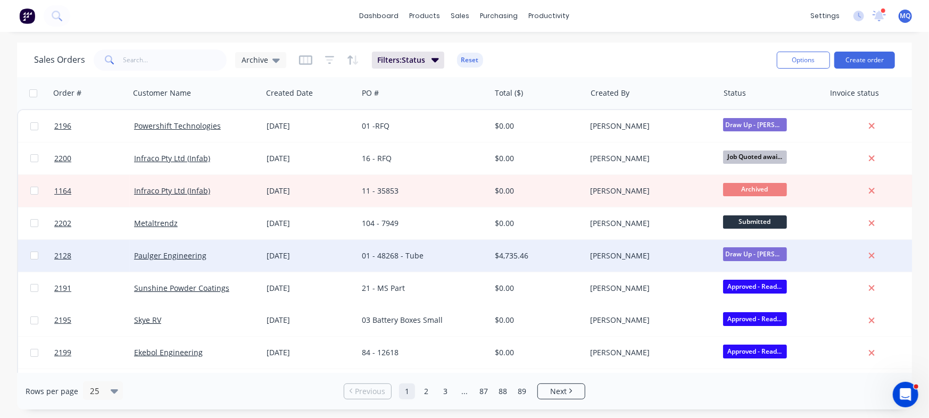
click at [349, 255] on div "[DATE]" at bounding box center [310, 256] width 87 height 11
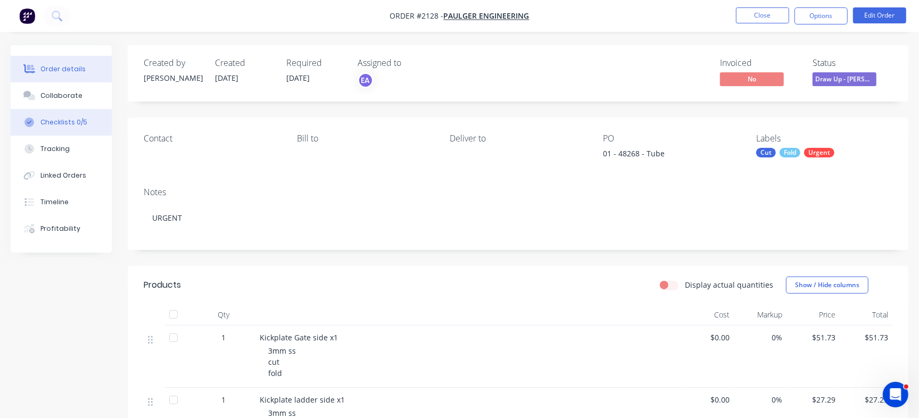
click at [71, 110] on button "Checklists 0/5" at bounding box center [61, 122] width 101 height 27
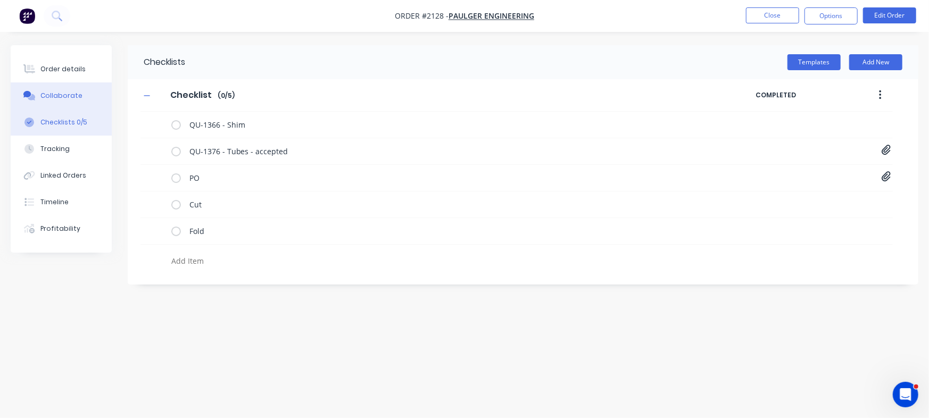
click at [81, 98] on button "Collaborate" at bounding box center [61, 95] width 101 height 27
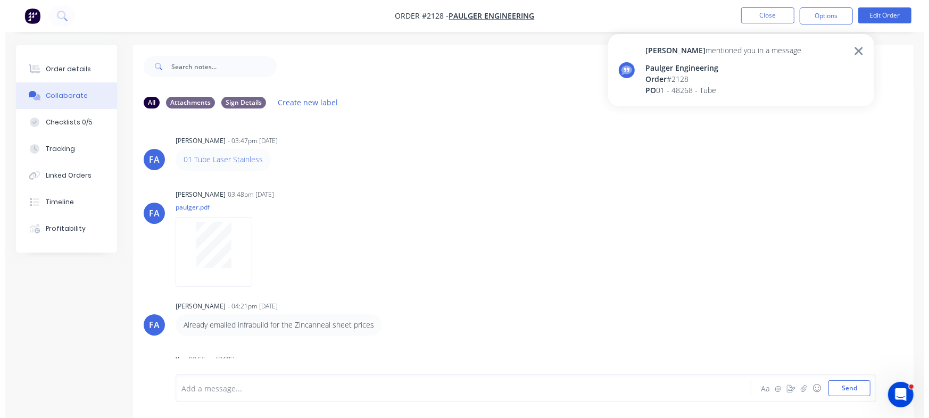
scroll to position [1644, 0]
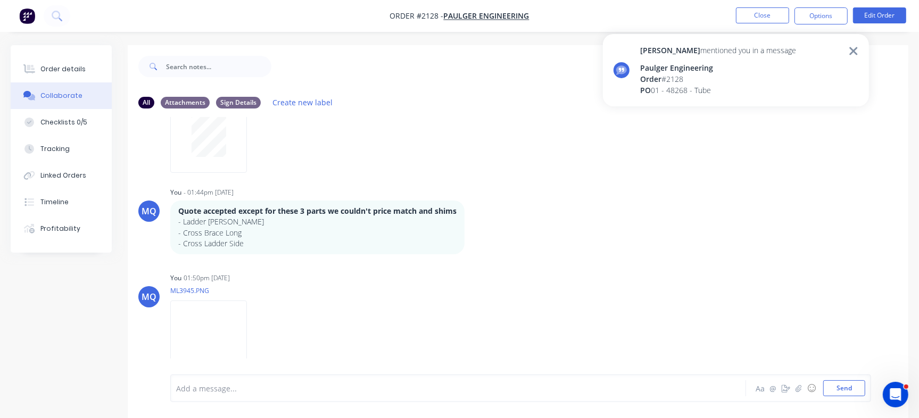
click at [664, 50] on div "Emma mentioned you in a message" at bounding box center [718, 50] width 156 height 11
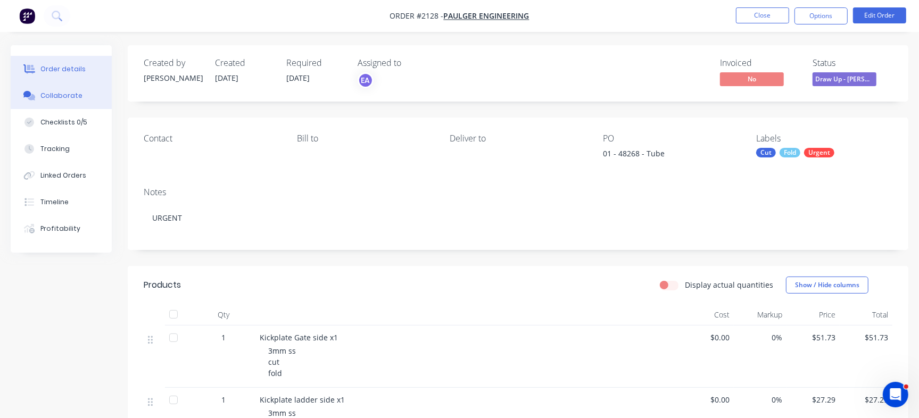
click at [80, 97] on button "Collaborate" at bounding box center [61, 95] width 101 height 27
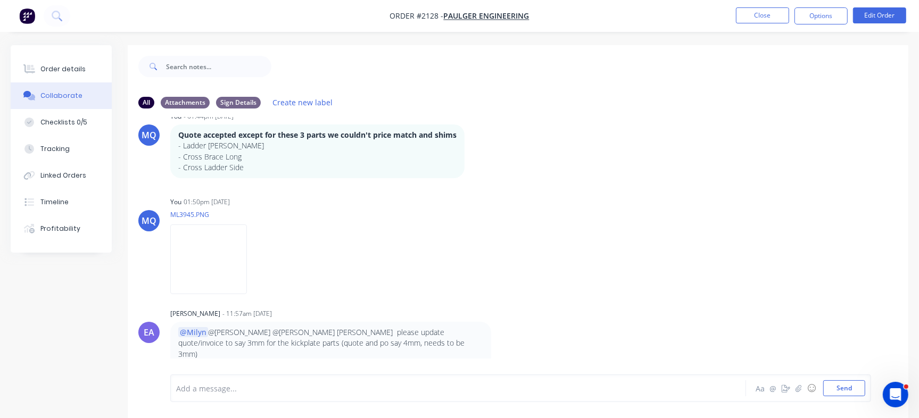
scroll to position [16, 0]
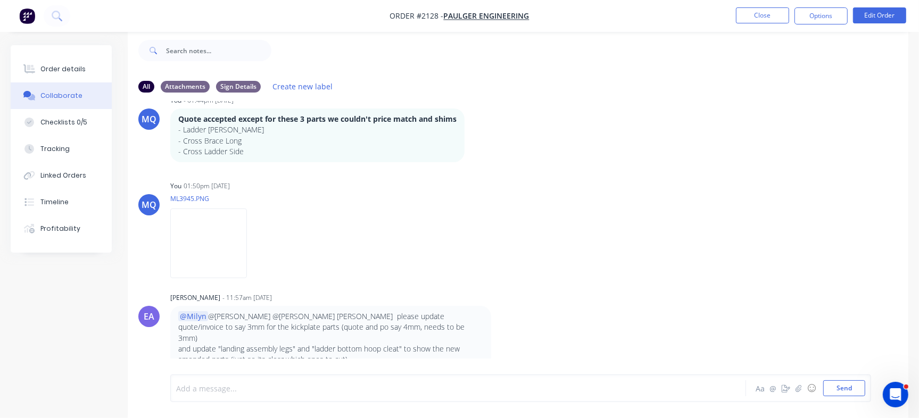
click at [305, 386] on div at bounding box center [435, 388] width 516 height 11
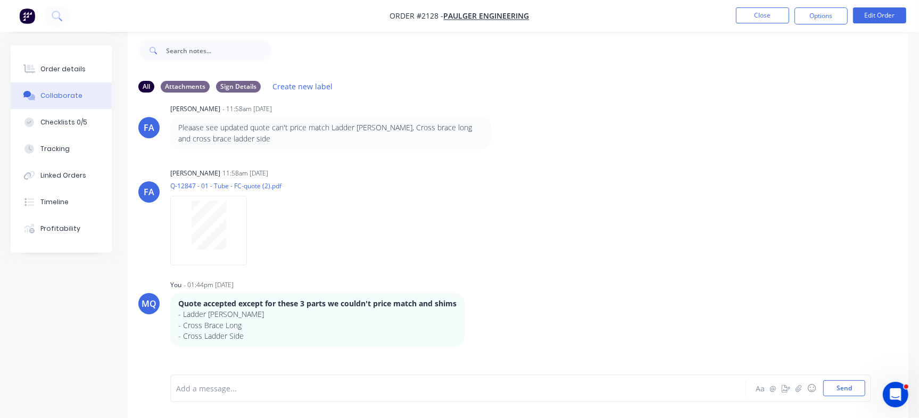
scroll to position [2014, 0]
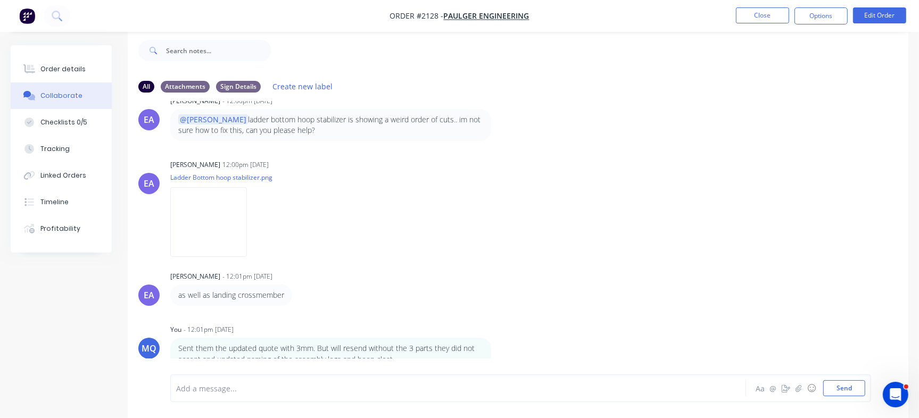
click at [488, 389] on div at bounding box center [435, 388] width 516 height 11
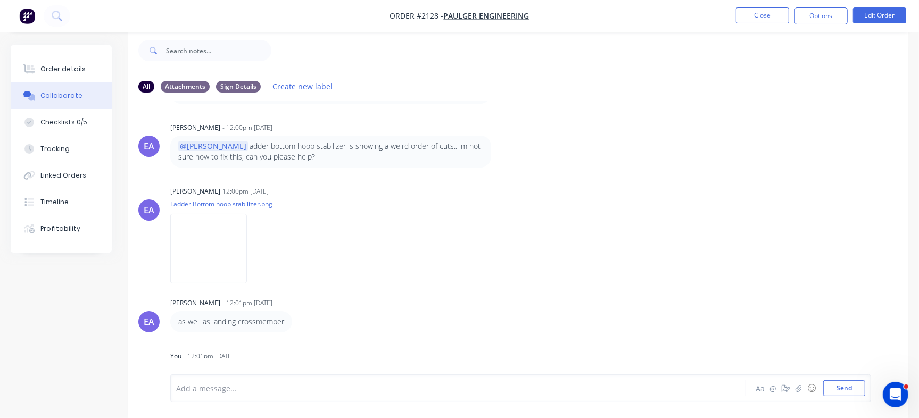
scroll to position [2067, 0]
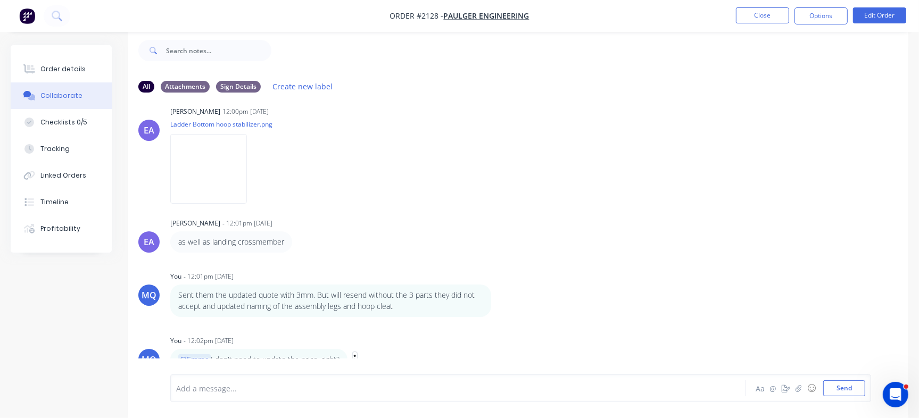
click at [355, 354] on icon "button" at bounding box center [354, 360] width 3 height 12
click at [385, 350] on button "Delete" at bounding box center [393, 359] width 67 height 18
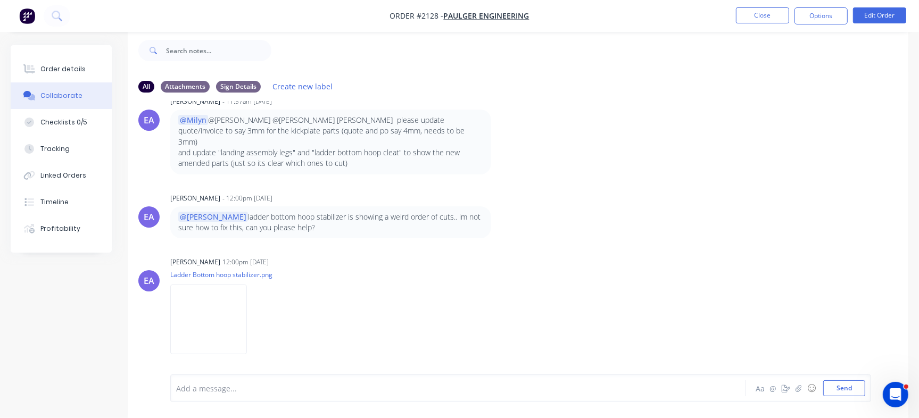
scroll to position [1865, 0]
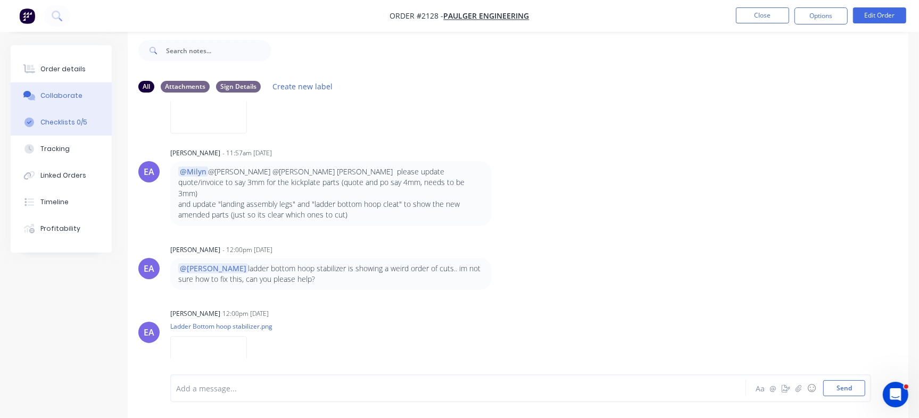
click at [26, 121] on icon at bounding box center [29, 123] width 10 height 10
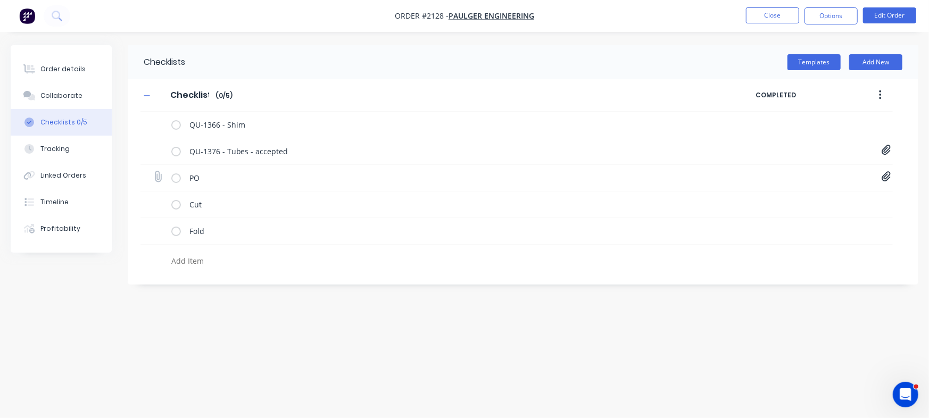
click at [887, 173] on icon at bounding box center [887, 176] width 10 height 11
click at [804, 195] on link "PO Print - 48268.pdf" at bounding box center [801, 200] width 124 height 11
click at [78, 87] on button "Collaborate" at bounding box center [61, 95] width 101 height 27
type textarea "x"
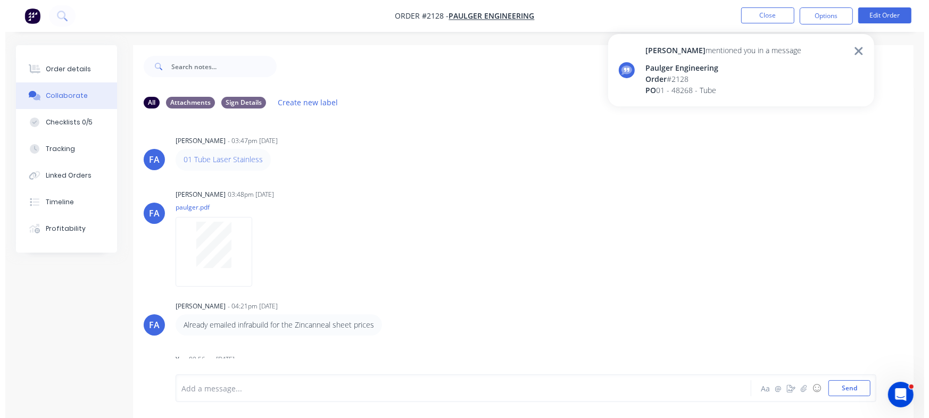
scroll to position [2014, 0]
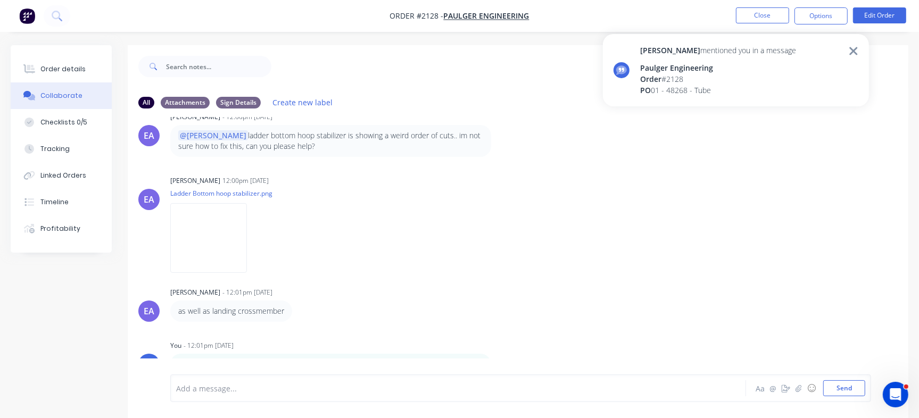
click at [756, 74] on div "Order # 2128" at bounding box center [718, 78] width 156 height 11
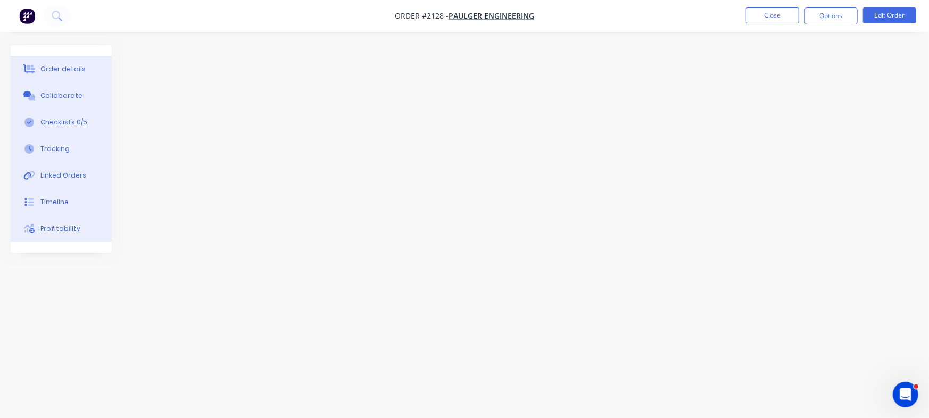
click at [154, 109] on div at bounding box center [465, 188] width 908 height 287
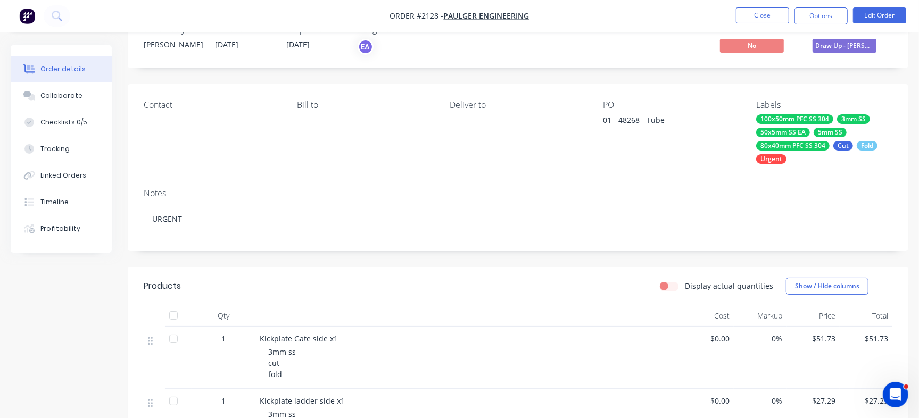
scroll to position [37, 0]
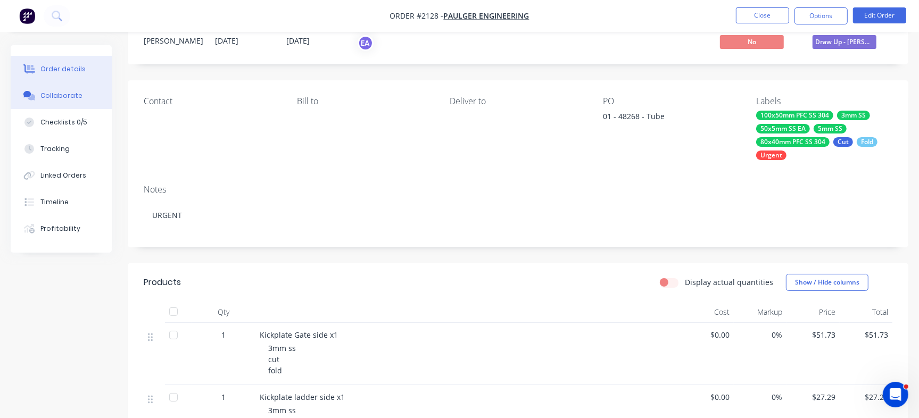
click at [76, 98] on div "Collaborate" at bounding box center [61, 96] width 42 height 10
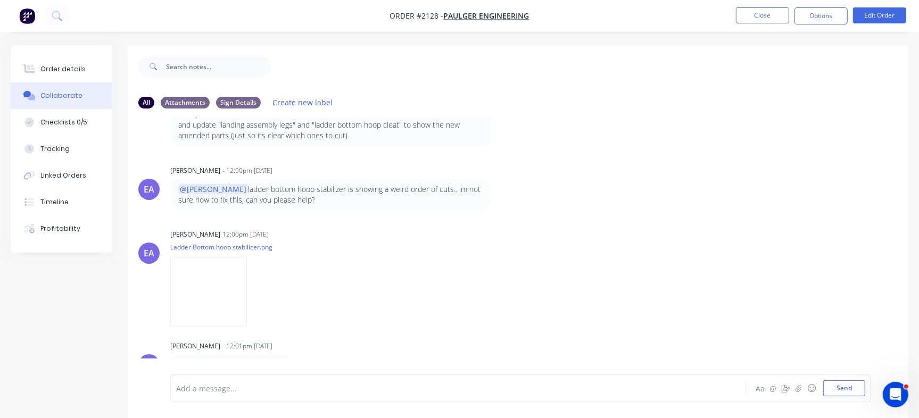
scroll to position [1917, 0]
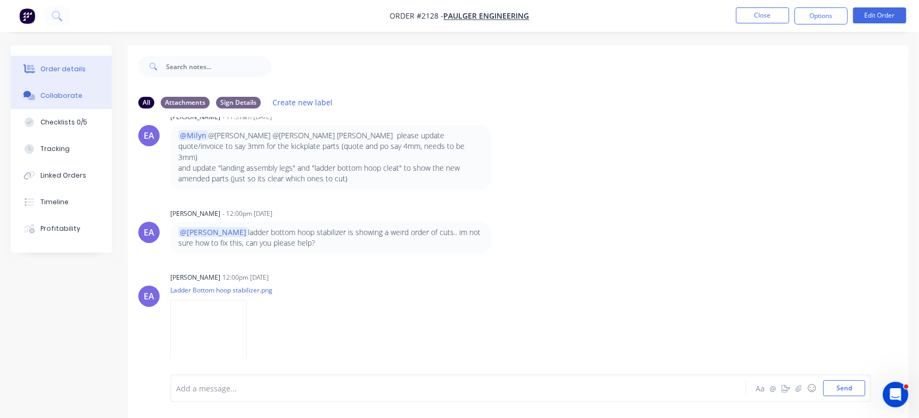
click at [47, 65] on div "Order details" at bounding box center [62, 69] width 45 height 10
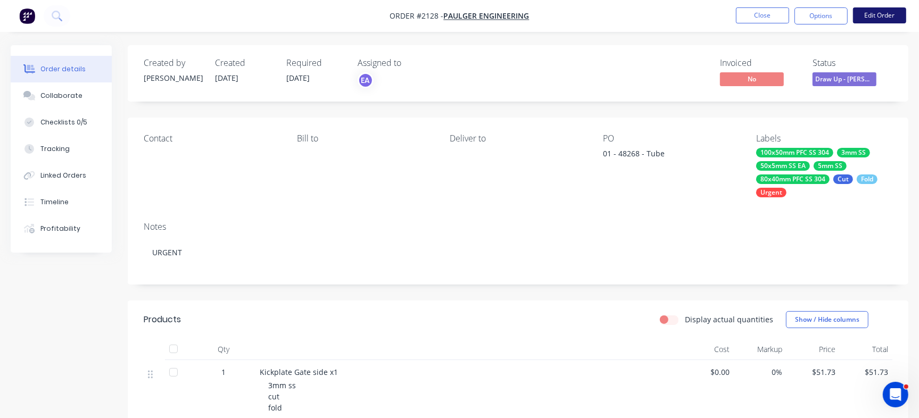
click at [889, 12] on button "Edit Order" at bounding box center [879, 15] width 53 height 16
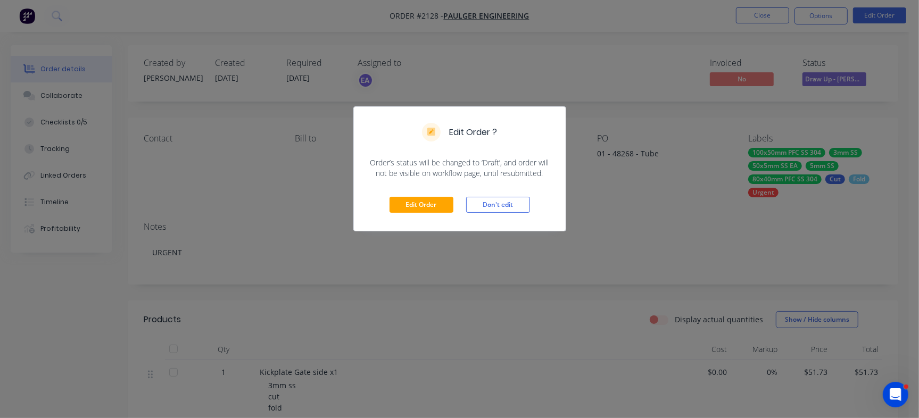
click at [428, 215] on div "Edit Order Don't edit" at bounding box center [460, 205] width 212 height 52
click at [430, 211] on button "Edit Order" at bounding box center [421, 205] width 64 height 16
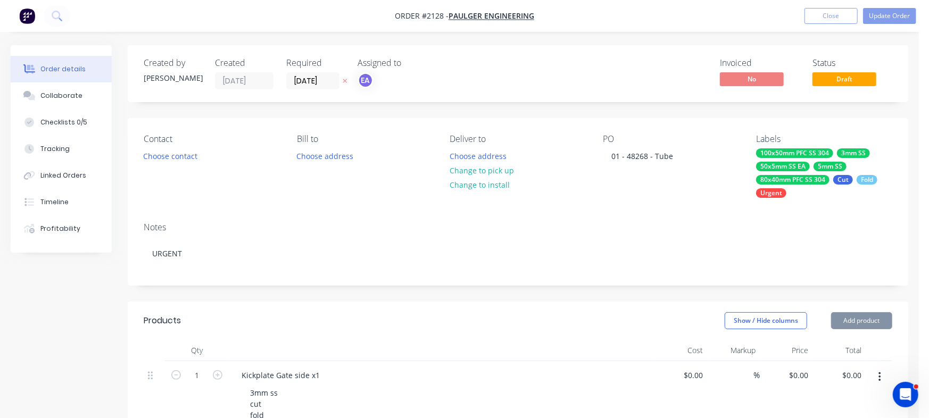
type input "$51.73"
type input "$27.29"
type input "$70.39"
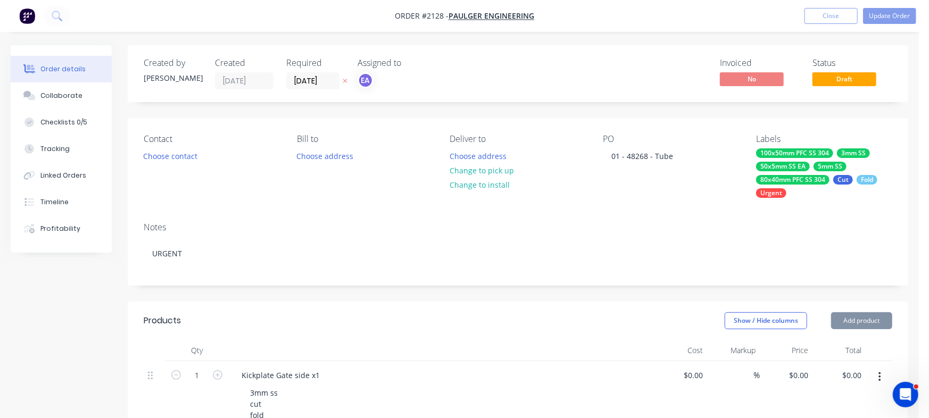
type input "$70.39"
type input "$29.65"
type input "$177.90"
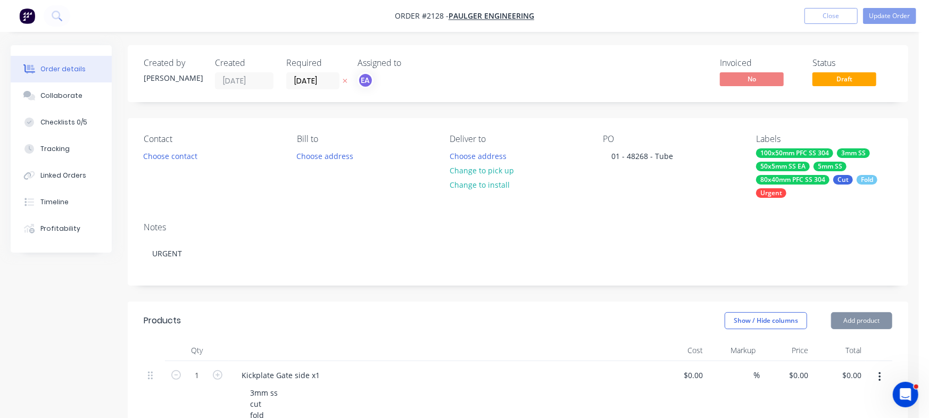
type input "$29.17"
type input "$58.34"
type input "$400.22"
type input "$1,600.88"
type input "$297.18"
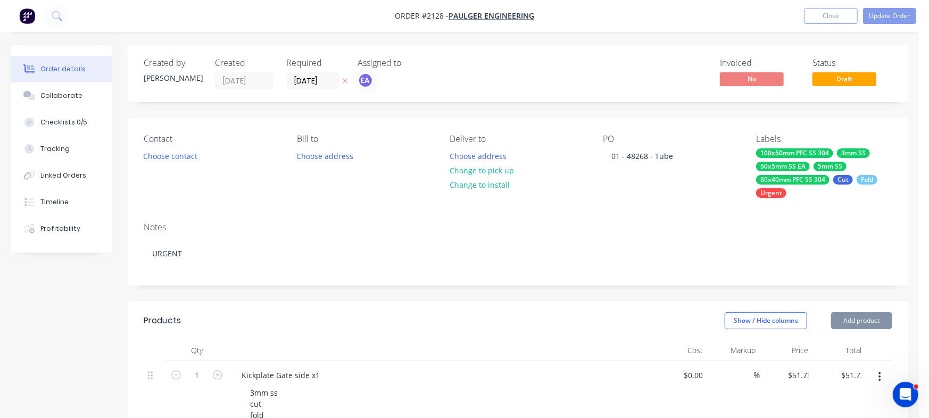
type input "$297.18"
type input "$25.00"
type input "$50.00"
type input "$10.74"
type input "$42.96"
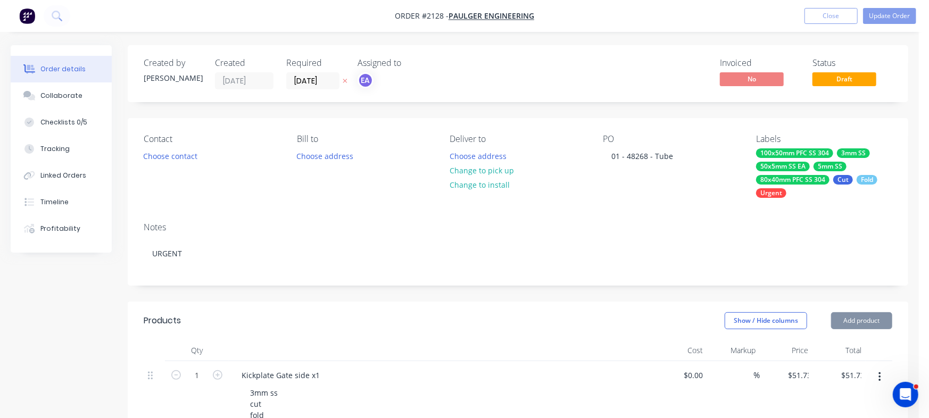
type input "$297.14"
type input "$354.20"
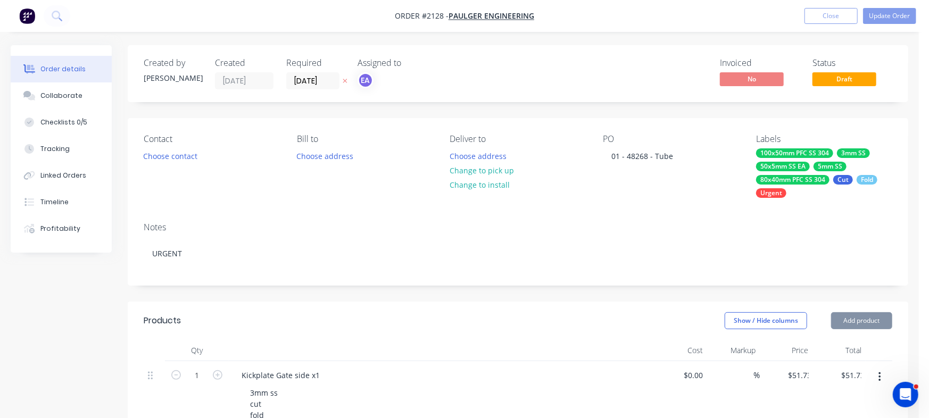
type input "$354.20"
type input "$268.00"
type input "$292.18"
type input "$584.36"
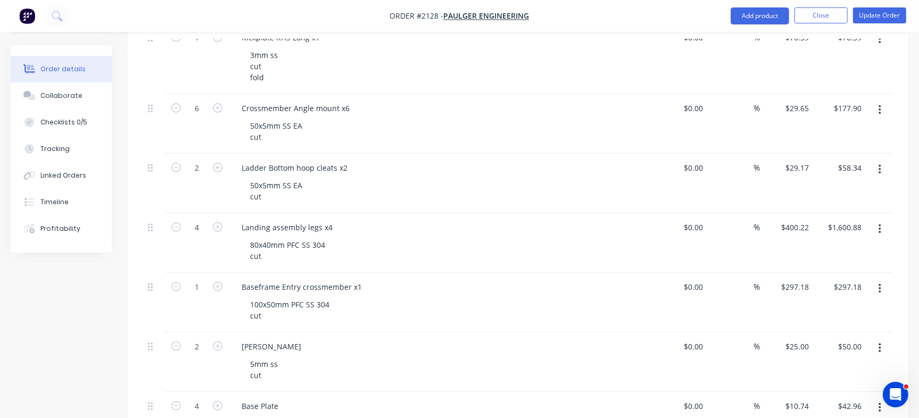
scroll to position [566, 0]
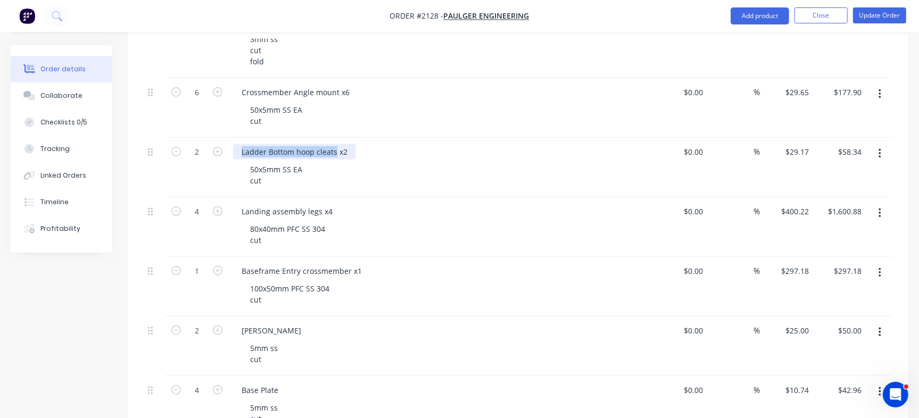
drag, startPoint x: 337, startPoint y: 151, endPoint x: 221, endPoint y: 136, distance: 116.3
click at [221, 138] on div "2 Ladder Bottom hoop cleats x2 50x5mm SS EA cut $0.00 $0.00 % $29.17 $29.17 $58…" at bounding box center [518, 168] width 749 height 60
paste div
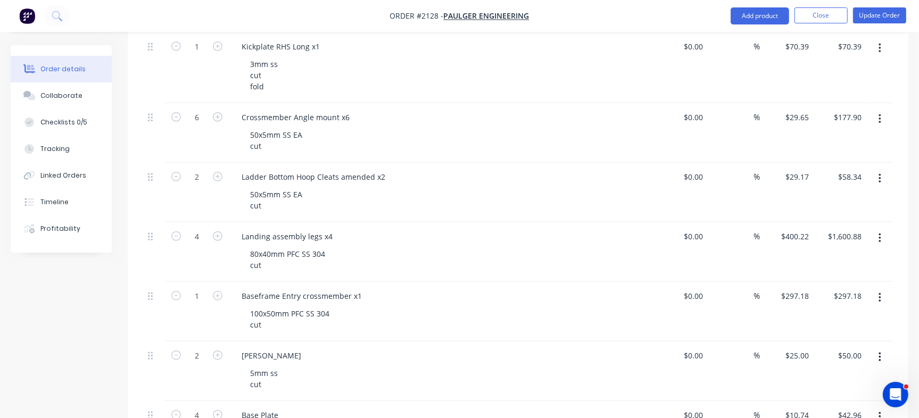
scroll to position [535, 0]
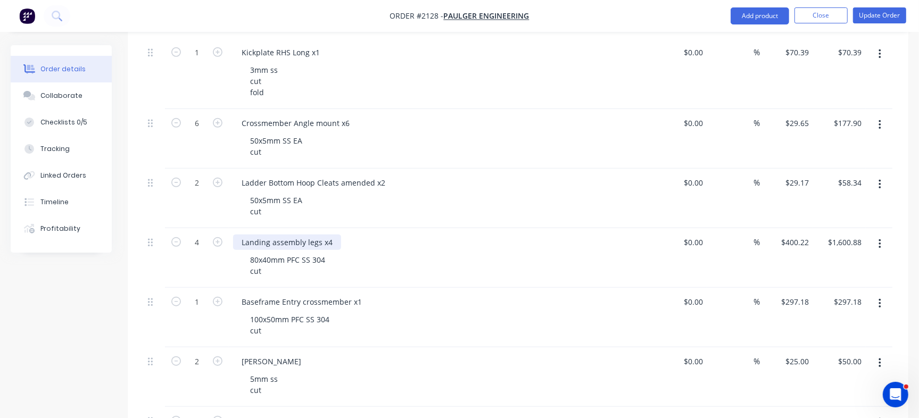
click at [311, 245] on div "Landing assembly legs x4" at bounding box center [287, 242] width 108 height 15
click at [317, 239] on div "Landing assembly legs x4" at bounding box center [287, 242] width 108 height 15
drag, startPoint x: 319, startPoint y: 239, endPoint x: 242, endPoint y: 238, distance: 77.7
click at [242, 238] on div "Landing assembly legs x4" at bounding box center [287, 242] width 108 height 15
paste div
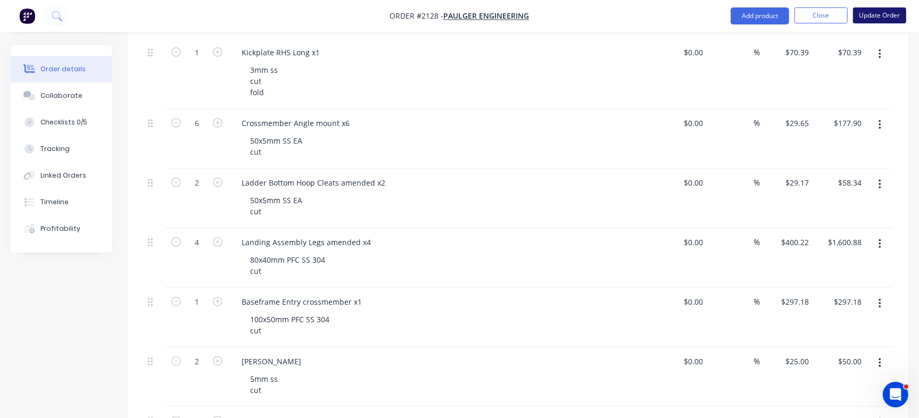
click at [882, 18] on button "Update Order" at bounding box center [879, 15] width 53 height 16
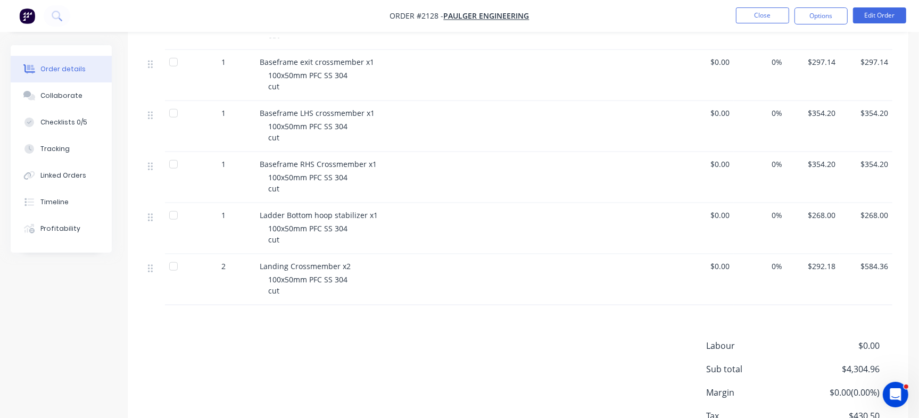
scroll to position [899, 0]
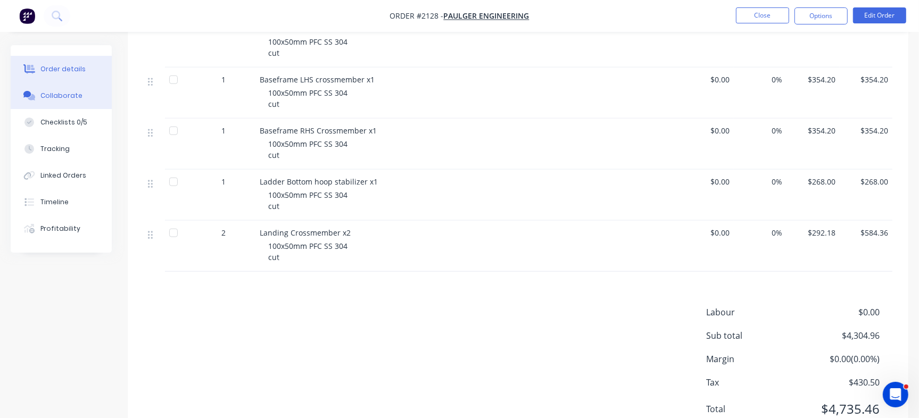
click at [62, 94] on div "Collaborate" at bounding box center [61, 96] width 42 height 10
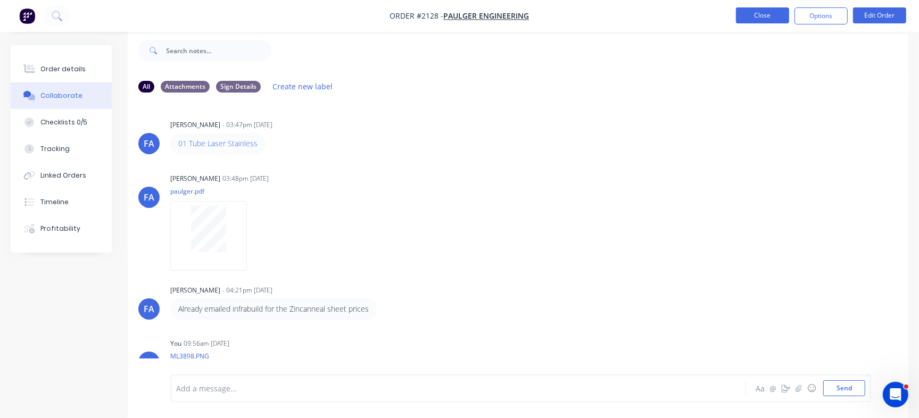
click at [766, 15] on button "Close" at bounding box center [762, 15] width 53 height 16
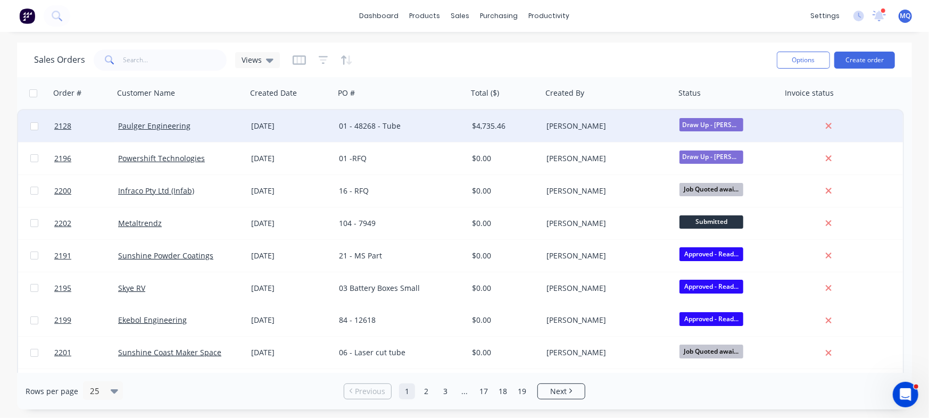
click at [367, 123] on div "01 - 48268 - Tube" at bounding box center [398, 126] width 118 height 11
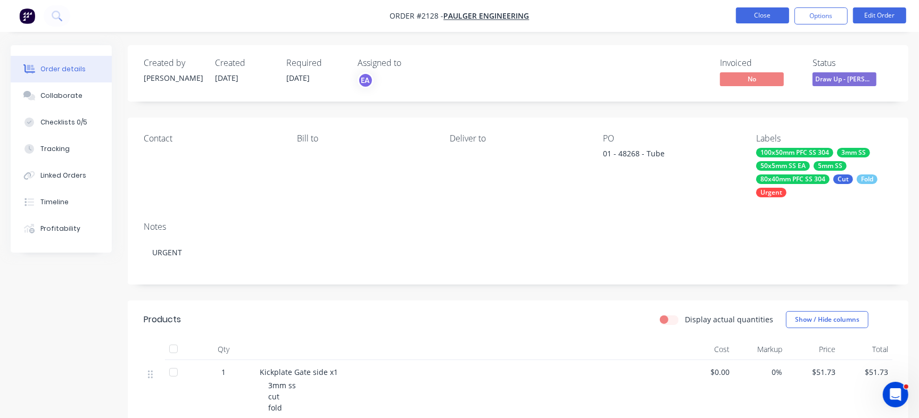
click at [756, 14] on button "Close" at bounding box center [762, 15] width 53 height 16
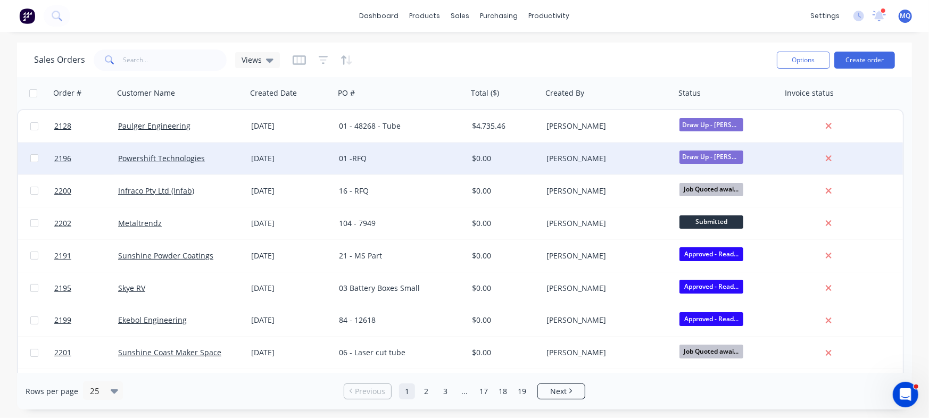
click at [288, 151] on div "[DATE]" at bounding box center [291, 159] width 88 height 32
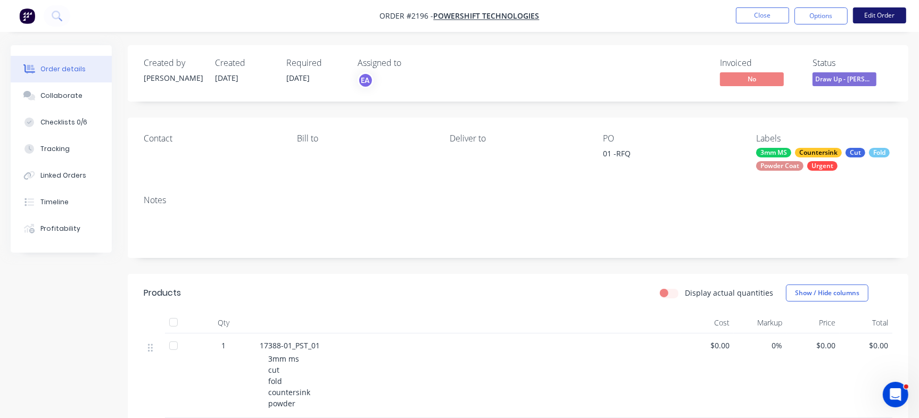
click at [870, 12] on button "Edit Order" at bounding box center [879, 15] width 53 height 16
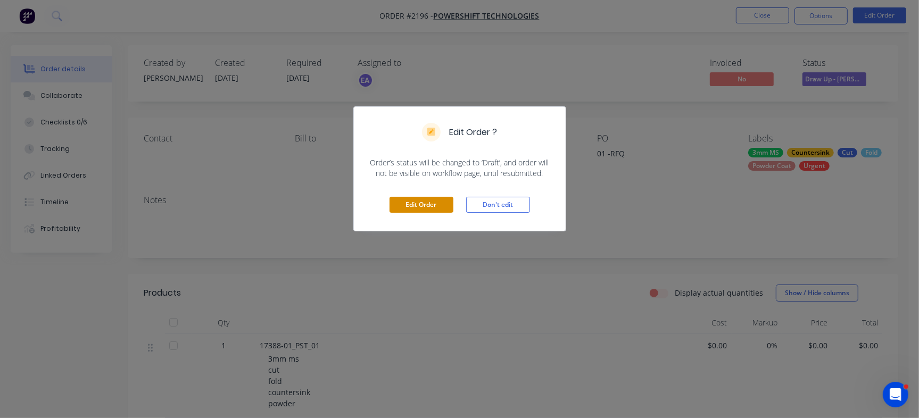
click at [438, 206] on button "Edit Order" at bounding box center [421, 205] width 64 height 16
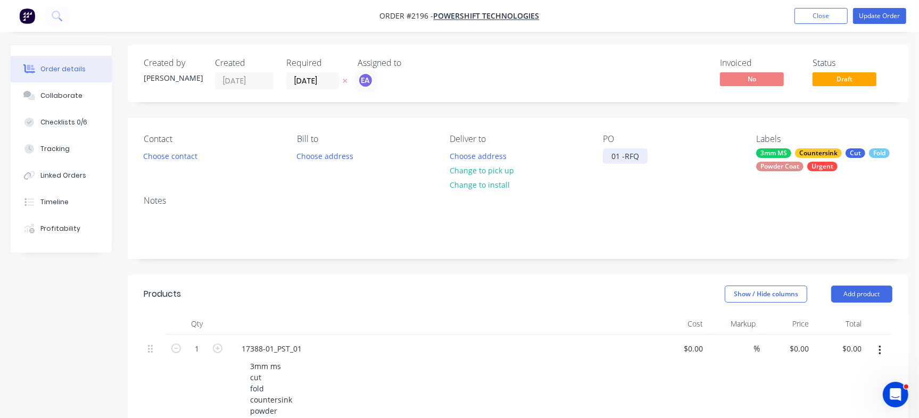
click at [635, 156] on div "01 -RFQ" at bounding box center [625, 155] width 45 height 15
click at [624, 159] on div "01 -Parts" at bounding box center [627, 155] width 48 height 15
click at [857, 11] on button "Update Order" at bounding box center [879, 16] width 53 height 16
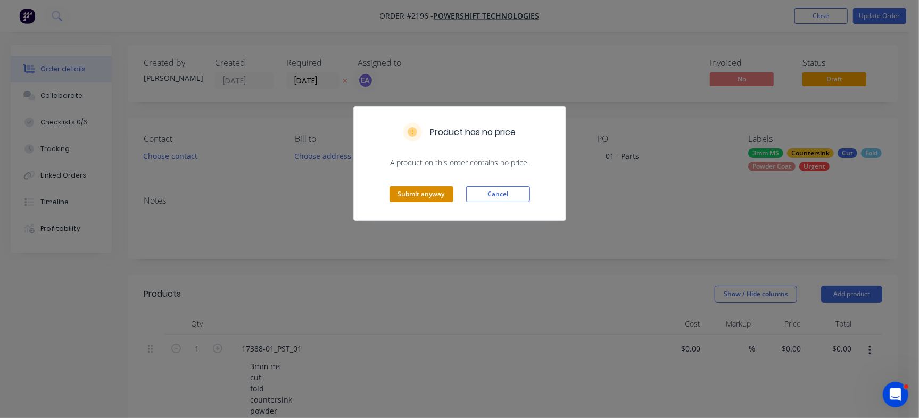
click at [405, 190] on button "Submit anyway" at bounding box center [421, 194] width 64 height 16
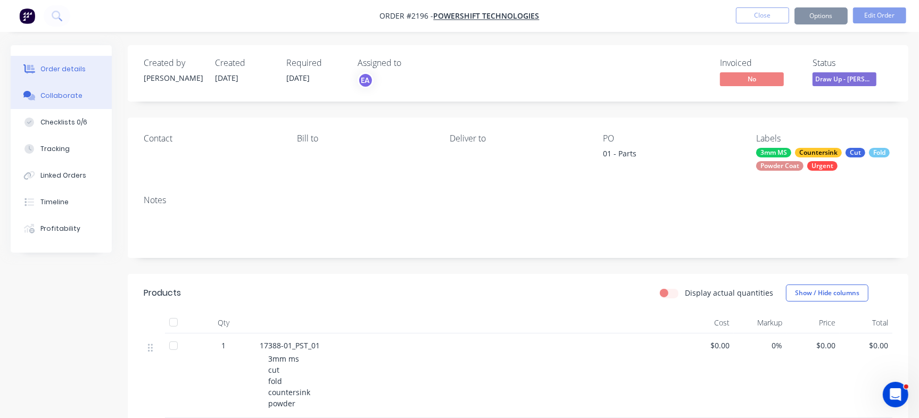
click at [59, 96] on div "Collaborate" at bounding box center [61, 96] width 42 height 10
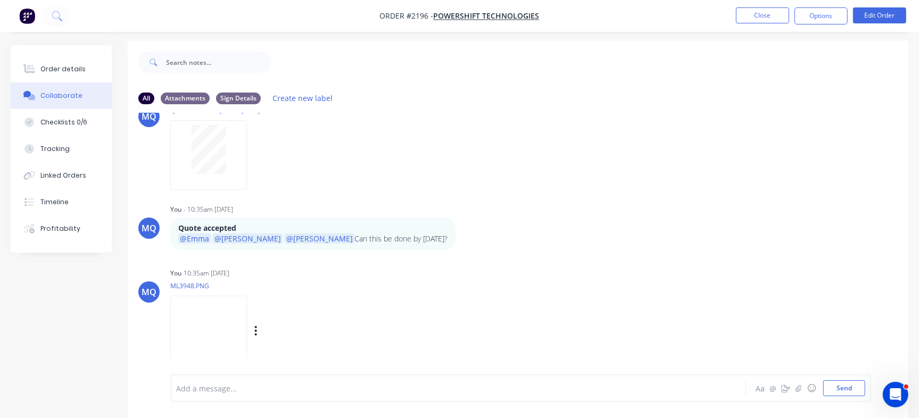
scroll to position [16, 0]
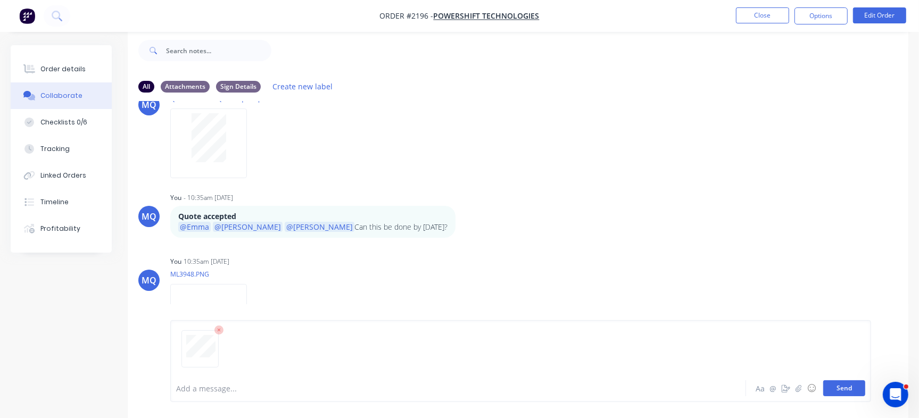
click at [849, 383] on button "Send" at bounding box center [844, 388] width 42 height 16
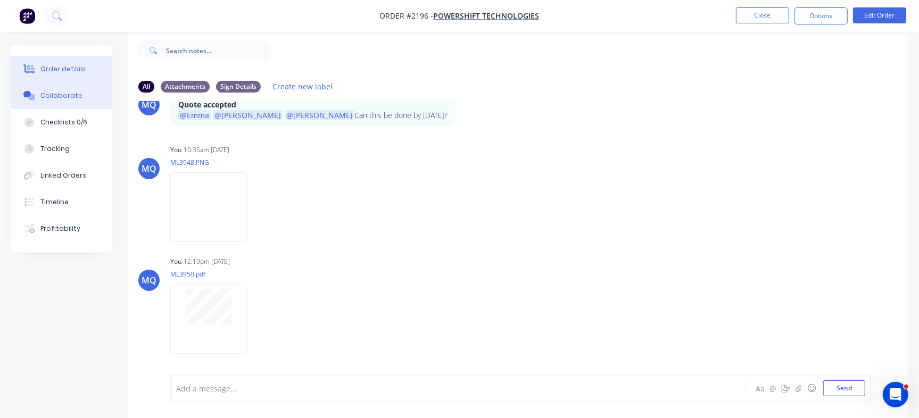
click at [59, 62] on button "Order details" at bounding box center [61, 69] width 101 height 27
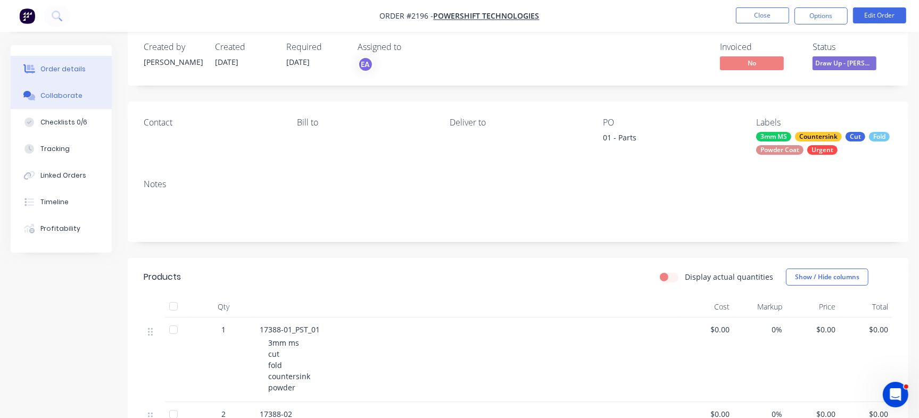
click at [71, 95] on div "Collaborate" at bounding box center [61, 96] width 42 height 10
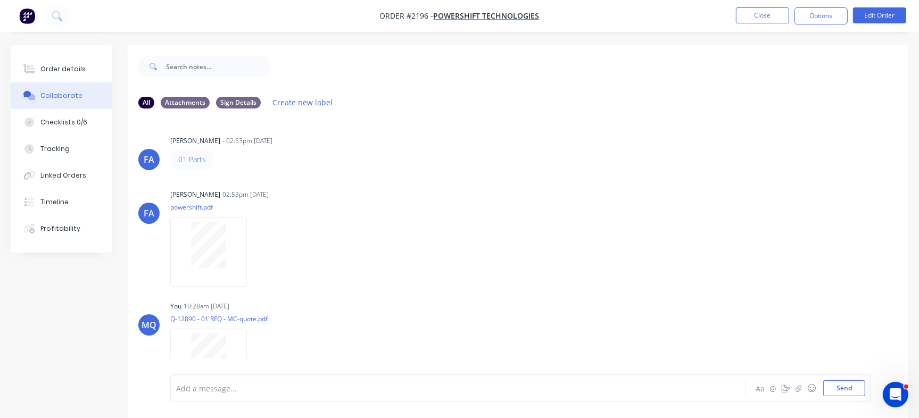
scroll to position [316, 0]
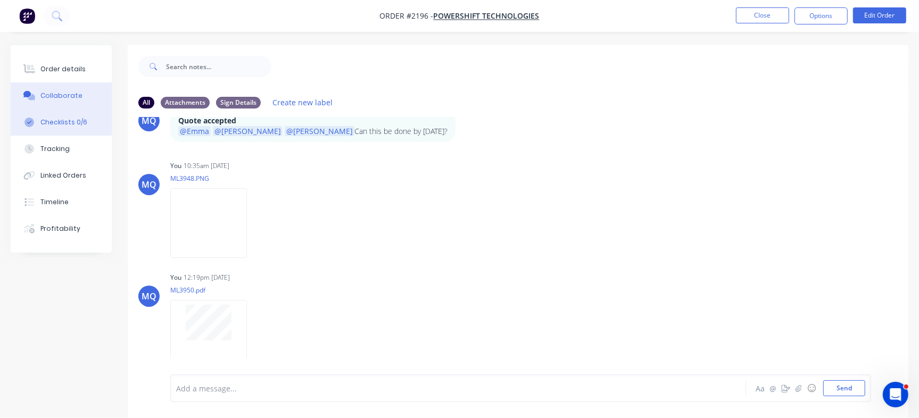
click at [86, 120] on button "Checklists 0/6" at bounding box center [61, 122] width 101 height 27
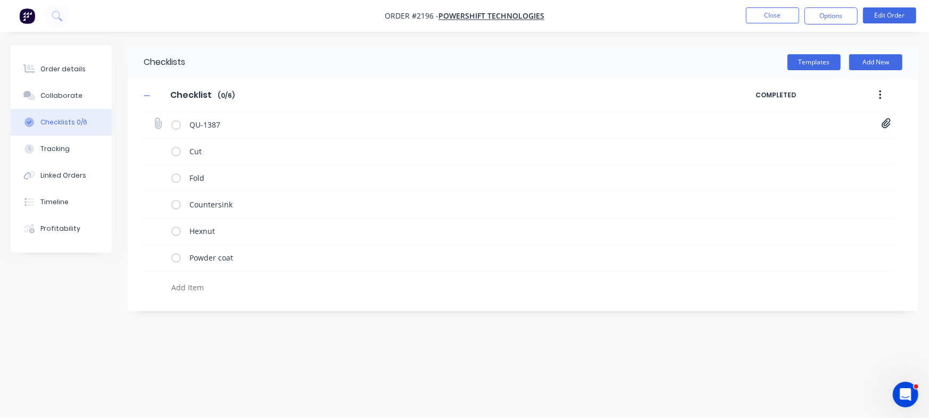
click at [154, 120] on icon at bounding box center [158, 124] width 14 height 14
click at [153, 118] on input "file" at bounding box center [153, 118] width 0 height 0
type input "C:\fakepath\Quote QU1376.pdf"
click at [886, 123] on icon at bounding box center [887, 123] width 10 height 11
click at [806, 146] on link "Q-12890 - 01 RFQ - MC-quote.pdf" at bounding box center [801, 147] width 124 height 11
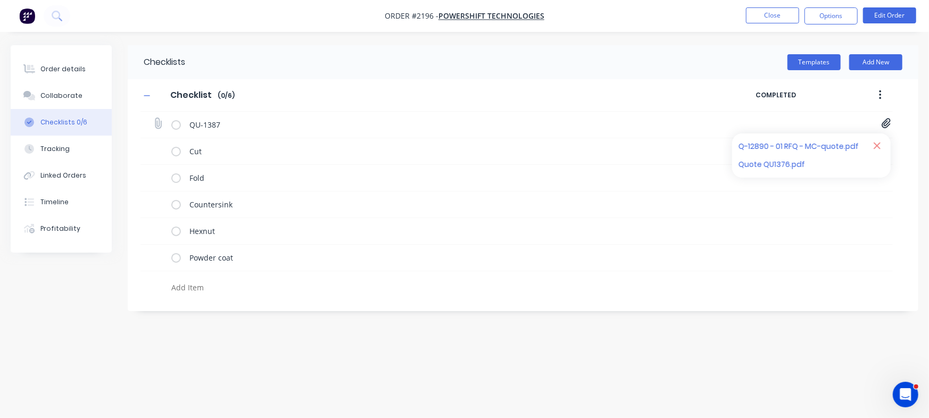
click at [875, 144] on icon at bounding box center [877, 146] width 7 height 7
type textarea "x"
click at [790, 147] on link "Quote QU1376.pdf" at bounding box center [801, 147] width 124 height 11
click at [59, 71] on div "Order details" at bounding box center [62, 69] width 45 height 10
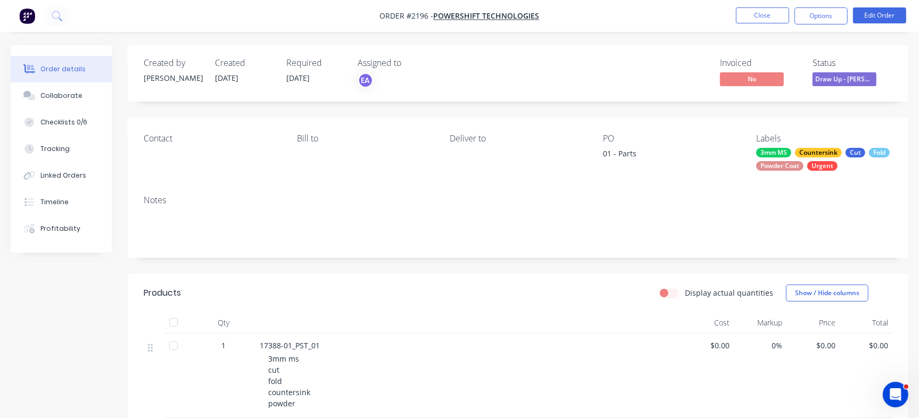
click at [757, 4] on nav "Order #2196 - Powershift Technologies Close Options Edit Order" at bounding box center [459, 16] width 919 height 32
click at [759, 12] on button "Close" at bounding box center [762, 15] width 53 height 16
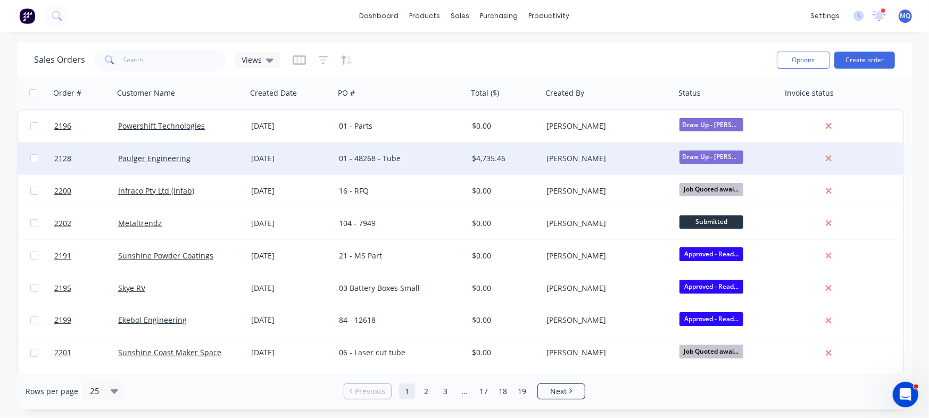
click at [408, 159] on div "01 - 48268 - Tube" at bounding box center [398, 158] width 118 height 11
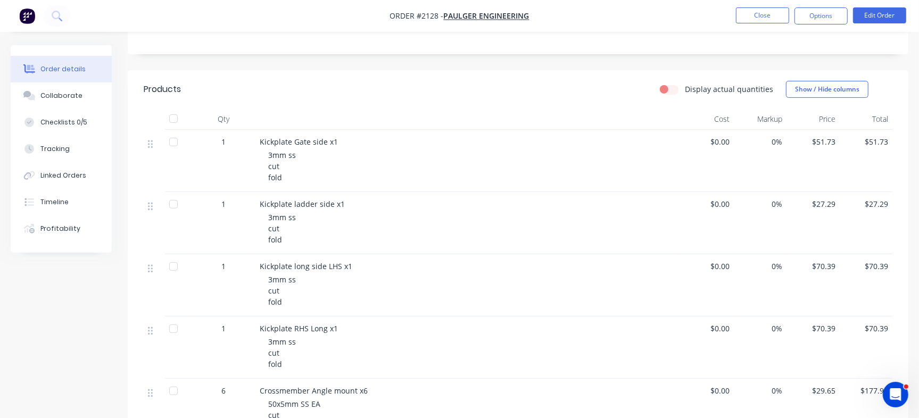
scroll to position [14, 0]
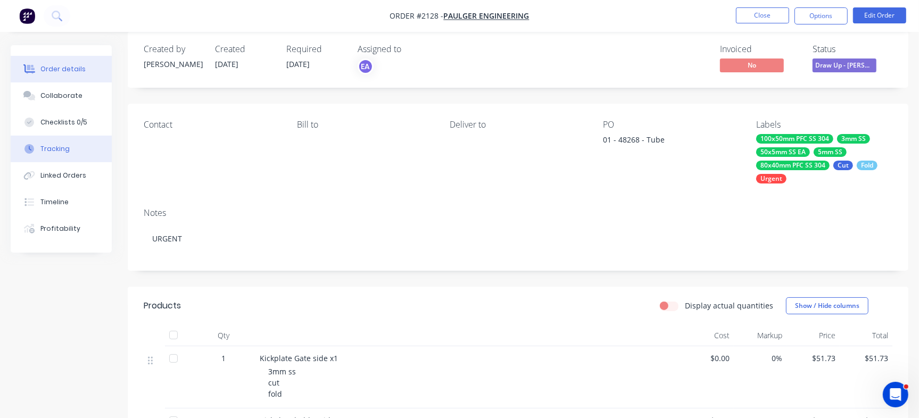
click at [94, 136] on button "Tracking" at bounding box center [61, 149] width 101 height 27
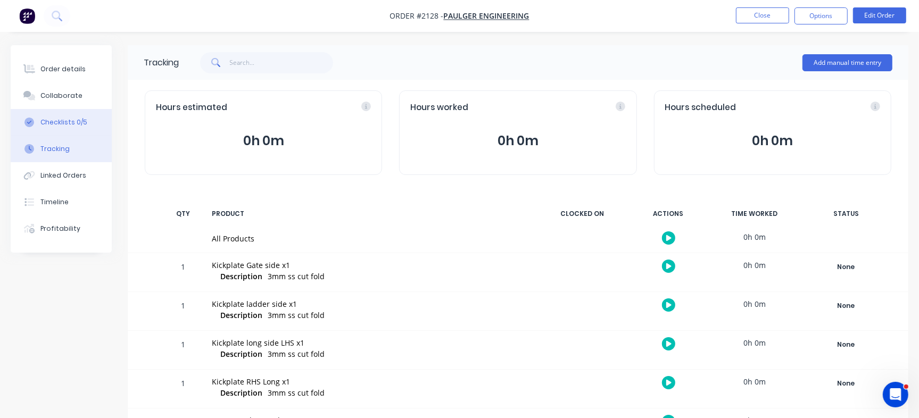
click at [92, 120] on button "Checklists 0/5" at bounding box center [61, 122] width 101 height 27
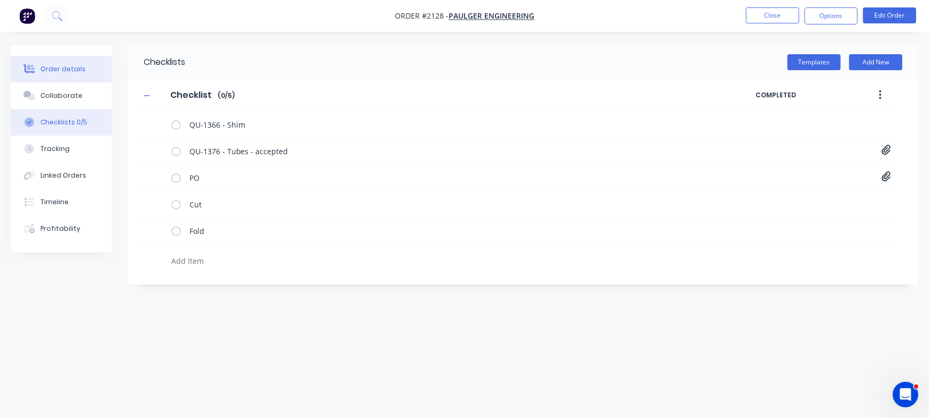
click at [89, 69] on button "Order details" at bounding box center [61, 69] width 101 height 27
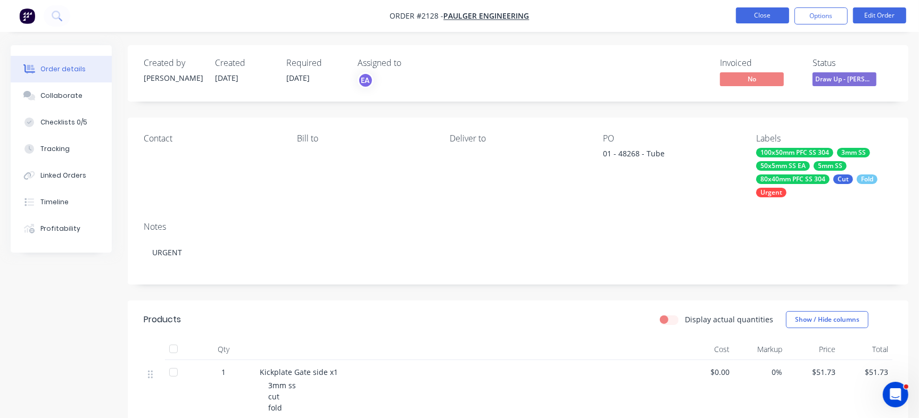
click at [757, 19] on button "Close" at bounding box center [762, 15] width 53 height 16
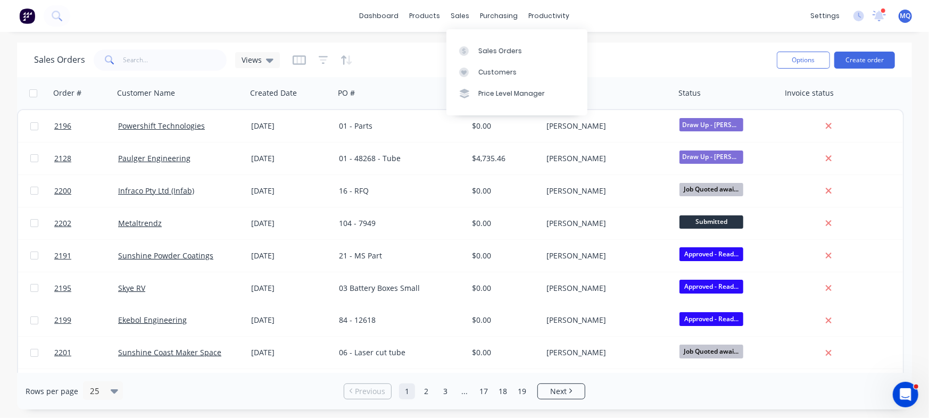
drag, startPoint x: 264, startPoint y: 67, endPoint x: 271, endPoint y: 51, distance: 17.9
click at [264, 67] on div "Views" at bounding box center [257, 60] width 45 height 16
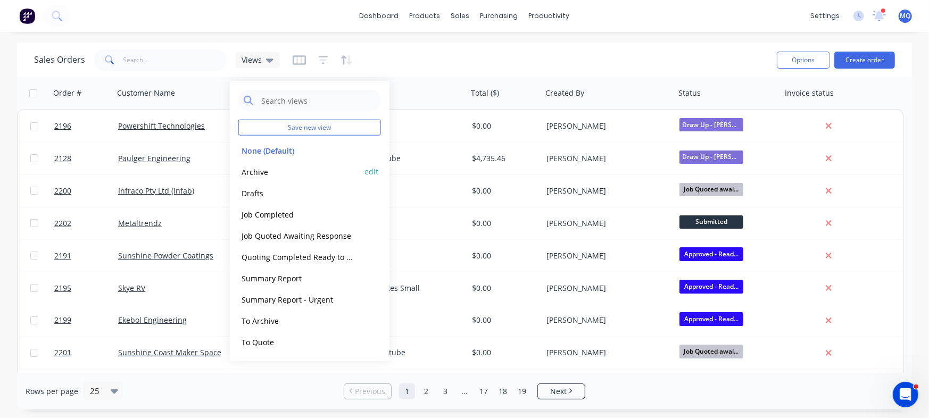
click at [257, 173] on button "Archive" at bounding box center [298, 171] width 121 height 12
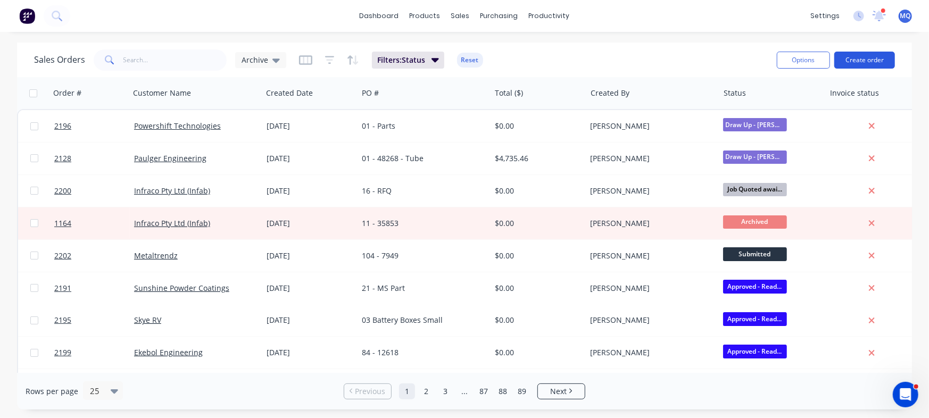
click at [860, 60] on button "Create order" at bounding box center [864, 60] width 61 height 17
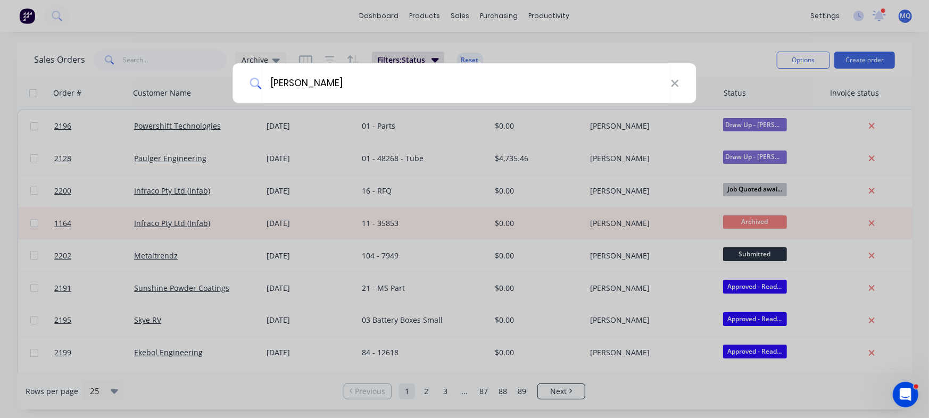
type input "[PERSON_NAME]"
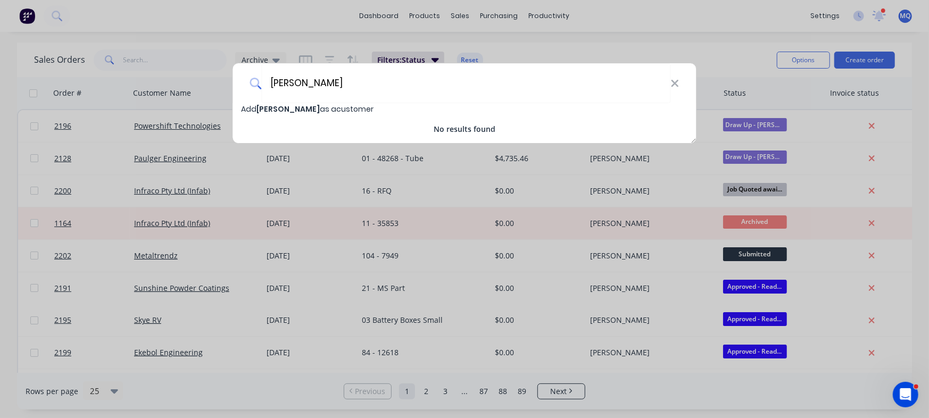
click at [303, 109] on span "Add [PERSON_NAME] as a customer" at bounding box center [308, 109] width 132 height 11
select select "AU"
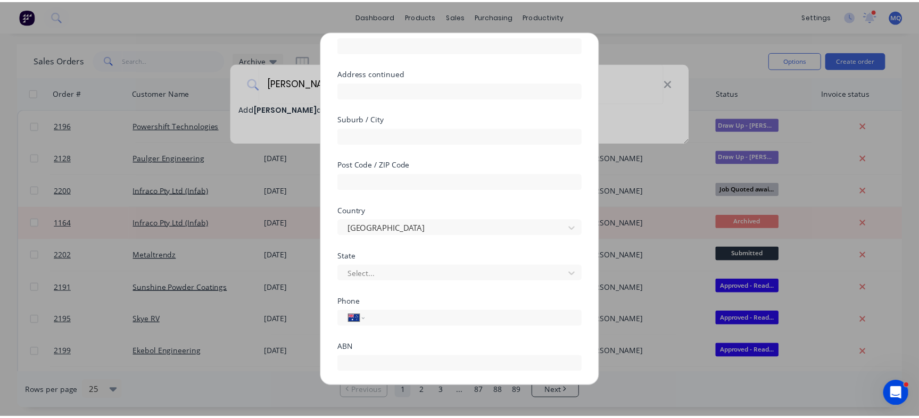
scroll to position [149, 0]
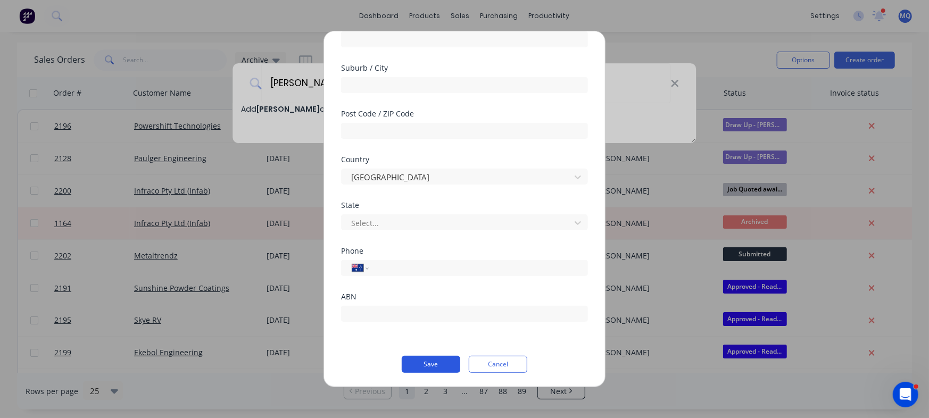
click at [438, 358] on button "Save" at bounding box center [431, 364] width 59 height 17
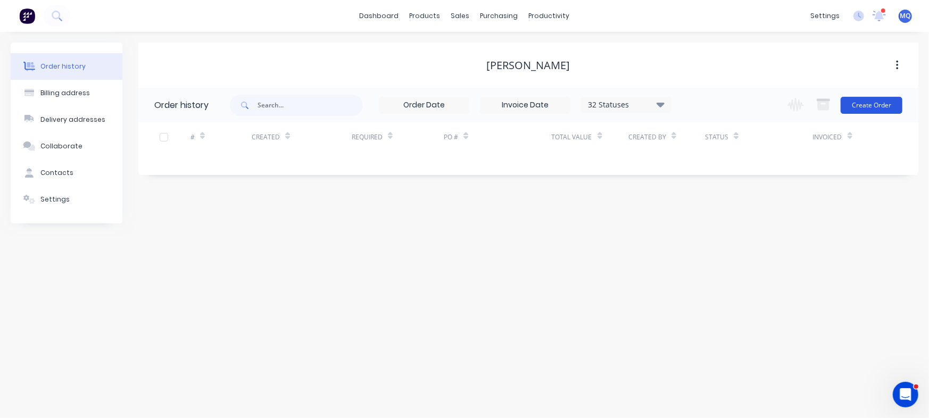
click at [892, 102] on button "Create Order" at bounding box center [872, 105] width 62 height 17
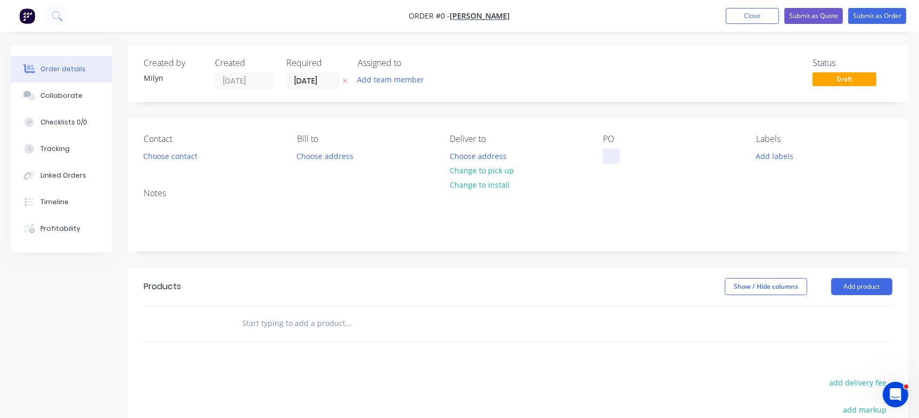
click at [607, 156] on div at bounding box center [611, 155] width 17 height 15
click at [623, 84] on div "Status Draft" at bounding box center [678, 73] width 428 height 31
click at [322, 79] on input "[DATE]" at bounding box center [313, 81] width 52 height 16
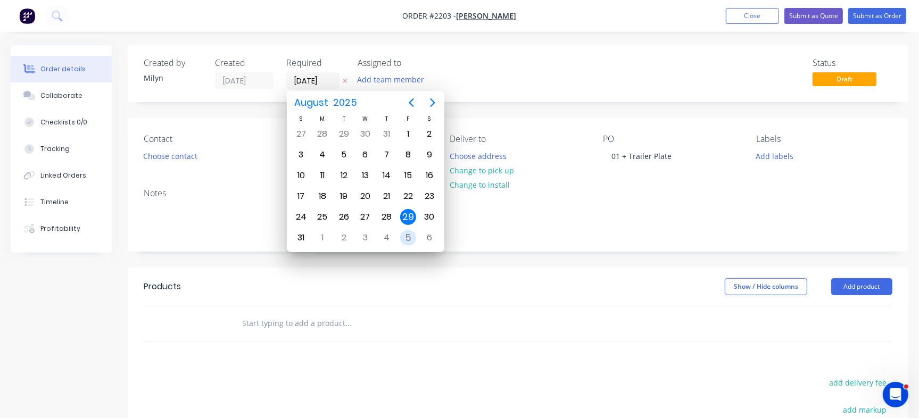
click at [401, 237] on div "5" at bounding box center [408, 238] width 16 height 16
type input "[DATE]"
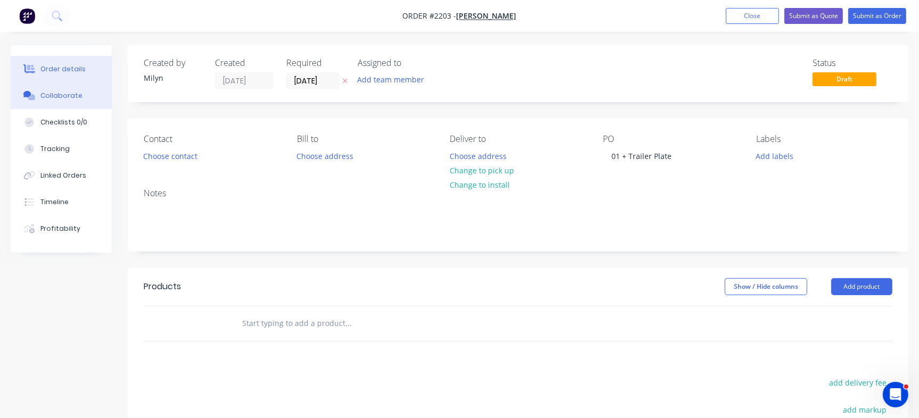
click at [64, 96] on div "Collaborate" at bounding box center [61, 96] width 42 height 10
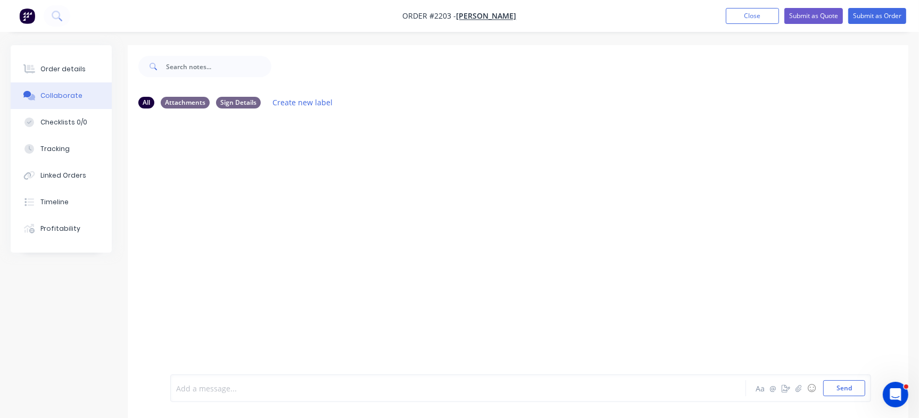
click at [301, 385] on div at bounding box center [435, 388] width 516 height 11
click at [853, 390] on button "Send" at bounding box center [844, 388] width 42 height 16
click at [223, 243] on img at bounding box center [208, 252] width 77 height 70
click at [859, 377] on div at bounding box center [520, 353] width 689 height 54
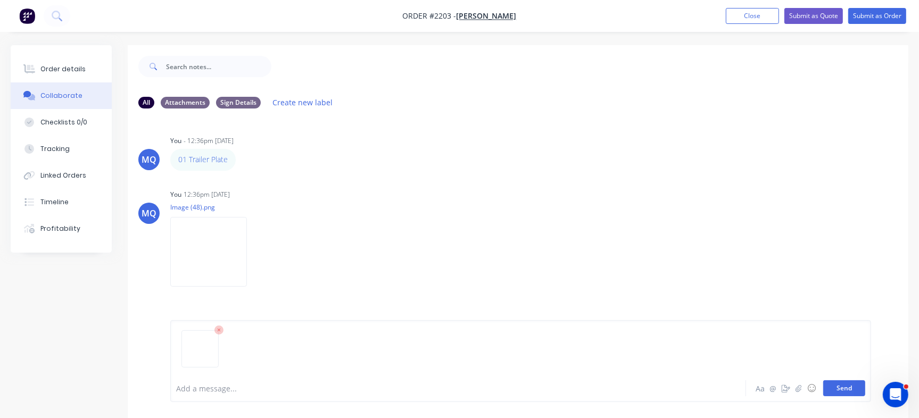
click at [861, 389] on button "Send" at bounding box center [844, 388] width 42 height 16
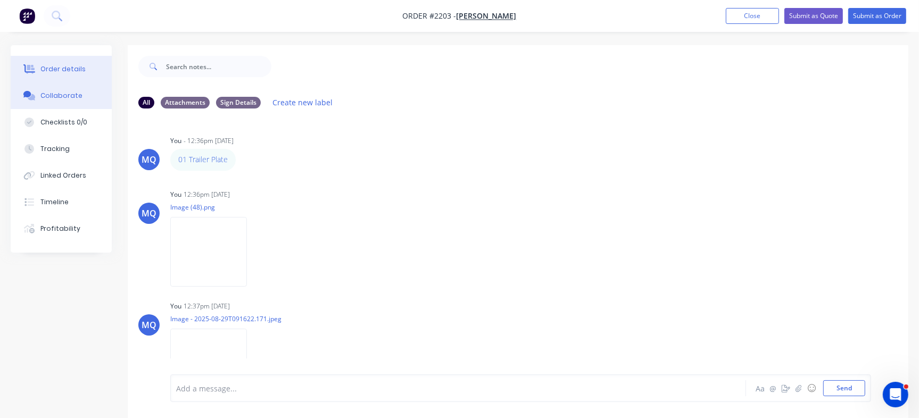
click at [84, 72] on button "Order details" at bounding box center [61, 69] width 101 height 27
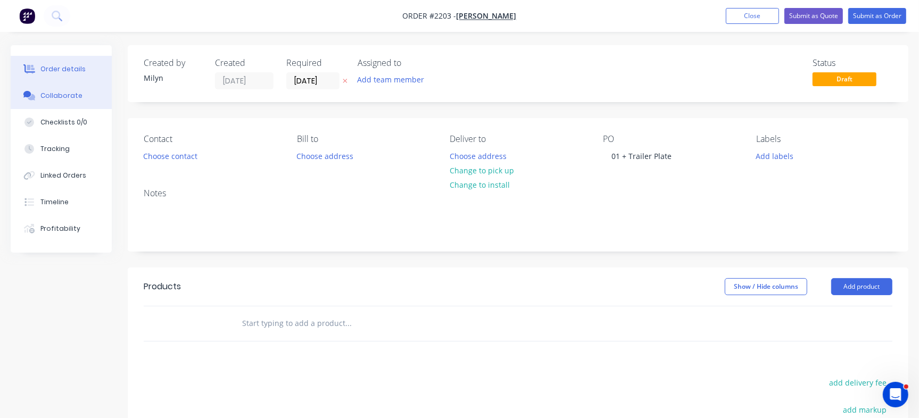
click at [80, 102] on button "Collaborate" at bounding box center [61, 95] width 101 height 27
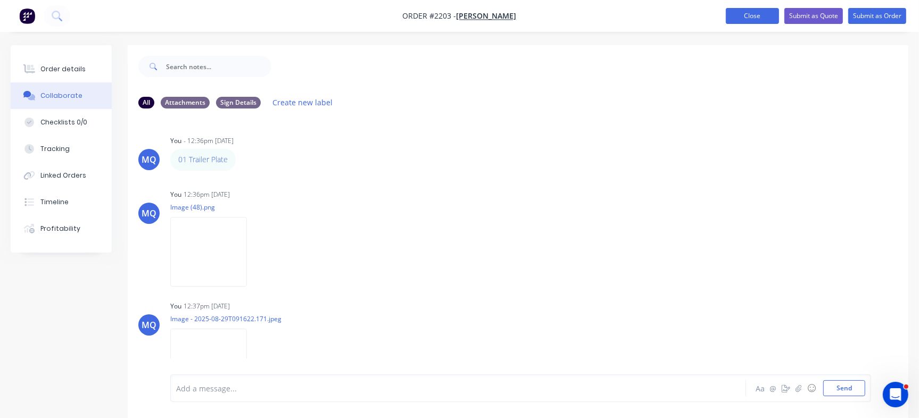
click at [769, 18] on button "Close" at bounding box center [752, 16] width 53 height 16
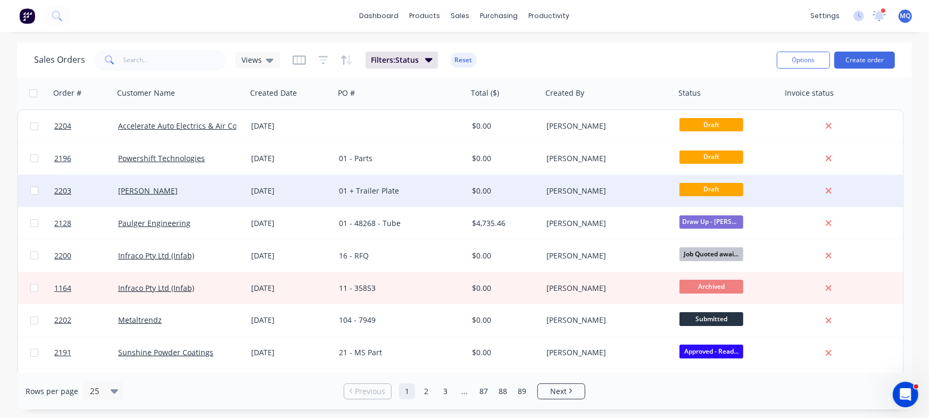
click at [366, 196] on div "01 + Trailer Plate" at bounding box center [401, 191] width 133 height 32
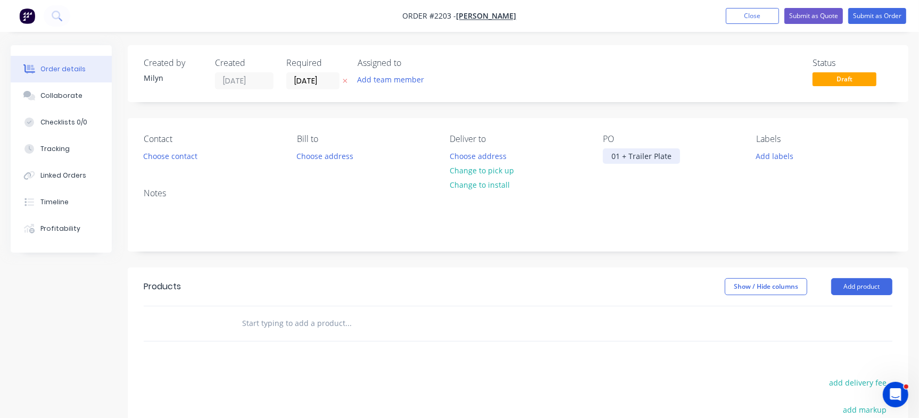
click at [624, 155] on div "01 + Trailer Plate" at bounding box center [641, 155] width 77 height 15
click at [857, 19] on button "Submit as Order" at bounding box center [877, 16] width 58 height 16
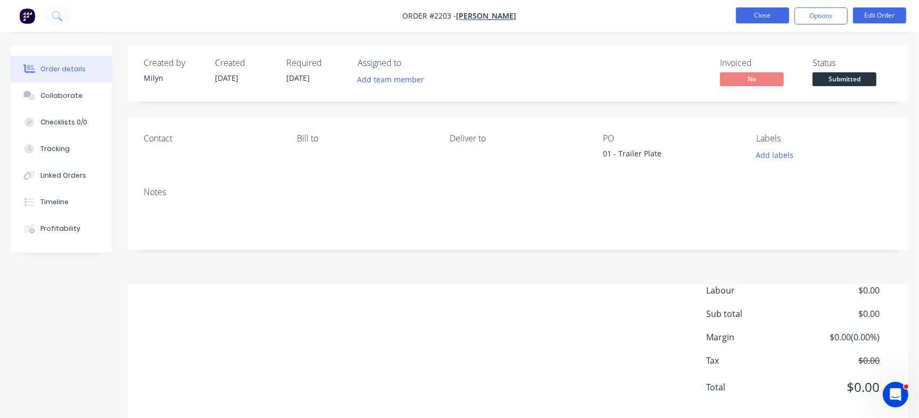
click at [751, 21] on button "Close" at bounding box center [762, 15] width 53 height 16
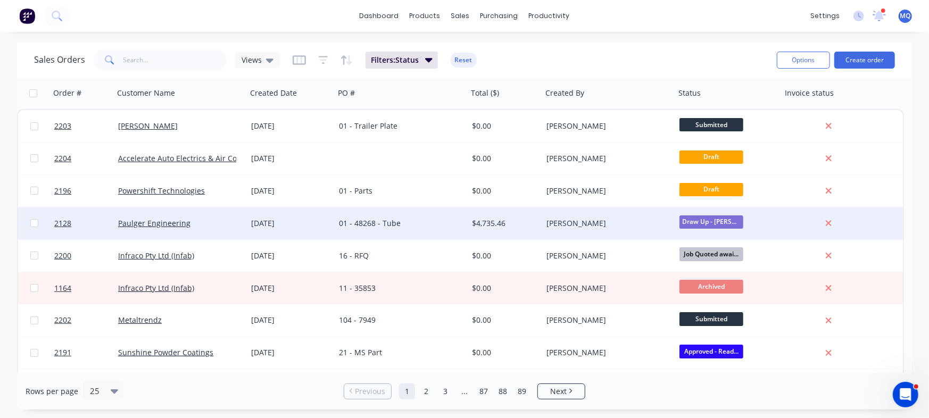
click at [220, 233] on div "Paulger Engineering" at bounding box center [180, 224] width 133 height 32
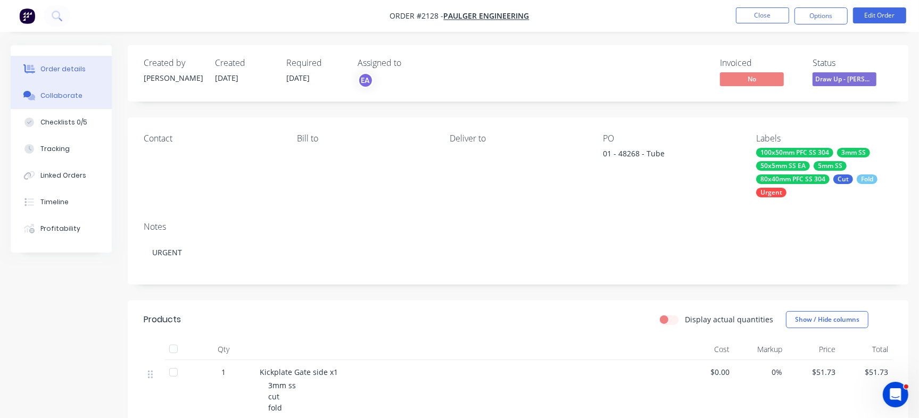
click at [83, 105] on button "Collaborate" at bounding box center [61, 95] width 101 height 27
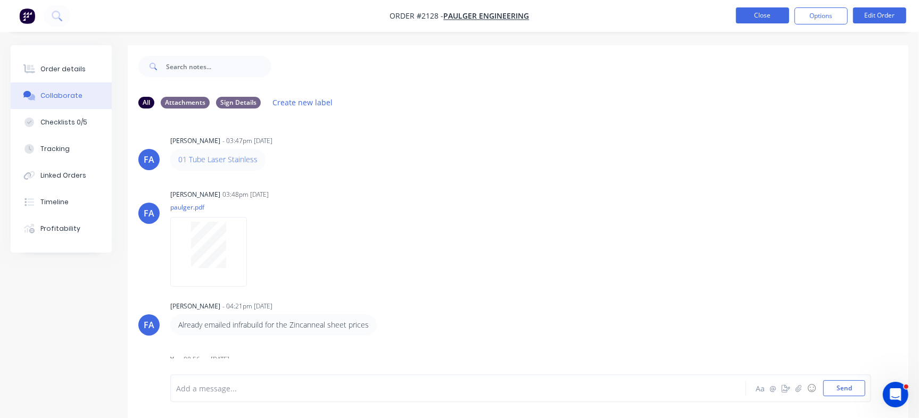
click at [750, 19] on button "Close" at bounding box center [762, 15] width 53 height 16
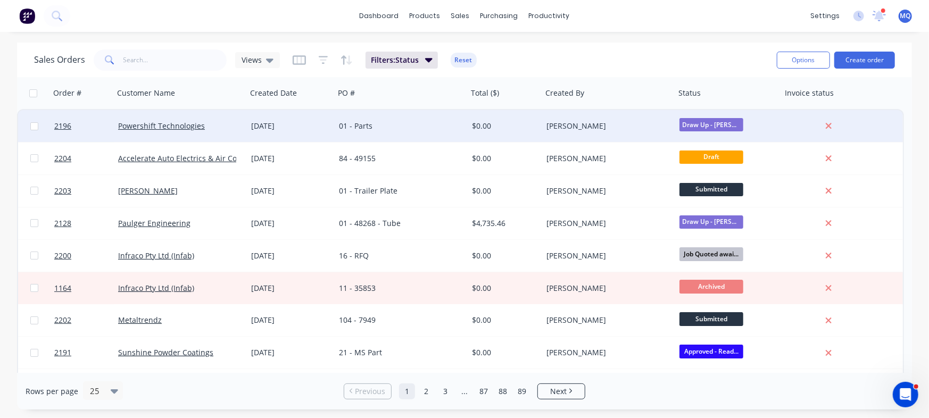
click at [169, 135] on div "Powershift Technologies" at bounding box center [180, 126] width 133 height 32
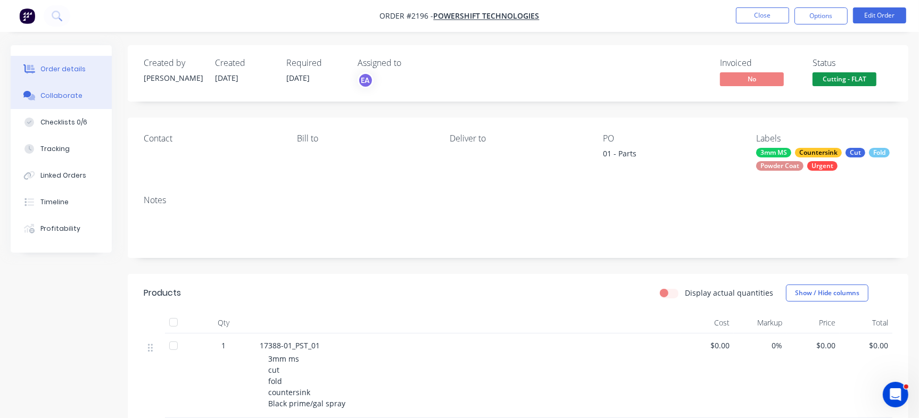
click at [84, 97] on button "Collaborate" at bounding box center [61, 95] width 101 height 27
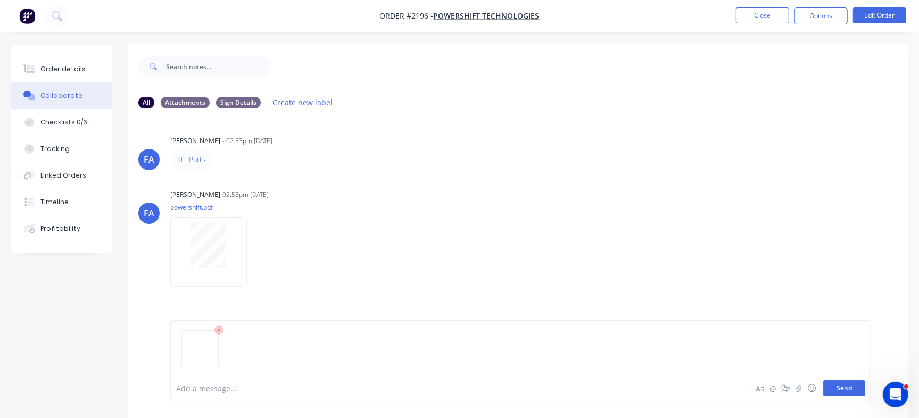
click at [840, 387] on button "Send" at bounding box center [844, 388] width 42 height 16
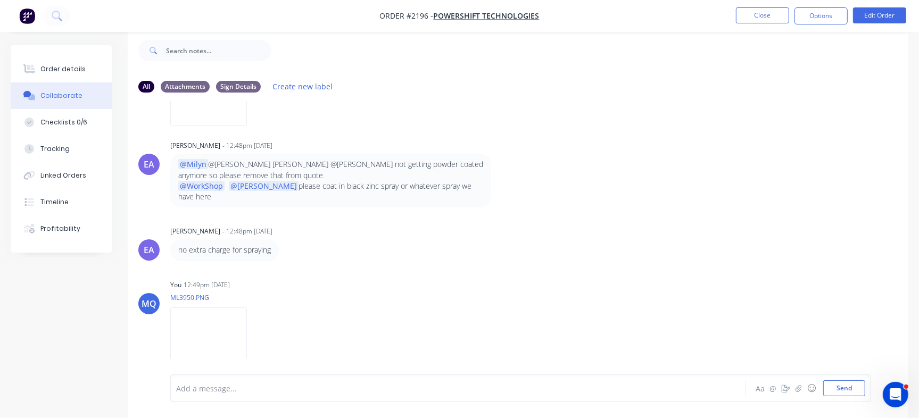
scroll to position [556, 0]
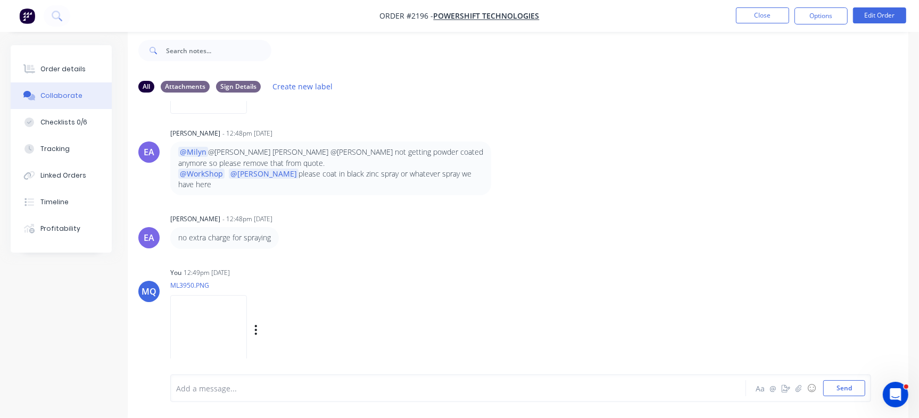
click at [618, 295] on div "MQ You 12:49pm 29/08/25 ML3950.PNG Labels Download Delete" at bounding box center [518, 313] width 781 height 96
click at [648, 54] on span "[PERSON_NAME]" at bounding box center [670, 50] width 60 height 10
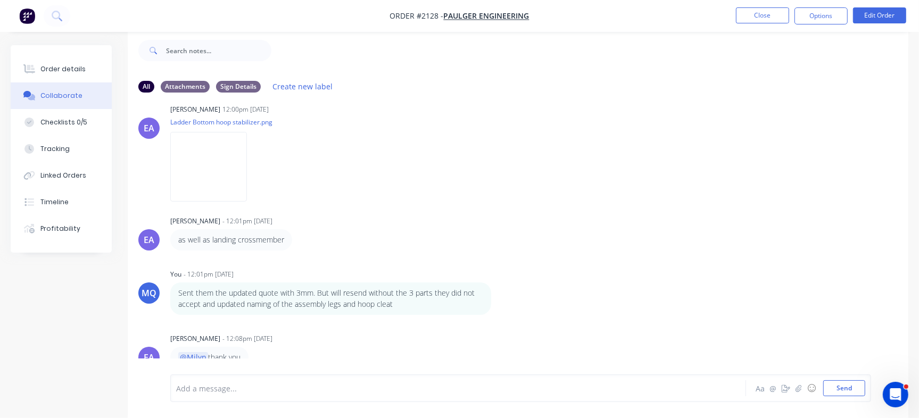
scroll to position [2131, 0]
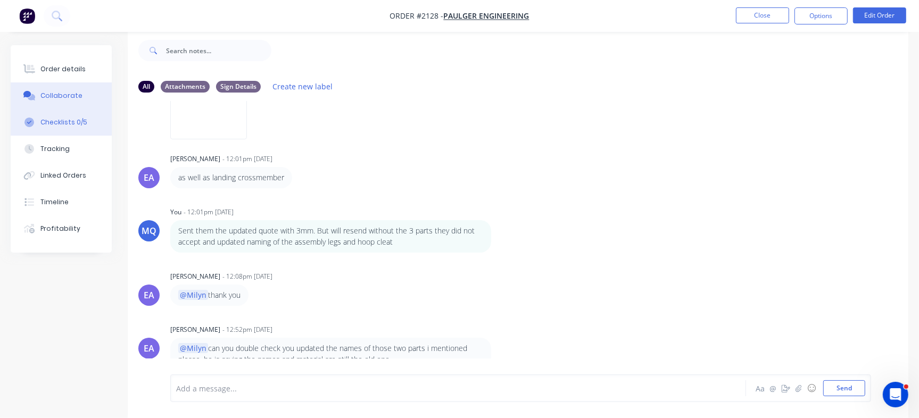
click at [76, 123] on div "Checklists 0/5" at bounding box center [63, 123] width 47 height 10
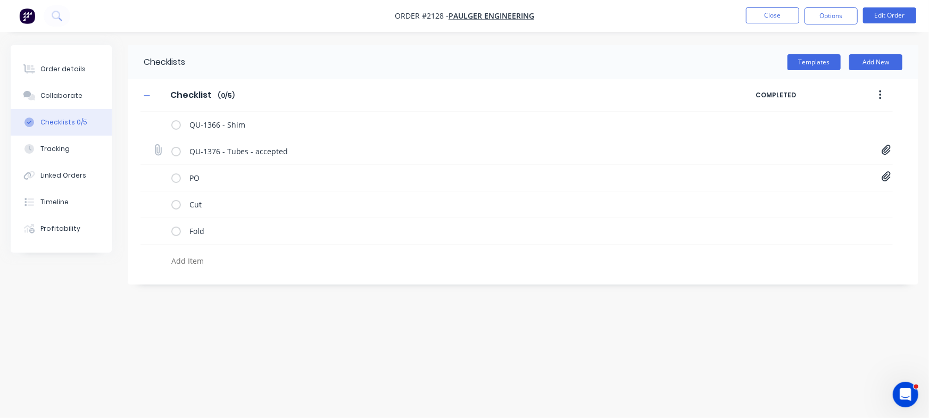
click at [885, 151] on icon at bounding box center [886, 150] width 9 height 10
click at [794, 172] on link "Quote QU1376.pdf" at bounding box center [801, 173] width 124 height 11
click at [835, 212] on div "Cut" at bounding box center [516, 205] width 752 height 27
click at [886, 178] on icon at bounding box center [887, 176] width 10 height 11
click at [792, 197] on link "PO Print - 48268.pdf" at bounding box center [801, 200] width 124 height 11
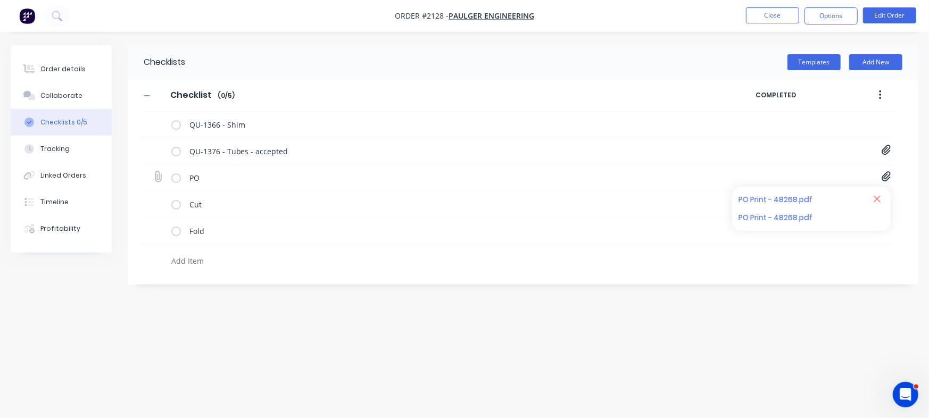
click at [878, 201] on icon at bounding box center [877, 199] width 8 height 11
click at [805, 199] on link "PO Print - 48268.pdf" at bounding box center [801, 200] width 124 height 11
click at [101, 95] on button "Collaborate" at bounding box center [61, 95] width 101 height 27
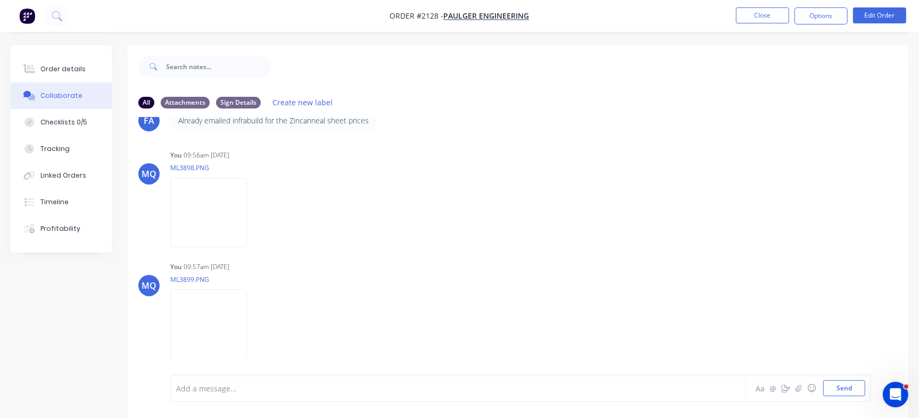
scroll to position [209, 0]
click at [247, 214] on img at bounding box center [208, 208] width 77 height 70
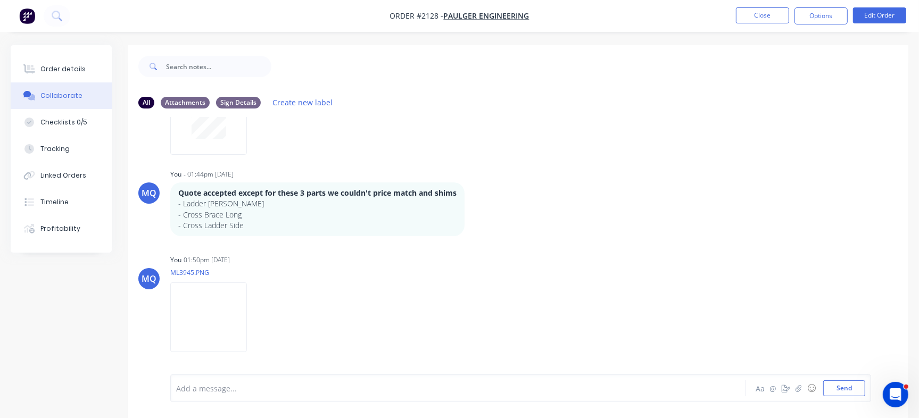
scroll to position [1583, 0]
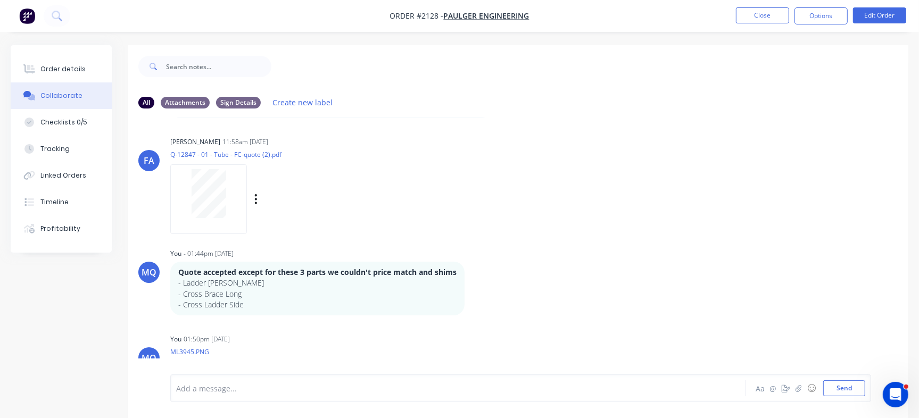
click at [228, 205] on div at bounding box center [208, 193] width 67 height 49
click at [44, 115] on button "Checklists 0/5" at bounding box center [61, 122] width 101 height 27
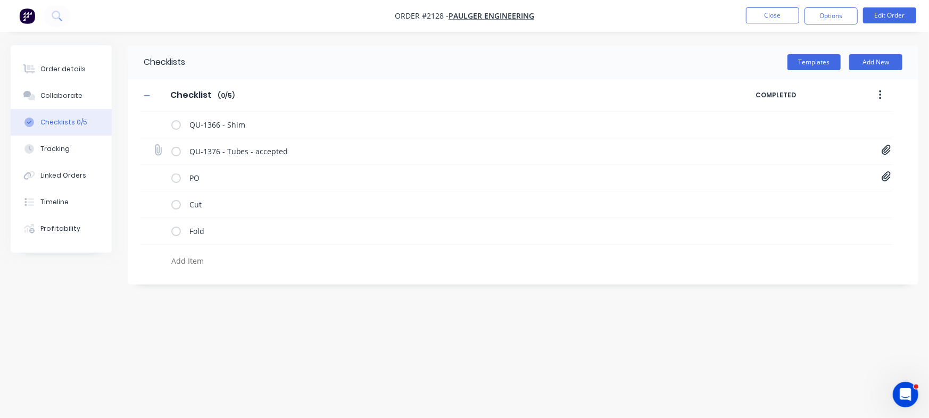
click at [884, 147] on icon at bounding box center [886, 150] width 9 height 10
click at [880, 169] on icon at bounding box center [877, 172] width 7 height 7
click at [155, 150] on icon at bounding box center [158, 150] width 14 height 14
click at [153, 145] on input "file" at bounding box center [153, 145] width 0 height 0
type input "C:\fakepath\Quote QU1376.pdf"
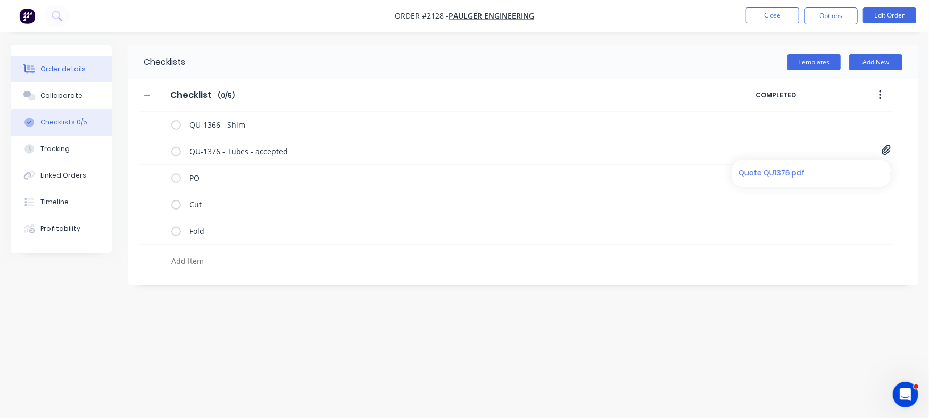
click at [73, 64] on div "Order details" at bounding box center [62, 69] width 45 height 10
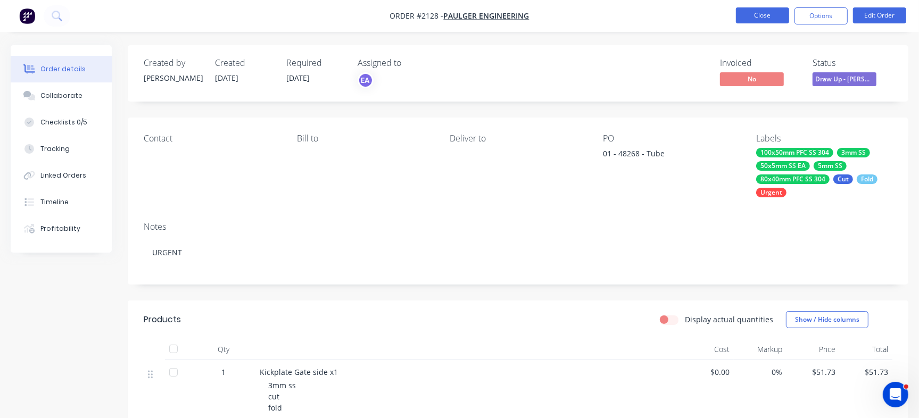
click at [759, 15] on button "Close" at bounding box center [762, 15] width 53 height 16
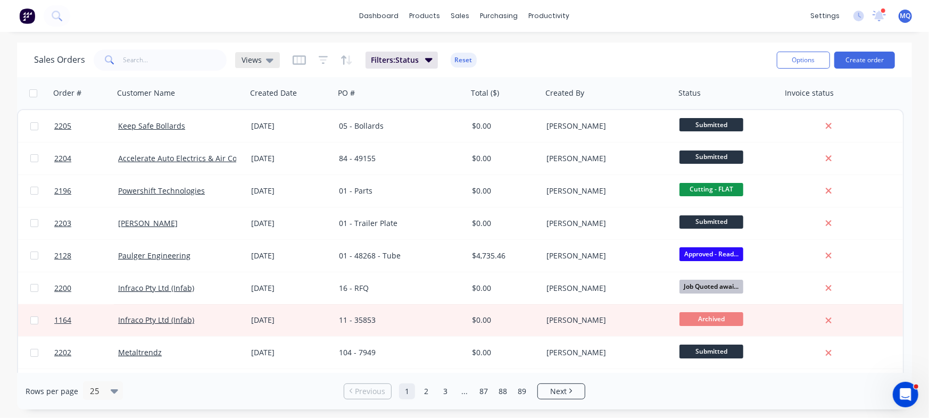
click at [254, 63] on span "Views" at bounding box center [252, 59] width 20 height 11
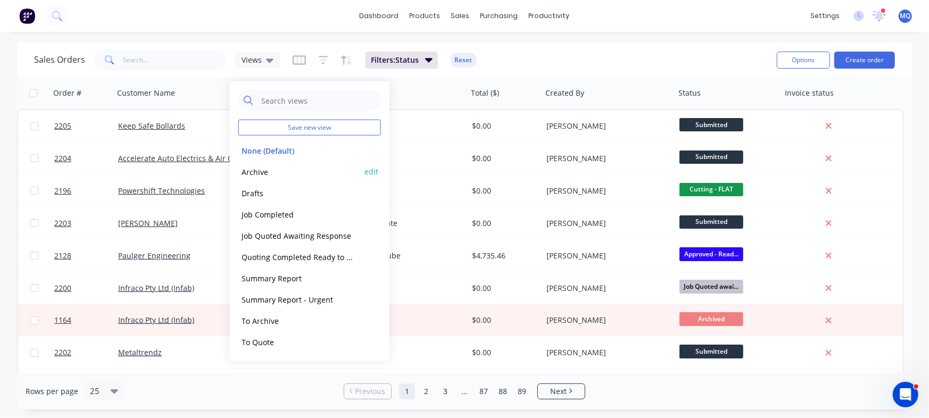
click at [277, 172] on button "Archive" at bounding box center [298, 171] width 121 height 12
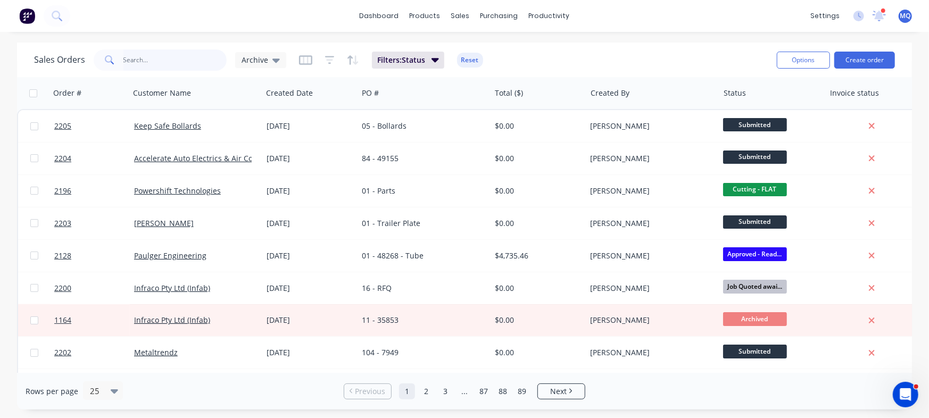
click at [173, 60] on input "text" at bounding box center [175, 59] width 104 height 21
type input "maker space"
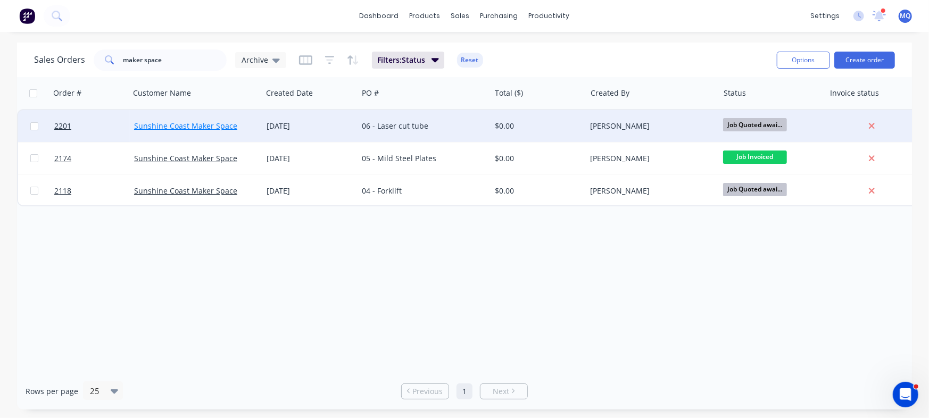
click at [196, 122] on link "Sunshine Coast Maker Space" at bounding box center [185, 126] width 103 height 10
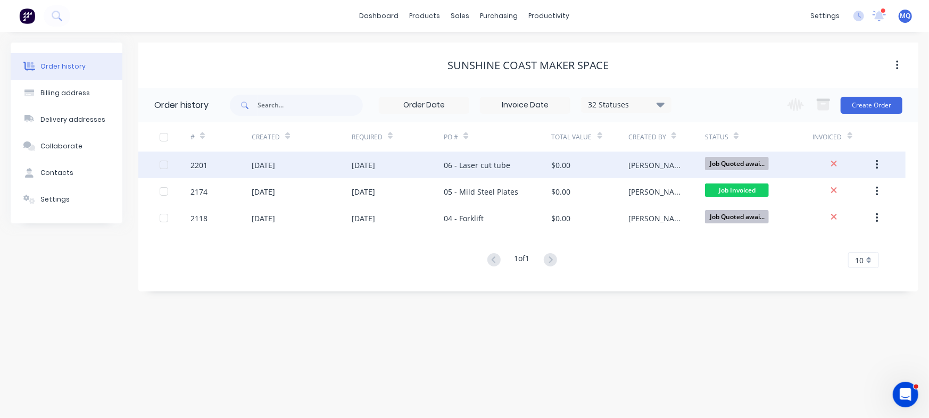
click at [503, 160] on div "06 - Laser cut tube" at bounding box center [477, 165] width 67 height 11
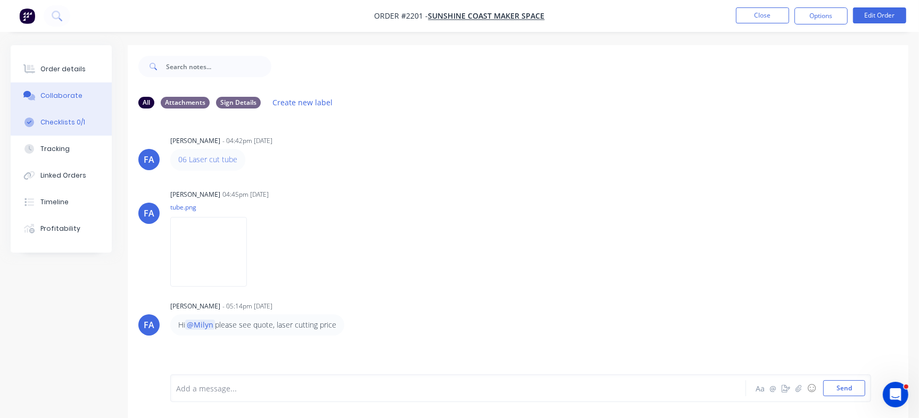
click at [74, 119] on div "Checklists 0/1" at bounding box center [62, 123] width 45 height 10
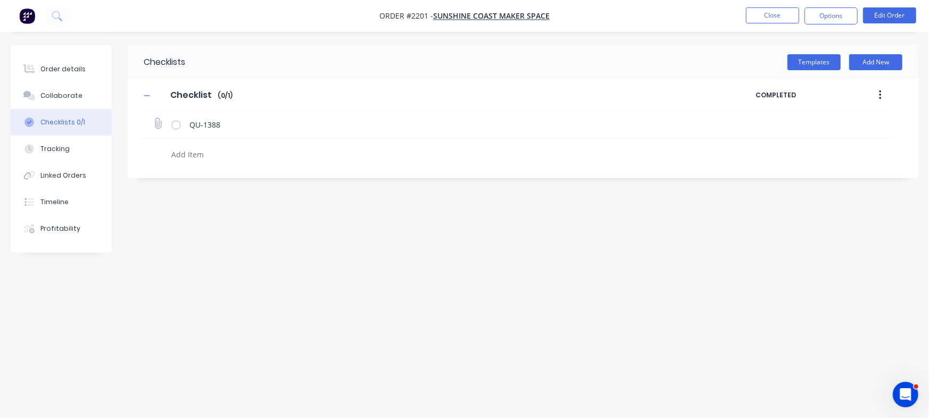
click at [148, 122] on div "QU-1388" at bounding box center [516, 125] width 752 height 27
click at [159, 122] on icon at bounding box center [158, 124] width 14 height 14
click at [153, 118] on input "file" at bounding box center [153, 118] width 0 height 0
type input "C:\fakepath\Quote QU1388.pdf"
click at [227, 152] on textarea at bounding box center [409, 154] width 484 height 15
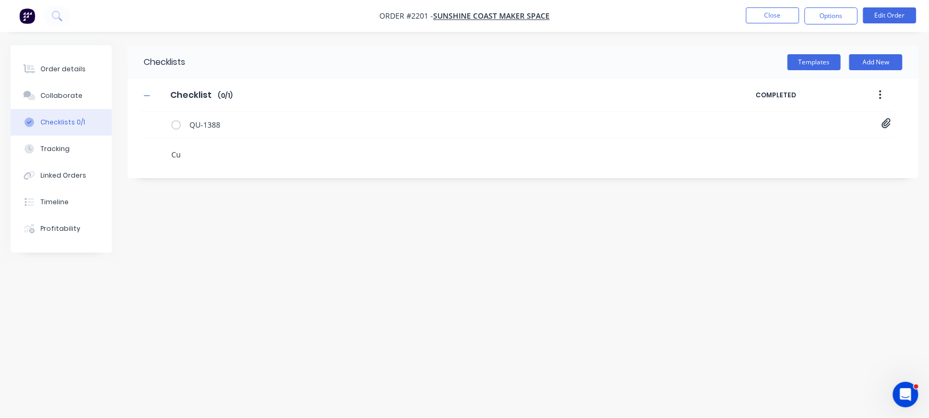
type textarea "Cut"
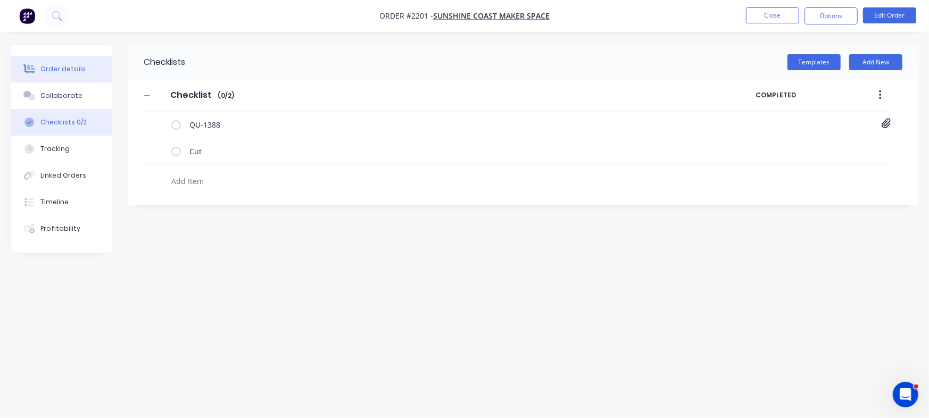
click at [62, 73] on div "Order details" at bounding box center [62, 69] width 45 height 10
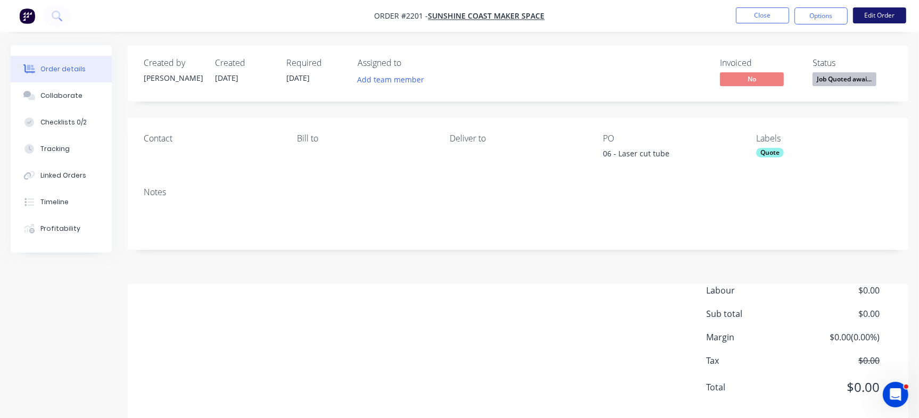
click at [882, 14] on button "Edit Order" at bounding box center [879, 15] width 53 height 16
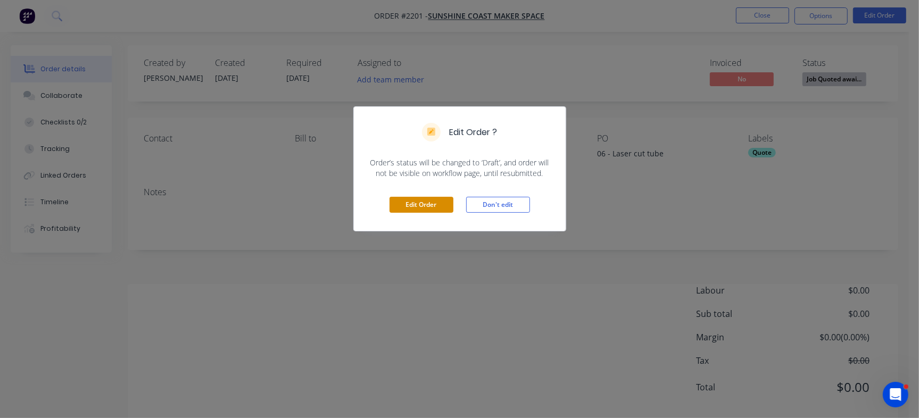
click at [433, 201] on button "Edit Order" at bounding box center [421, 205] width 64 height 16
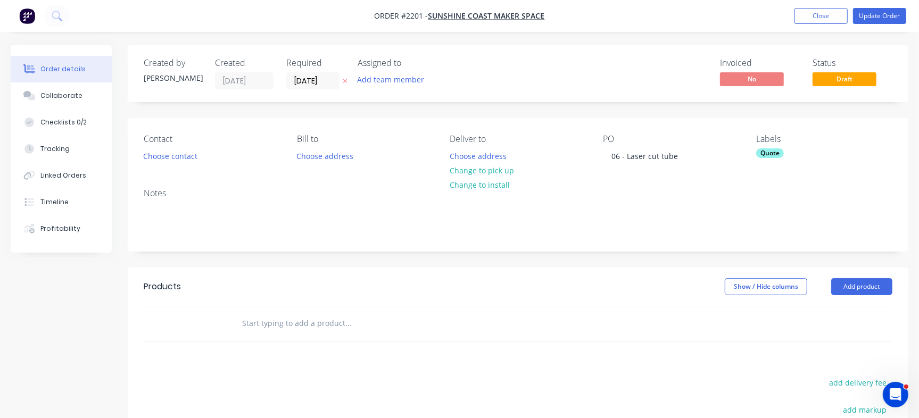
click at [777, 150] on div "Quote" at bounding box center [770, 153] width 28 height 10
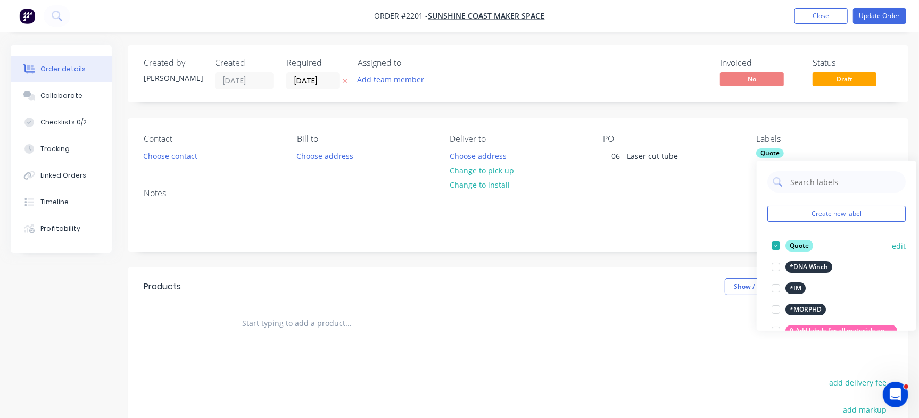
click at [780, 244] on div at bounding box center [775, 245] width 21 height 21
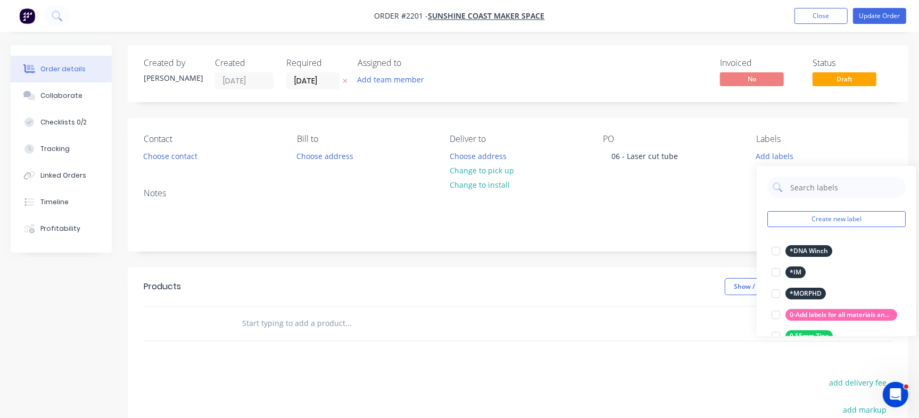
click at [629, 83] on div "Invoiced No Status Draft" at bounding box center [678, 73] width 428 height 31
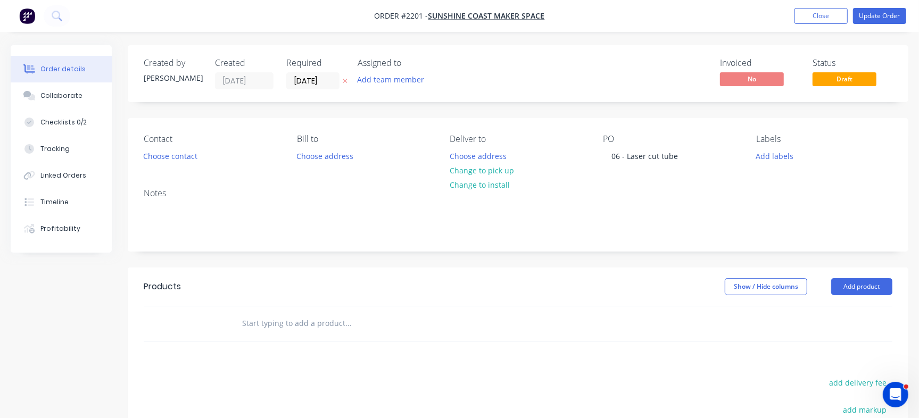
click at [285, 326] on input "text" at bounding box center [348, 323] width 213 height 21
paste input "1033-P-0001"
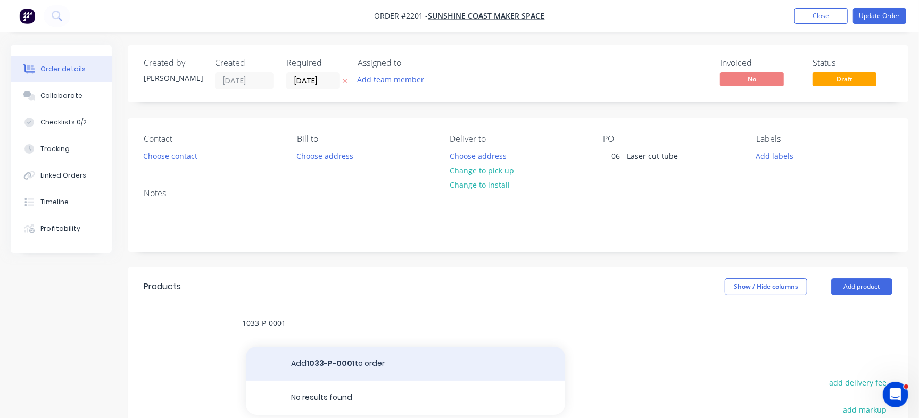
type input "1033-P-0001"
click at [359, 363] on button "Add 1033-P-0001 to order" at bounding box center [405, 364] width 319 height 34
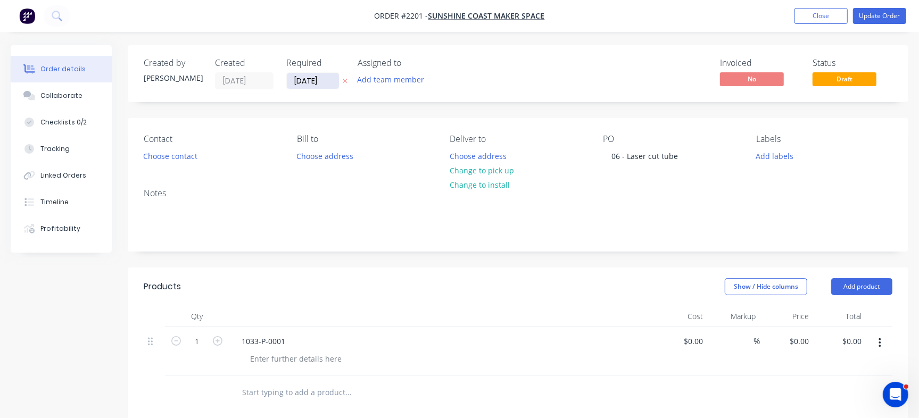
click at [312, 81] on input "04/09/25" at bounding box center [313, 81] width 52 height 16
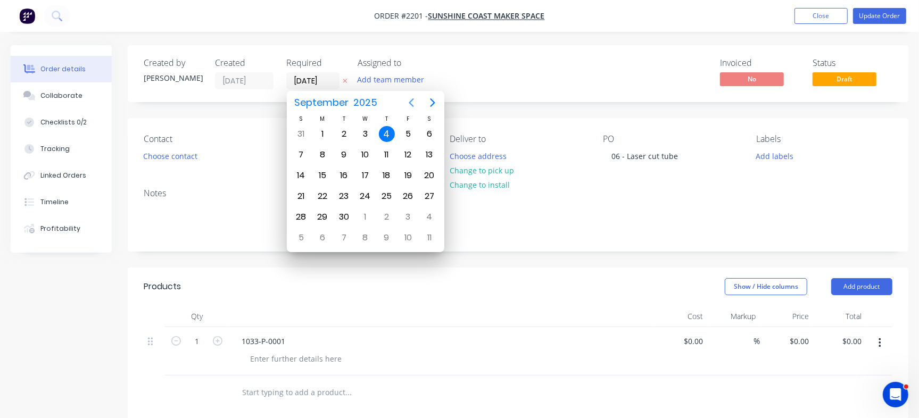
click at [408, 102] on icon "Previous page" at bounding box center [411, 102] width 13 height 13
click at [407, 237] on div "5" at bounding box center [408, 238] width 16 height 16
type input "[DATE]"
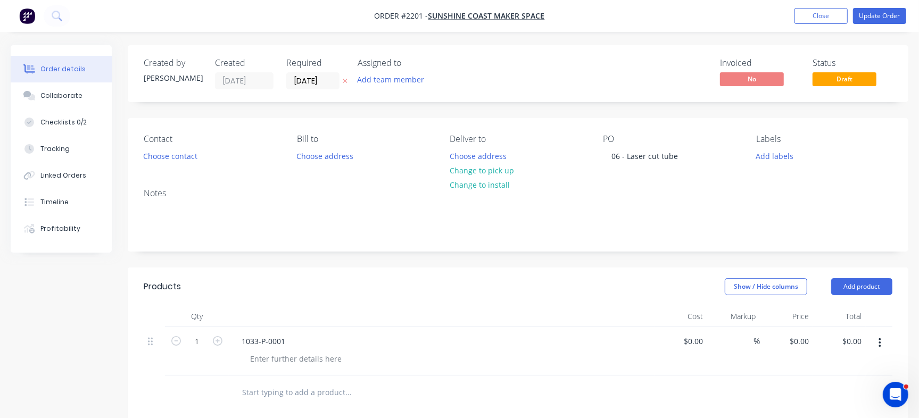
click at [267, 391] on input "text" at bounding box center [348, 392] width 213 height 21
paste input "1033-P-0002"
type input "1033-P-0002"
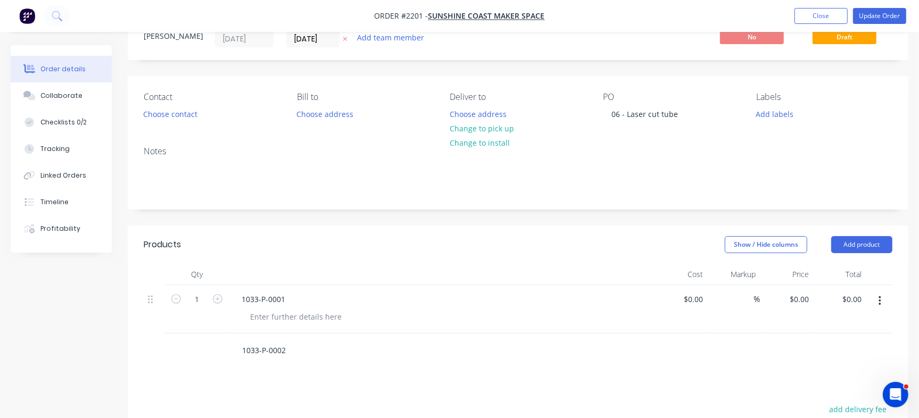
scroll to position [53, 0]
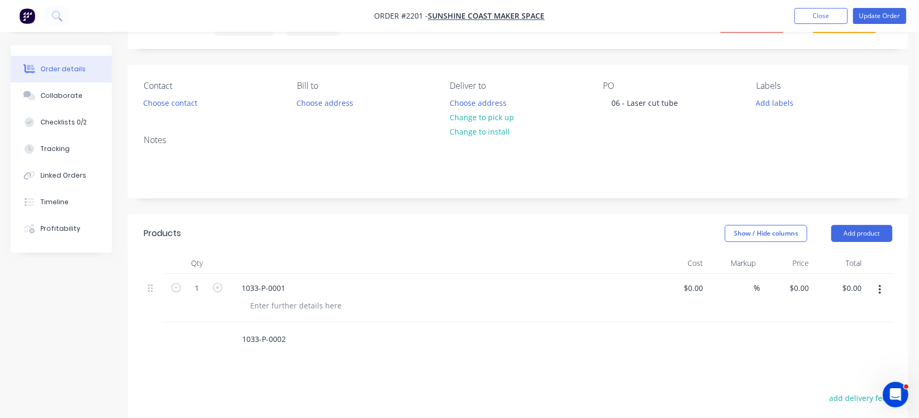
click at [278, 341] on input "1033-P-0002" at bounding box center [348, 339] width 213 height 21
click at [270, 332] on input "1033-P-0002" at bounding box center [348, 339] width 213 height 21
paste input "1033-P-0002"
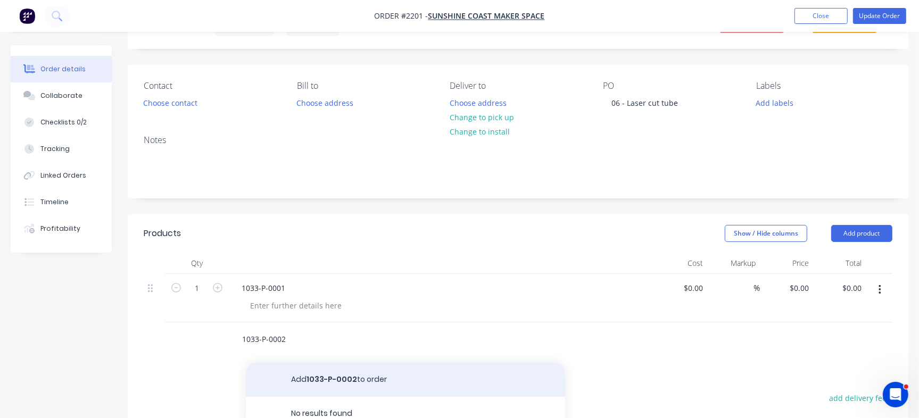
type input "1033-P-0002"
click at [291, 379] on button "Add 1033-P-0002 to order" at bounding box center [405, 380] width 319 height 34
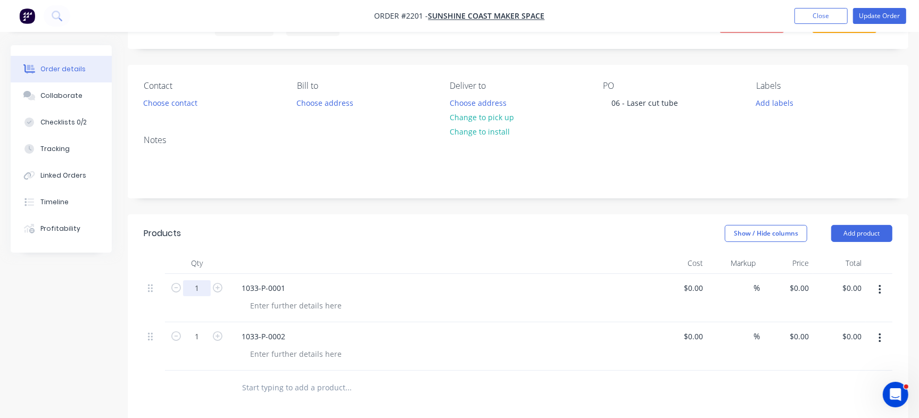
click at [195, 291] on input "1" at bounding box center [197, 288] width 28 height 16
type input "10"
click at [330, 234] on div "Show / Hide columns Add product" at bounding box center [598, 233] width 590 height 17
click at [197, 296] on input "1" at bounding box center [197, 288] width 28 height 16
type input "20"
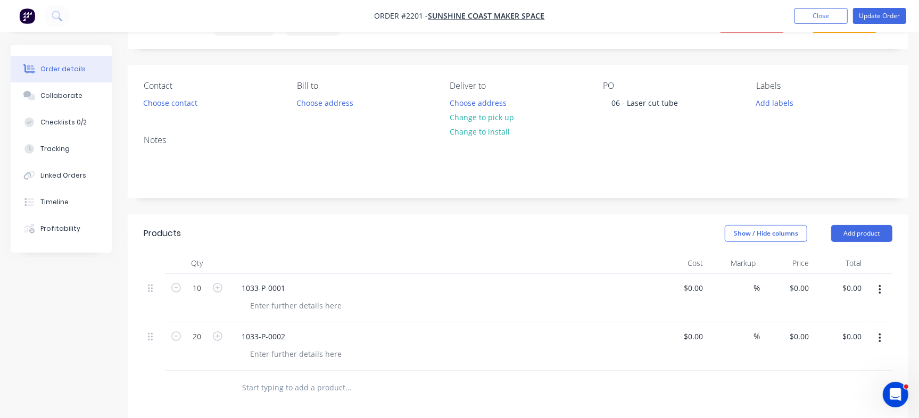
click at [377, 204] on div "Created by Francis Adrian Created 28/08/25 Required 05/09/25 Assigned to Add te…" at bounding box center [518, 326] width 781 height 669
click at [278, 306] on div at bounding box center [296, 305] width 109 height 15
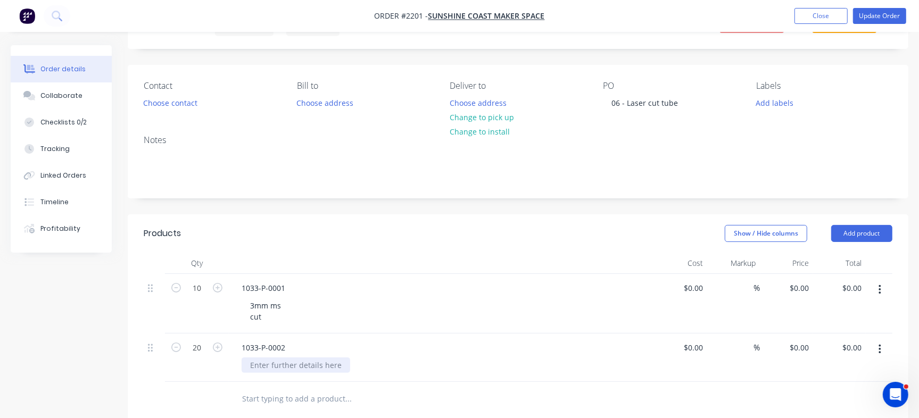
click at [283, 365] on div at bounding box center [296, 365] width 109 height 15
paste div
click at [545, 251] on header "Products Show / Hide columns Add product" at bounding box center [518, 233] width 781 height 38
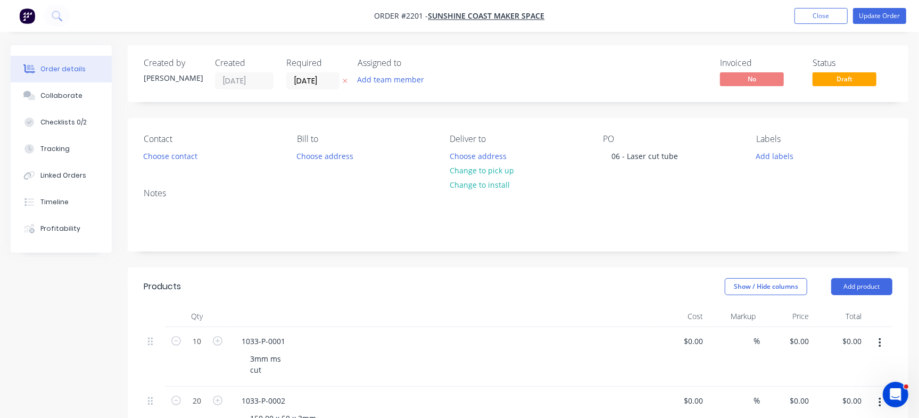
scroll to position [22, 0]
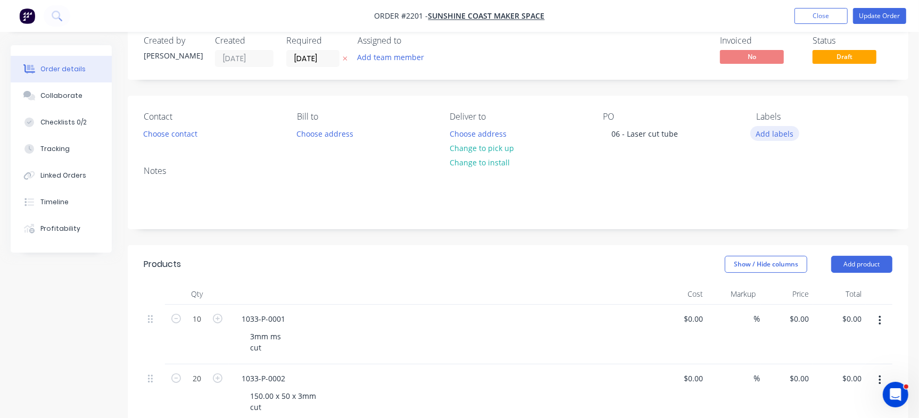
click at [764, 135] on button "Add labels" at bounding box center [774, 133] width 49 height 14
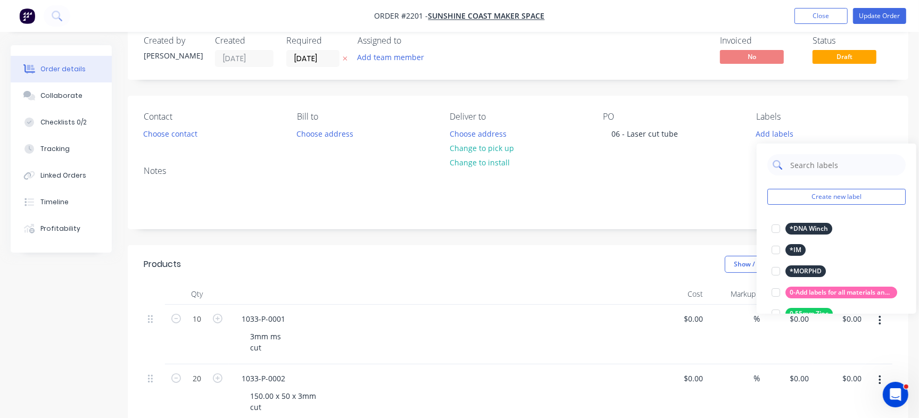
click at [818, 161] on input "text" at bounding box center [844, 164] width 111 height 21
type input "Cut"
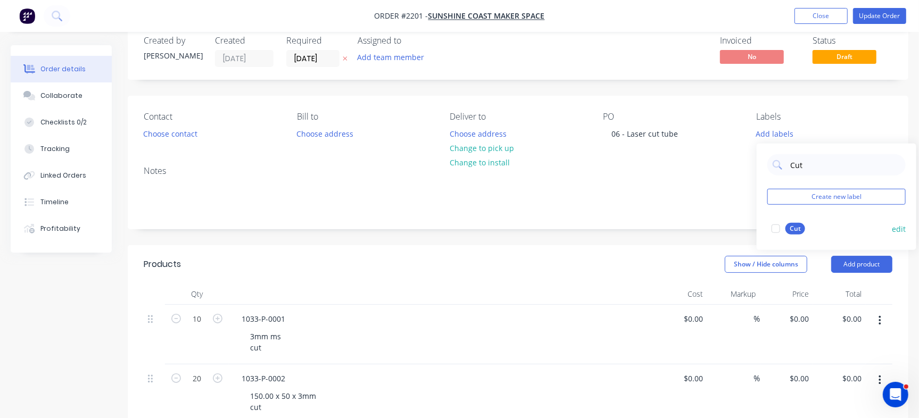
click at [776, 232] on div at bounding box center [775, 228] width 21 height 21
click at [615, 62] on div "Invoiced No Status Draft" at bounding box center [678, 51] width 428 height 31
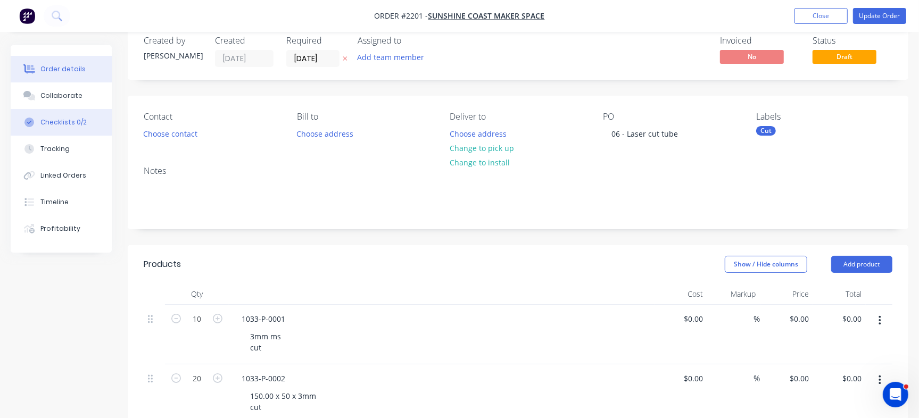
click at [84, 123] on button "Checklists 0/2" at bounding box center [61, 122] width 101 height 27
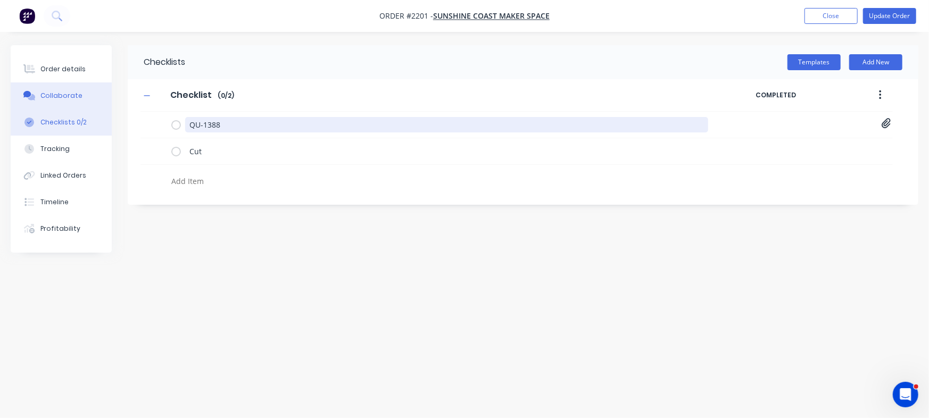
drag, startPoint x: 255, startPoint y: 128, endPoint x: 44, endPoint y: 101, distance: 212.4
click at [44, 102] on div "Order details Collaborate Checklists 0/2 Tracking Linked Orders Timeline Profit…" at bounding box center [464, 188] width 929 height 287
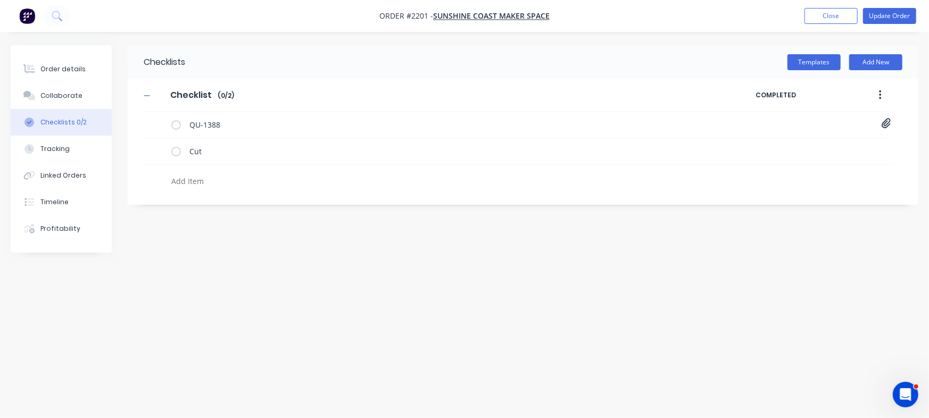
click at [198, 179] on textarea at bounding box center [409, 180] width 484 height 15
paste textarea "INV-2939"
type textarea "INV-2939 - pd"
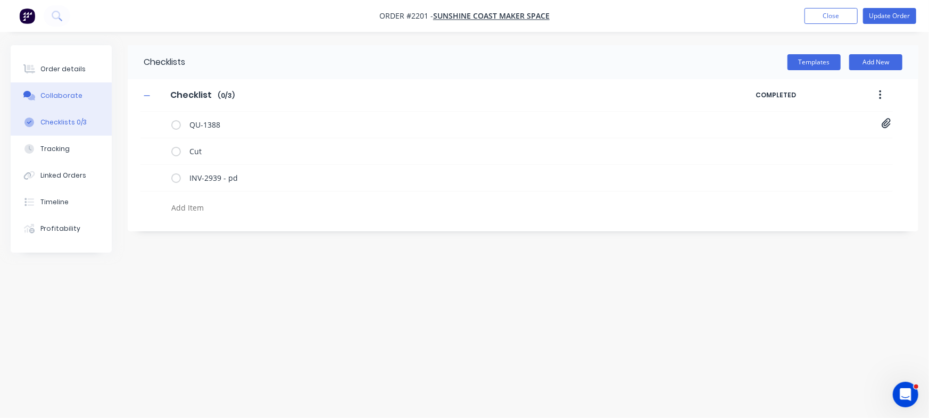
click at [61, 88] on button "Collaborate" at bounding box center [61, 95] width 101 height 27
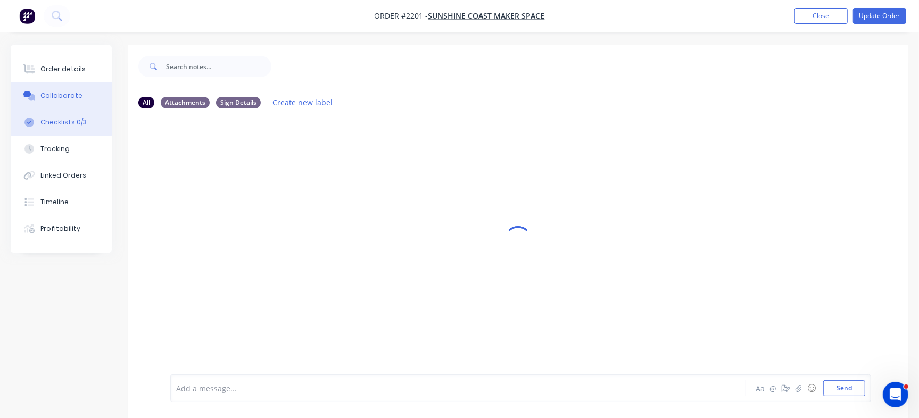
click at [97, 122] on button "Checklists 0/3" at bounding box center [61, 122] width 101 height 27
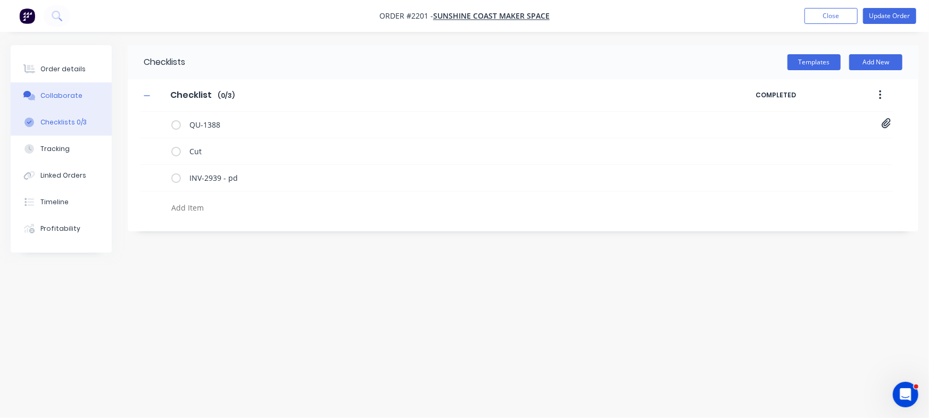
click at [76, 92] on div "Collaborate" at bounding box center [61, 96] width 42 height 10
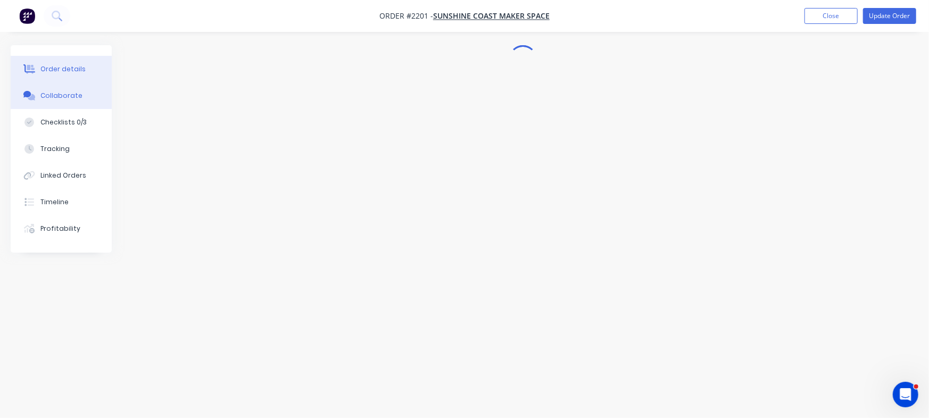
click at [76, 64] on div "Order details" at bounding box center [62, 69] width 45 height 10
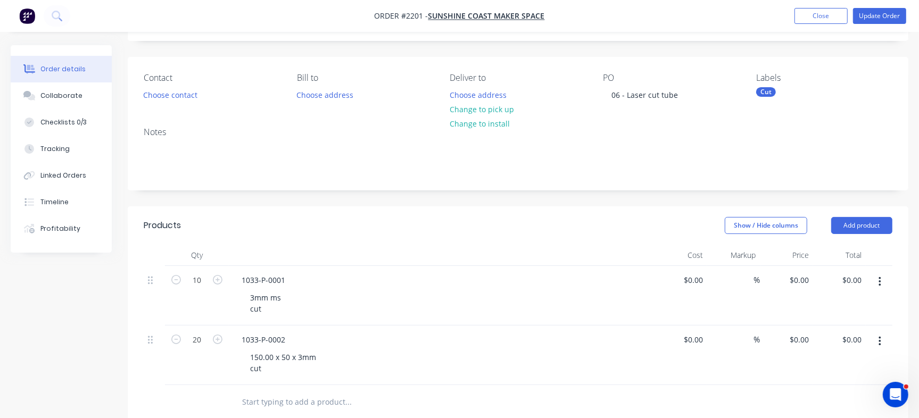
scroll to position [113, 0]
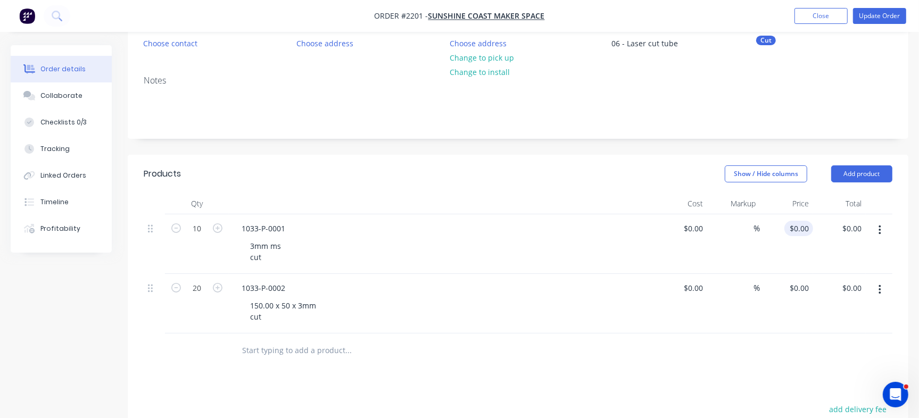
click at [795, 231] on div "$0.00 $0.00" at bounding box center [786, 244] width 53 height 60
paste input "16.87"
type input "$16.87"
type input "$168.70"
type input "$16.87"
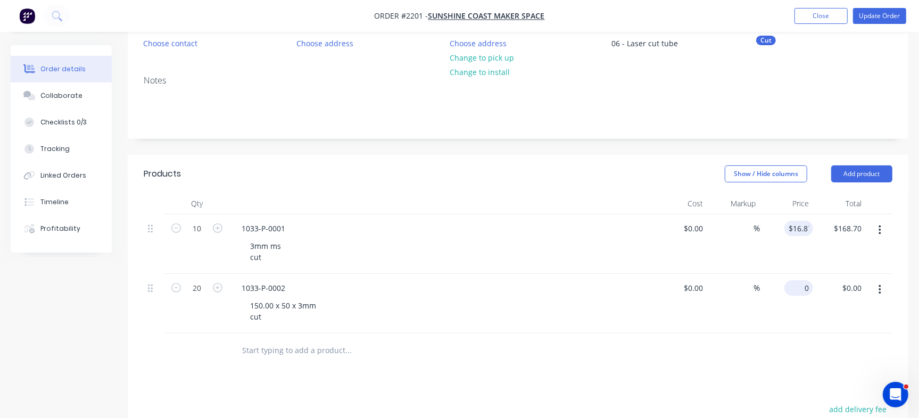
click at [796, 284] on div "0 $0.00" at bounding box center [786, 304] width 53 height 60
paste input "33.3"
click at [796, 341] on div at bounding box center [518, 351] width 749 height 35
type input "$33.30"
type input "$666.00"
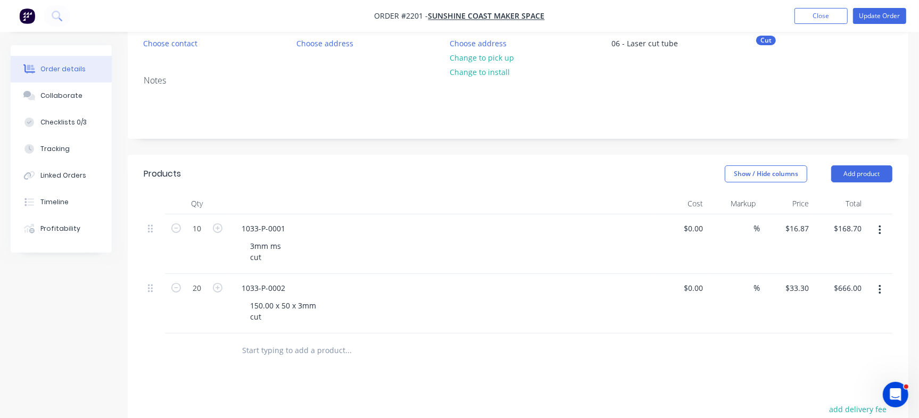
click at [903, 82] on div "Notes" at bounding box center [518, 102] width 781 height 71
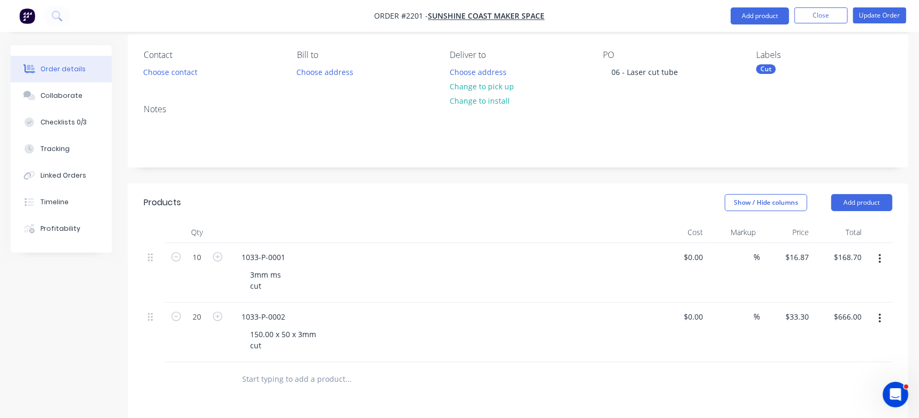
scroll to position [65, 0]
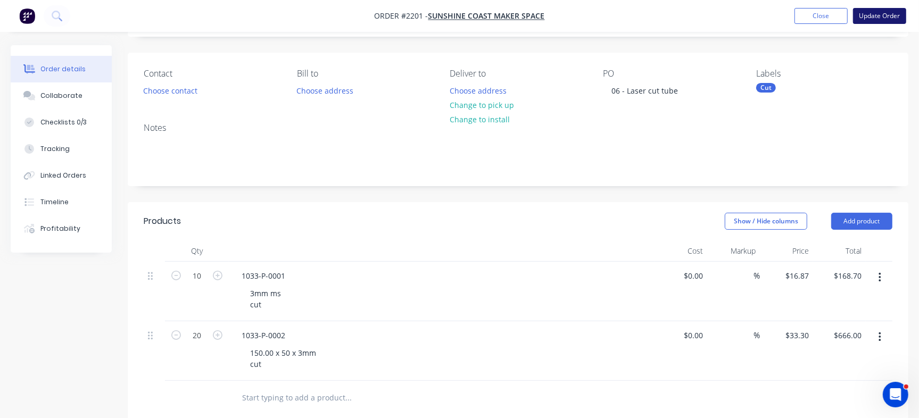
click at [894, 20] on button "Update Order" at bounding box center [879, 16] width 53 height 16
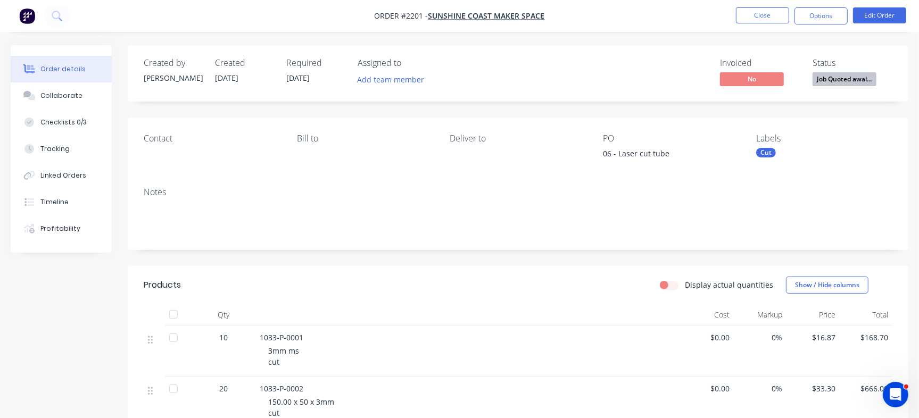
click at [846, 82] on span "Job Quoted awai..." at bounding box center [844, 78] width 64 height 13
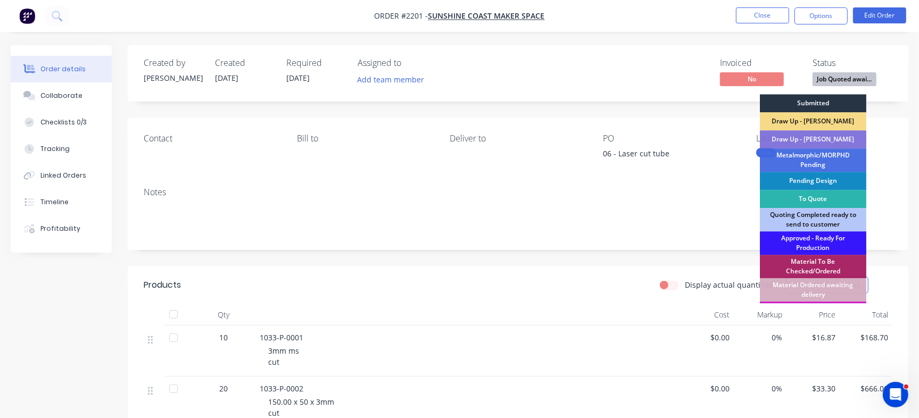
click at [827, 104] on div "Submitted" at bounding box center [813, 103] width 106 height 18
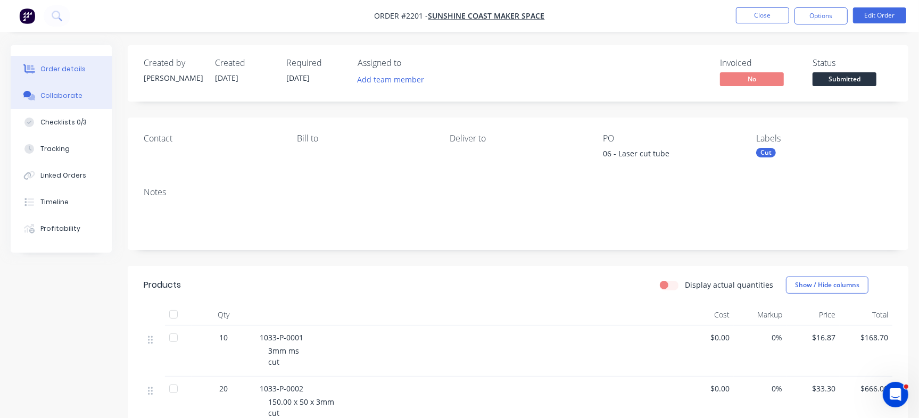
click at [76, 94] on div "Collaborate" at bounding box center [61, 96] width 42 height 10
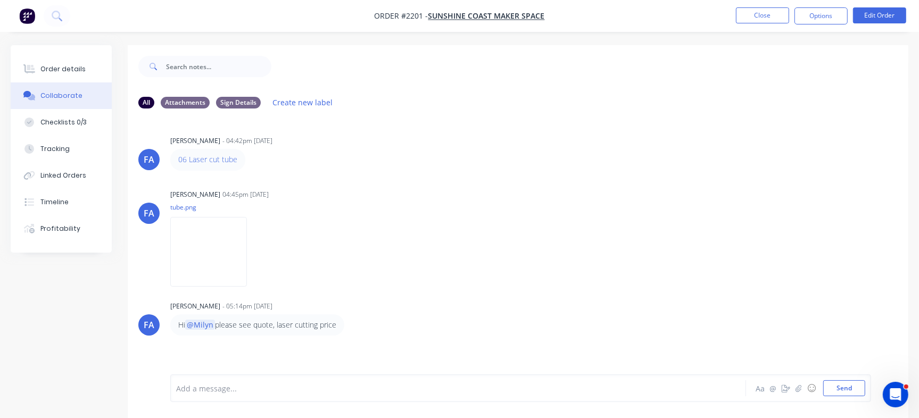
scroll to position [16, 0]
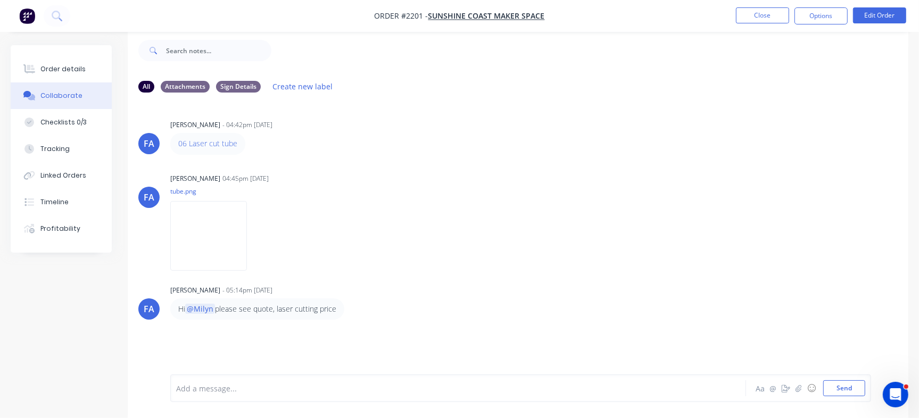
click at [432, 391] on div at bounding box center [435, 388] width 516 height 11
click at [432, 391] on div "Customer paid already" at bounding box center [435, 388] width 516 height 11
click at [849, 381] on button "Send" at bounding box center [844, 388] width 42 height 16
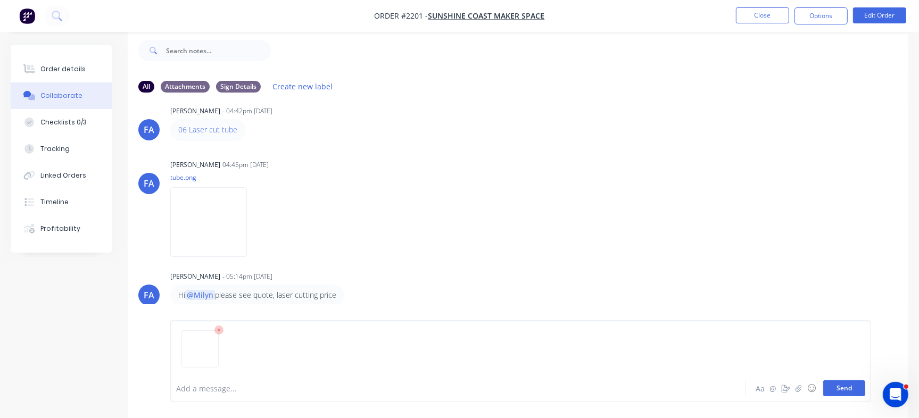
click at [843, 389] on button "Send" at bounding box center [844, 388] width 42 height 16
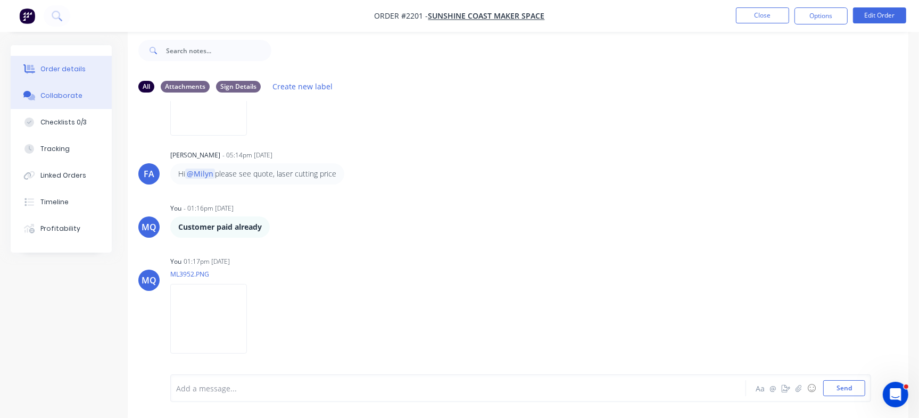
click at [77, 69] on div "Order details" at bounding box center [62, 69] width 45 height 10
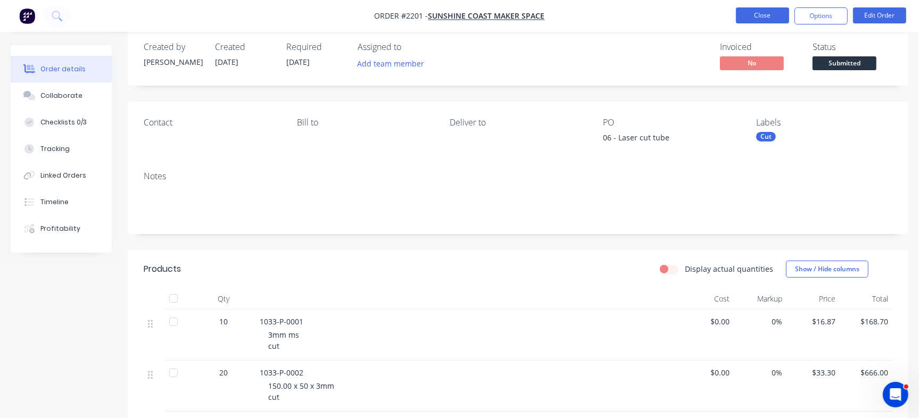
click at [756, 20] on button "Close" at bounding box center [762, 15] width 53 height 16
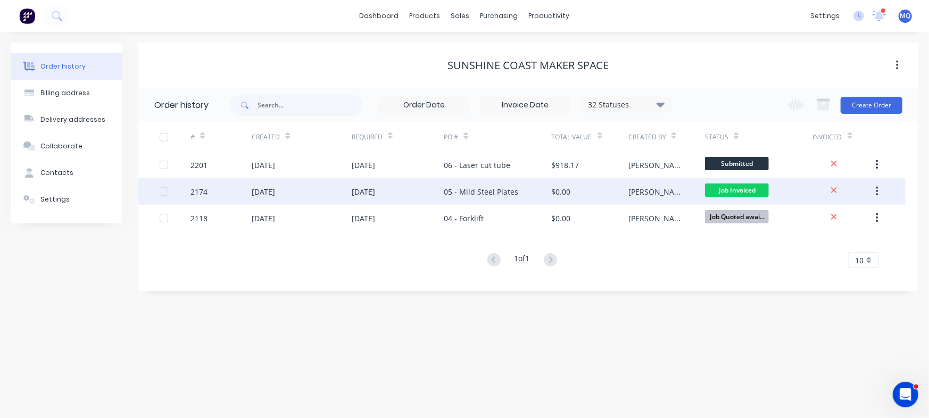
click at [437, 185] on div "04 Sep 2025" at bounding box center [398, 191] width 92 height 27
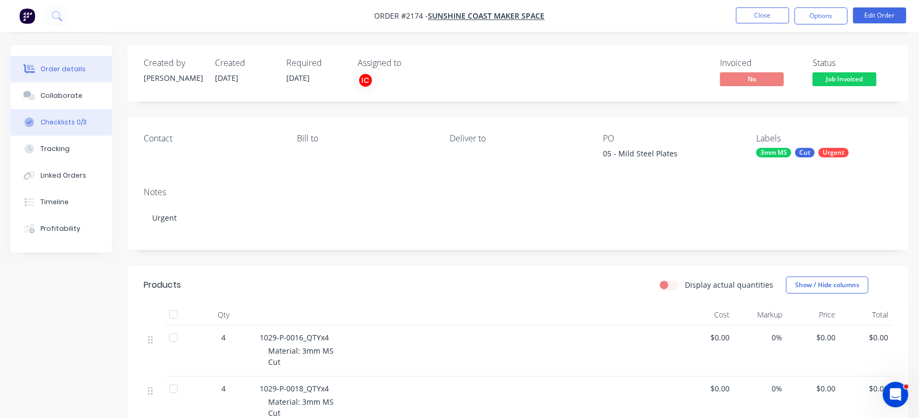
click at [89, 121] on button "Checklists 0/3" at bounding box center [61, 122] width 101 height 27
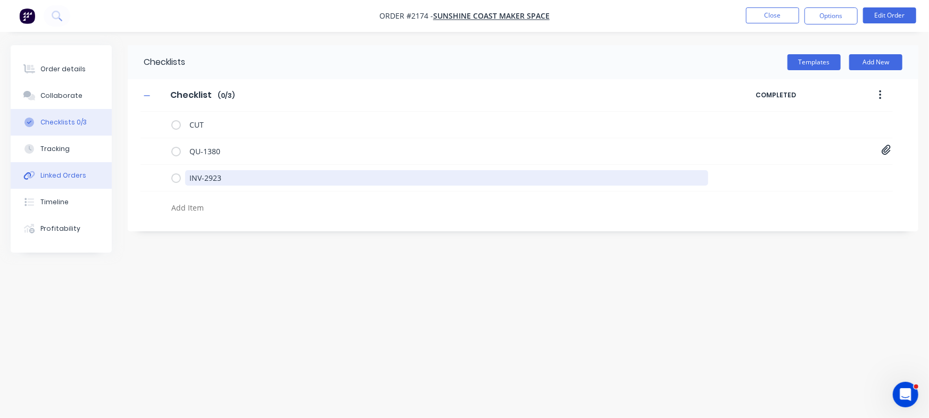
drag, startPoint x: 90, startPoint y: 165, endPoint x: 68, endPoint y: 171, distance: 23.5
click at [61, 165] on div "Order details Collaborate Checklists 0/3 Tracking Linked Orders Timeline Profit…" at bounding box center [464, 188] width 929 height 287
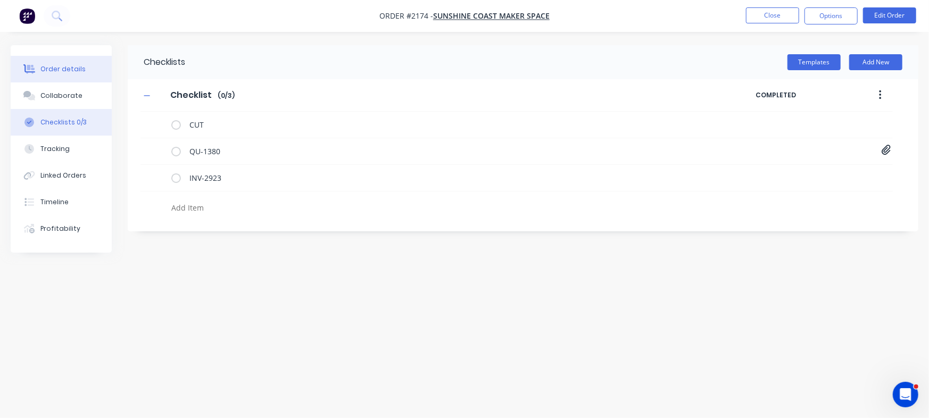
click at [53, 67] on div "Order details" at bounding box center [62, 69] width 45 height 10
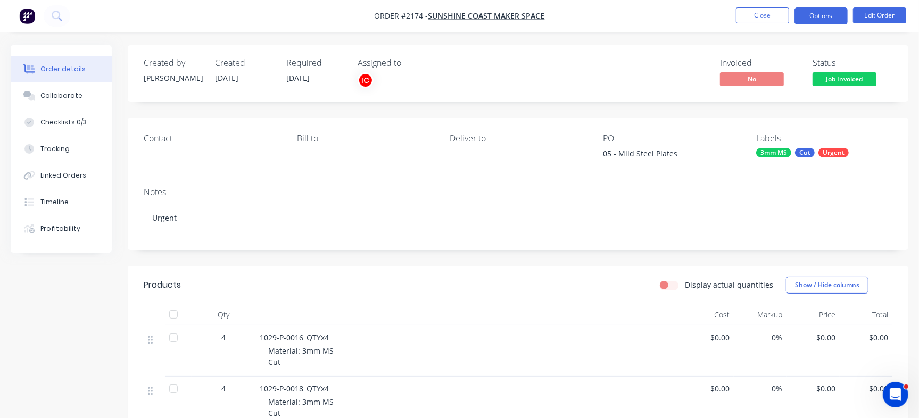
click at [823, 15] on button "Options" at bounding box center [820, 15] width 53 height 17
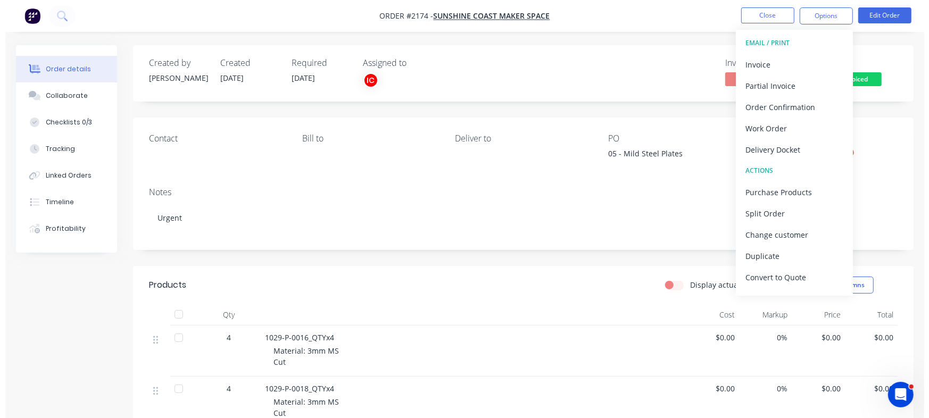
scroll to position [16, 0]
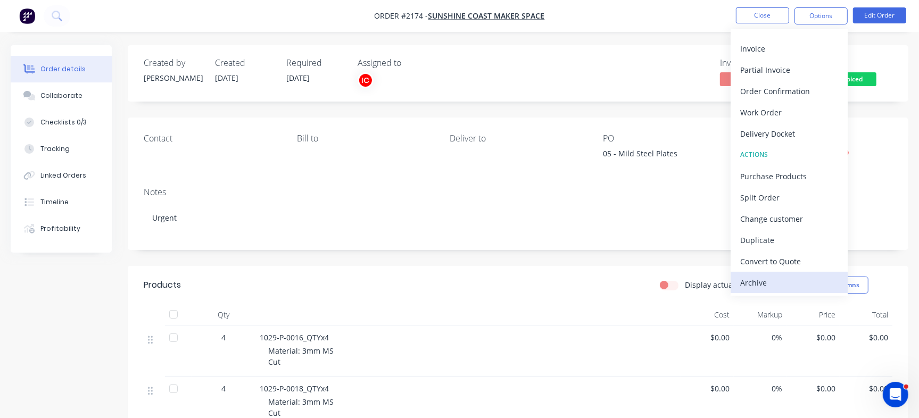
click at [752, 279] on div "Archive" at bounding box center [789, 282] width 98 height 15
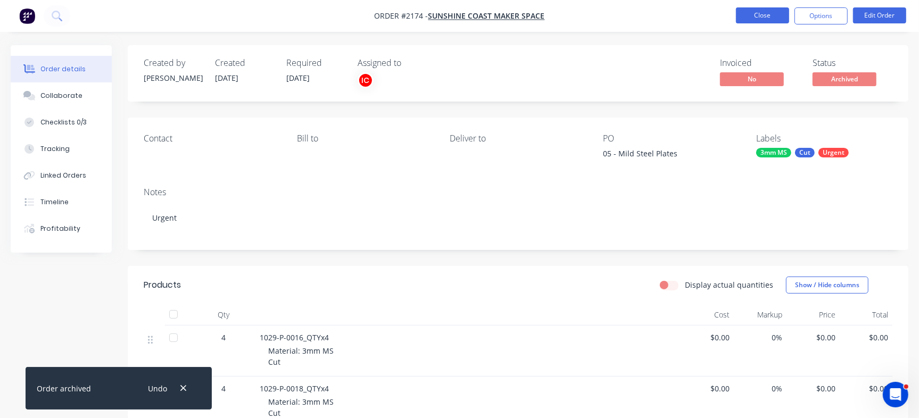
click at [757, 13] on button "Close" at bounding box center [762, 15] width 53 height 16
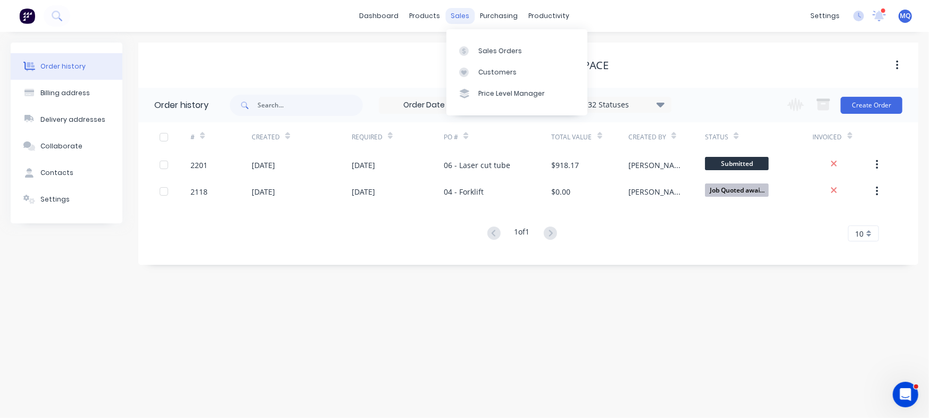
click at [462, 19] on div "sales" at bounding box center [460, 16] width 29 height 16
click at [478, 52] on div "Sales Orders" at bounding box center [500, 51] width 44 height 10
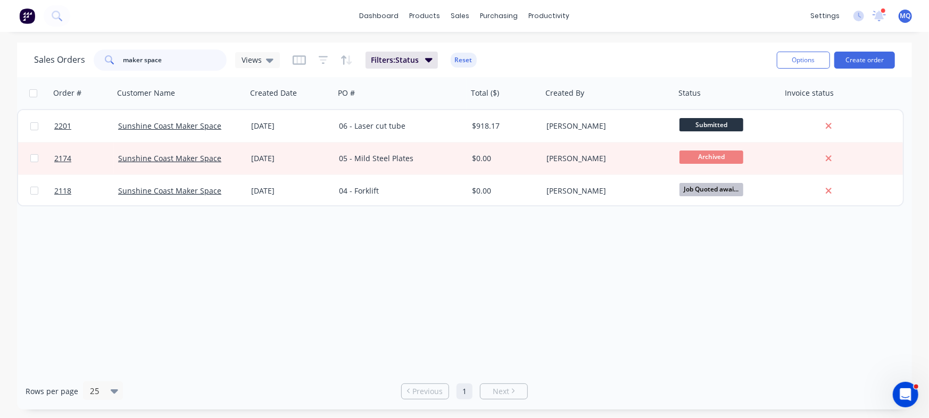
drag, startPoint x: 170, startPoint y: 59, endPoint x: 34, endPoint y: 56, distance: 136.8
click at [34, 56] on div "Sales Orders maker space Views" at bounding box center [157, 59] width 246 height 21
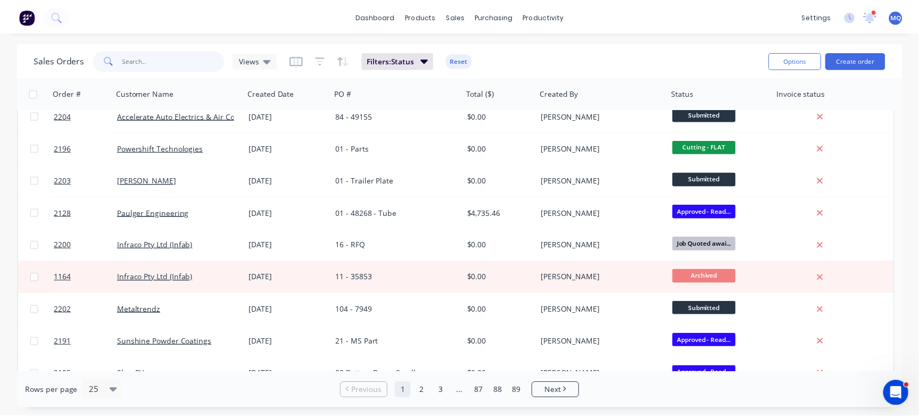
scroll to position [77, 0]
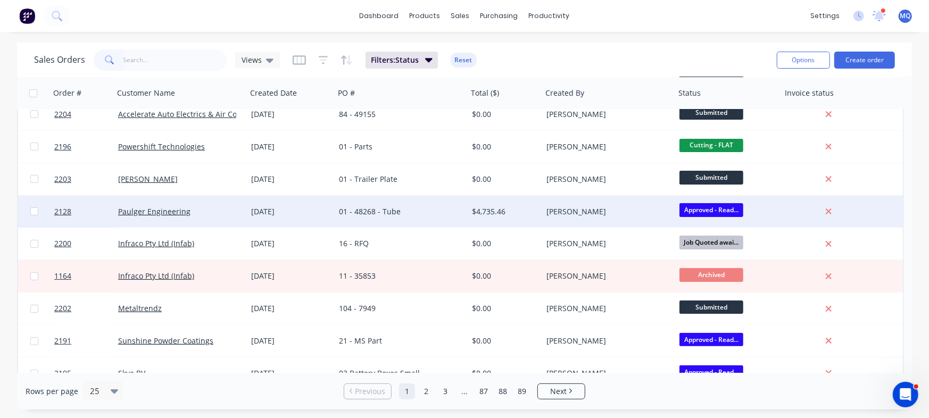
click at [521, 217] on div "$4,735.46" at bounding box center [505, 212] width 74 height 32
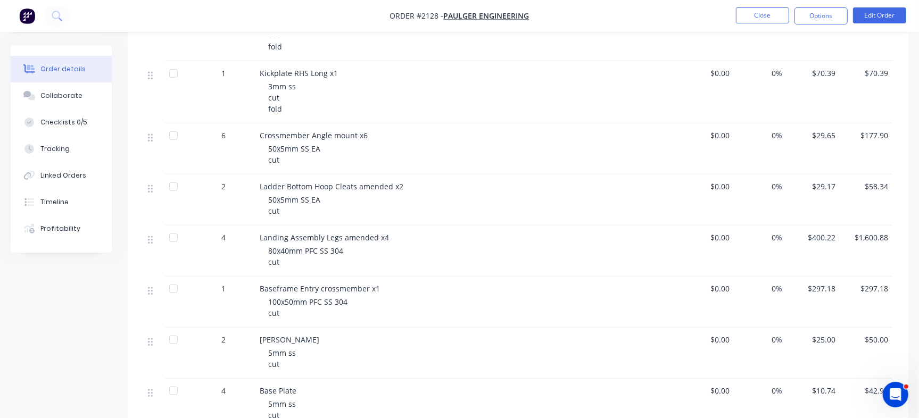
scroll to position [515, 0]
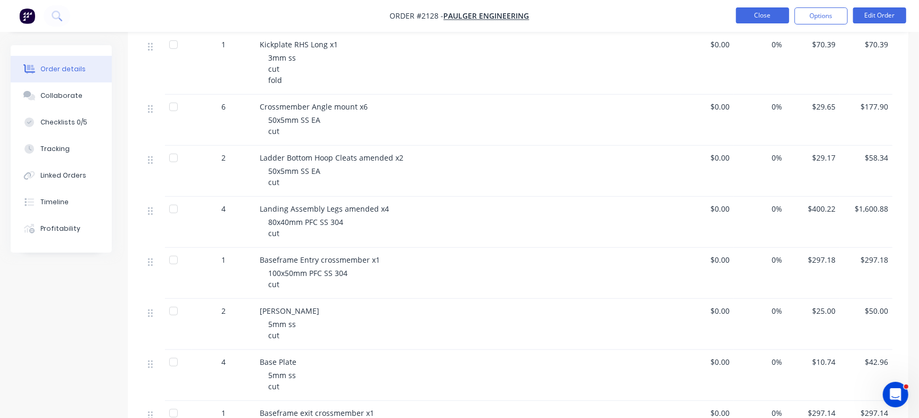
click at [764, 14] on button "Close" at bounding box center [762, 15] width 53 height 16
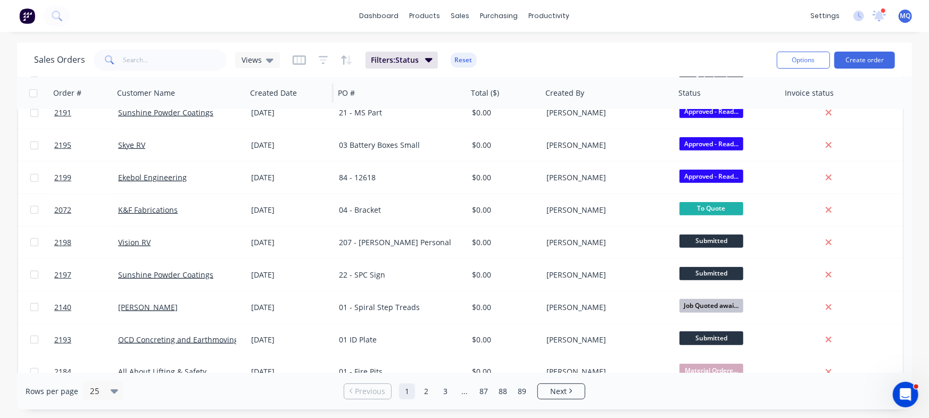
scroll to position [307, 0]
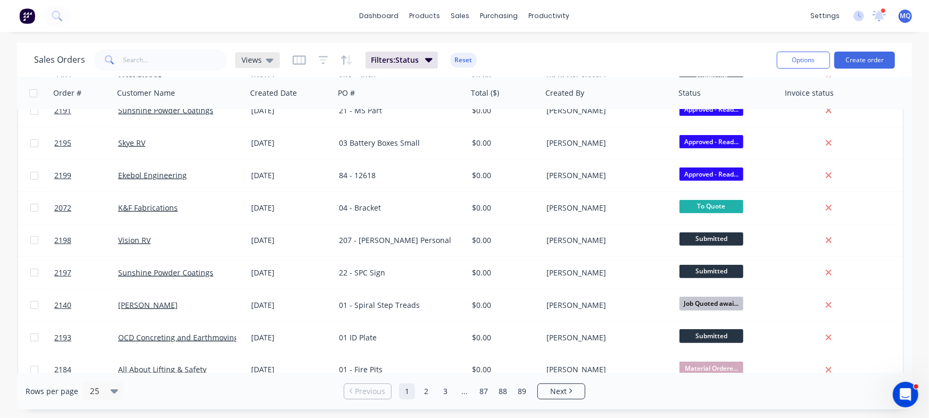
click at [252, 59] on span "Views" at bounding box center [252, 59] width 20 height 11
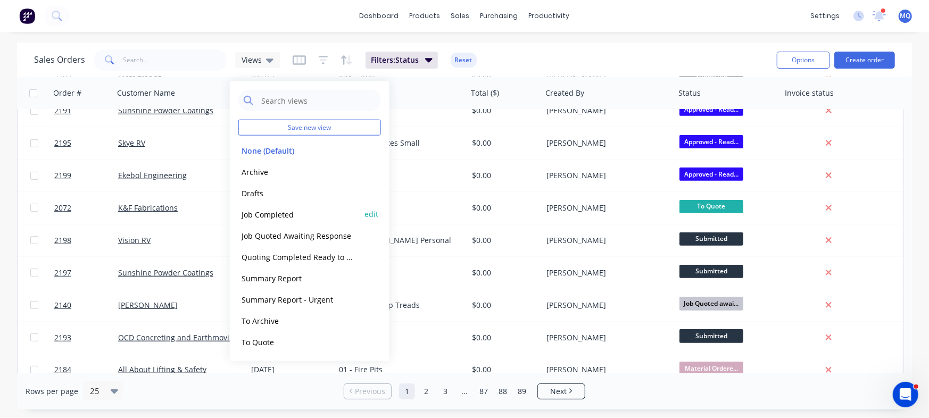
click at [260, 210] on button "Job Completed" at bounding box center [298, 214] width 121 height 12
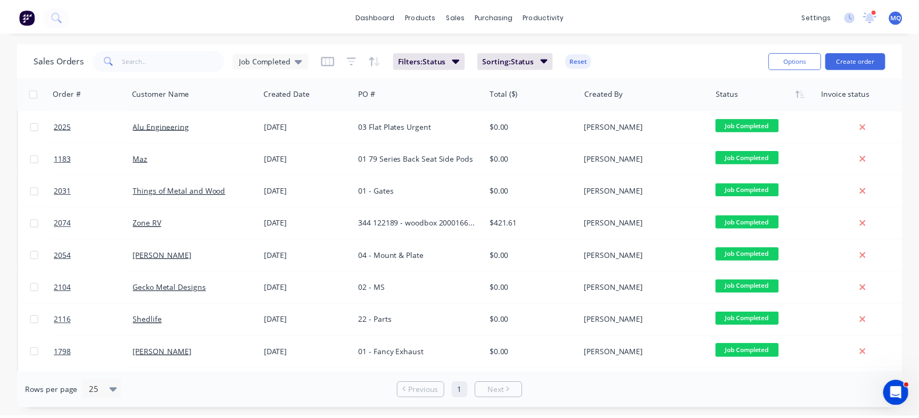
scroll to position [250, 0]
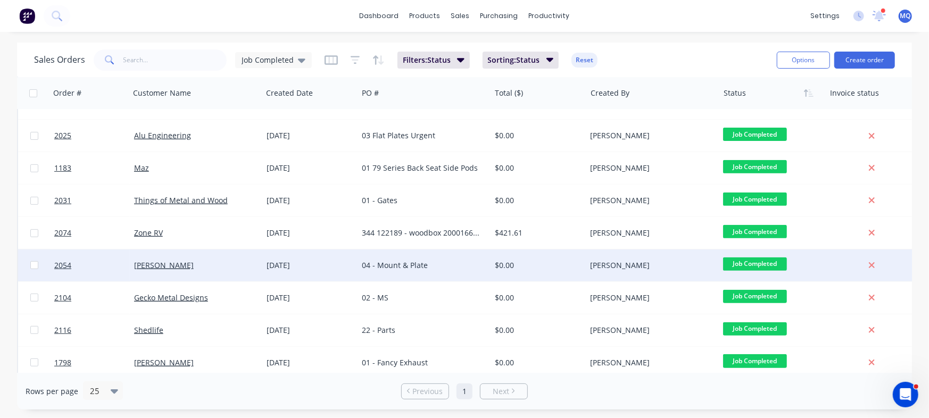
click at [418, 264] on div "04 - Mount & Plate" at bounding box center [421, 265] width 118 height 11
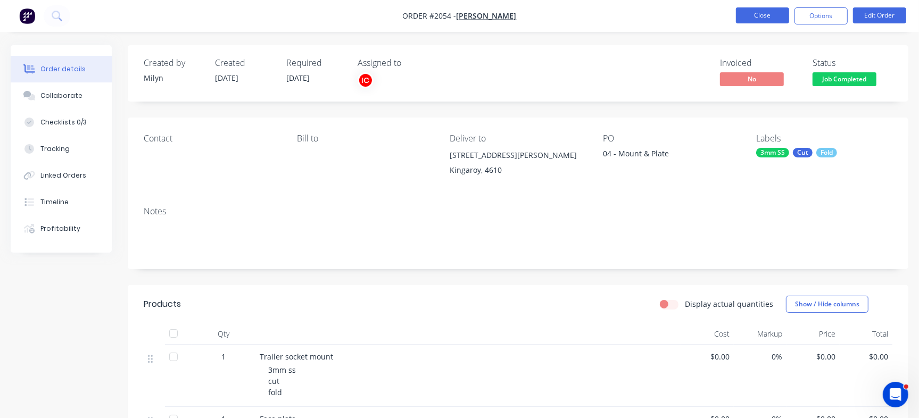
click at [768, 16] on button "Close" at bounding box center [762, 15] width 53 height 16
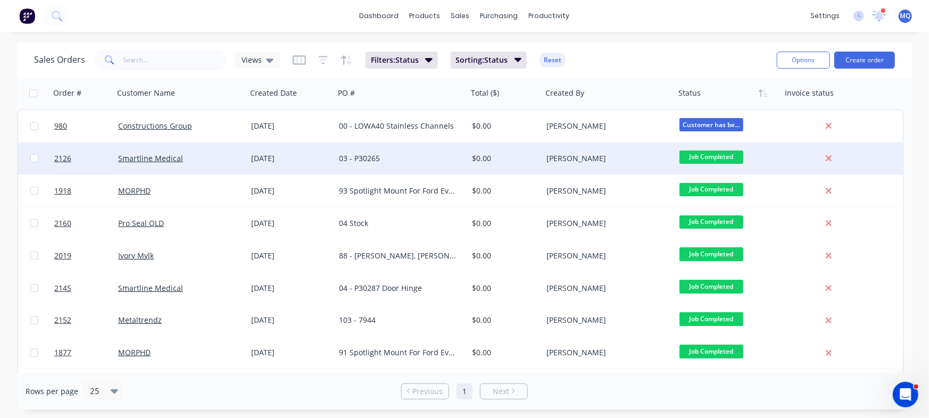
click at [426, 162] on div "03 - P30265" at bounding box center [398, 158] width 118 height 11
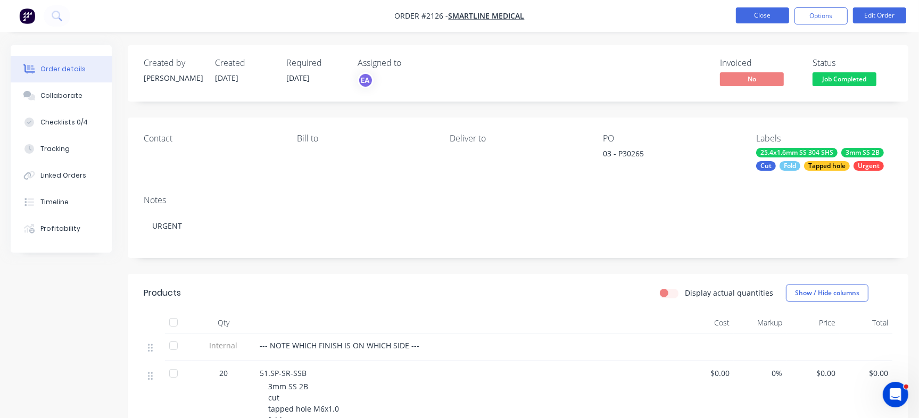
click at [764, 16] on button "Close" at bounding box center [762, 15] width 53 height 16
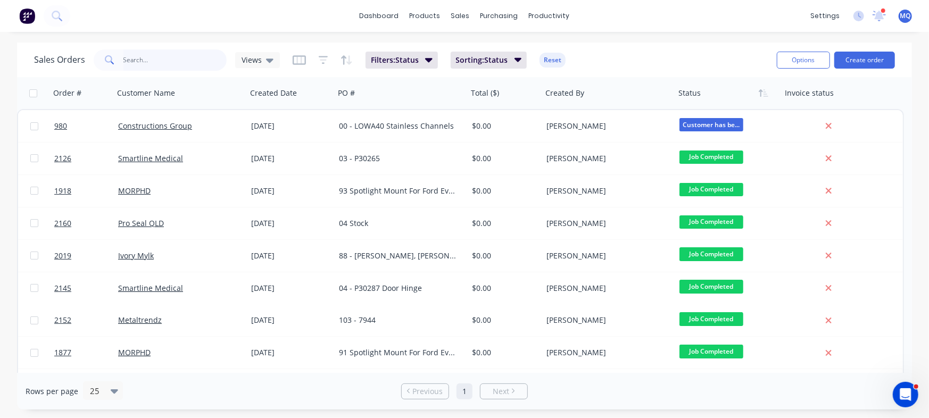
click at [184, 60] on input "text" at bounding box center [175, 59] width 104 height 21
type input "smartline"
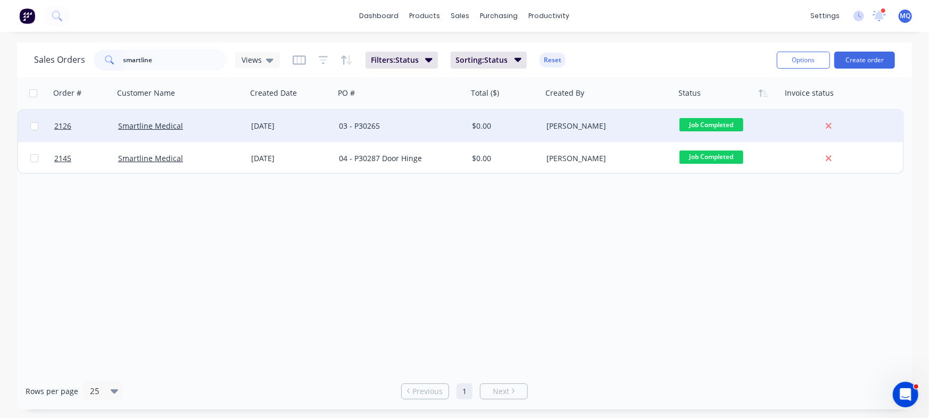
click at [282, 139] on div "[DATE]" at bounding box center [291, 126] width 88 height 32
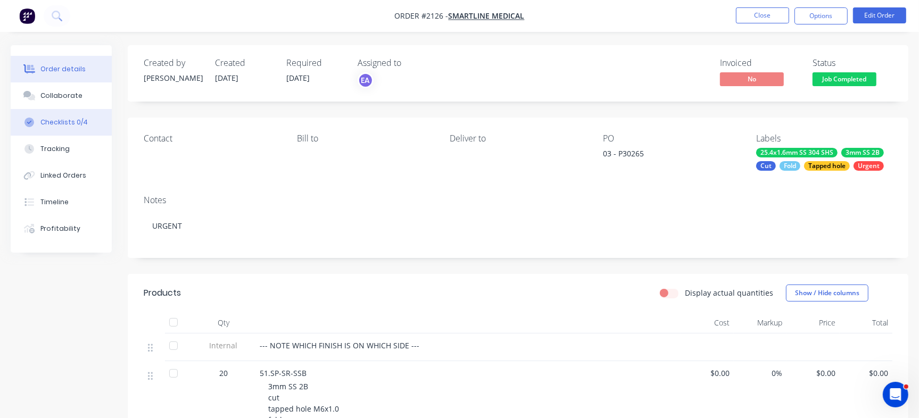
click at [80, 120] on div "Checklists 0/4" at bounding box center [63, 123] width 47 height 10
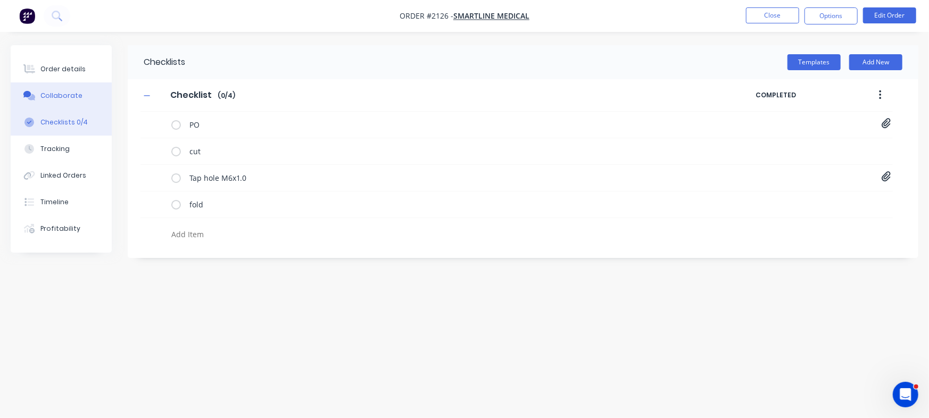
click at [84, 95] on button "Collaborate" at bounding box center [61, 95] width 101 height 27
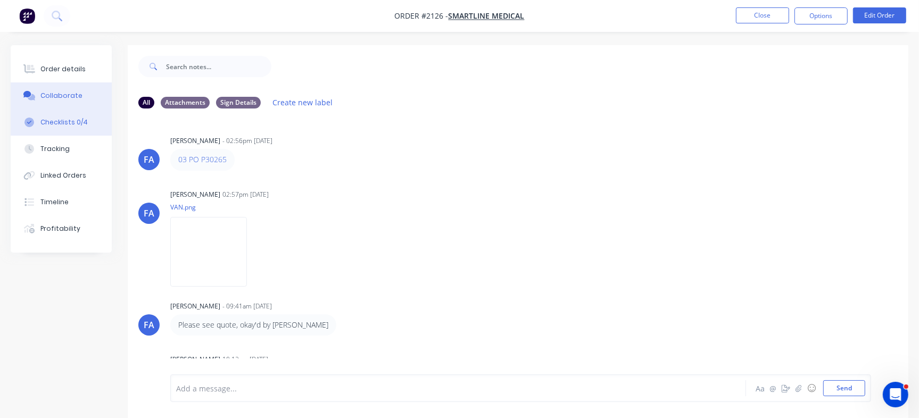
click at [63, 120] on div "Checklists 0/4" at bounding box center [63, 123] width 47 height 10
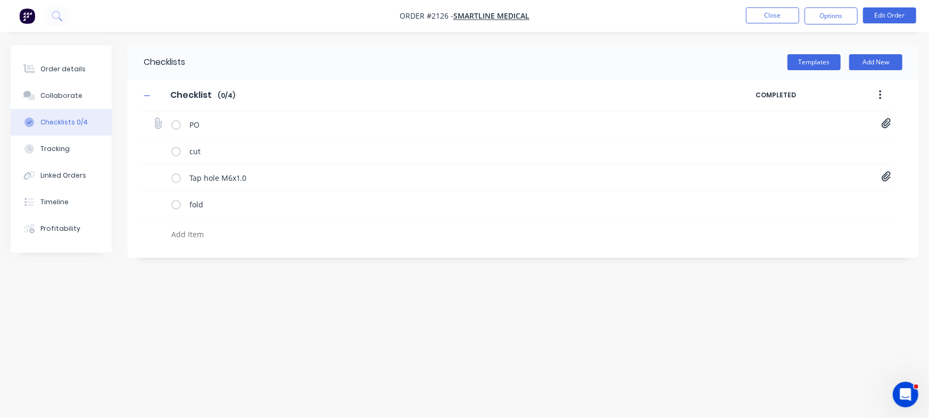
click at [885, 120] on icon at bounding box center [886, 124] width 9 height 10
click at [791, 144] on link "12bcfc7a-1dfe-44c3-95ba-6a9676e35694.pdf" at bounding box center [801, 147] width 124 height 11
click at [85, 69] on button "Order details" at bounding box center [61, 69] width 101 height 27
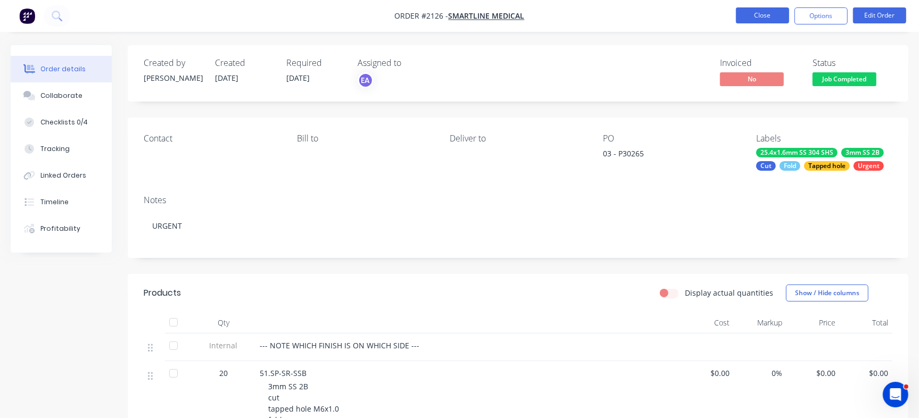
click at [761, 19] on button "Close" at bounding box center [762, 15] width 53 height 16
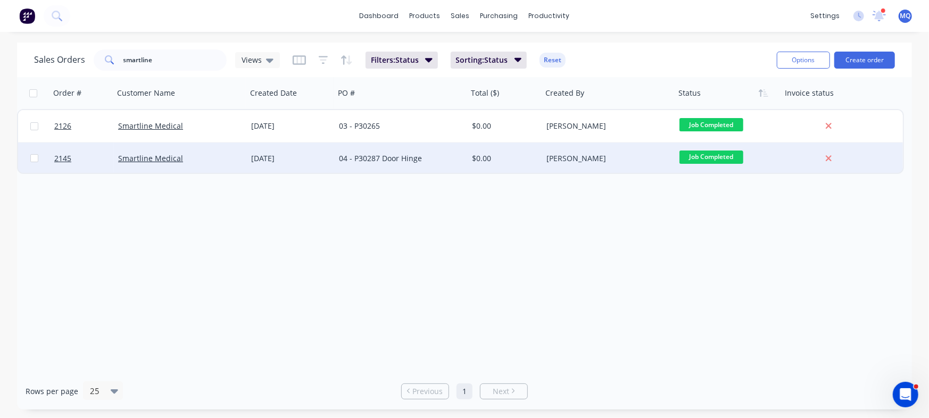
click at [292, 152] on div "[DATE]" at bounding box center [291, 159] width 88 height 32
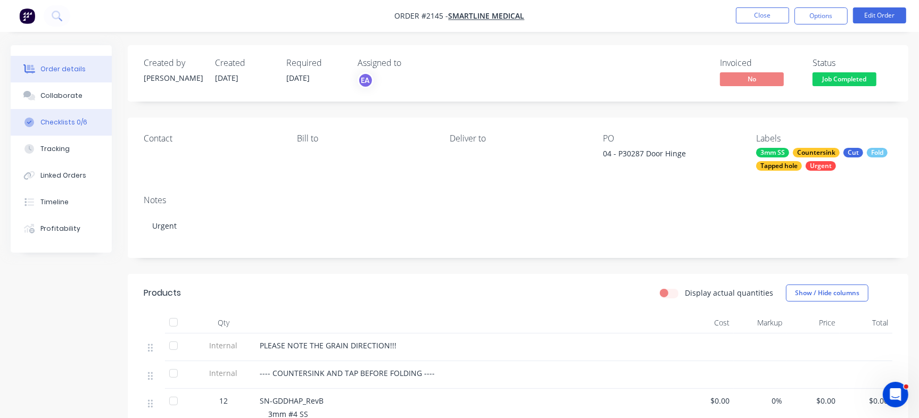
click at [90, 121] on button "Checklists 0/6" at bounding box center [61, 122] width 101 height 27
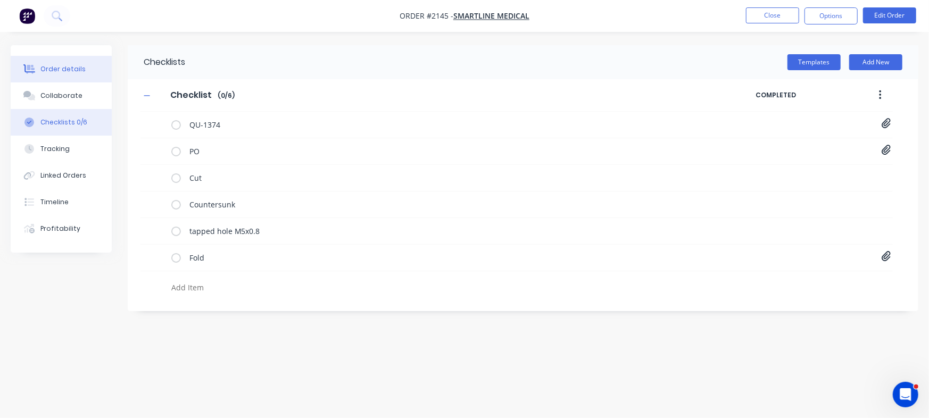
click at [87, 61] on button "Order details" at bounding box center [61, 69] width 101 height 27
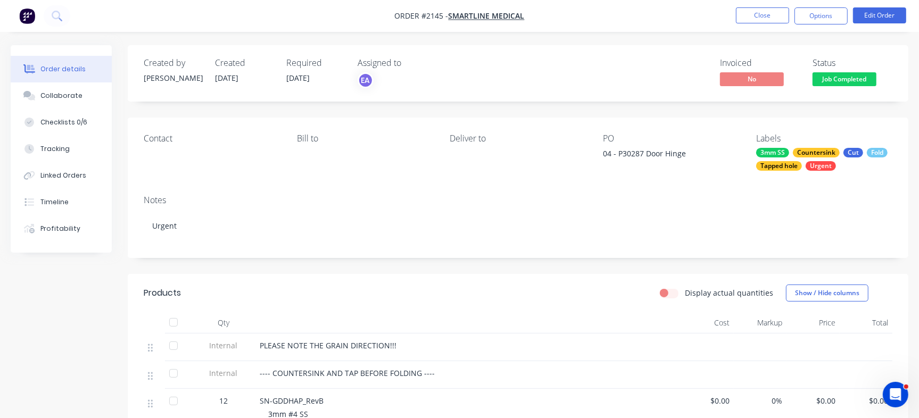
click at [626, 151] on div "04 - P30287 Door Hinge" at bounding box center [669, 155] width 133 height 15
click at [632, 152] on div "04 - P30287 Door Hinge" at bounding box center [669, 155] width 133 height 15
copy div "P30287"
click at [79, 124] on div "Checklists 0/6" at bounding box center [63, 123] width 47 height 10
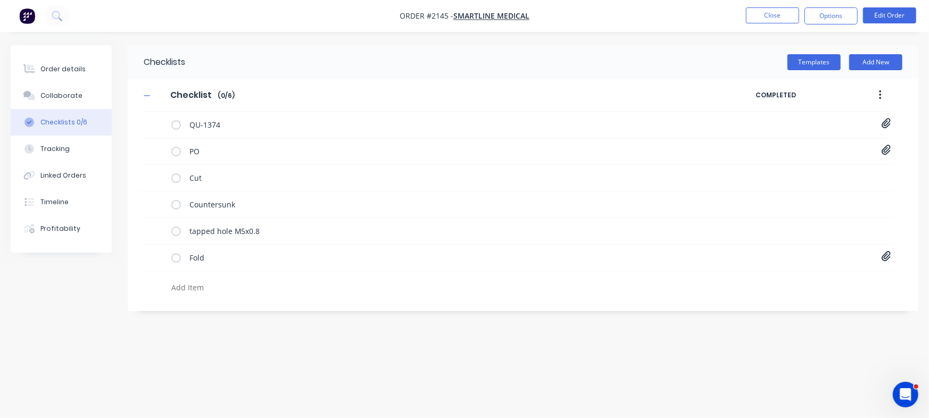
click at [213, 286] on textarea at bounding box center [409, 287] width 484 height 15
paste textarea "INV-2940"
type textarea "INV-2940"
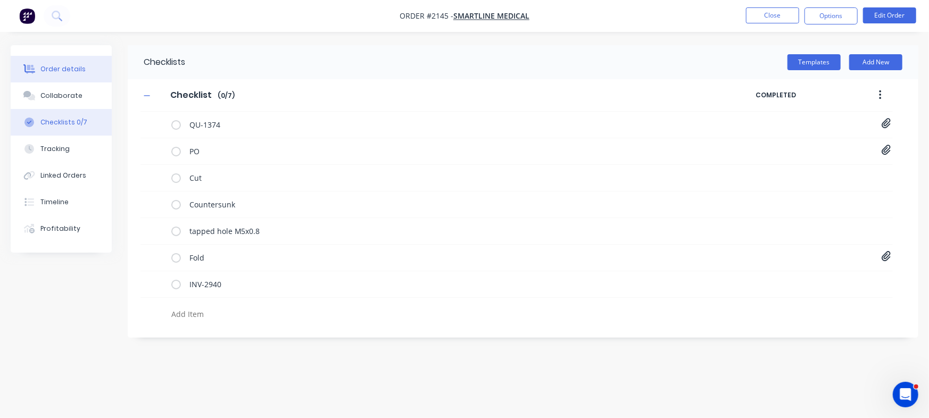
click at [74, 69] on div "Order details" at bounding box center [62, 69] width 45 height 10
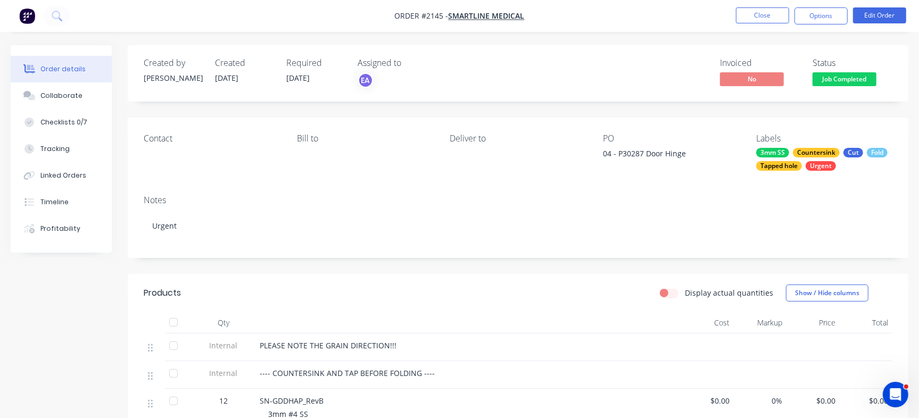
click at [627, 151] on div "04 - P30287 Door Hinge" at bounding box center [669, 155] width 133 height 15
copy div "P30287"
click at [769, 14] on button "Close" at bounding box center [762, 15] width 53 height 16
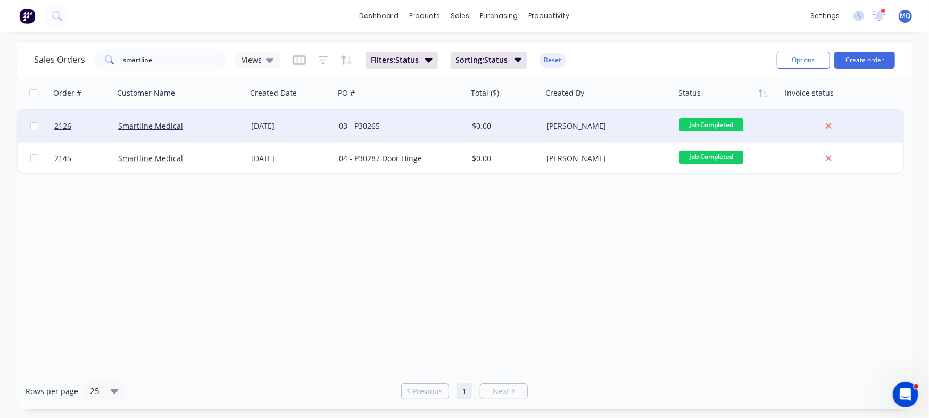
click at [435, 132] on div "03 - P30265" at bounding box center [401, 126] width 133 height 32
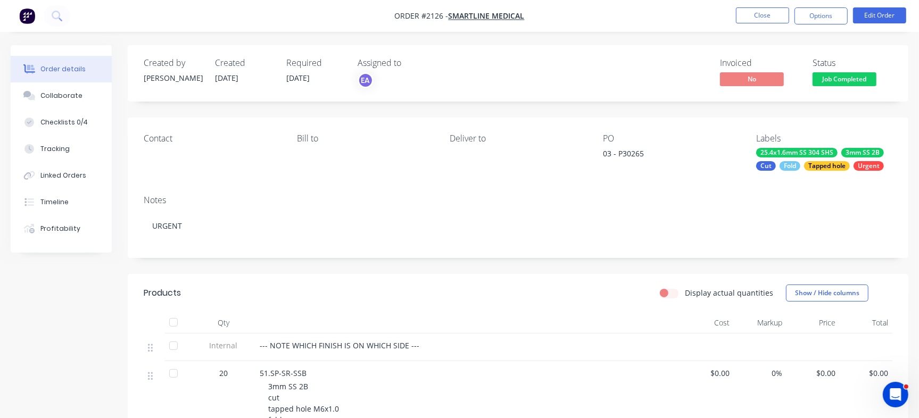
click at [628, 153] on div "03 - P30265" at bounding box center [669, 155] width 133 height 15
copy div "P30265"
click at [64, 123] on div "Checklists 0/4" at bounding box center [63, 123] width 47 height 10
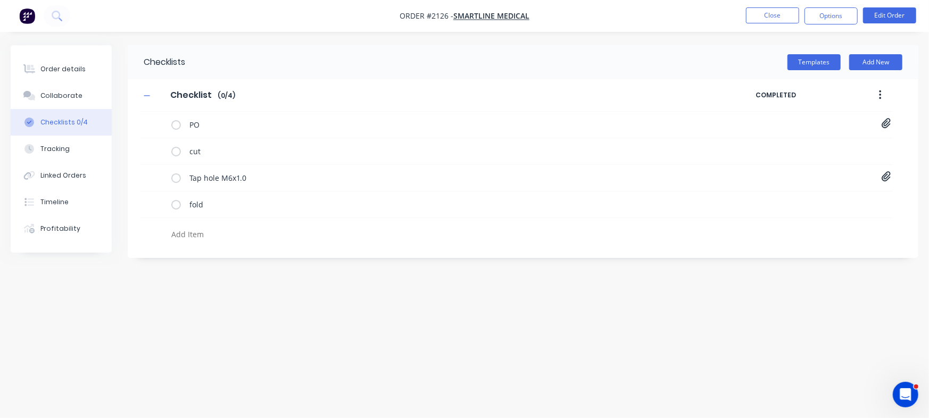
click at [895, 126] on div "Checklist Checklist Enter Checklist name ( 0 / 4 ) COMPLETED PO 12bcfc7a-1dfe-4…" at bounding box center [523, 162] width 791 height 166
click at [887, 121] on icon at bounding box center [886, 124] width 9 height 10
click at [767, 151] on link "12bcfc7a-1dfe-44c3-95ba-6a9676e35694.pdf" at bounding box center [801, 147] width 124 height 11
click at [770, 19] on button "Close" at bounding box center [772, 15] width 53 height 16
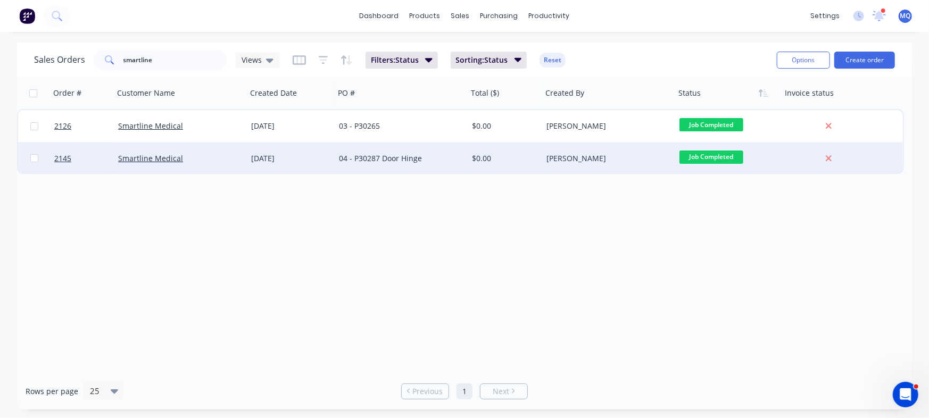
click at [255, 155] on div "[DATE]" at bounding box center [290, 158] width 79 height 11
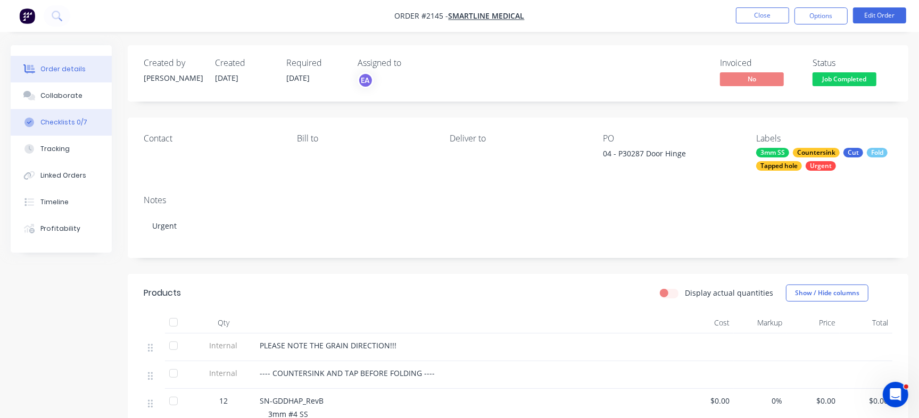
click at [46, 118] on div "Checklists 0/7" at bounding box center [63, 123] width 47 height 10
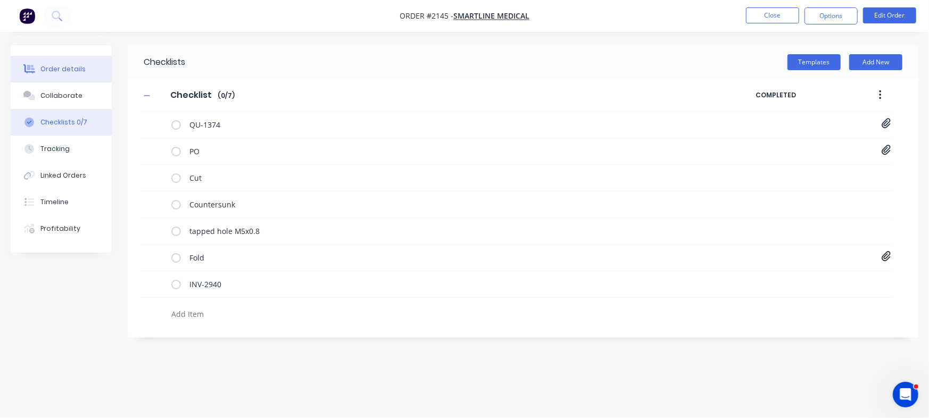
click at [81, 64] on button "Order details" at bounding box center [61, 69] width 101 height 27
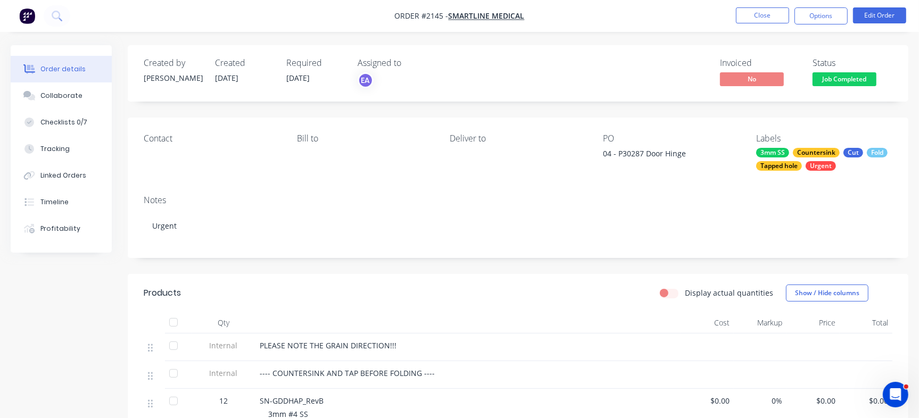
click at [843, 77] on span "Job Completed" at bounding box center [844, 78] width 64 height 13
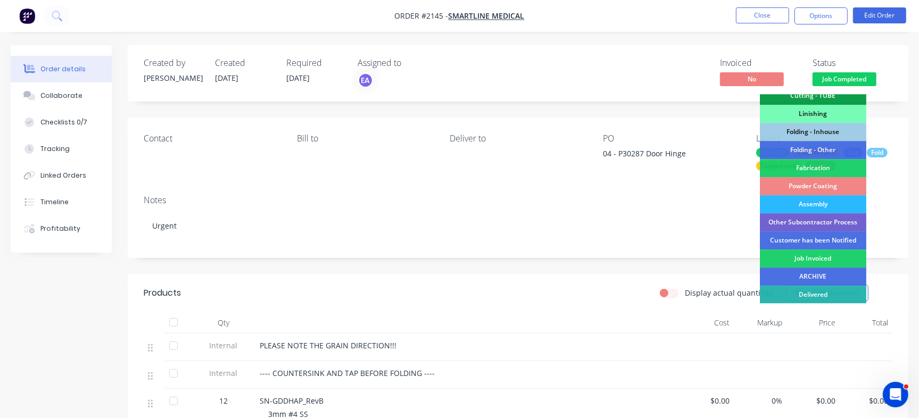
scroll to position [294, 0]
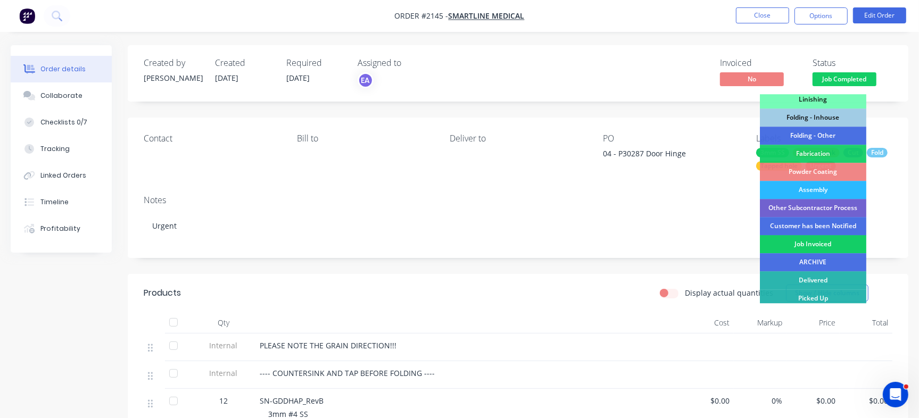
click at [826, 250] on div "Job Invoiced" at bounding box center [813, 244] width 106 height 18
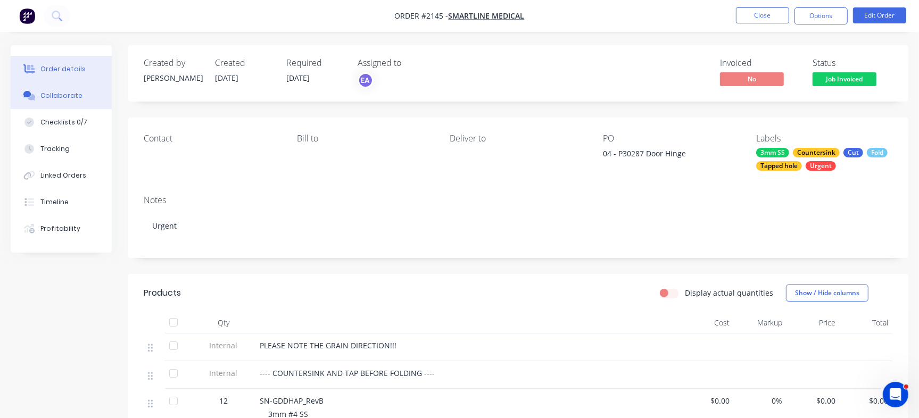
click at [55, 101] on button "Collaborate" at bounding box center [61, 95] width 101 height 27
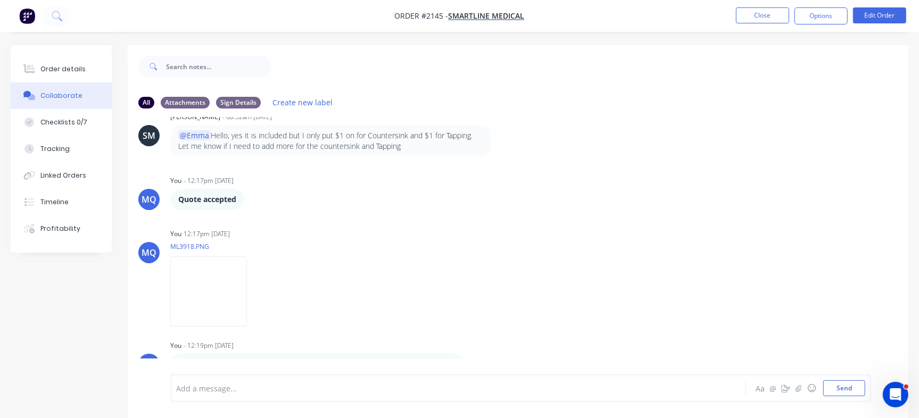
scroll to position [16, 0]
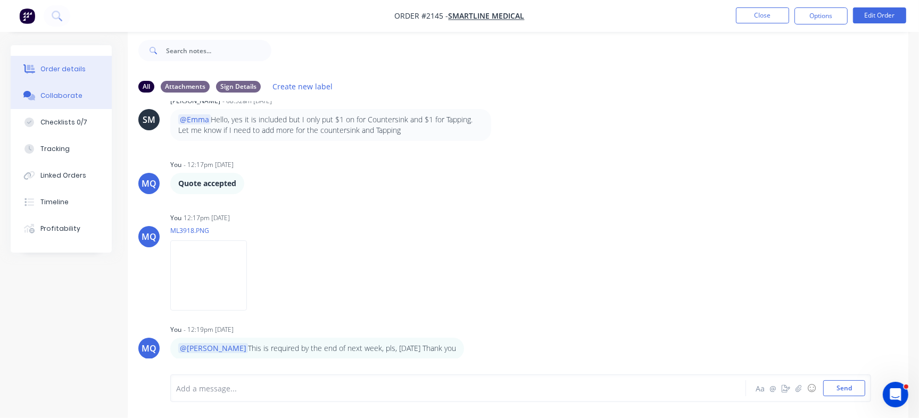
click at [65, 72] on div "Order details" at bounding box center [62, 69] width 45 height 10
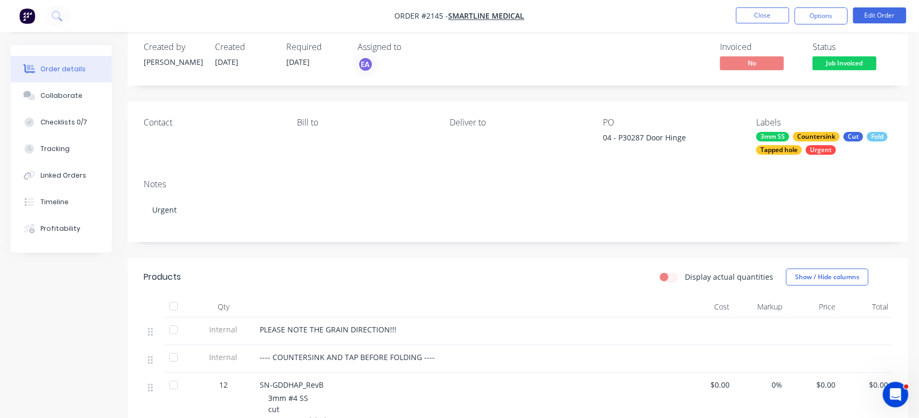
click at [850, 64] on span "Job Invoiced" at bounding box center [844, 62] width 64 height 13
click at [740, 16] on button "Close" at bounding box center [762, 15] width 53 height 16
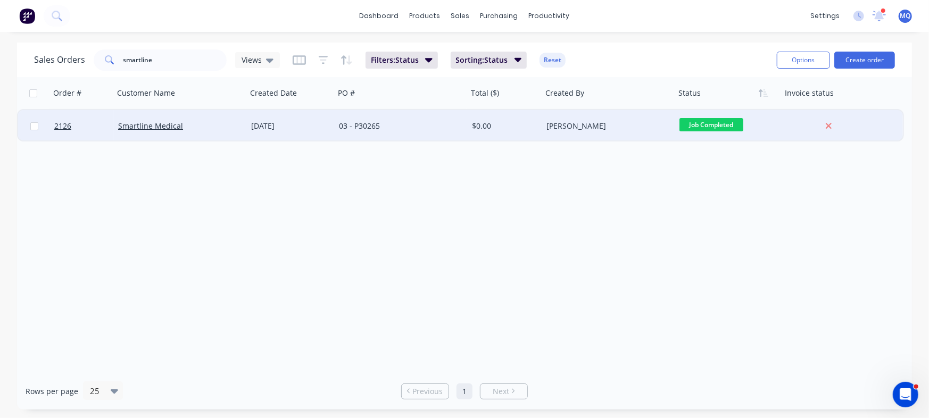
click at [363, 126] on div "03 - P30265" at bounding box center [398, 126] width 118 height 11
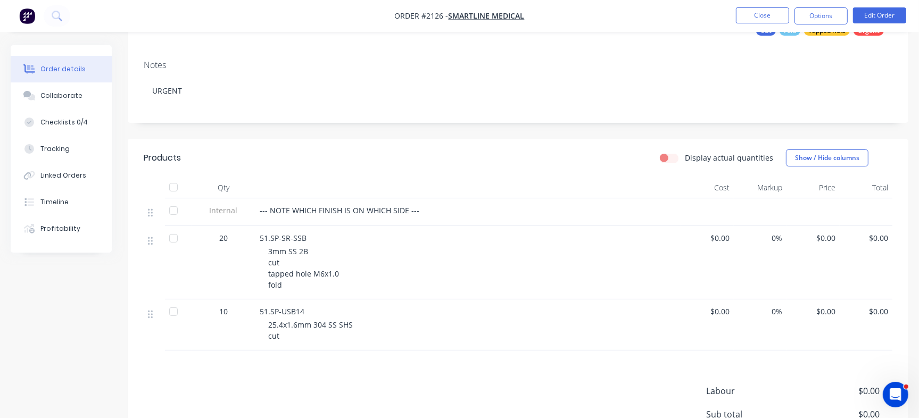
scroll to position [151, 0]
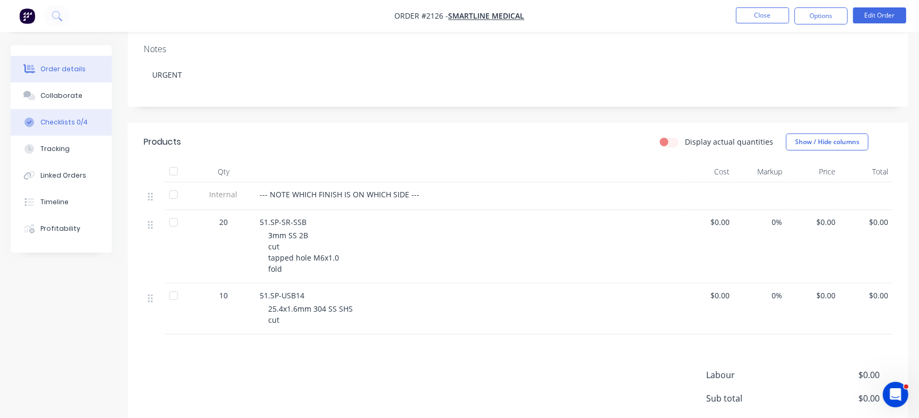
click at [69, 118] on div "Checklists 0/4" at bounding box center [63, 123] width 47 height 10
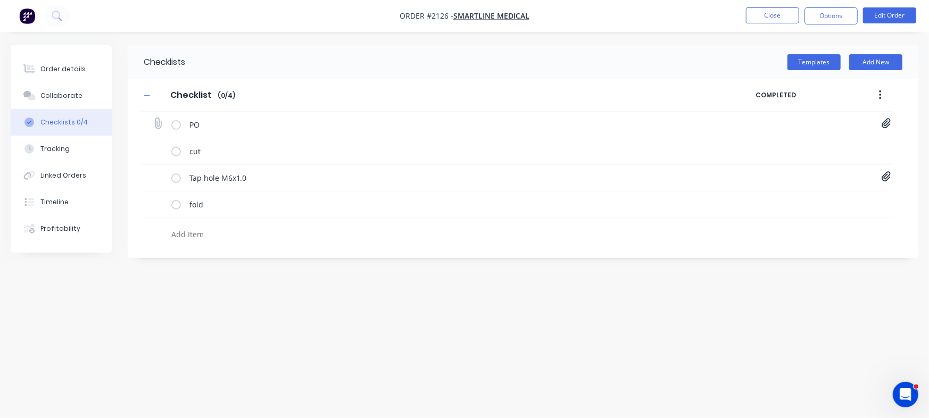
click at [886, 122] on icon at bounding box center [886, 124] width 9 height 10
click at [794, 143] on link "12bcfc7a-1dfe-44c3-95ba-6a9676e35694.pdf" at bounding box center [801, 147] width 124 height 11
click at [74, 90] on button "Collaborate" at bounding box center [61, 95] width 101 height 27
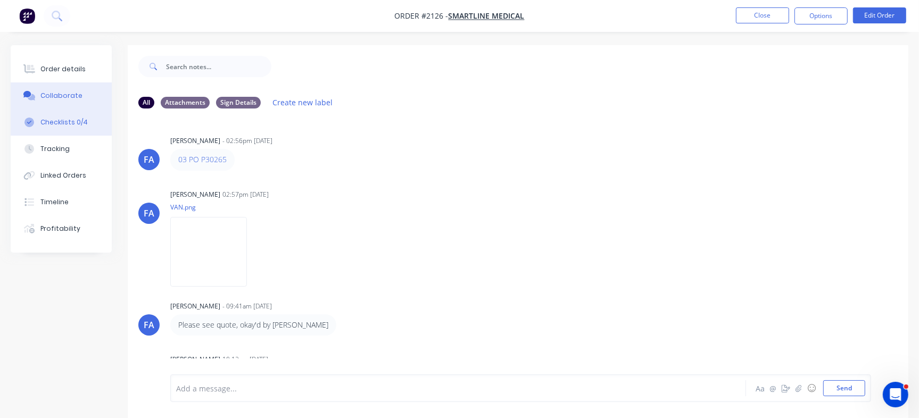
click at [68, 121] on div "Checklists 0/4" at bounding box center [63, 123] width 47 height 10
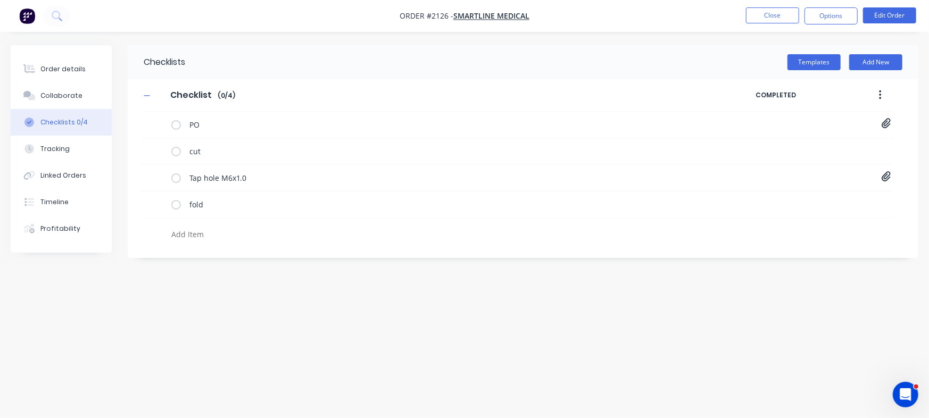
click at [218, 227] on textarea at bounding box center [409, 234] width 484 height 15
paste textarea "INV-2941"
type textarea "INV-2941"
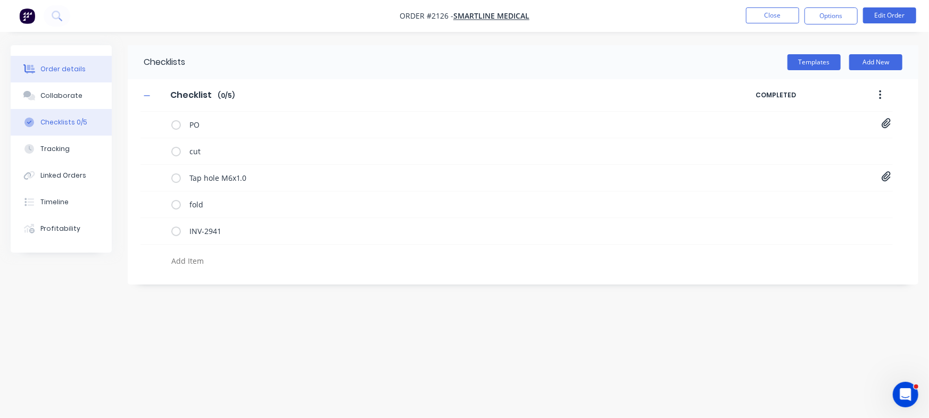
click at [94, 67] on button "Order details" at bounding box center [61, 69] width 101 height 27
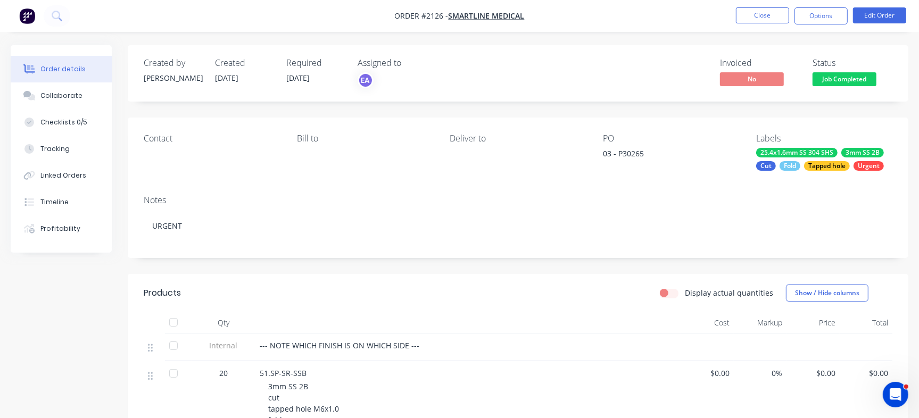
click at [626, 155] on div "03 - P30265" at bounding box center [669, 155] width 133 height 15
click at [627, 154] on div "03 - P30265" at bounding box center [669, 155] width 133 height 15
copy div "P30265"
click at [84, 126] on button "Checklists 0/5" at bounding box center [61, 122] width 101 height 27
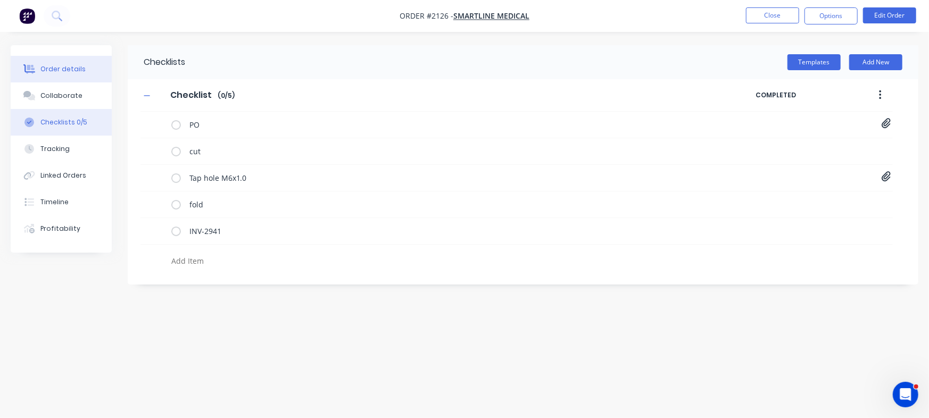
click at [74, 64] on div "Order details" at bounding box center [62, 69] width 45 height 10
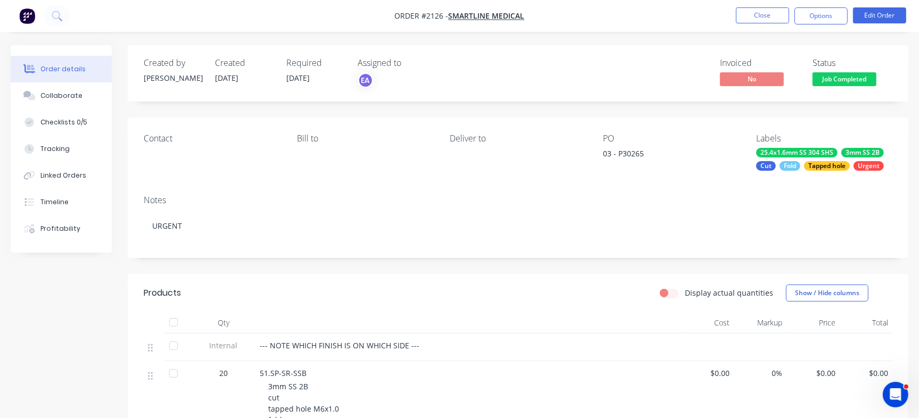
click at [846, 80] on span "Job Completed" at bounding box center [844, 78] width 64 height 13
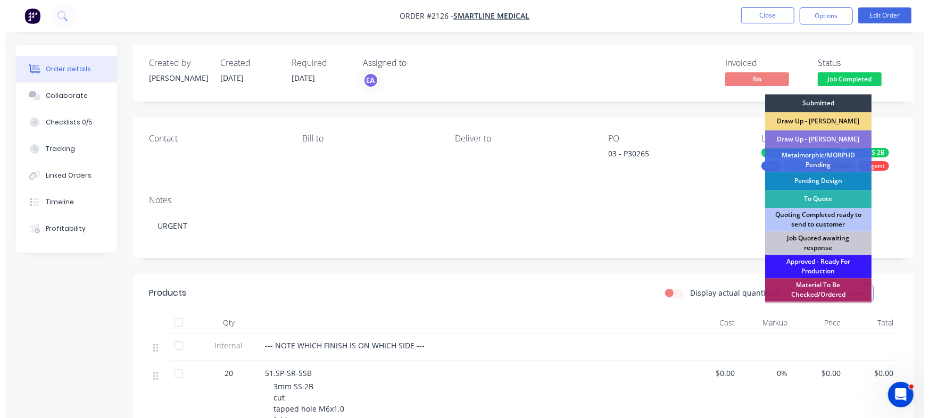
scroll to position [298, 0]
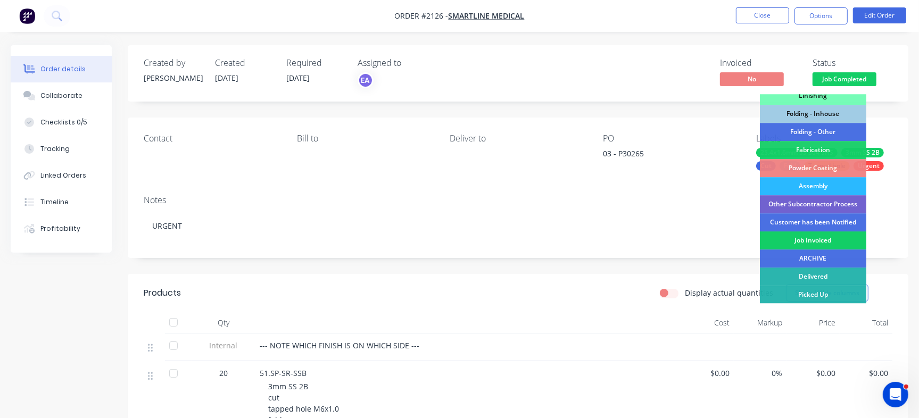
click at [835, 242] on div "Job Invoiced" at bounding box center [813, 240] width 106 height 18
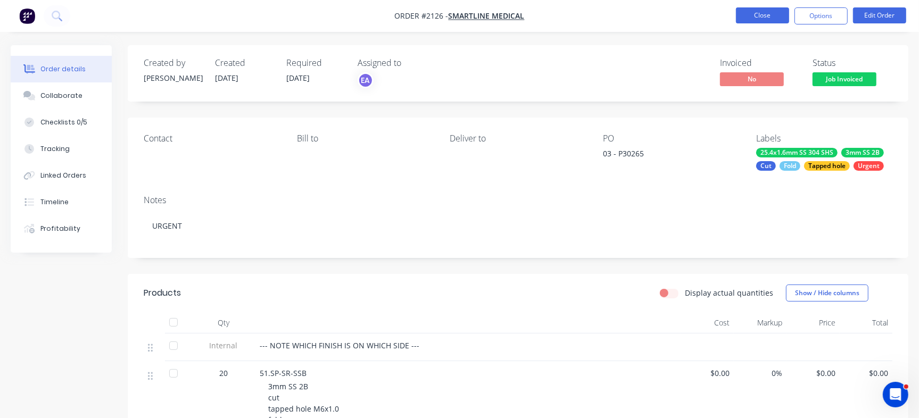
click at [762, 14] on button "Close" at bounding box center [762, 15] width 53 height 16
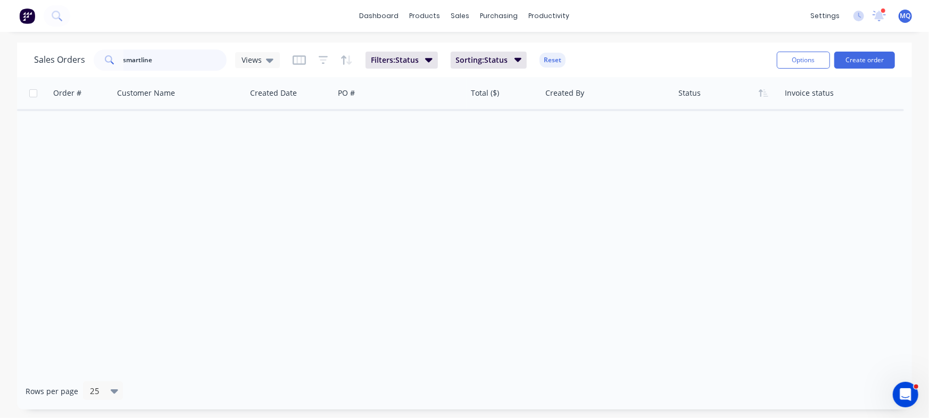
drag, startPoint x: 181, startPoint y: 63, endPoint x: 0, endPoint y: 13, distance: 187.7
click at [0, 13] on div "dashboard products sales purchasing productivity dashboard products Product Cat…" at bounding box center [464, 209] width 929 height 418
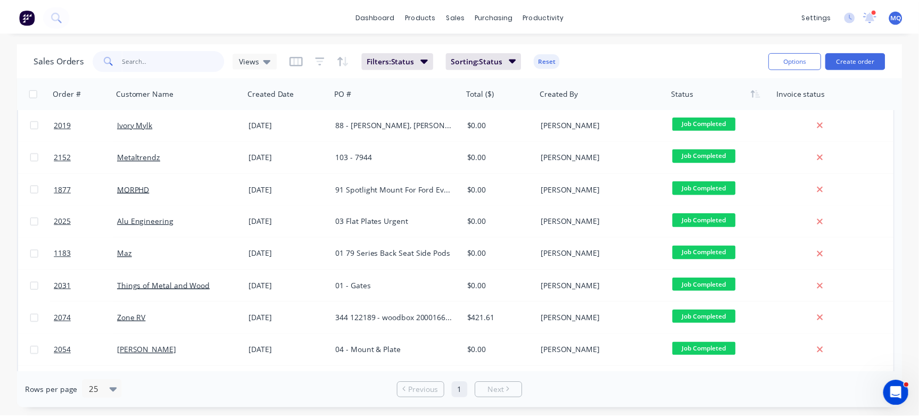
scroll to position [99, 0]
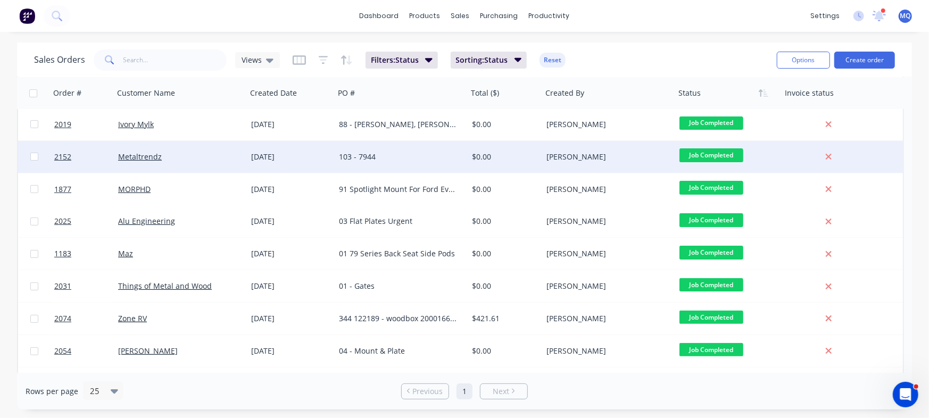
click at [408, 164] on div "103 - 7944" at bounding box center [401, 157] width 133 height 32
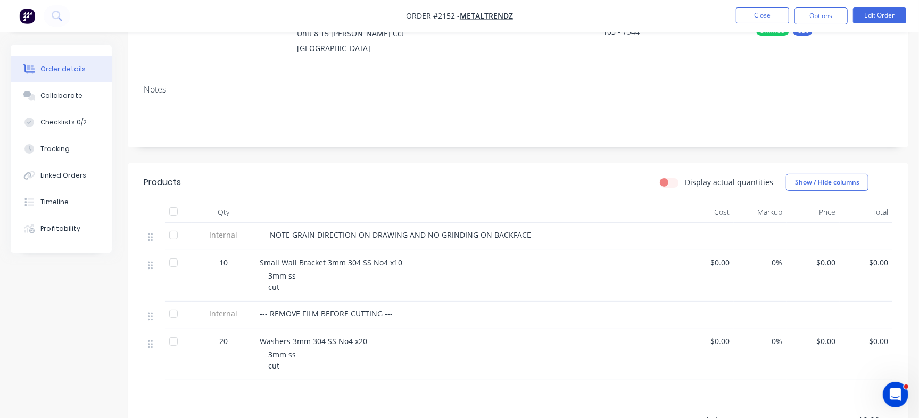
scroll to position [122, 0]
click at [74, 119] on div "Checklists 0/2" at bounding box center [63, 123] width 46 height 10
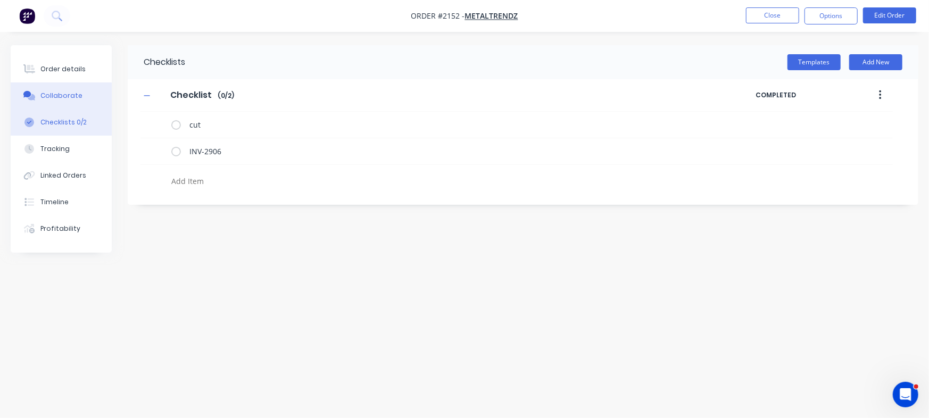
click at [74, 101] on button "Collaborate" at bounding box center [61, 95] width 101 height 27
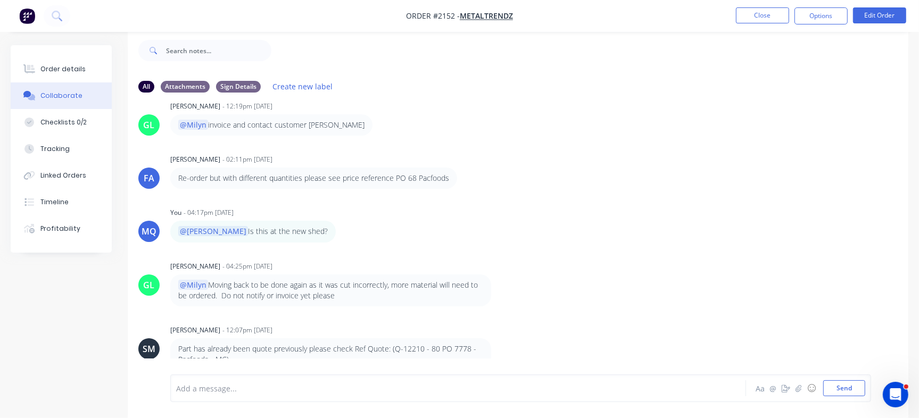
scroll to position [196, 0]
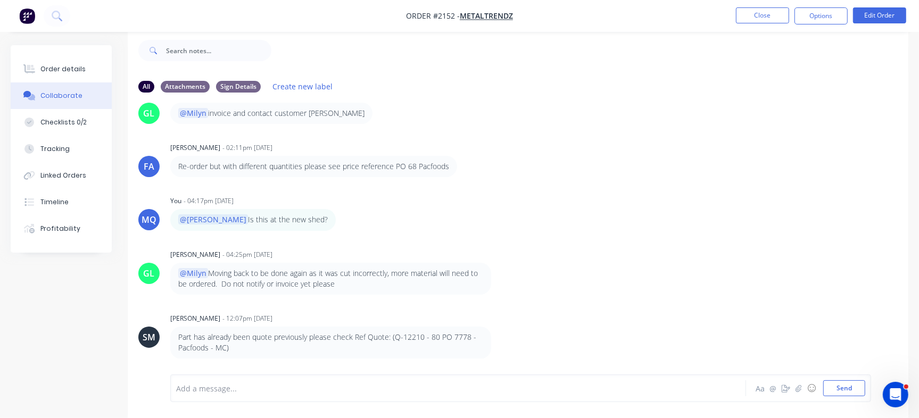
click at [909, 304] on div "Order details Collaborate Checklists 0/2 Tracking Linked Orders Timeline Profit…" at bounding box center [459, 223] width 919 height 389
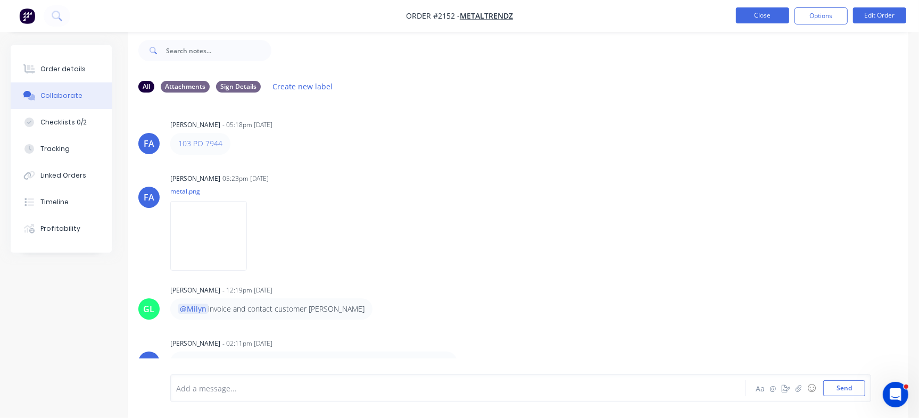
click at [756, 11] on button "Close" at bounding box center [762, 15] width 53 height 16
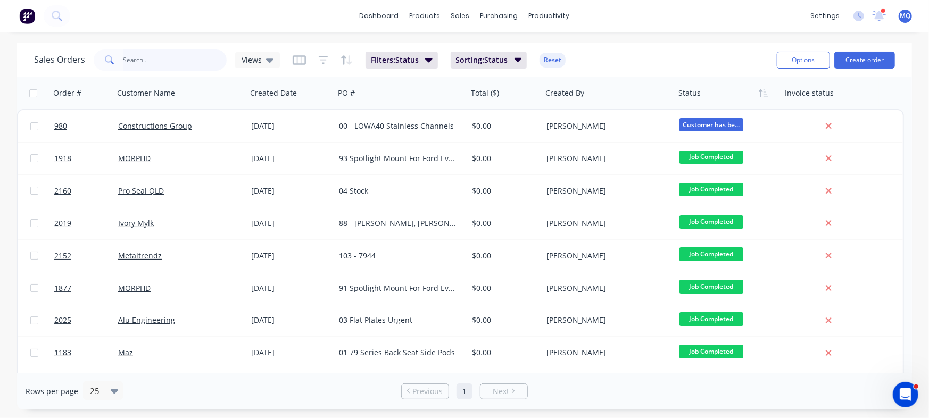
click at [165, 68] on input "text" at bounding box center [175, 59] width 104 height 21
paste input "P30265"
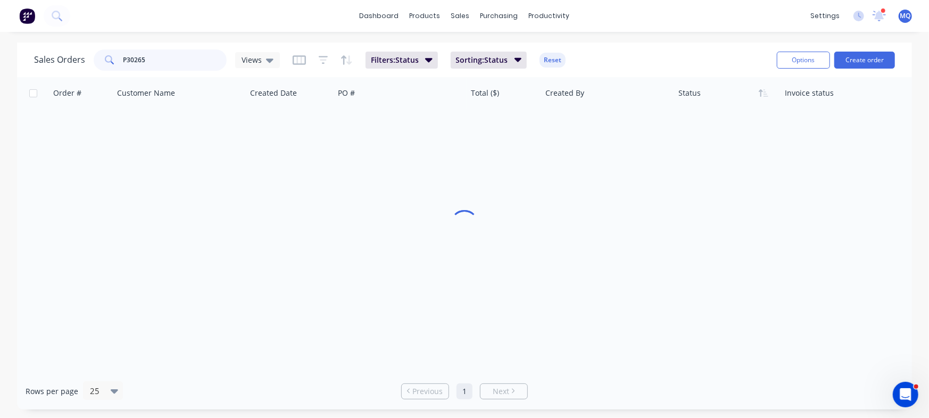
type input "P30265"
click at [261, 63] on div "Views" at bounding box center [258, 60] width 32 height 10
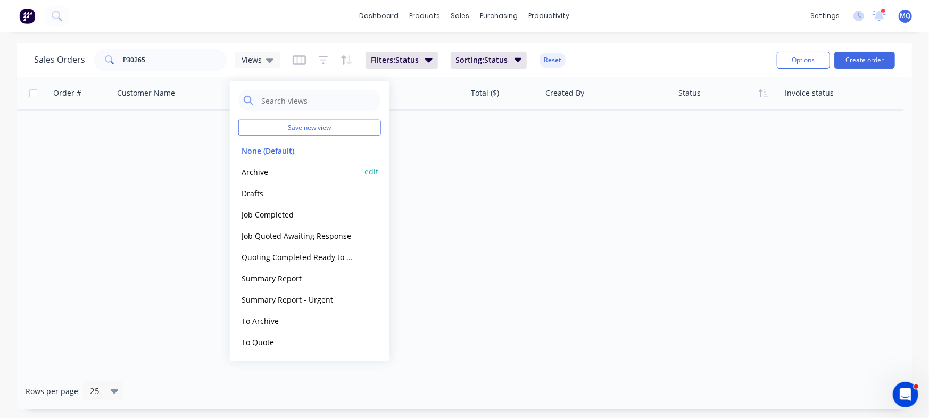
click at [267, 169] on button "Archive" at bounding box center [298, 171] width 121 height 12
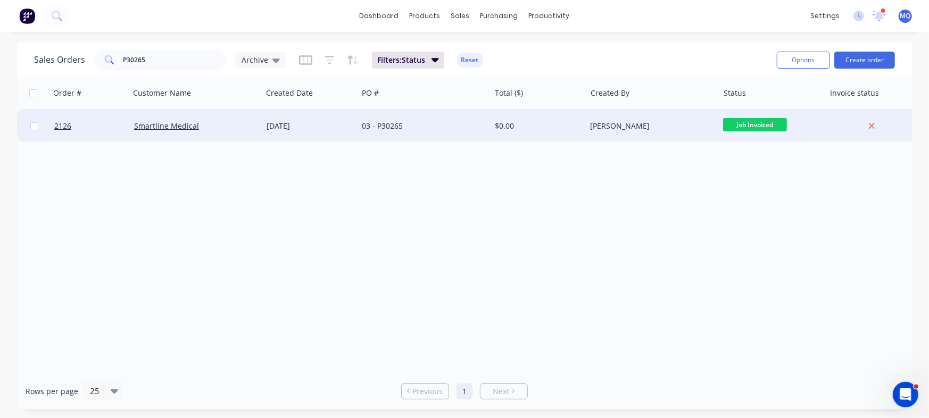
click at [333, 131] on div "[DATE]" at bounding box center [310, 126] width 96 height 32
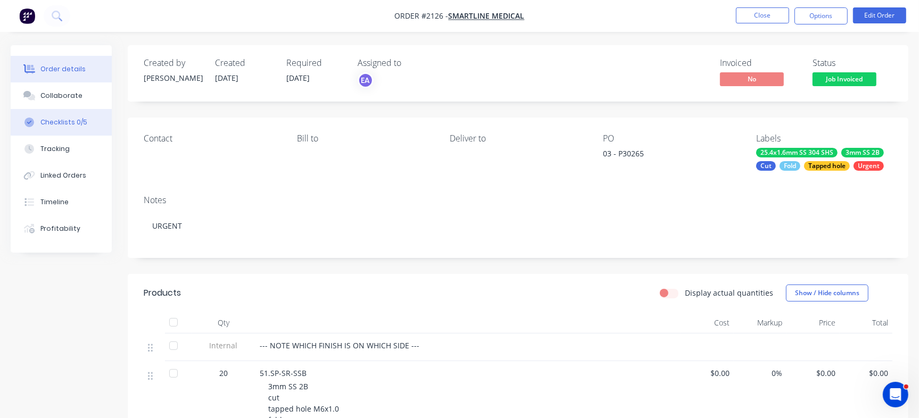
click at [58, 121] on div "Checklists 0/5" at bounding box center [63, 123] width 47 height 10
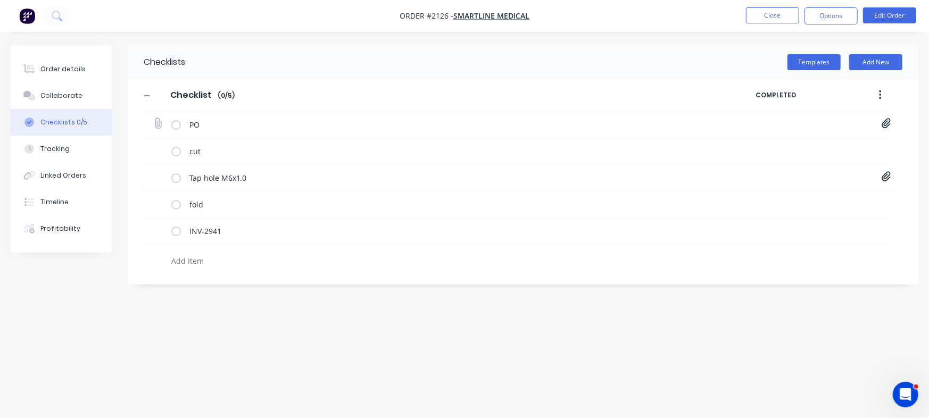
click at [885, 125] on icon at bounding box center [887, 123] width 10 height 11
click at [784, 144] on link "12bcfc7a-1dfe-44c3-95ba-6a9676e35694.pdf" at bounding box center [801, 147] width 124 height 11
click at [61, 65] on div "Order details" at bounding box center [62, 69] width 45 height 10
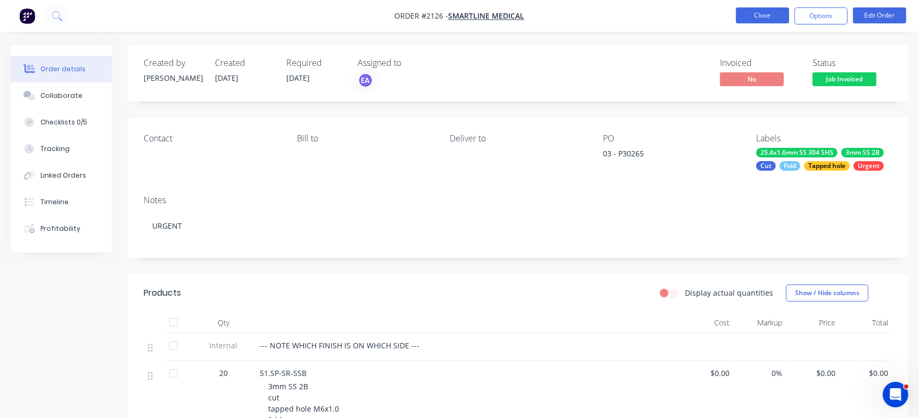
click at [754, 14] on button "Close" at bounding box center [762, 15] width 53 height 16
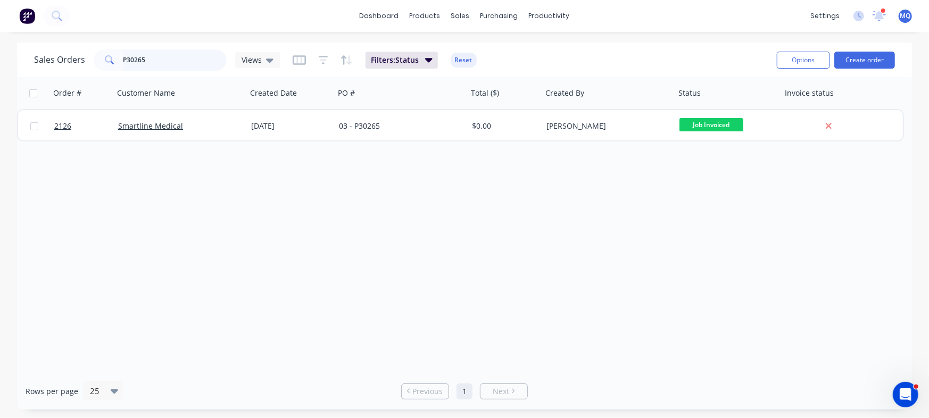
click at [175, 60] on input "P30265" at bounding box center [175, 59] width 104 height 21
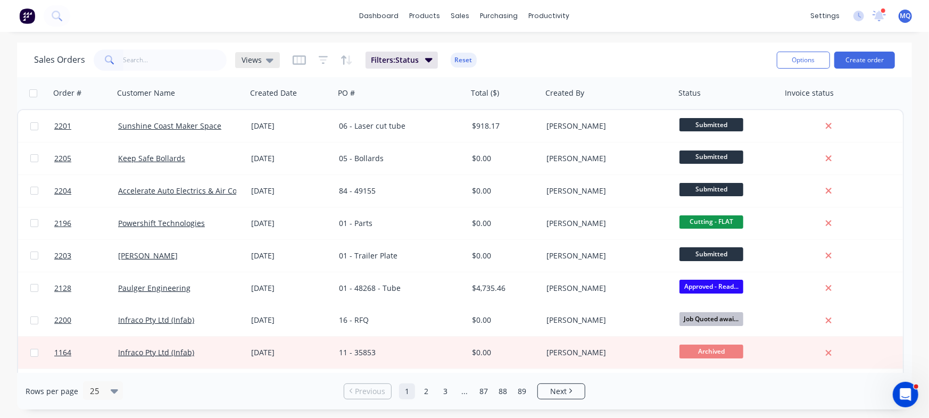
click at [251, 57] on span "Views" at bounding box center [252, 59] width 20 height 11
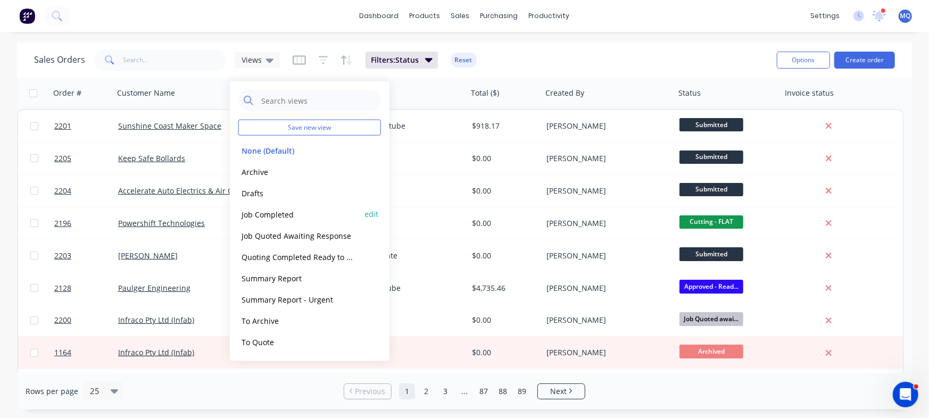
click at [264, 210] on button "Job Completed" at bounding box center [298, 214] width 121 height 12
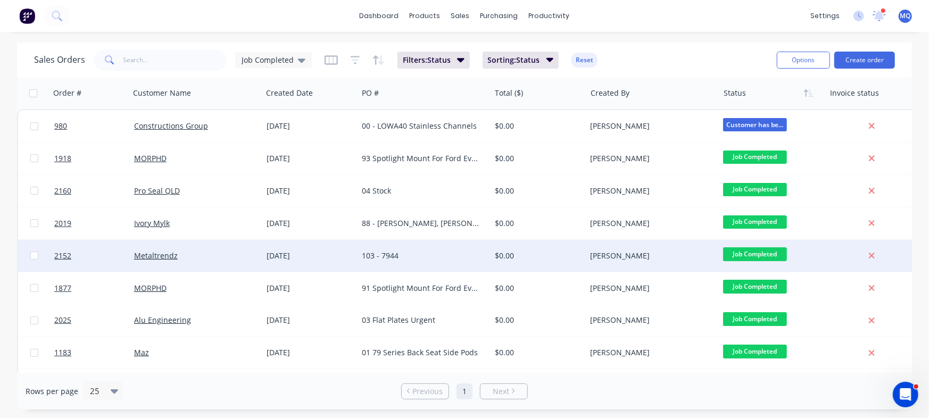
click at [377, 252] on div "103 - 7944" at bounding box center [421, 256] width 118 height 11
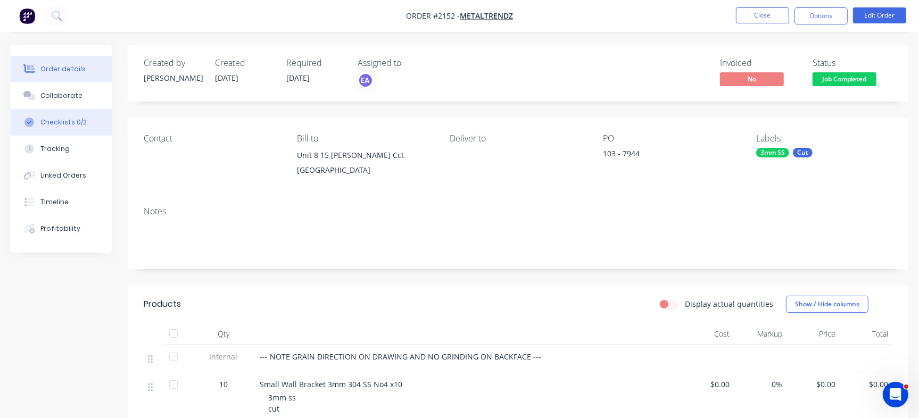
click at [76, 118] on div "Checklists 0/2" at bounding box center [63, 123] width 46 height 10
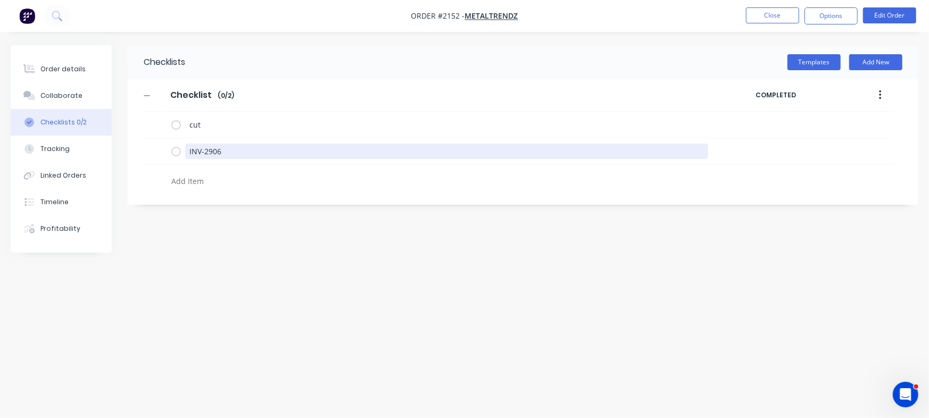
drag, startPoint x: 243, startPoint y: 156, endPoint x: 0, endPoint y: 119, distance: 245.5
click at [0, 119] on div "Order details Collaborate Checklists 0/2 Tracking Linked Orders Timeline Profit…" at bounding box center [464, 188] width 929 height 287
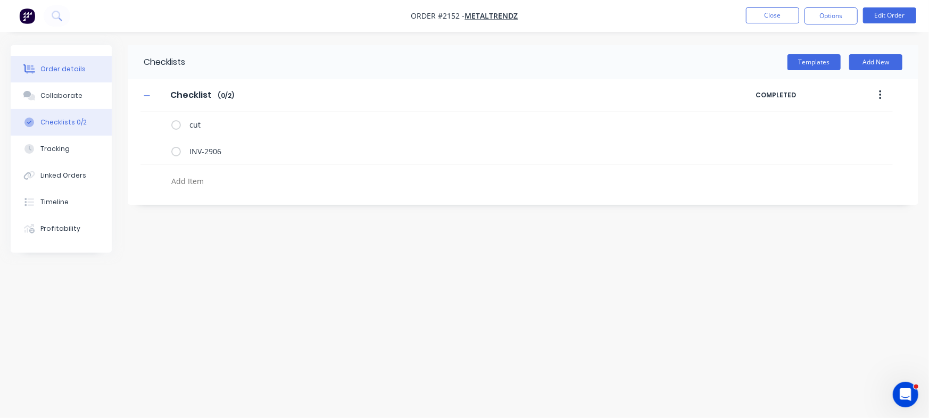
click at [82, 67] on button "Order details" at bounding box center [61, 69] width 101 height 27
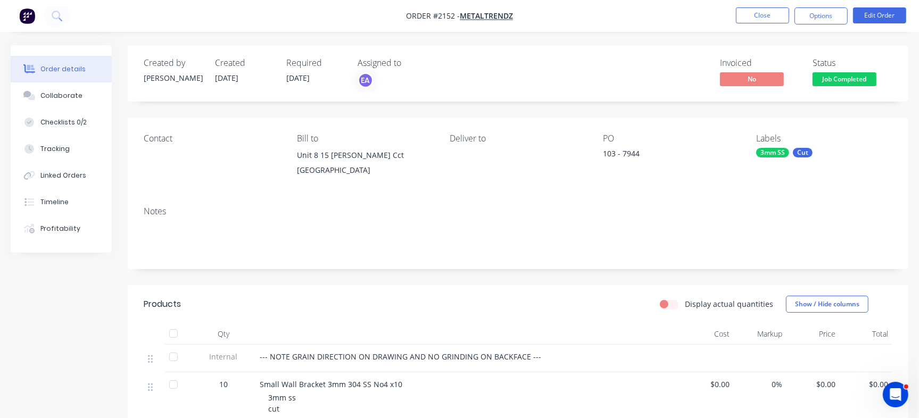
drag, startPoint x: 918, startPoint y: 163, endPoint x: 920, endPoint y: 195, distance: 32.5
click at [919, 195] on html "Order #2152 - Metaltrendz Close Options Edit Order Order details Collaborate Ch…" at bounding box center [459, 346] width 919 height 692
click at [858, 74] on span "Job Completed" at bounding box center [844, 78] width 64 height 13
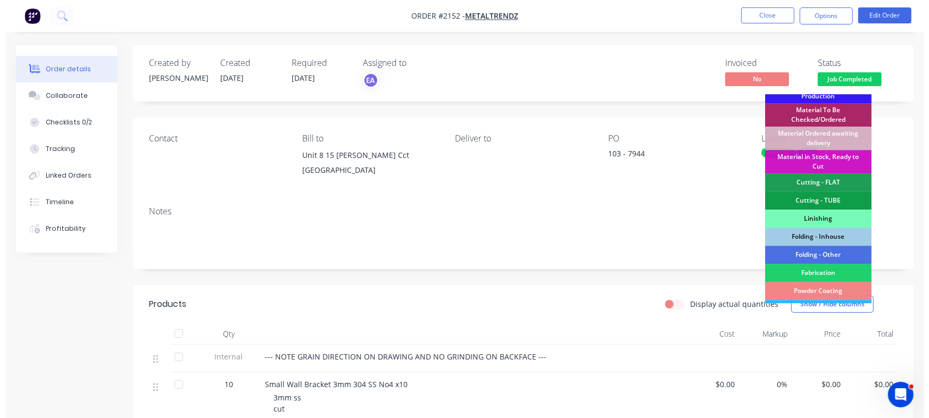
scroll to position [294, 0]
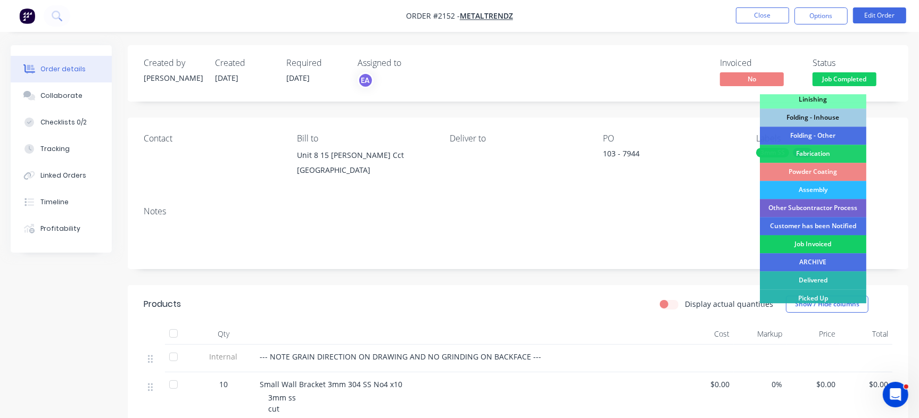
click at [822, 250] on div "Job Invoiced" at bounding box center [813, 244] width 106 height 18
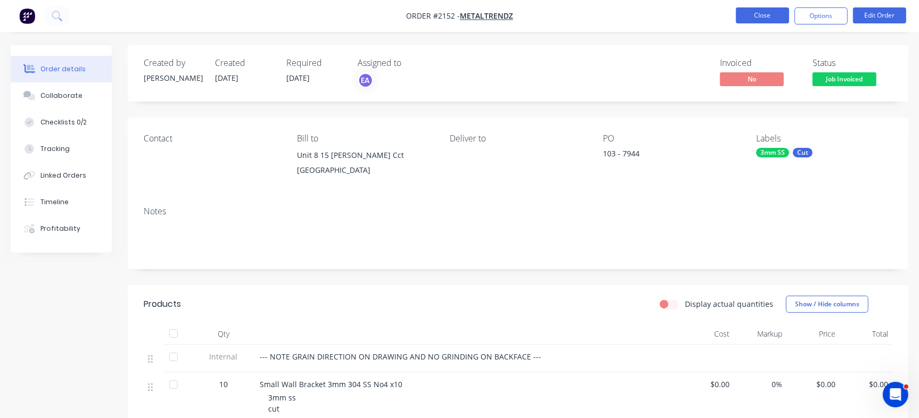
click at [762, 14] on button "Close" at bounding box center [762, 15] width 53 height 16
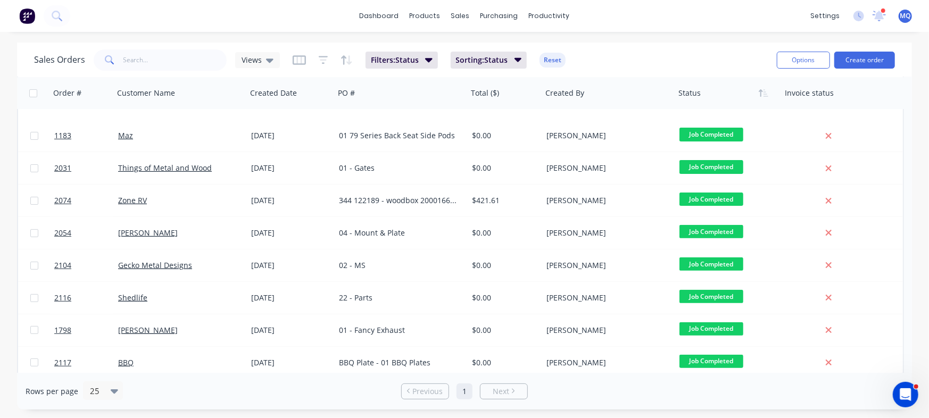
scroll to position [189, 0]
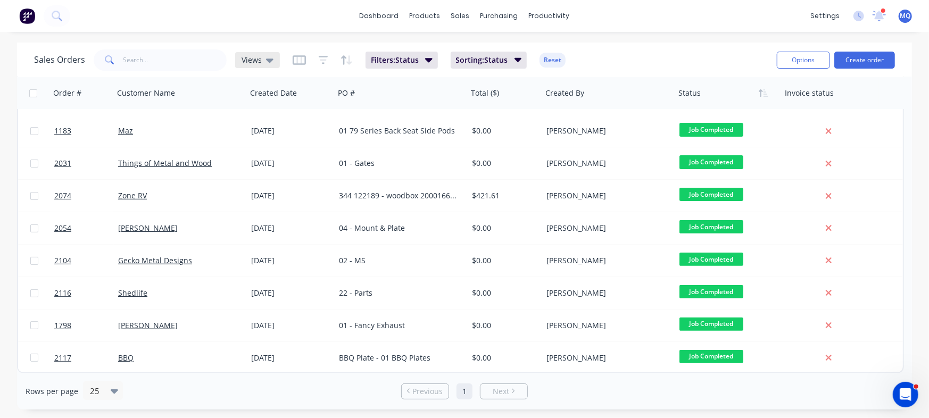
click at [255, 54] on div "Views" at bounding box center [257, 60] width 45 height 16
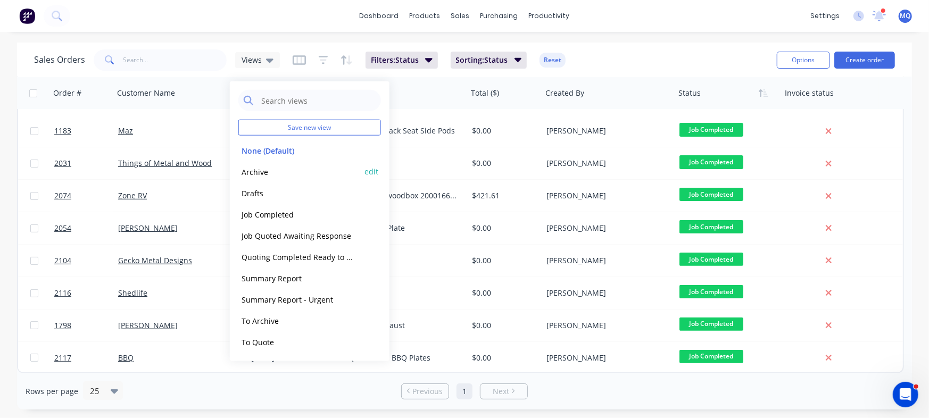
click at [276, 175] on button "Archive" at bounding box center [298, 171] width 121 height 12
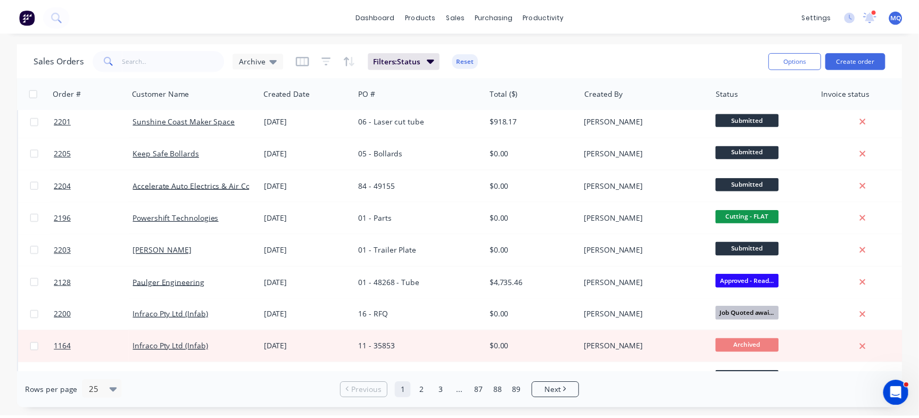
scroll to position [0, 0]
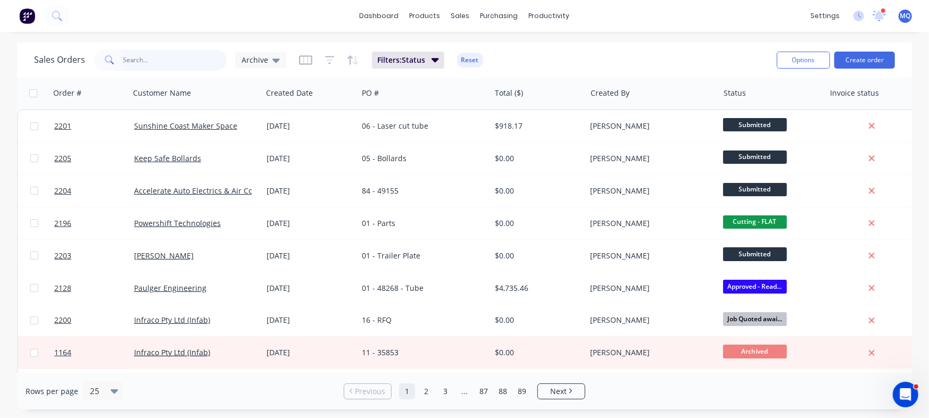
click at [163, 59] on input "text" at bounding box center [175, 59] width 104 height 21
type input "maker"
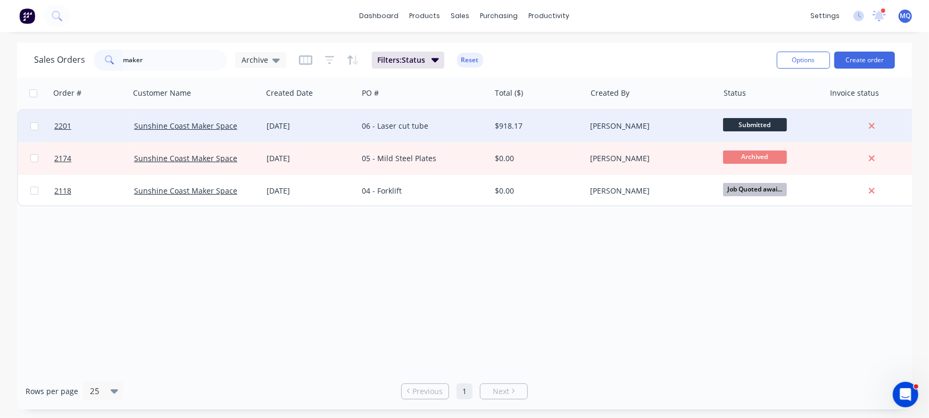
click at [404, 129] on div "06 - Laser cut tube" at bounding box center [421, 126] width 118 height 11
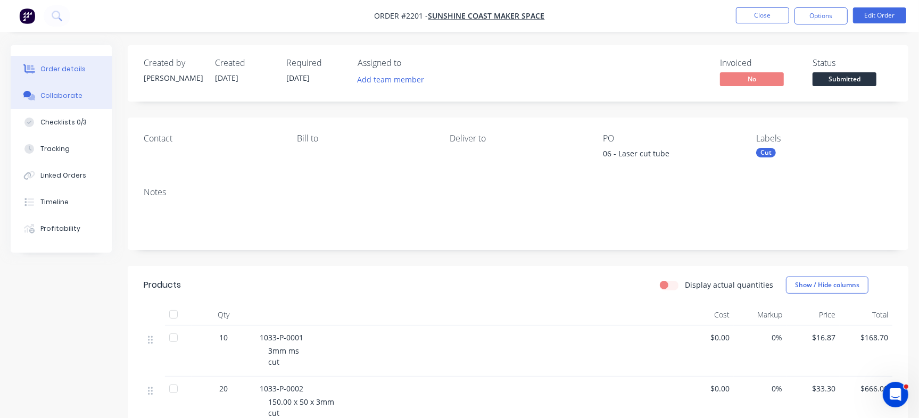
click at [80, 94] on button "Collaborate" at bounding box center [61, 95] width 101 height 27
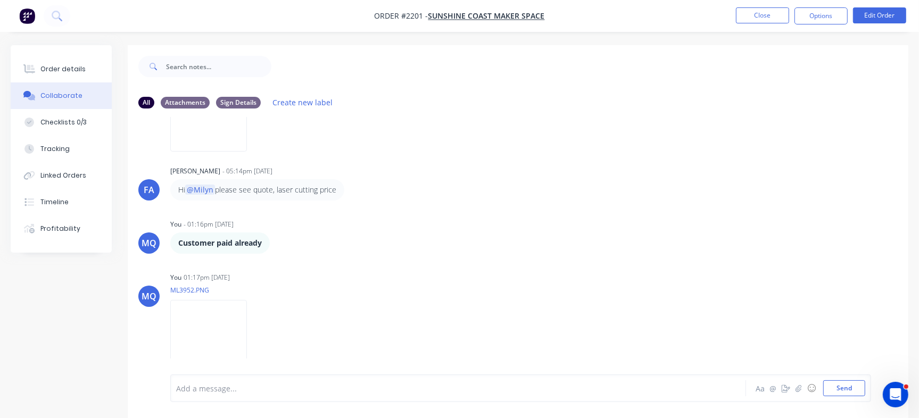
scroll to position [16, 0]
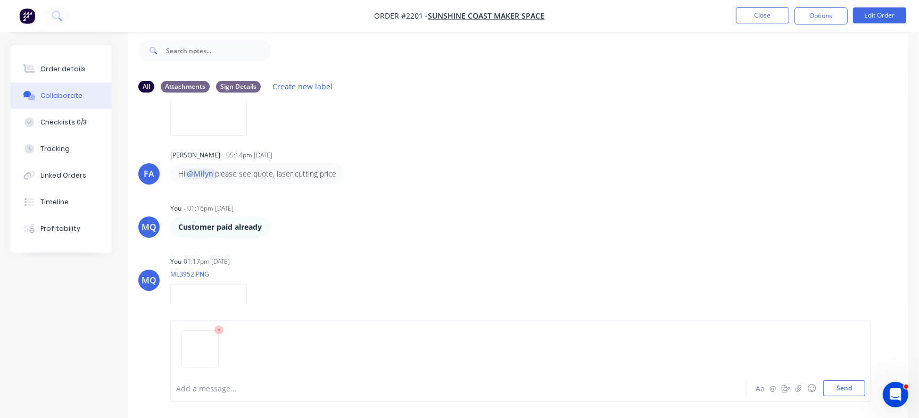
click at [220, 331] on icon at bounding box center [218, 330] width 3 height 3
click at [278, 418] on html "Order #2201 - Sunshine Coast Maker Space Close Options Edit Order Order details…" at bounding box center [459, 201] width 919 height 434
click at [832, 386] on button "Send" at bounding box center [844, 388] width 42 height 16
click at [53, 67] on div "Order details" at bounding box center [62, 69] width 45 height 10
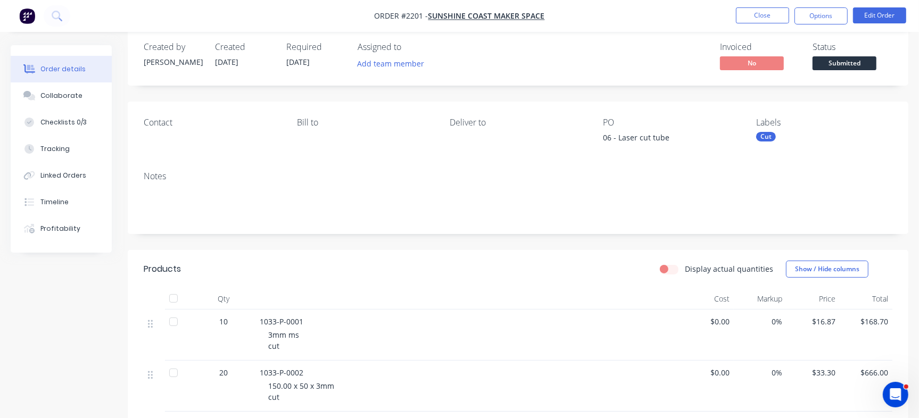
click at [757, 6] on nav "Order #2201 - Sunshine Coast Maker Space Close Options Edit Order" at bounding box center [459, 16] width 919 height 32
click at [762, 10] on button "Close" at bounding box center [762, 15] width 53 height 16
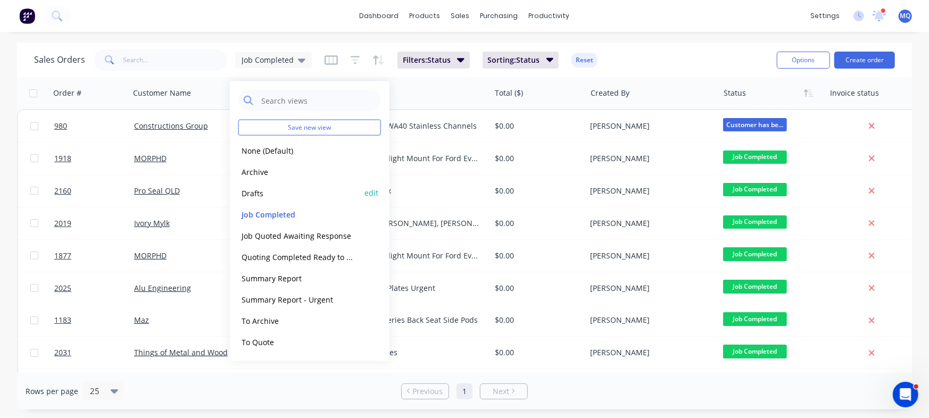
scroll to position [195, 0]
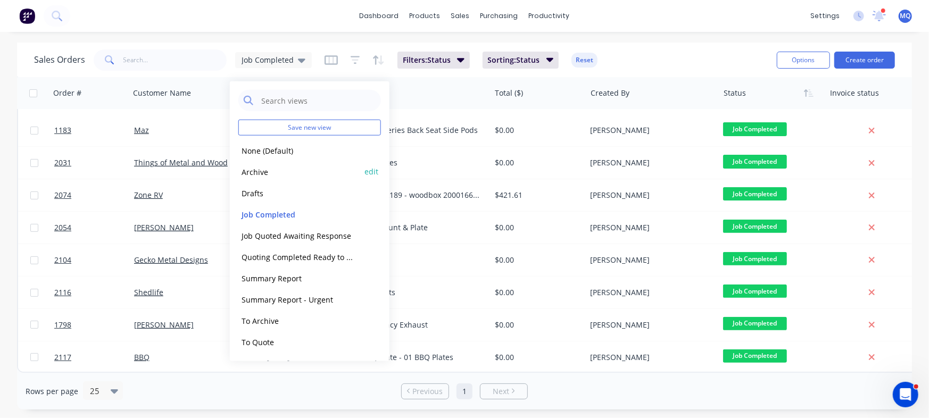
click at [280, 173] on button "Archive" at bounding box center [298, 171] width 121 height 12
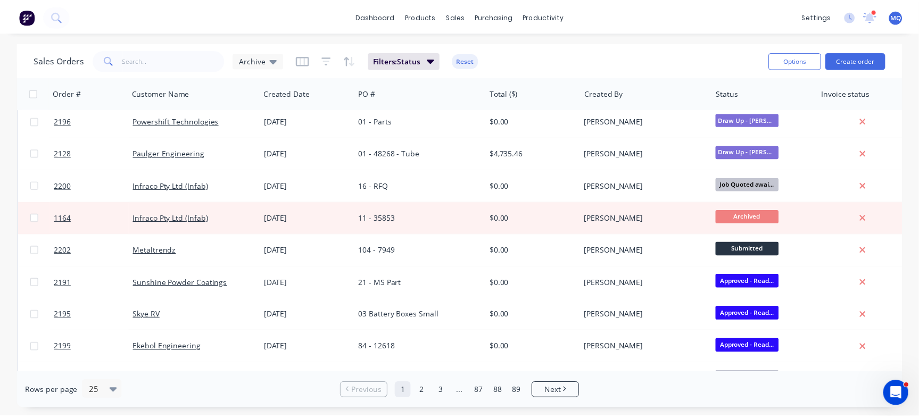
scroll to position [0, 0]
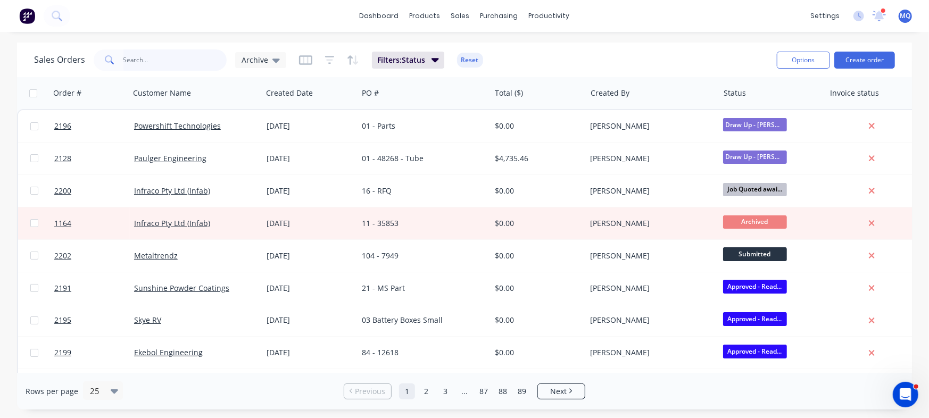
click at [180, 63] on input "text" at bounding box center [175, 59] width 104 height 21
type input "paulger"
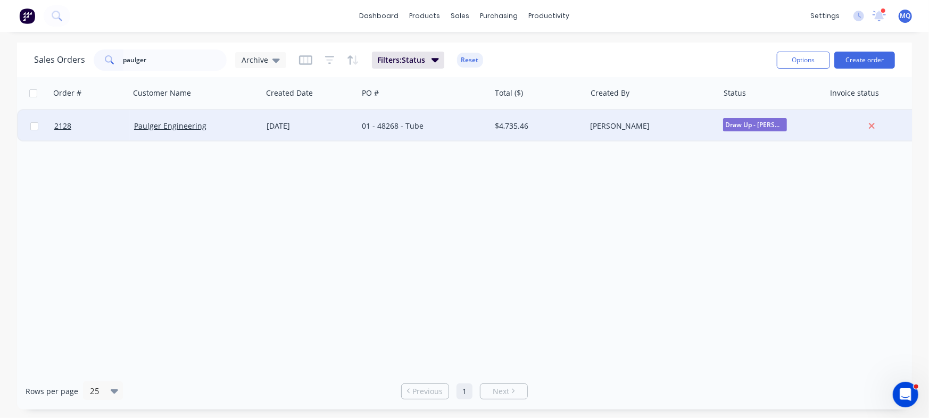
click at [352, 129] on div "[DATE]" at bounding box center [310, 126] width 87 height 11
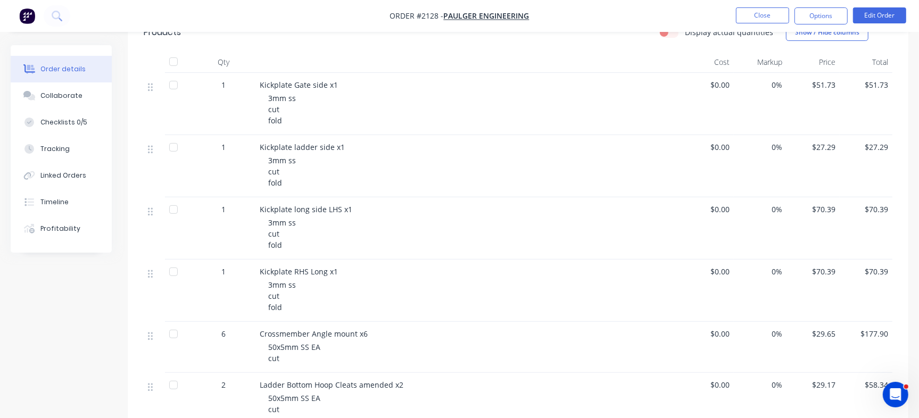
scroll to position [429, 0]
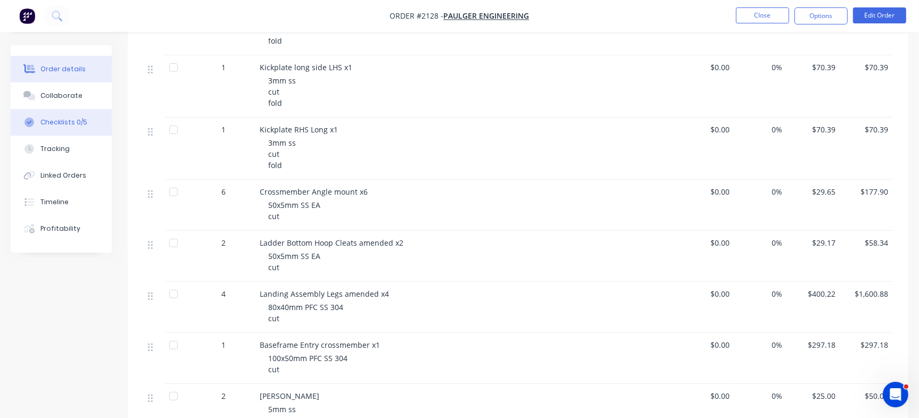
click at [48, 120] on div "Checklists 0/5" at bounding box center [63, 123] width 47 height 10
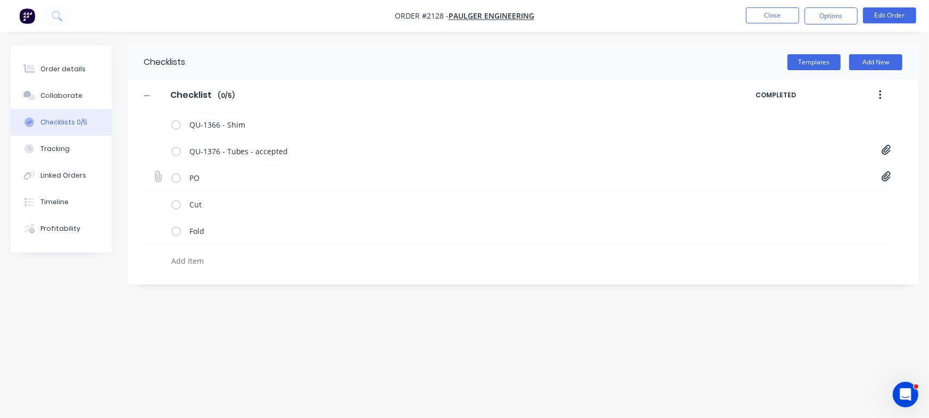
click at [156, 179] on icon at bounding box center [158, 177] width 14 height 14
click at [153, 171] on input "file" at bounding box center [153, 171] width 0 height 0
type input "C:\fakepath\PO Print - 48268.pdf"
click at [53, 56] on button "Order details" at bounding box center [61, 69] width 101 height 27
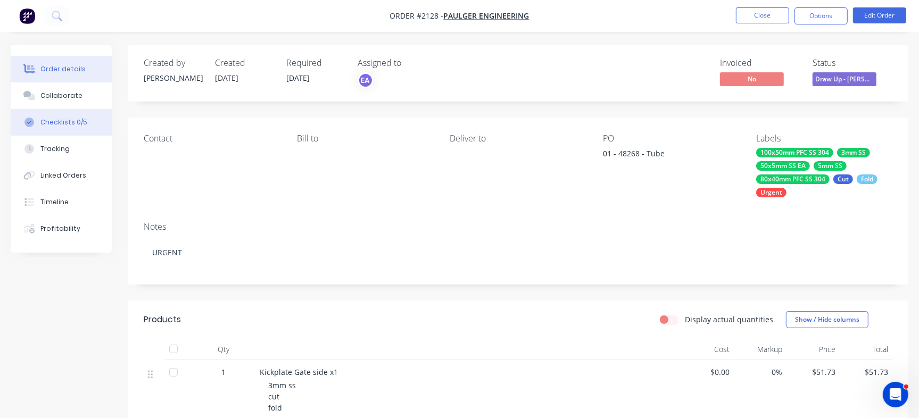
click at [86, 126] on button "Checklists 0/5" at bounding box center [61, 122] width 101 height 27
type textarea "x"
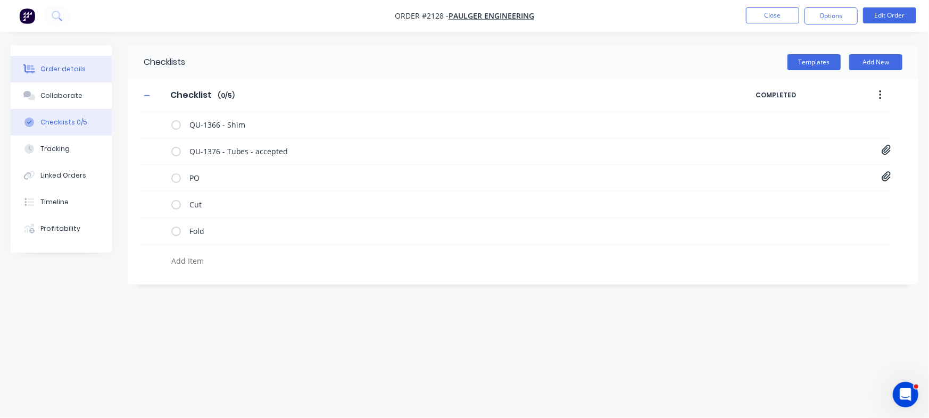
click at [77, 64] on div "Order details" at bounding box center [62, 69] width 45 height 10
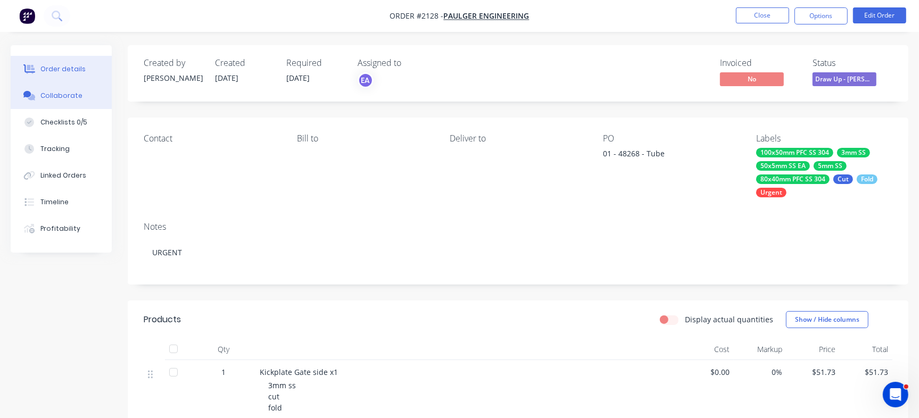
click at [71, 101] on button "Collaborate" at bounding box center [61, 95] width 101 height 27
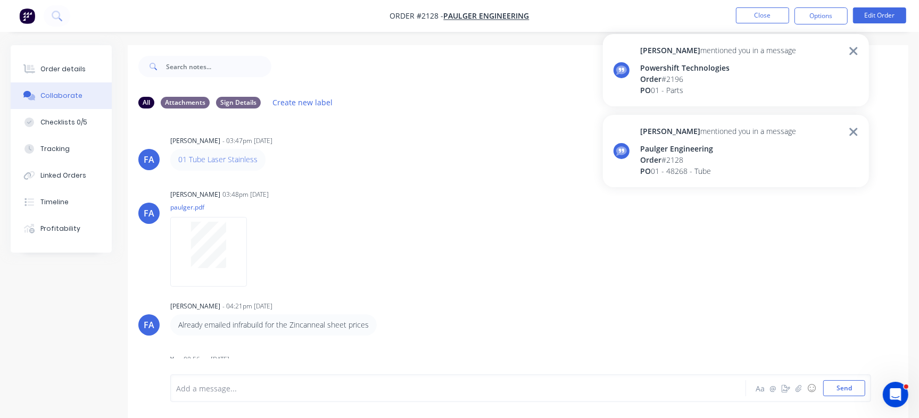
scroll to position [2067, 0]
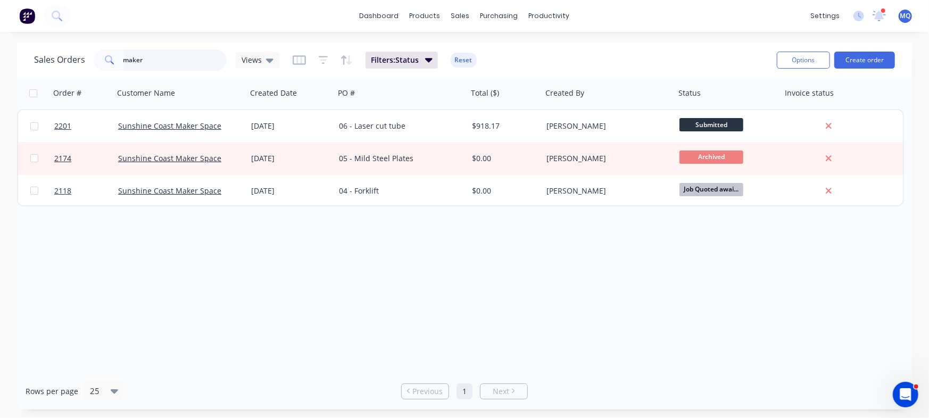
click at [182, 59] on input "maker" at bounding box center [175, 59] width 104 height 21
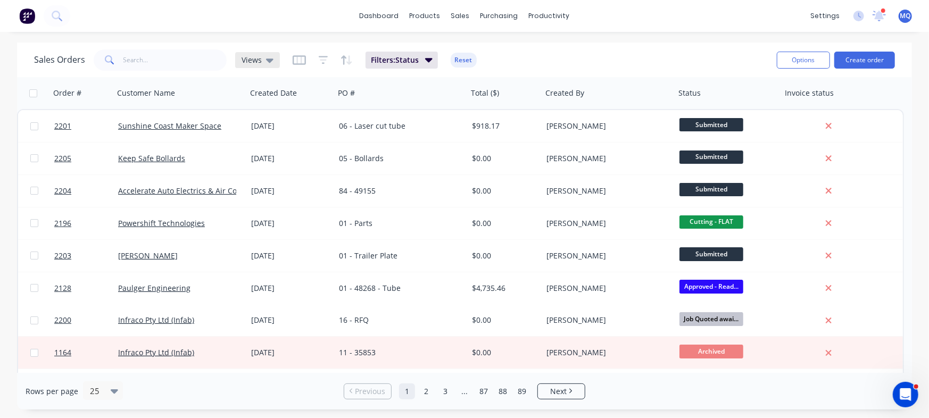
click at [255, 63] on span "Views" at bounding box center [252, 59] width 20 height 11
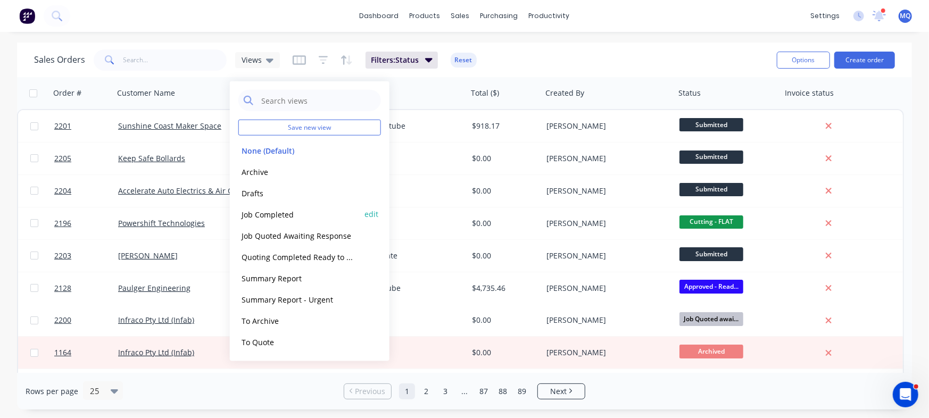
click at [250, 212] on button "Job Completed" at bounding box center [298, 214] width 121 height 12
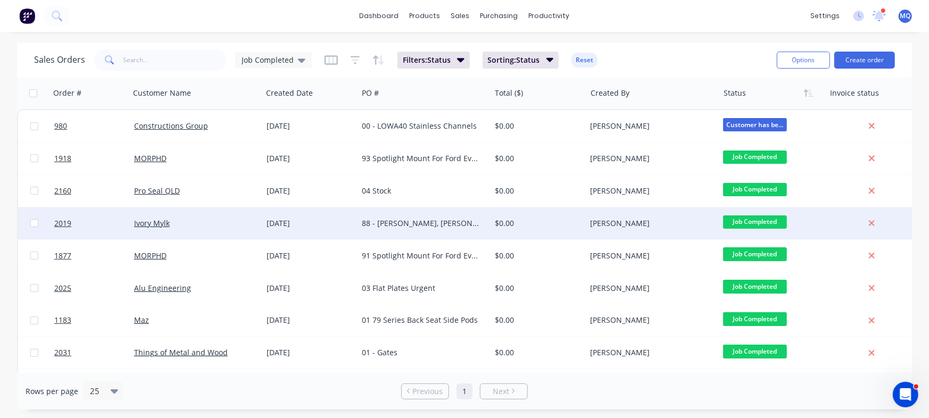
scroll to position [0, 19]
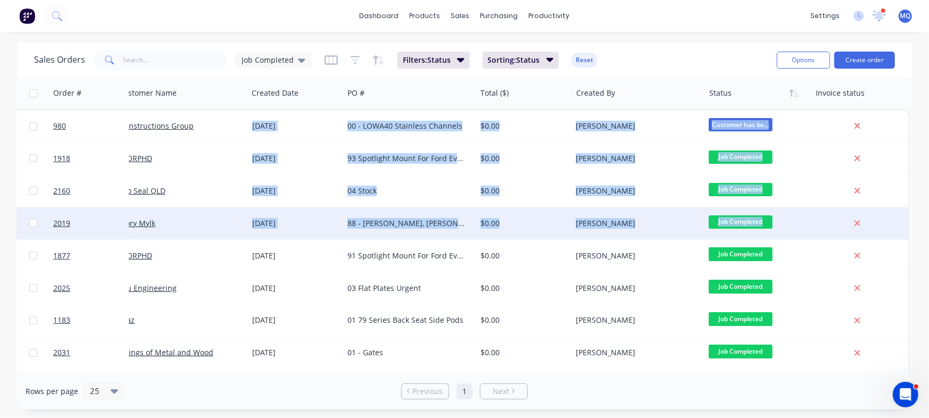
drag, startPoint x: 902, startPoint y: 208, endPoint x: 900, endPoint y: 231, distance: 23.5
click at [900, 231] on div "Sales Orders Job Completed Filters: Status Sorting: Status Reset Options Create…" at bounding box center [464, 226] width 929 height 367
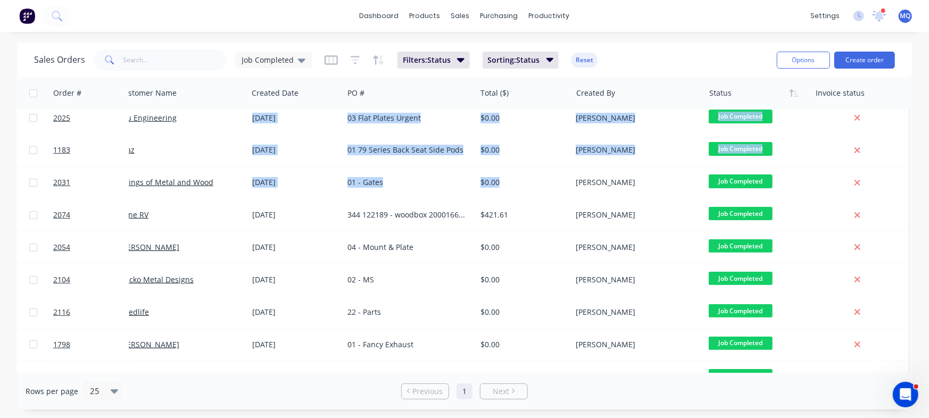
scroll to position [195, 19]
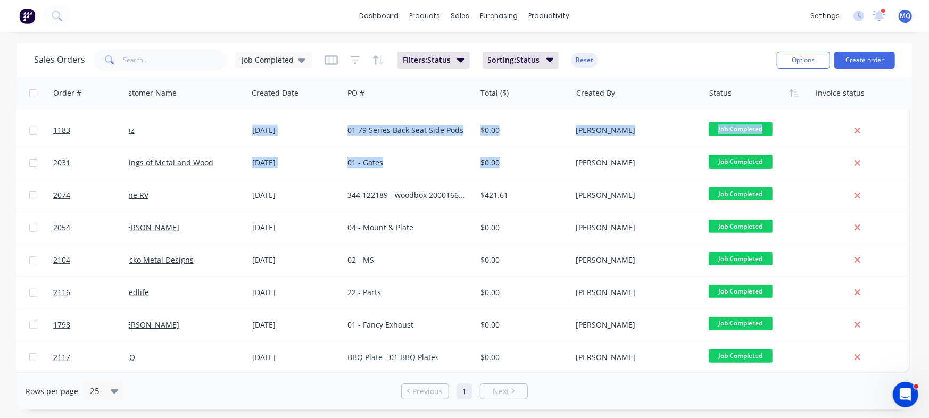
drag, startPoint x: 569, startPoint y: 367, endPoint x: 414, endPoint y: 369, distance: 154.9
click at [414, 369] on div "Order # Customer Name Created Date PO # Total ($) Created By Status Invoice sta…" at bounding box center [464, 225] width 895 height 296
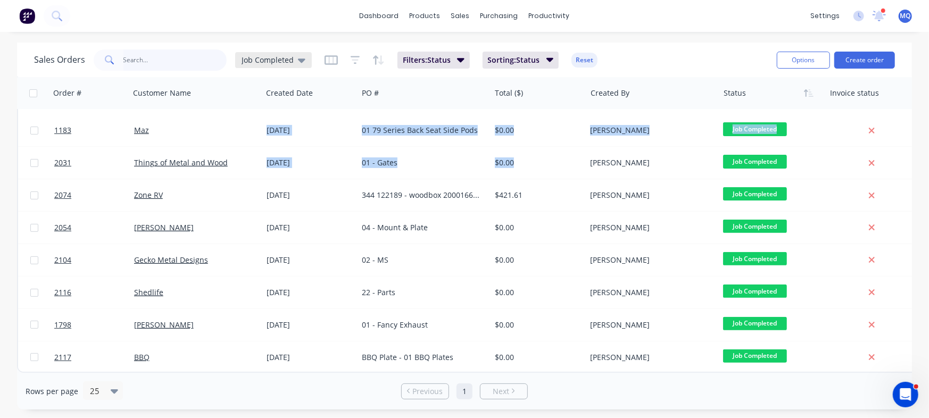
click at [192, 60] on input "text" at bounding box center [175, 59] width 104 height 21
click at [0, 0] on div at bounding box center [0, 0] width 0 height 0
click at [263, 56] on span "Job Completed" at bounding box center [268, 59] width 52 height 11
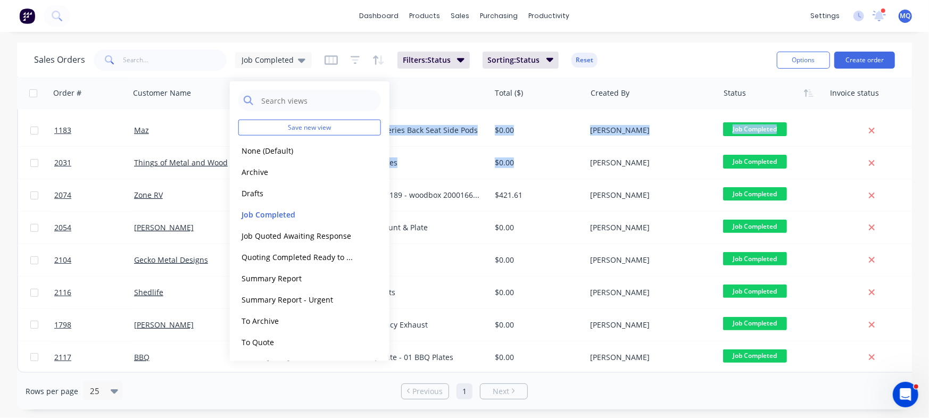
click at [623, 47] on div "Sales Orders Job Completed Filters: Status Sorting: Status Reset" at bounding box center [401, 60] width 734 height 26
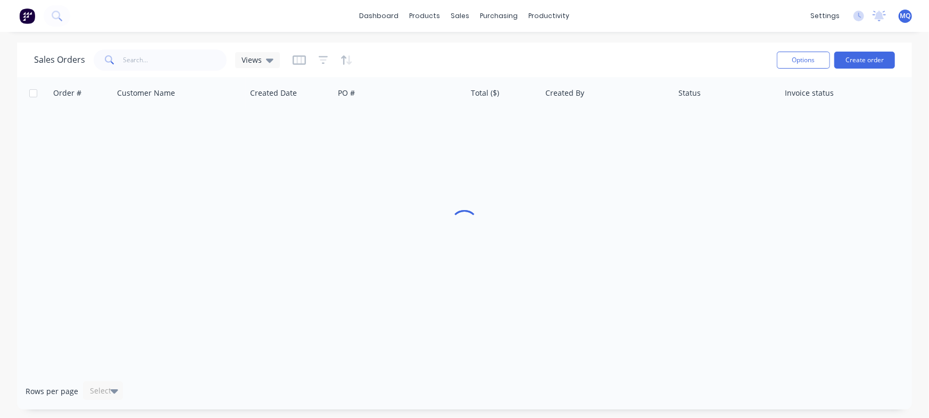
click at [261, 60] on div "Views" at bounding box center [258, 60] width 32 height 10
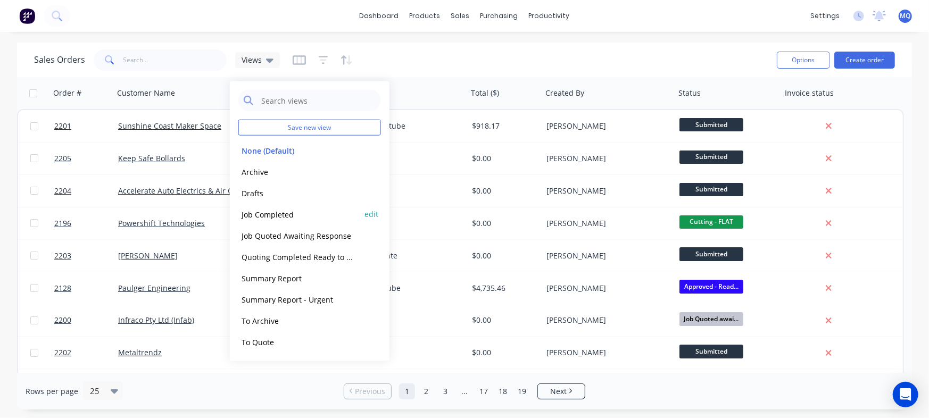
click at [267, 217] on button "Job Completed" at bounding box center [298, 214] width 121 height 12
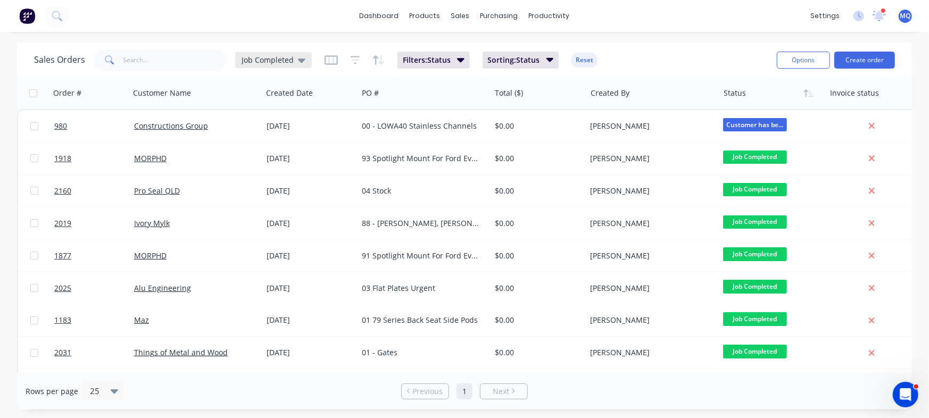
click at [280, 62] on span "Job Completed" at bounding box center [268, 59] width 52 height 11
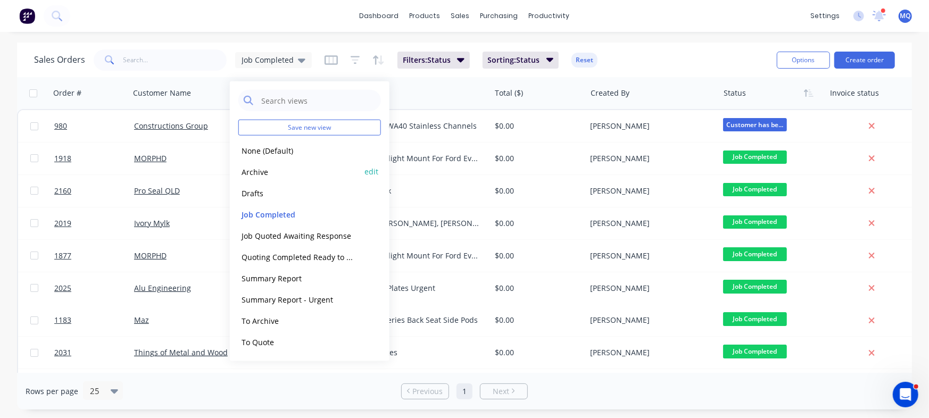
click at [279, 173] on button "Archive" at bounding box center [298, 171] width 121 height 12
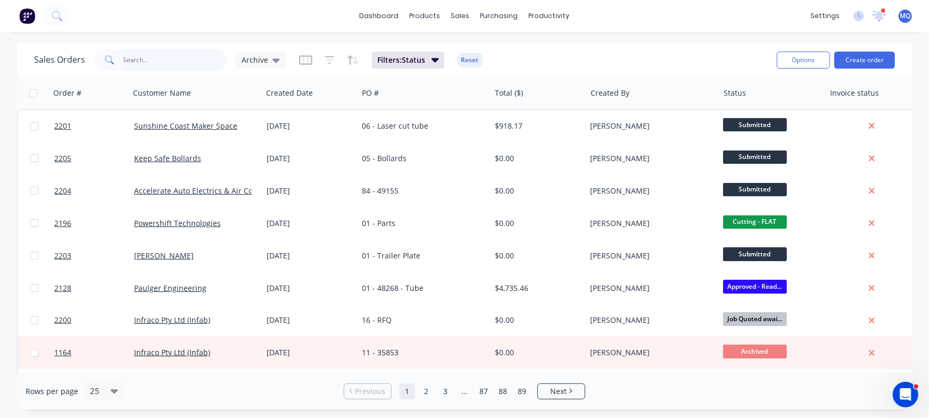
click at [167, 59] on input "text" at bounding box center [175, 59] width 104 height 21
type input "smartline"
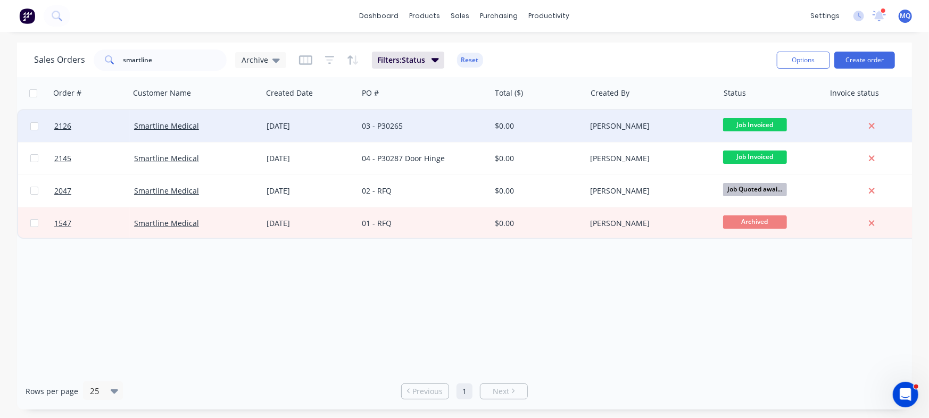
click at [435, 117] on div "03 - P30265" at bounding box center [424, 126] width 132 height 32
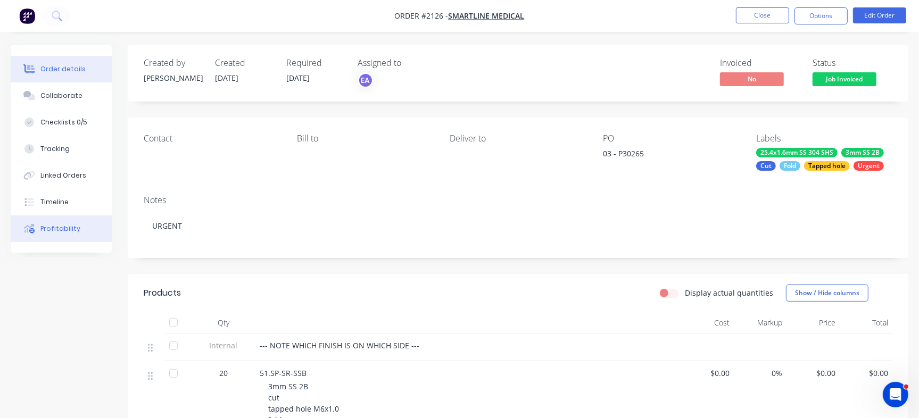
click at [95, 231] on button "Profitability" at bounding box center [61, 228] width 101 height 27
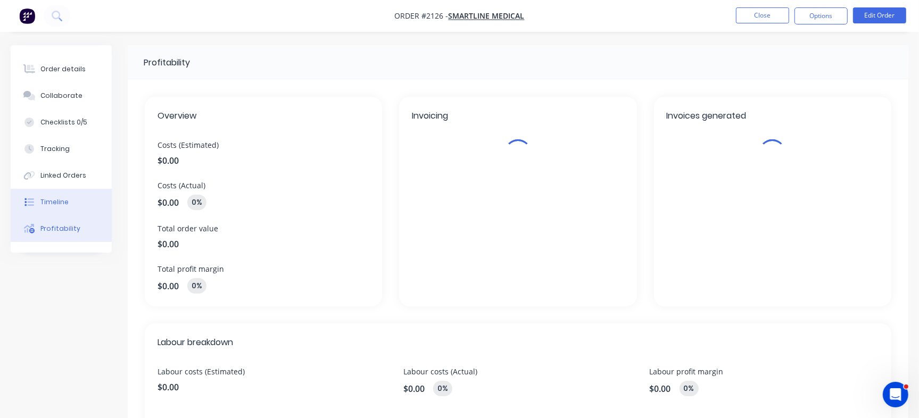
click at [83, 192] on button "Timeline" at bounding box center [61, 202] width 101 height 27
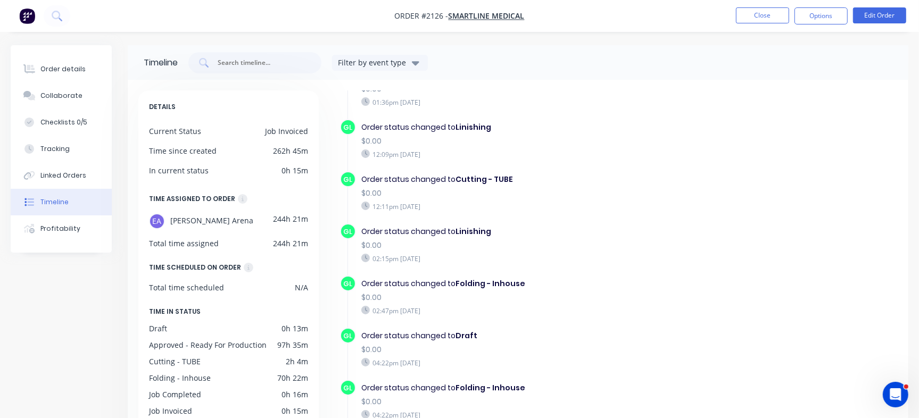
scroll to position [1183, 0]
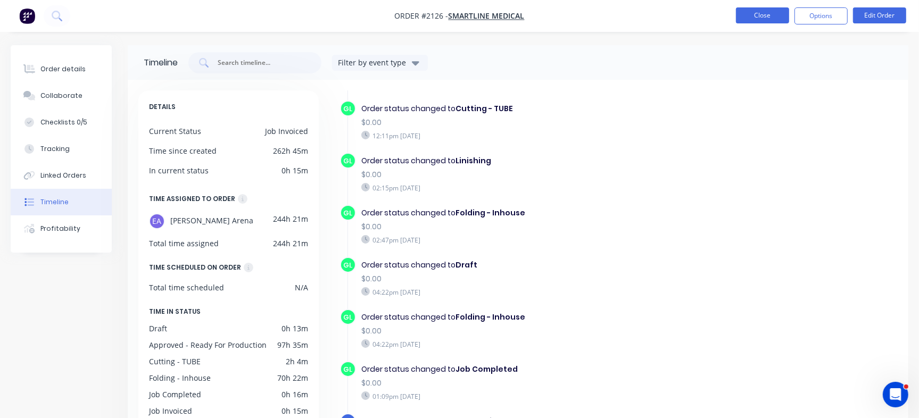
click at [766, 16] on button "Close" at bounding box center [762, 15] width 53 height 16
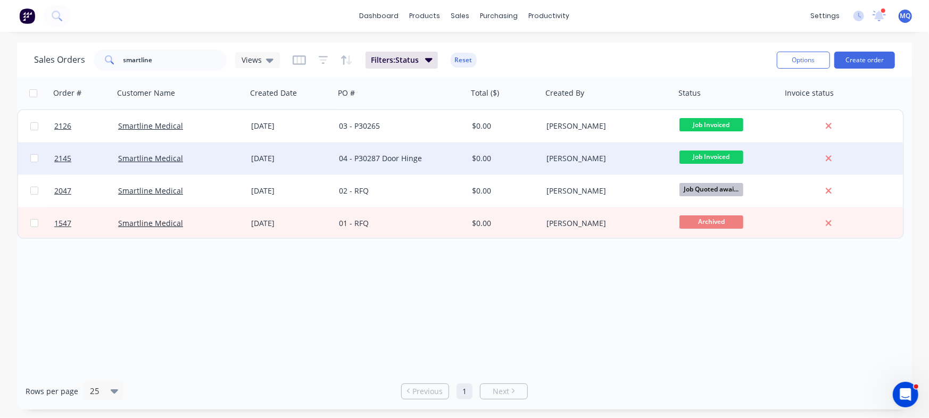
click at [395, 154] on div "04 - P30287 Door Hinge" at bounding box center [398, 158] width 118 height 11
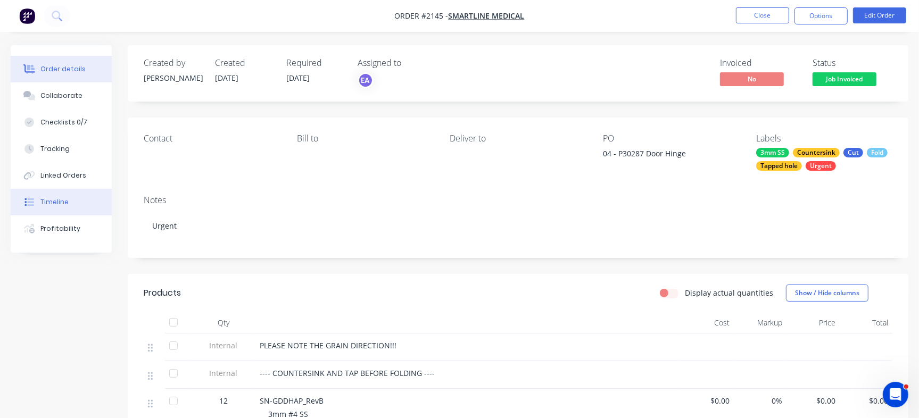
click at [77, 201] on button "Timeline" at bounding box center [61, 202] width 101 height 27
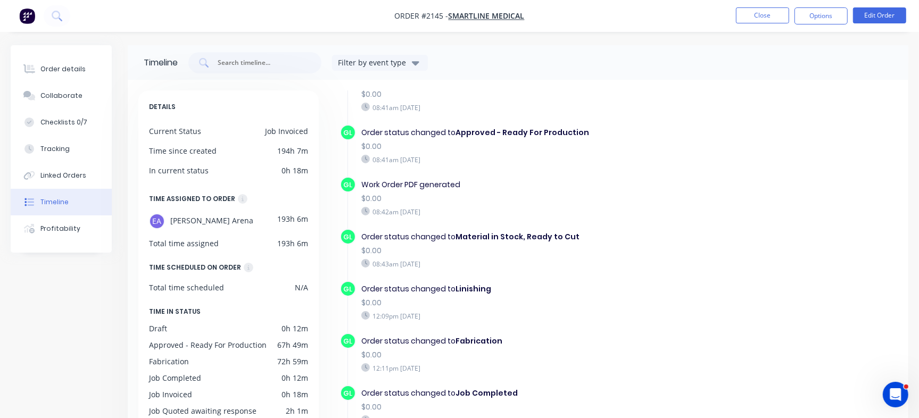
scroll to position [923, 0]
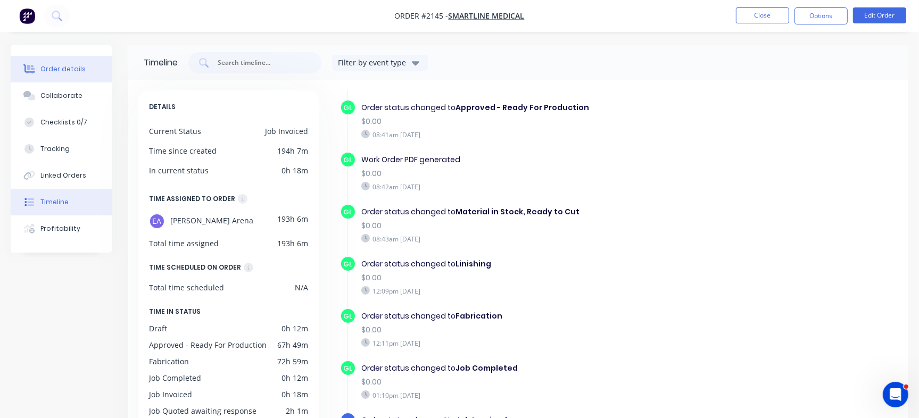
click at [71, 71] on div "Order details" at bounding box center [62, 69] width 45 height 10
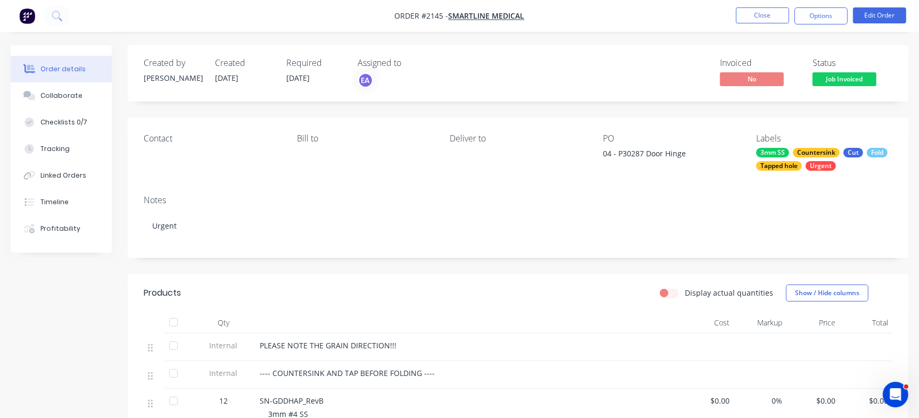
click at [766, 5] on nav "Order #2145 - Smartline Medical Close Options Edit Order" at bounding box center [459, 16] width 919 height 32
click at [768, 15] on button "Close" at bounding box center [762, 15] width 53 height 16
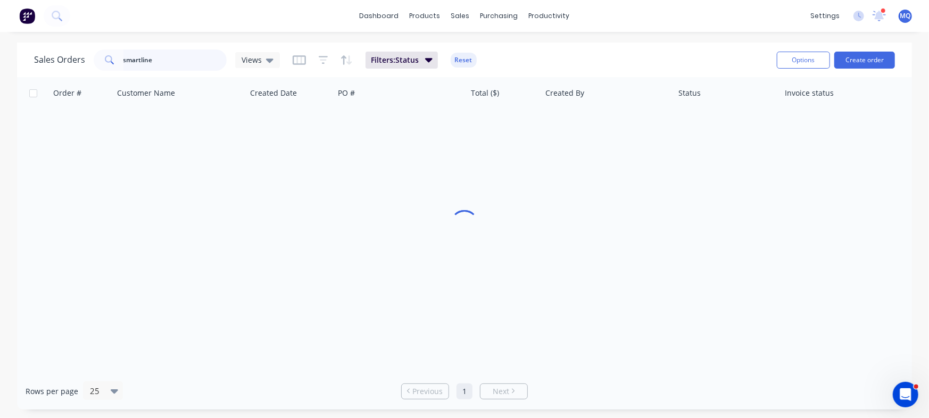
click at [176, 61] on input "smartline" at bounding box center [175, 59] width 104 height 21
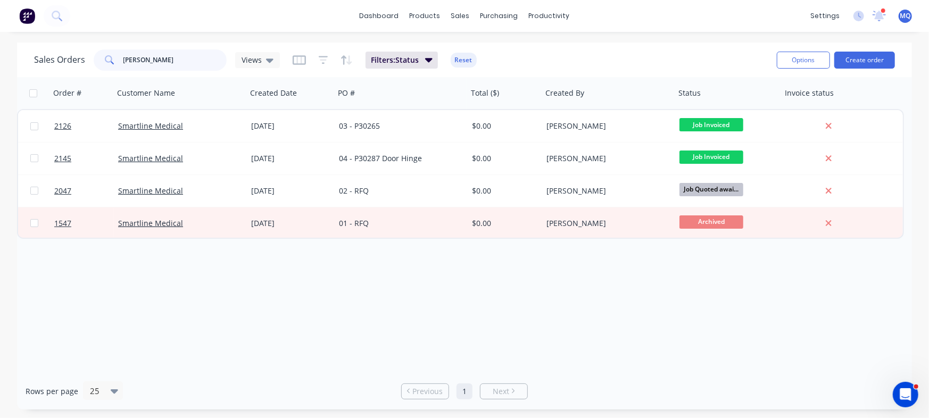
type input "[PERSON_NAME]"
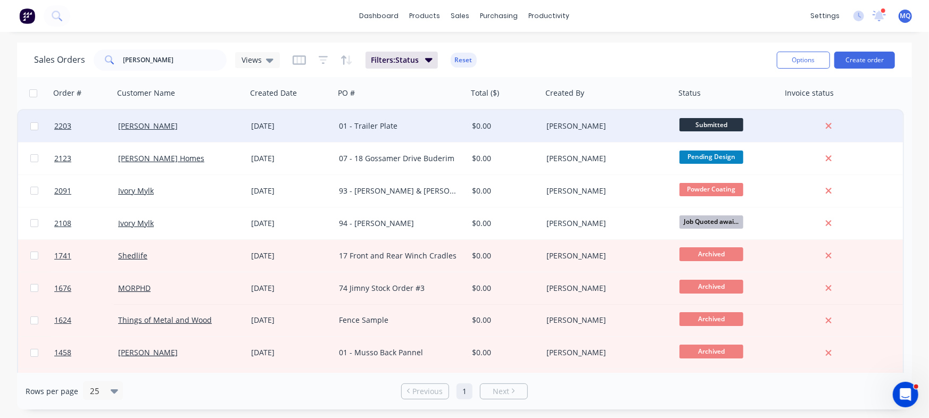
click at [351, 134] on div "01 - Trailer Plate" at bounding box center [401, 126] width 133 height 32
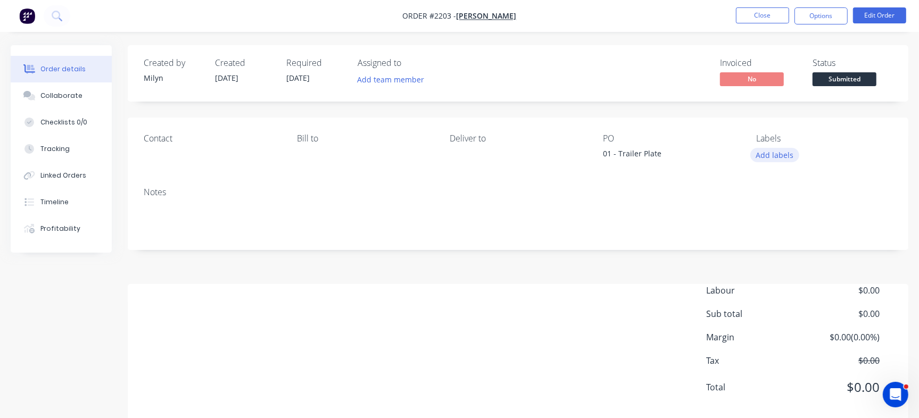
click at [778, 154] on button "Add labels" at bounding box center [774, 155] width 49 height 14
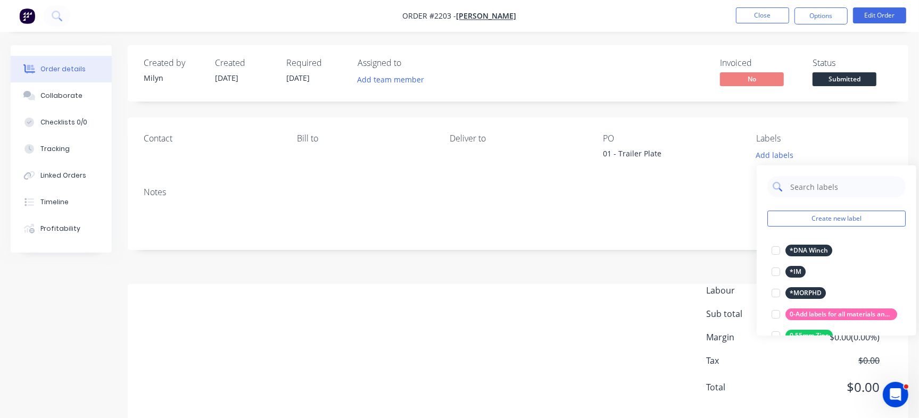
click at [845, 181] on input "text" at bounding box center [844, 186] width 111 height 21
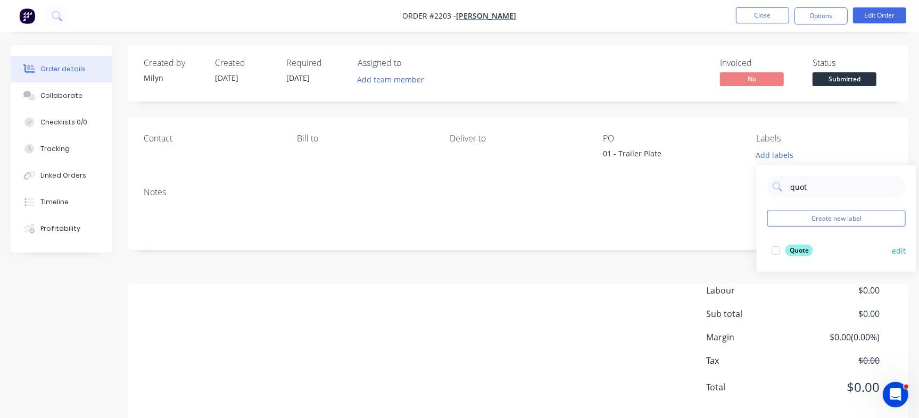
type input "quot"
click at [796, 251] on div "Quote" at bounding box center [799, 251] width 28 height 12
click at [770, 20] on button "Close" at bounding box center [762, 15] width 53 height 16
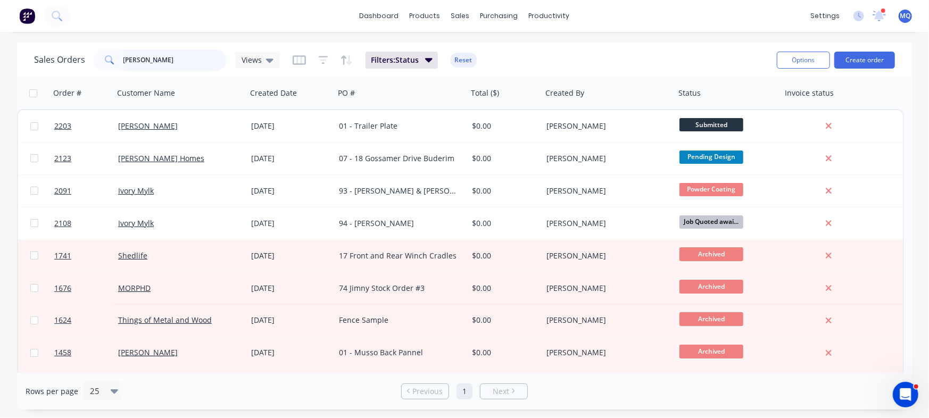
click at [193, 67] on input "[PERSON_NAME]" at bounding box center [175, 59] width 104 height 21
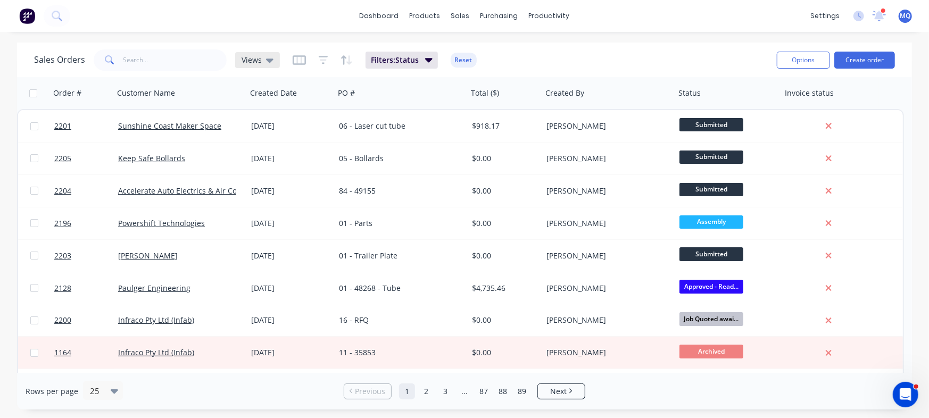
click at [259, 67] on div "Views" at bounding box center [257, 60] width 45 height 16
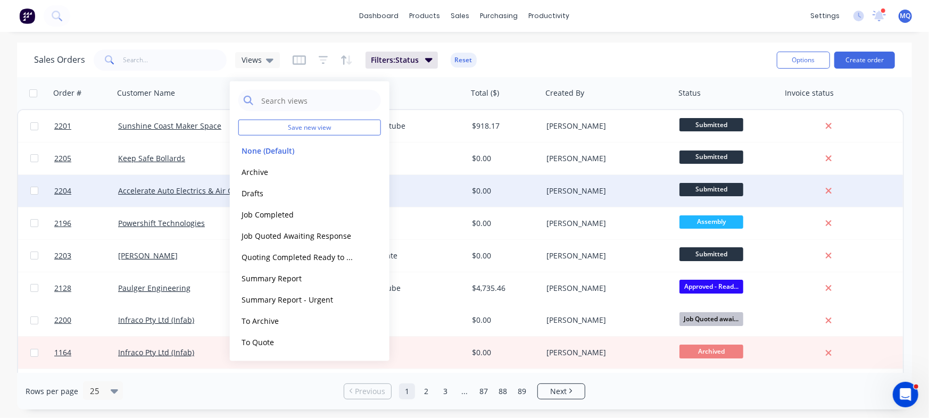
click at [268, 168] on button "Archive" at bounding box center [298, 171] width 121 height 12
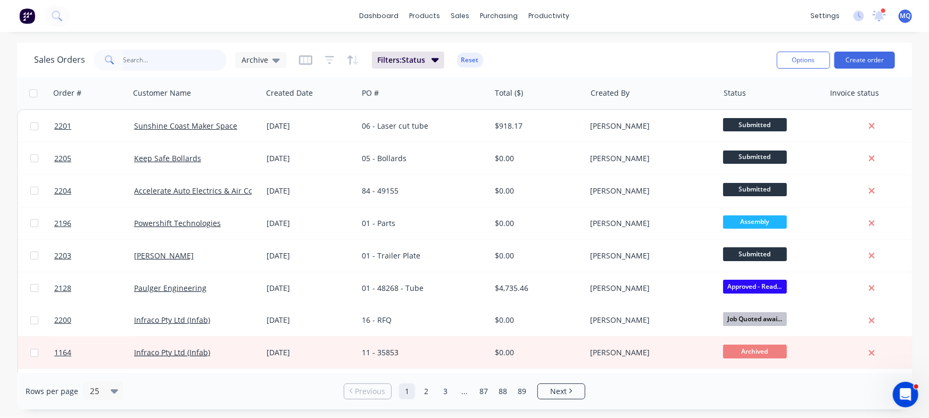
click at [184, 62] on input "text" at bounding box center [175, 59] width 104 height 21
type input "manufacturing"
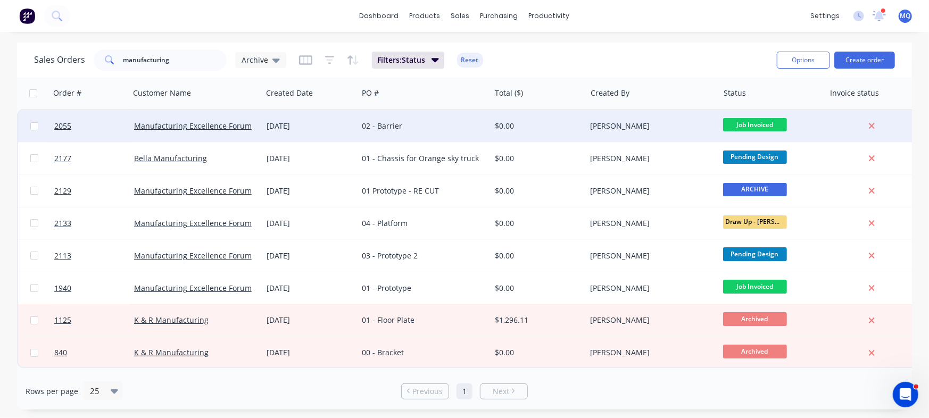
click at [417, 133] on div "02 - Barrier" at bounding box center [424, 126] width 132 height 32
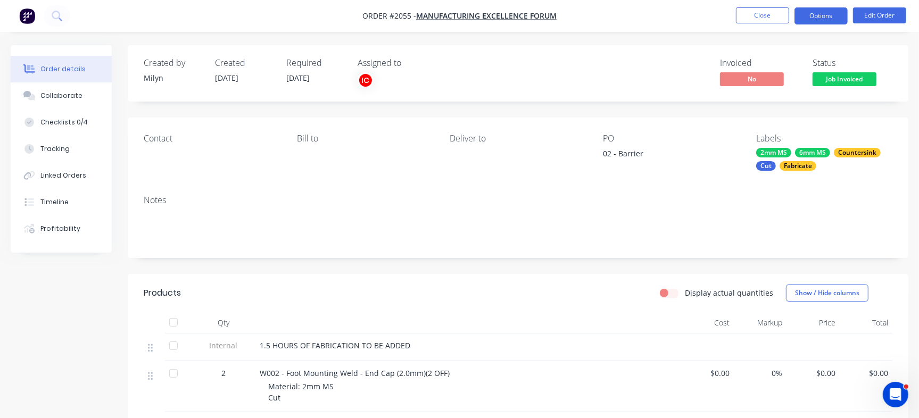
click at [827, 19] on button "Options" at bounding box center [820, 15] width 53 height 17
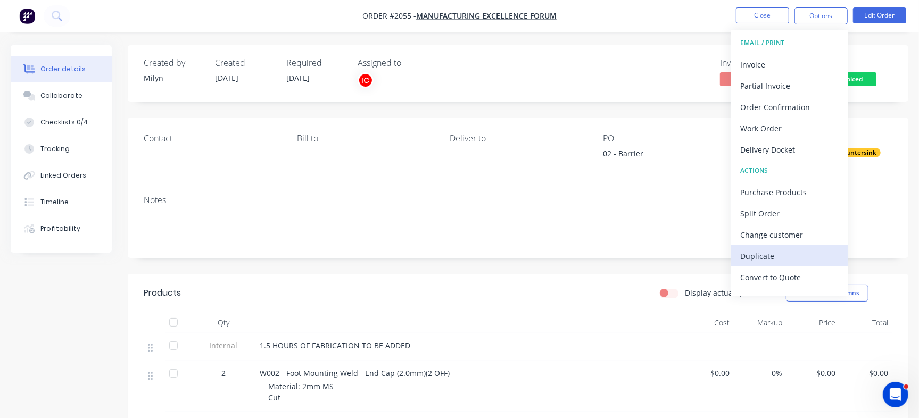
click at [774, 260] on div "Duplicate" at bounding box center [789, 255] width 98 height 15
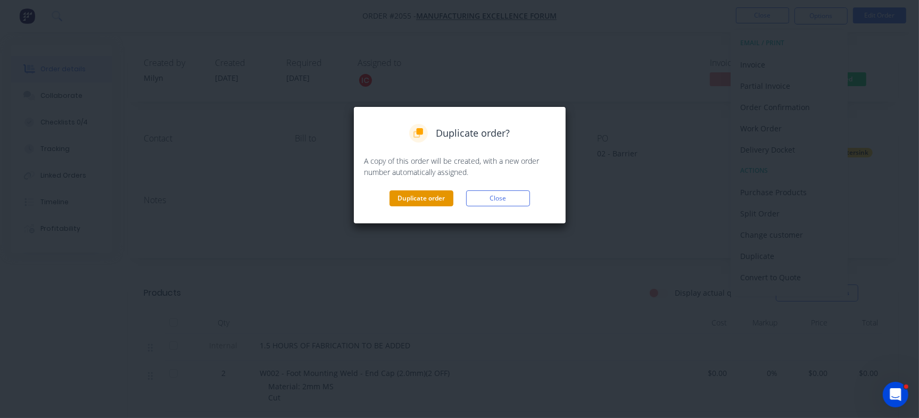
click at [408, 200] on button "Duplicate order" at bounding box center [421, 198] width 64 height 16
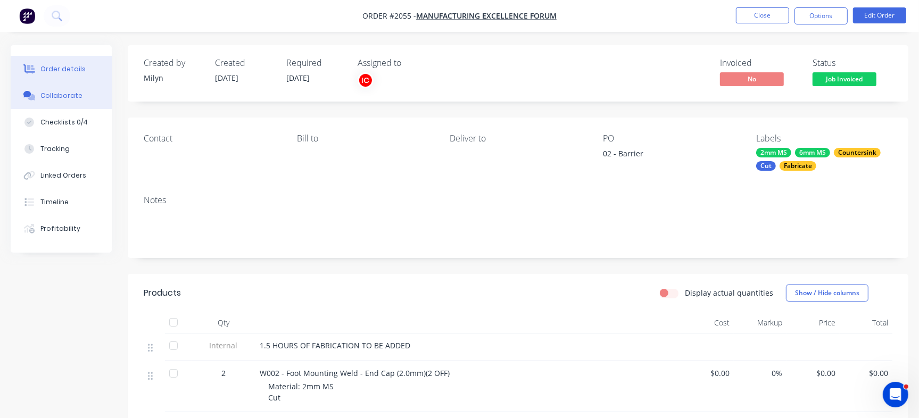
click at [55, 96] on div "Collaborate" at bounding box center [61, 96] width 42 height 10
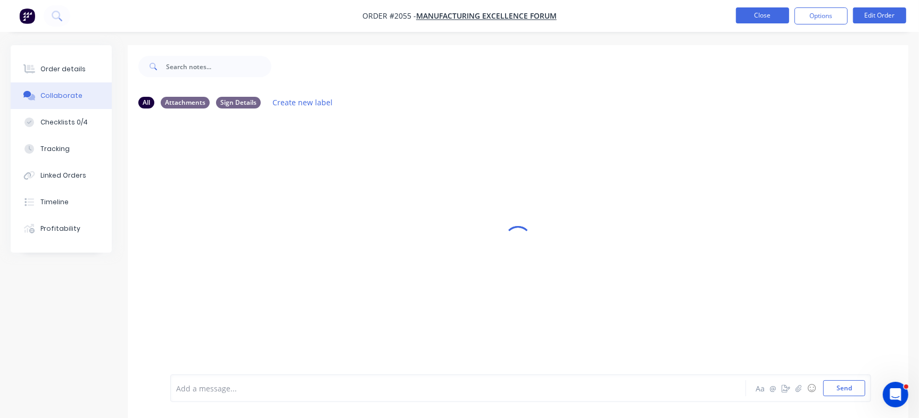
click at [757, 21] on button "Close" at bounding box center [762, 15] width 53 height 16
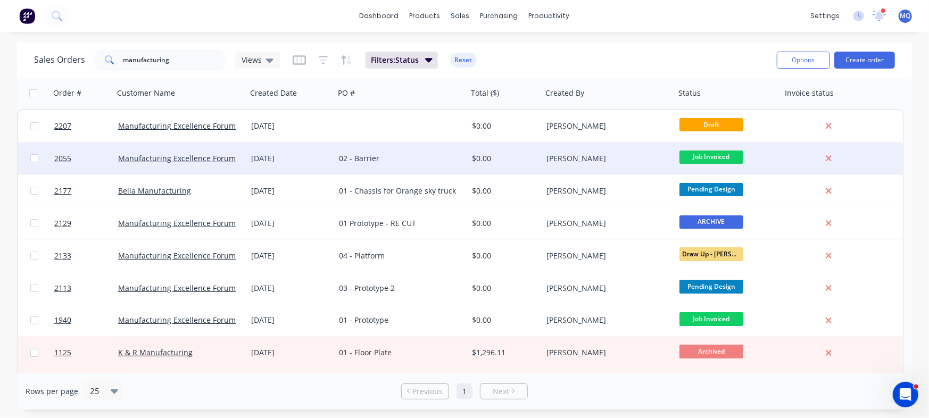
click at [381, 165] on div "02 - Barrier" at bounding box center [401, 159] width 133 height 32
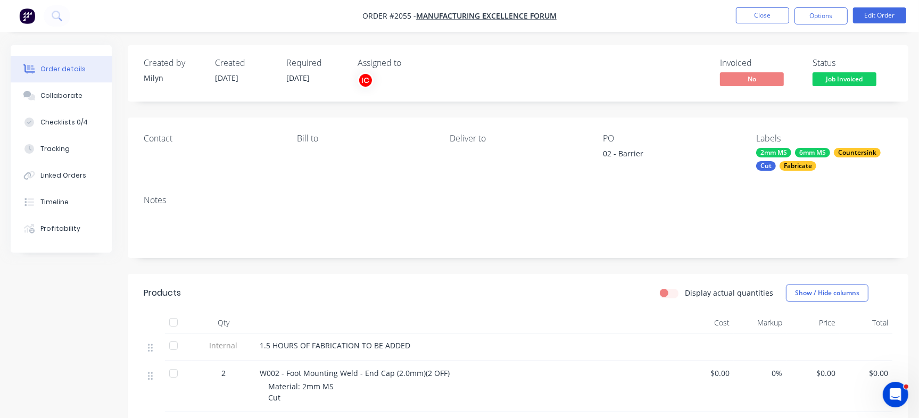
drag, startPoint x: 87, startPoint y: 99, endPoint x: 182, endPoint y: 134, distance: 101.8
click at [87, 100] on button "Collaborate" at bounding box center [61, 95] width 101 height 27
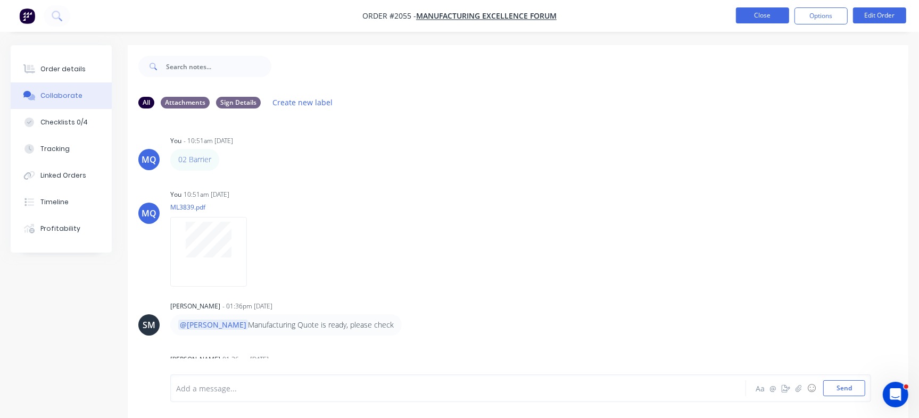
click at [766, 16] on button "Close" at bounding box center [762, 15] width 53 height 16
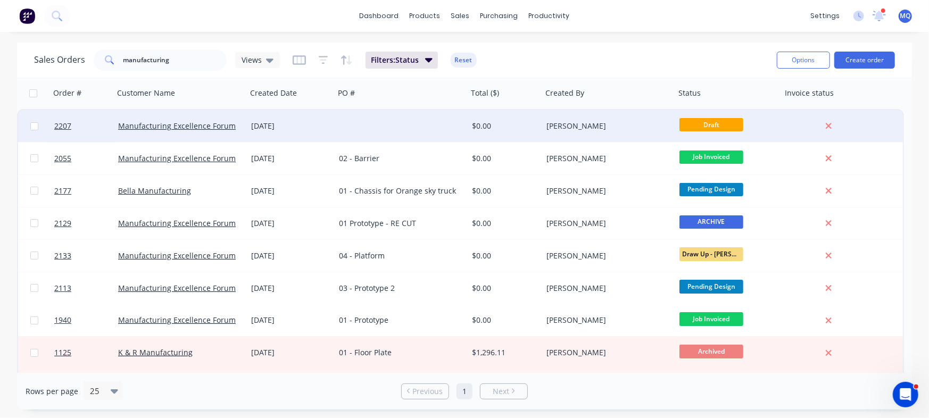
click at [319, 133] on div "[DATE]" at bounding box center [291, 126] width 88 height 32
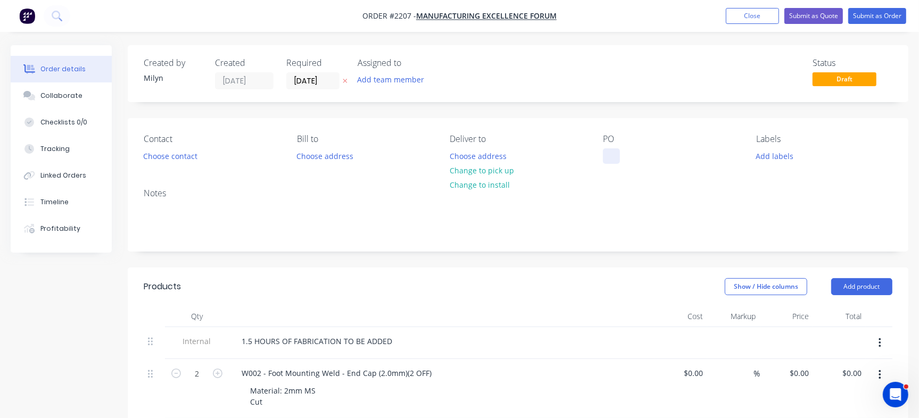
click at [616, 153] on div at bounding box center [611, 155] width 17 height 15
click at [87, 89] on button "Collaborate" at bounding box center [61, 95] width 101 height 27
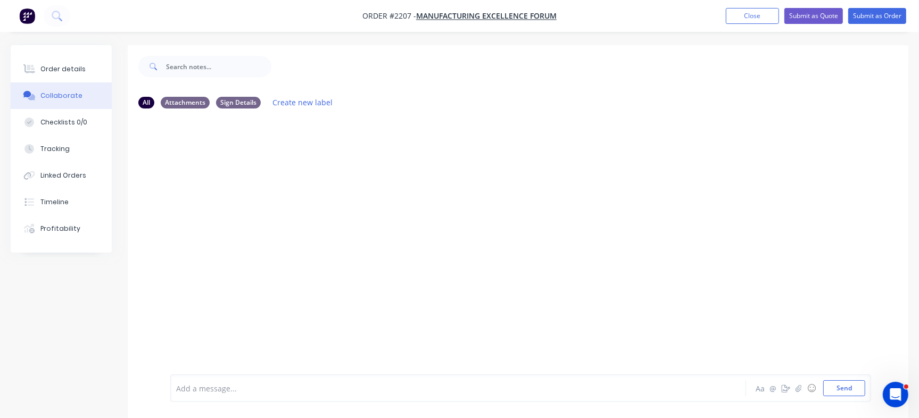
click at [346, 383] on div at bounding box center [435, 388] width 516 height 11
click at [280, 387] on div at bounding box center [435, 388] width 516 height 11
click at [83, 60] on button "Order details" at bounding box center [61, 69] width 101 height 27
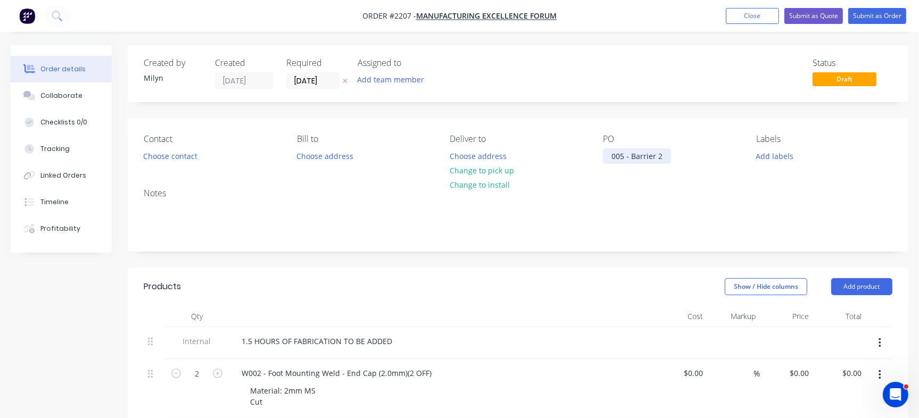
click at [615, 157] on div "005 - Barrier 2" at bounding box center [637, 155] width 68 height 15
click at [320, 81] on input "[DATE]" at bounding box center [313, 81] width 52 height 16
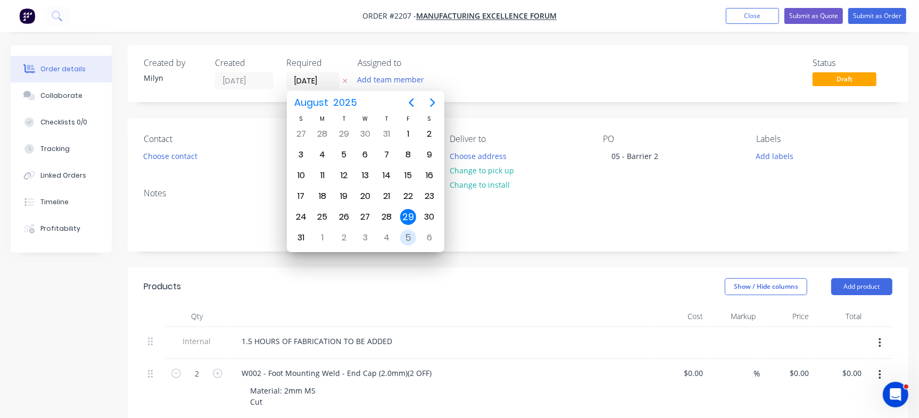
click at [402, 234] on div "5" at bounding box center [408, 238] width 16 height 16
type input "[DATE]"
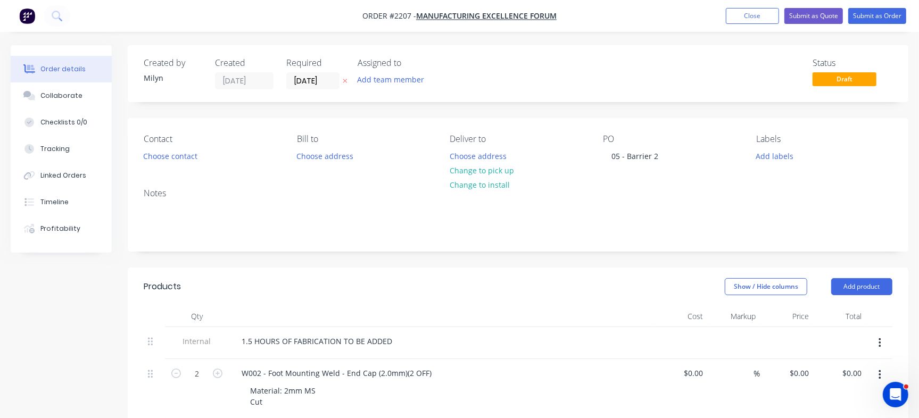
click at [878, 24] on nav "Order #2207 - Manufacturing Excellence Forum Add product Close Submit as Quote …" at bounding box center [459, 16] width 919 height 32
click at [866, 14] on button "Submit as Order" at bounding box center [877, 16] width 58 height 16
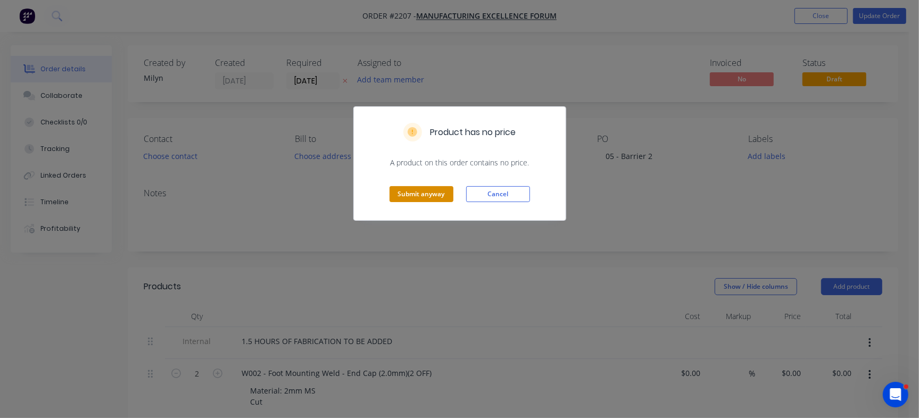
click at [426, 187] on button "Submit anyway" at bounding box center [421, 194] width 64 height 16
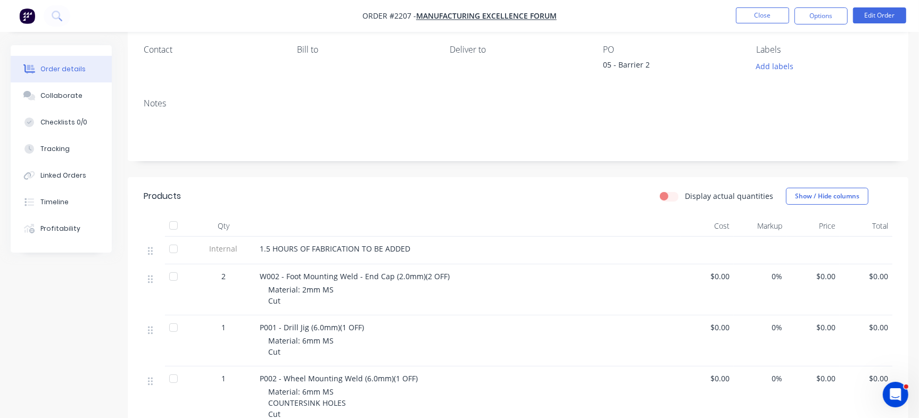
scroll to position [117, 0]
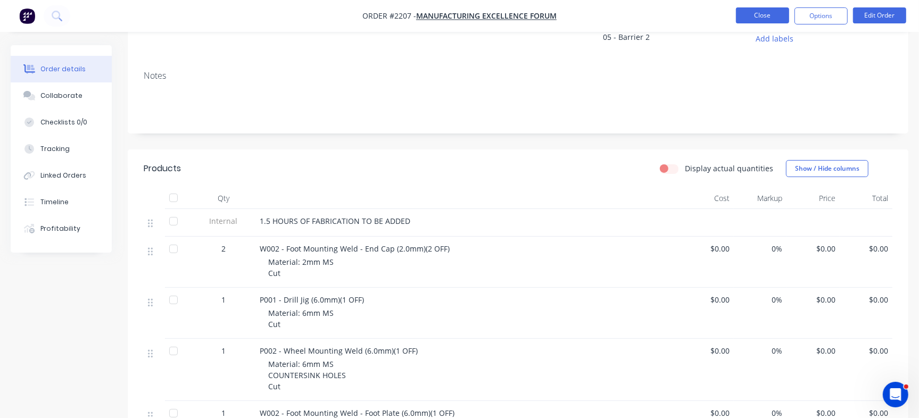
click at [759, 11] on button "Close" at bounding box center [762, 15] width 53 height 16
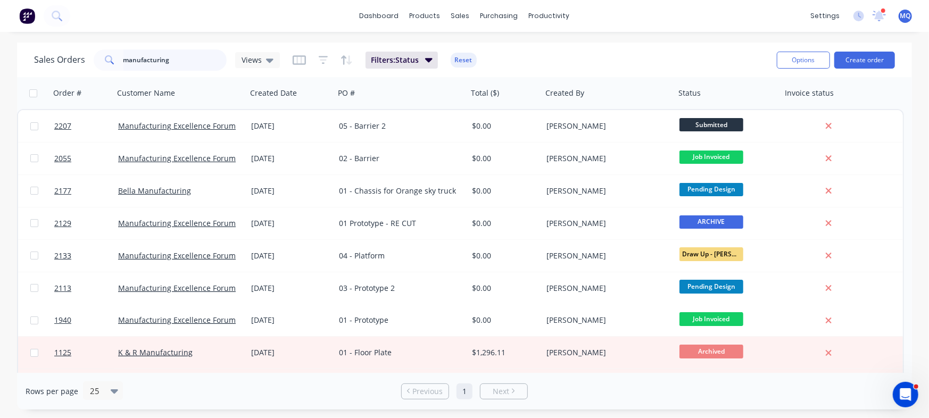
click at [210, 62] on input "manufacturing" at bounding box center [175, 59] width 104 height 21
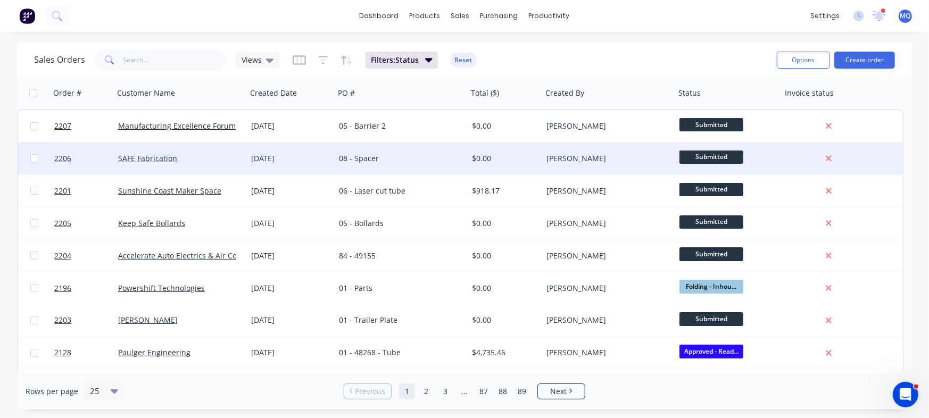
click at [313, 159] on div "[DATE]" at bounding box center [290, 158] width 79 height 11
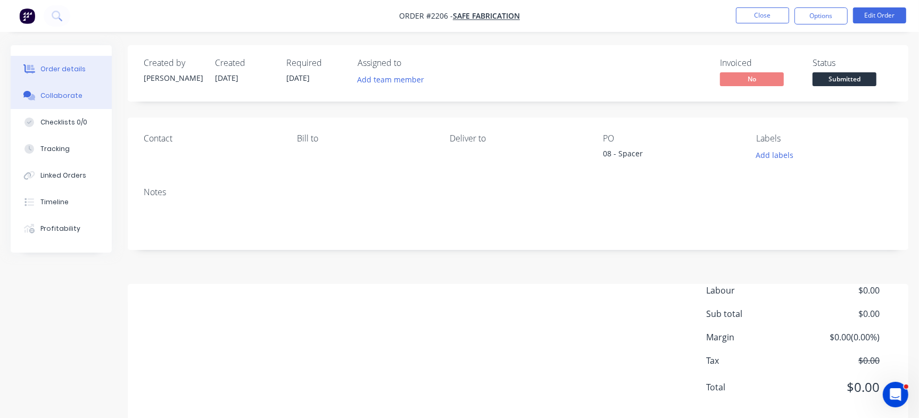
click at [44, 95] on div "Collaborate" at bounding box center [61, 96] width 42 height 10
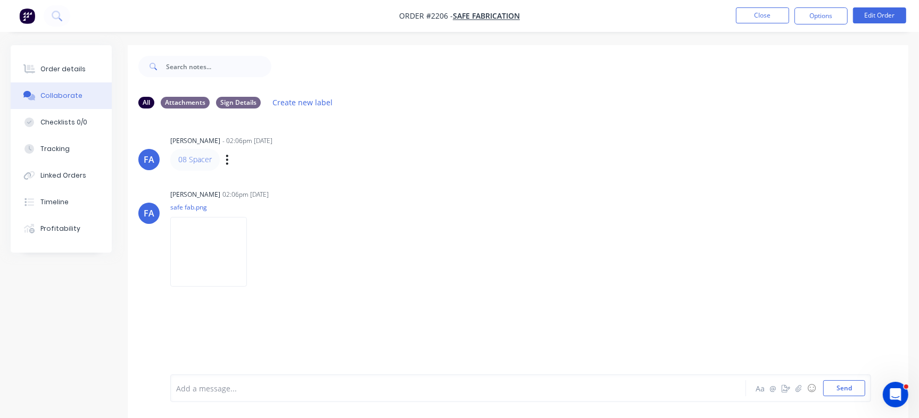
click at [230, 163] on div "Labels Edit Delete" at bounding box center [228, 159] width 6 height 15
click at [225, 162] on button "button" at bounding box center [227, 159] width 4 height 15
click at [258, 179] on button "Edit" at bounding box center [266, 179] width 67 height 18
click at [68, 63] on button "Order details" at bounding box center [61, 69] width 101 height 27
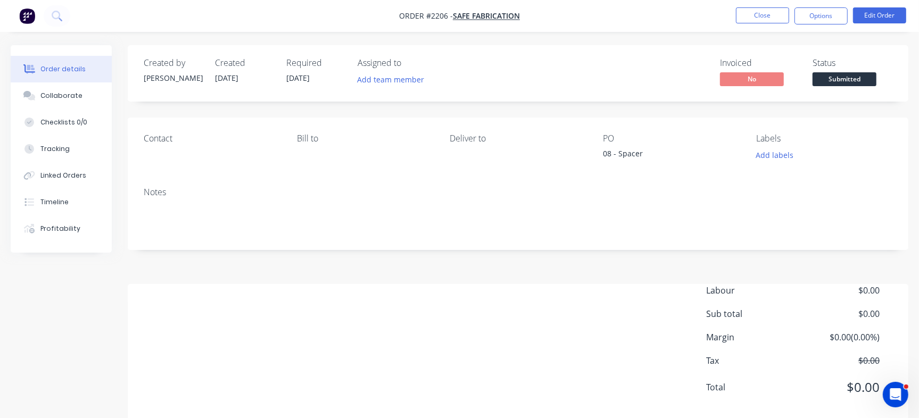
click at [613, 153] on div "08 - Spacer" at bounding box center [669, 155] width 133 height 15
click at [898, 17] on button "Edit Order" at bounding box center [879, 15] width 53 height 16
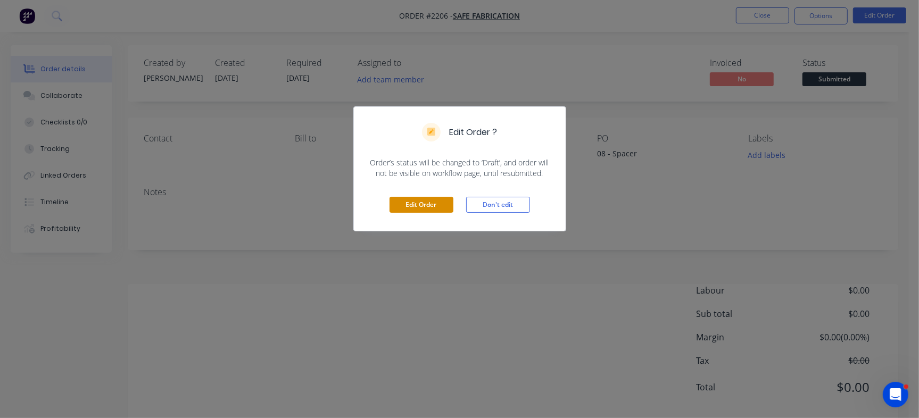
click at [412, 211] on button "Edit Order" at bounding box center [421, 205] width 64 height 16
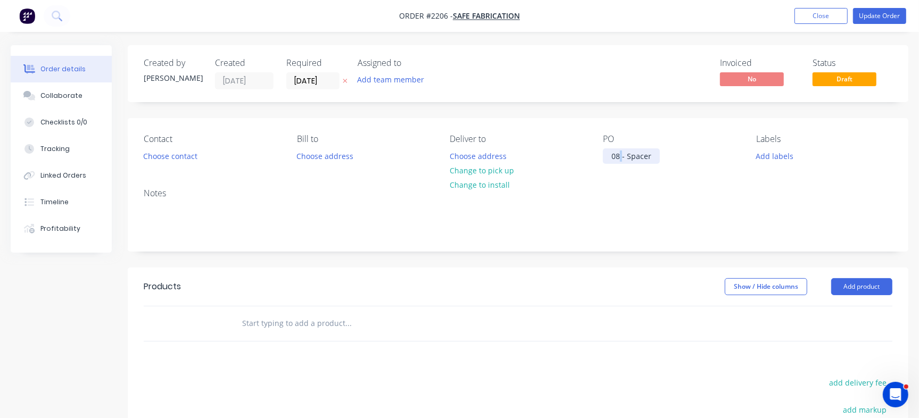
click at [620, 156] on div "08 - Spacer" at bounding box center [631, 155] width 57 height 15
click at [627, 154] on div "07 - Spacer" at bounding box center [631, 155] width 57 height 15
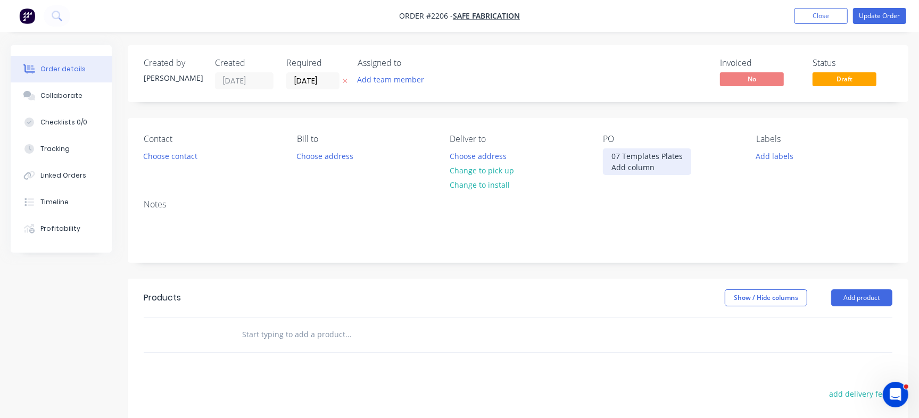
drag, startPoint x: 620, startPoint y: 195, endPoint x: 602, endPoint y: 165, distance: 35.1
click at [602, 165] on div "Contact Choose contact [PERSON_NAME] to Choose address Deliver to Choose addres…" at bounding box center [518, 154] width 781 height 73
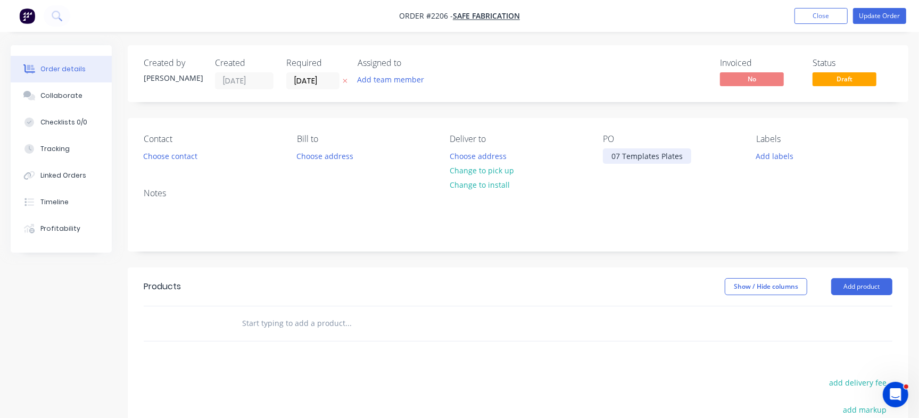
click at [621, 156] on div "07 Templates Plates" at bounding box center [647, 155] width 88 height 15
click at [880, 19] on button "Update Order" at bounding box center [879, 16] width 53 height 16
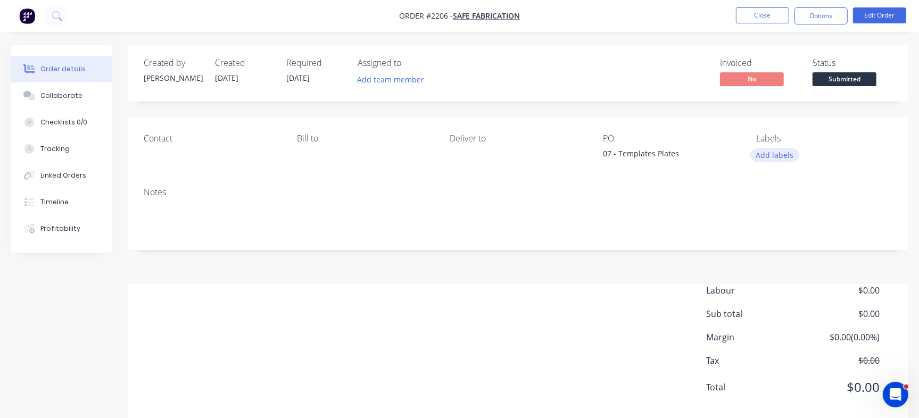
click at [762, 153] on button "Add labels" at bounding box center [774, 155] width 49 height 14
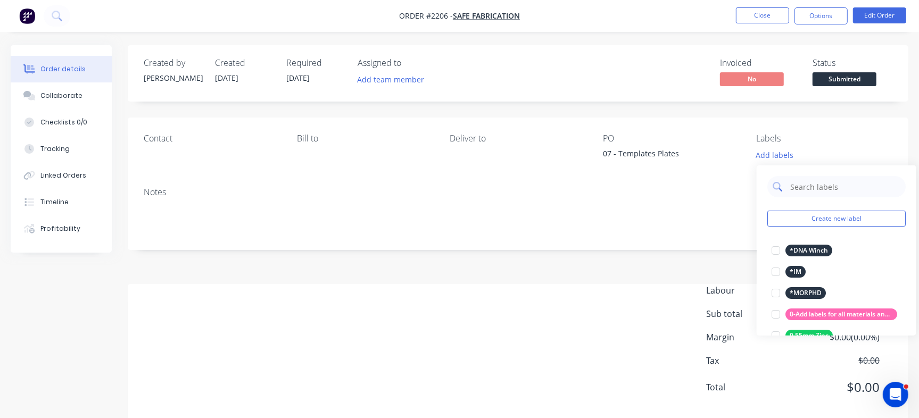
drag, startPoint x: 805, startPoint y: 186, endPoint x: 794, endPoint y: 184, distance: 10.9
click at [806, 184] on input "text" at bounding box center [844, 186] width 111 height 21
type input "Urgent"
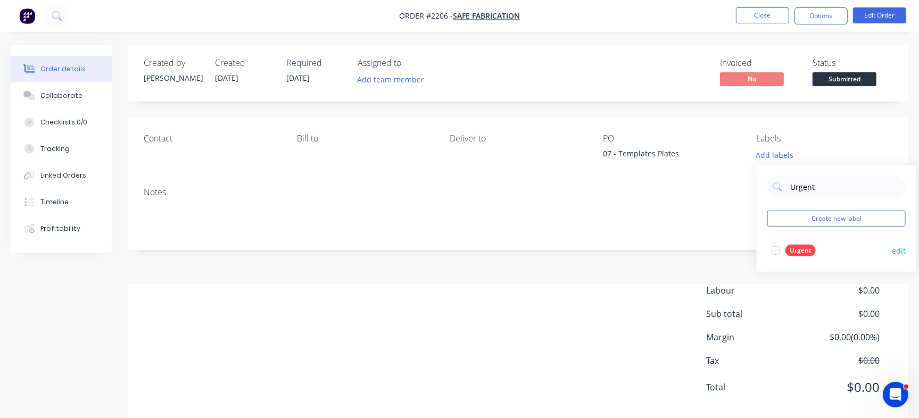
click at [782, 260] on div at bounding box center [775, 250] width 21 height 21
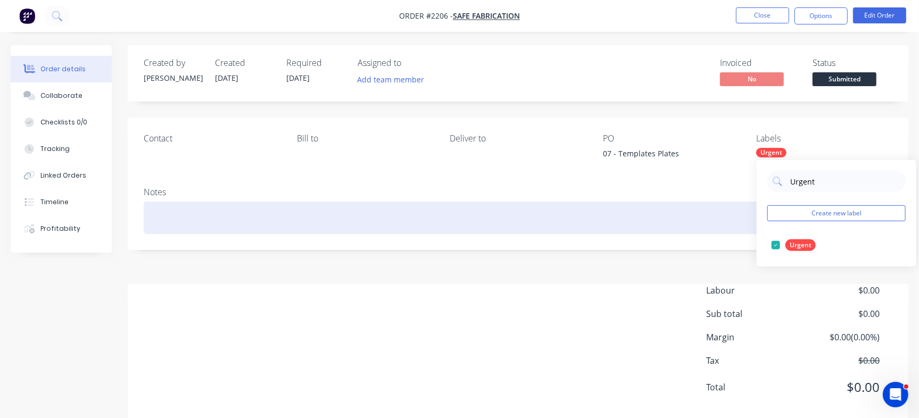
click at [171, 221] on div at bounding box center [518, 218] width 749 height 32
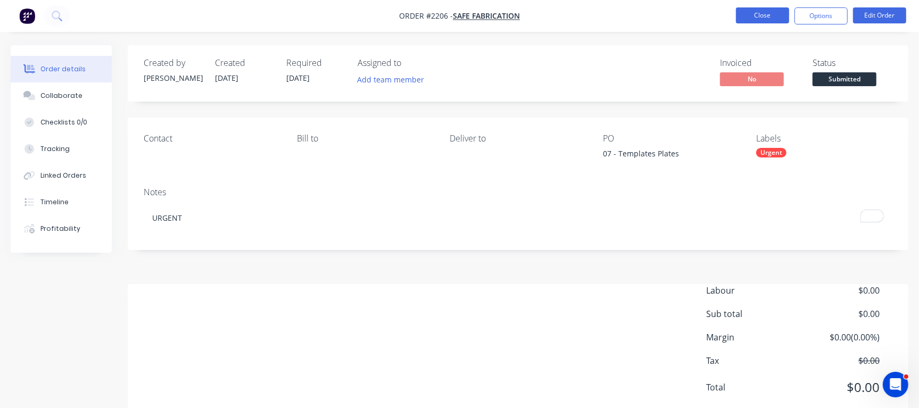
click at [762, 13] on button "Close" at bounding box center [762, 15] width 53 height 16
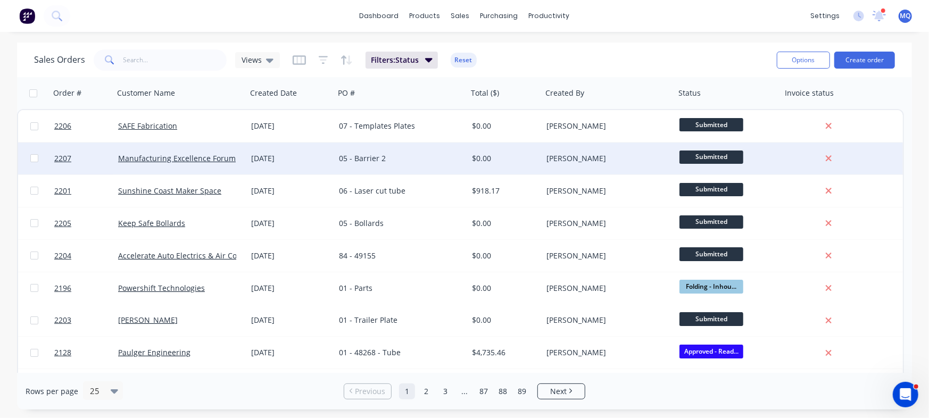
click at [346, 168] on div "05 - Barrier 2" at bounding box center [401, 159] width 133 height 32
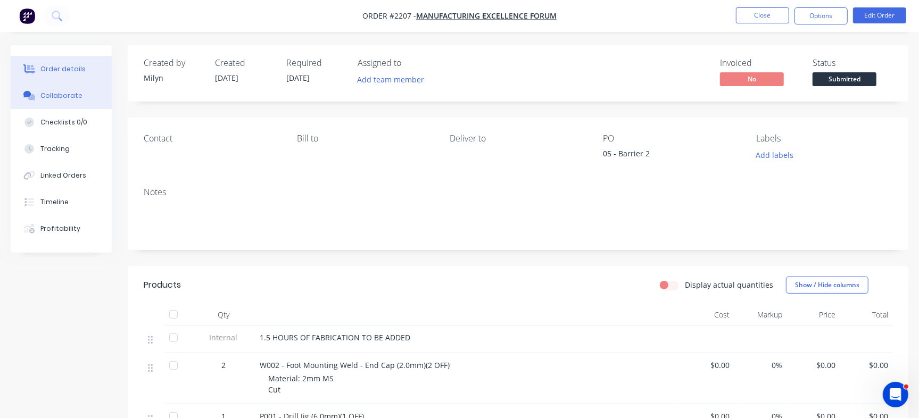
click at [88, 95] on button "Collaborate" at bounding box center [61, 95] width 101 height 27
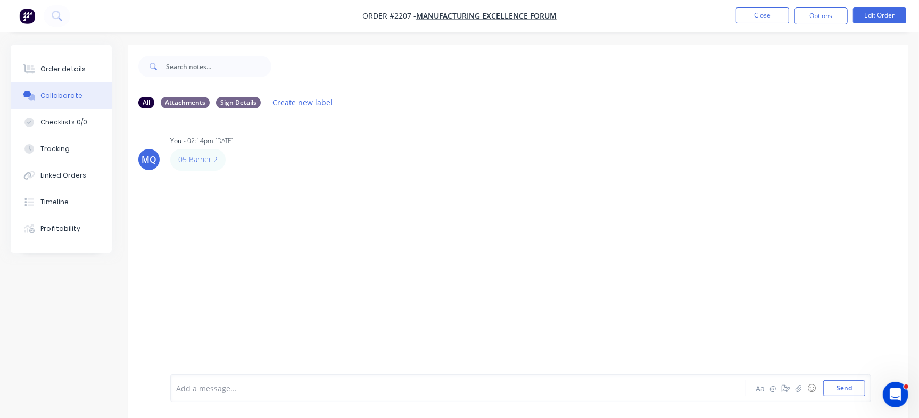
click at [321, 384] on div at bounding box center [435, 388] width 516 height 11
click at [850, 386] on button "Send" at bounding box center [844, 388] width 42 height 16
click at [749, 17] on button "Close" at bounding box center [762, 15] width 53 height 16
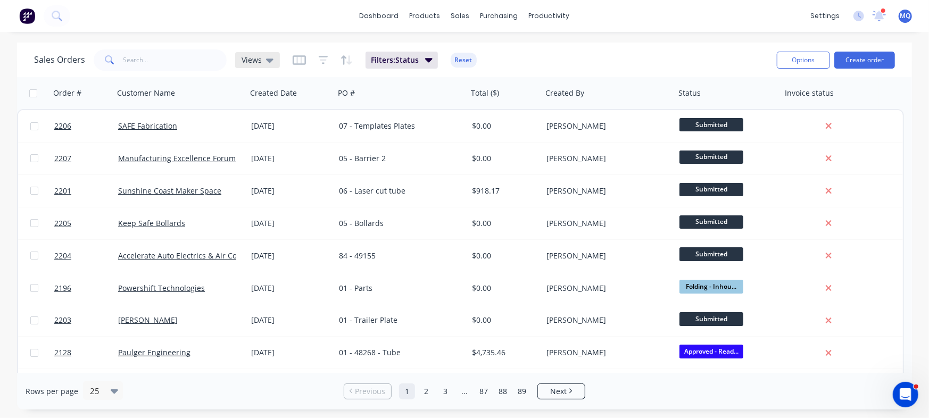
click at [252, 62] on span "Views" at bounding box center [252, 59] width 20 height 11
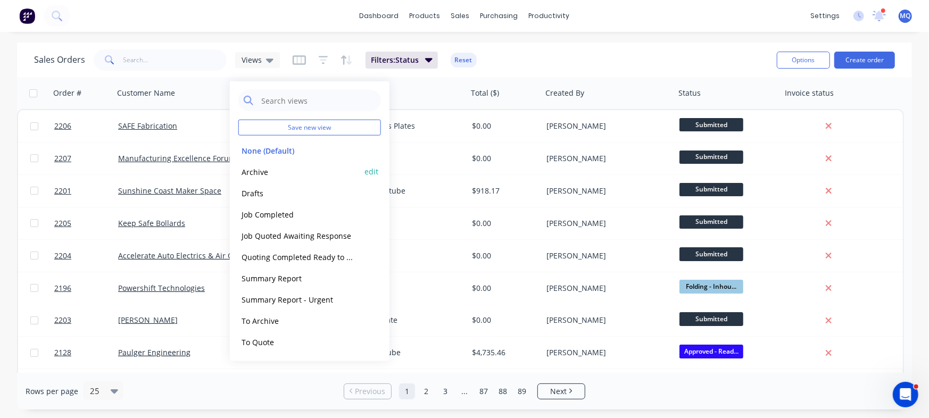
click at [252, 174] on button "Archive" at bounding box center [298, 171] width 121 height 12
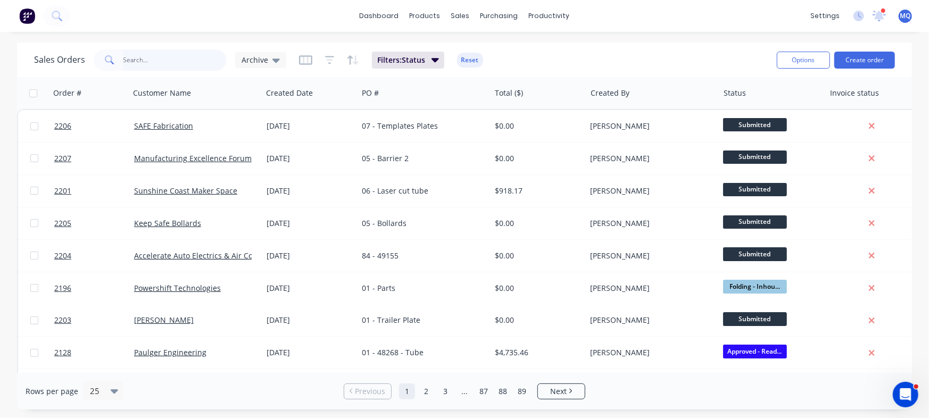
click at [154, 56] on input "text" at bounding box center [175, 59] width 104 height 21
type input "manufacturing"
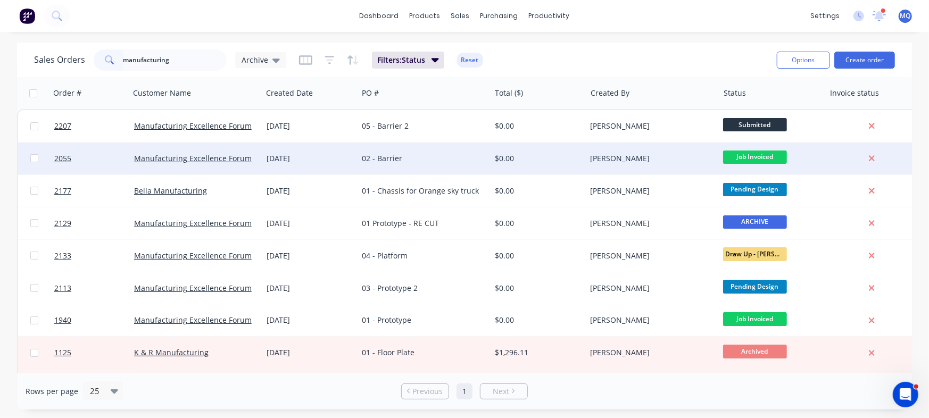
click at [415, 159] on div "02 - Barrier" at bounding box center [421, 158] width 118 height 11
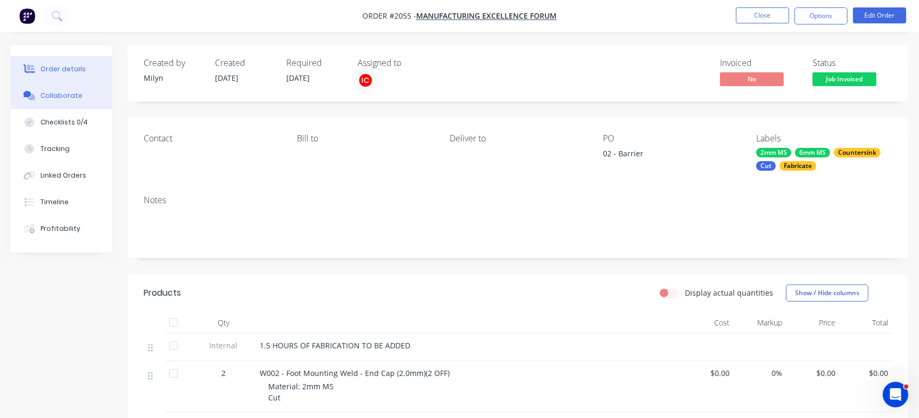
click at [69, 98] on div "Collaborate" at bounding box center [61, 96] width 42 height 10
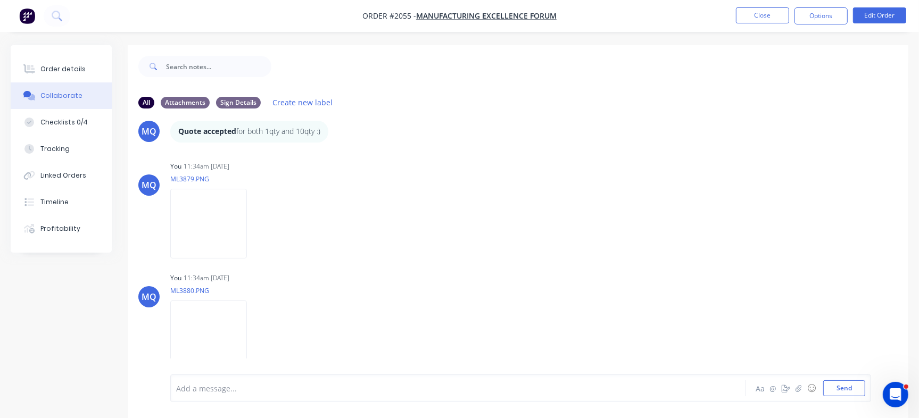
scroll to position [16, 0]
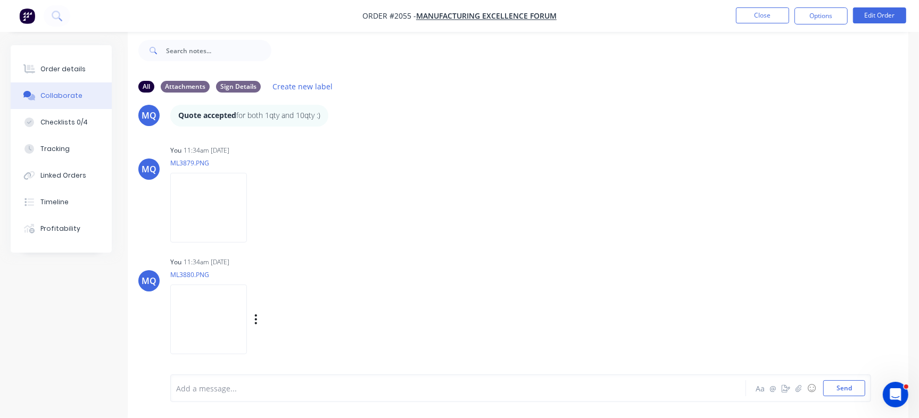
drag, startPoint x: 889, startPoint y: 320, endPoint x: 887, endPoint y: 343, distance: 23.4
click at [887, 343] on div "MQ You 11:34am [DATE] ML3880.PNG Labels Download Delete" at bounding box center [518, 302] width 781 height 96
click at [771, 12] on button "Close" at bounding box center [762, 15] width 53 height 16
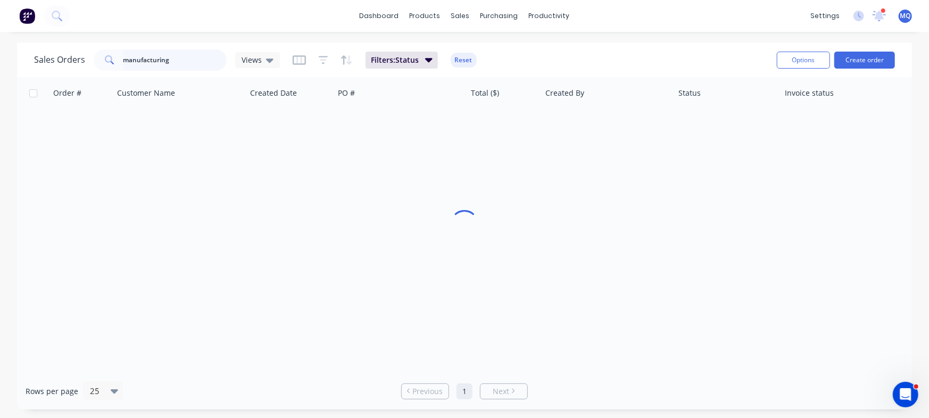
click at [190, 55] on input "manufacturing" at bounding box center [175, 59] width 104 height 21
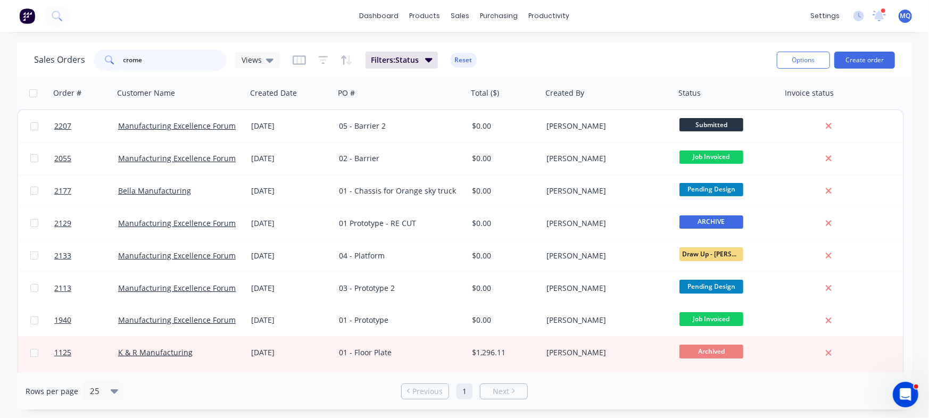
type input "crome"
